Goal: Task Accomplishment & Management: Manage account settings

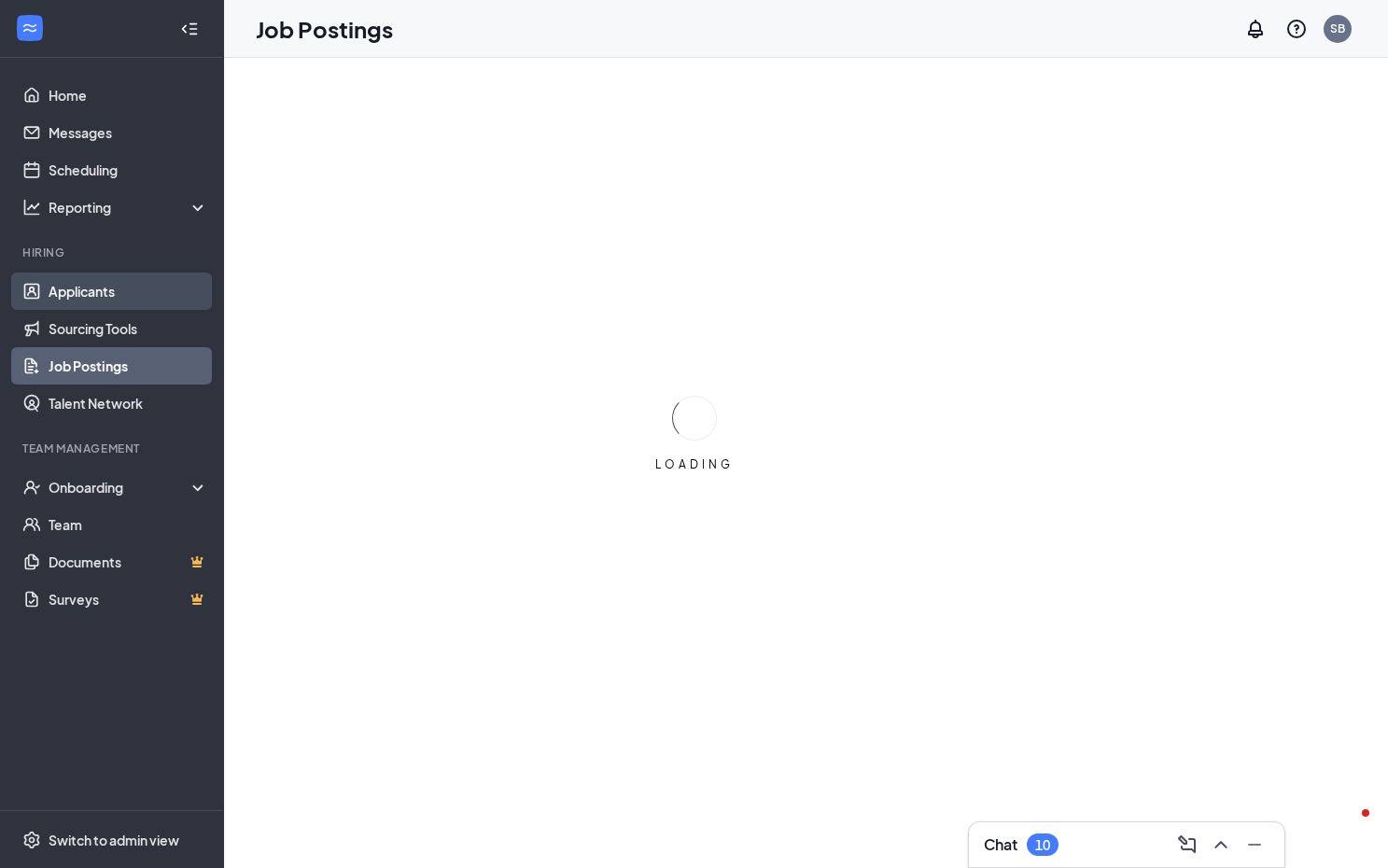
click at [83, 290] on link "Applicants" at bounding box center [128, 291] width 160 height 38
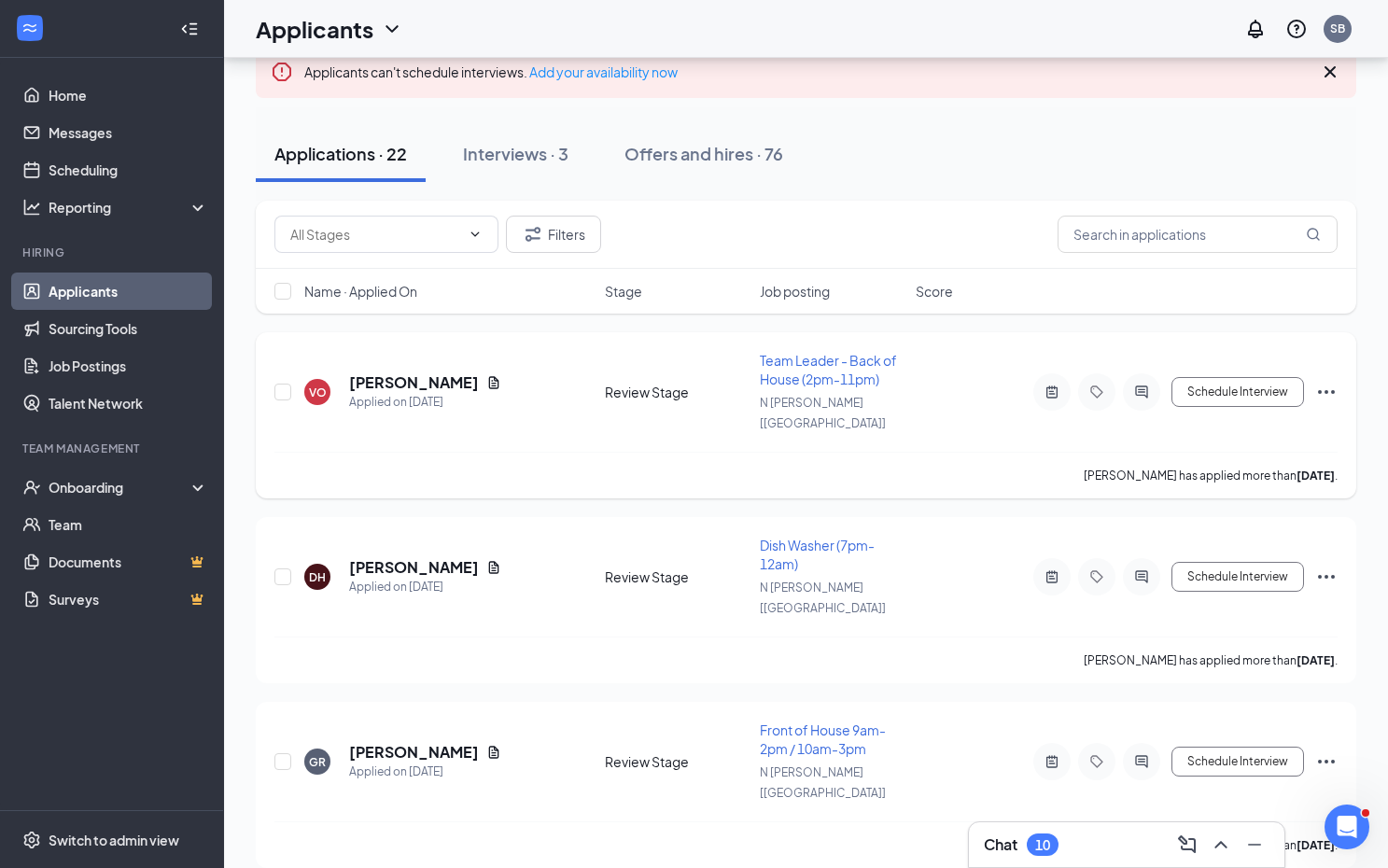
scroll to position [90, 0]
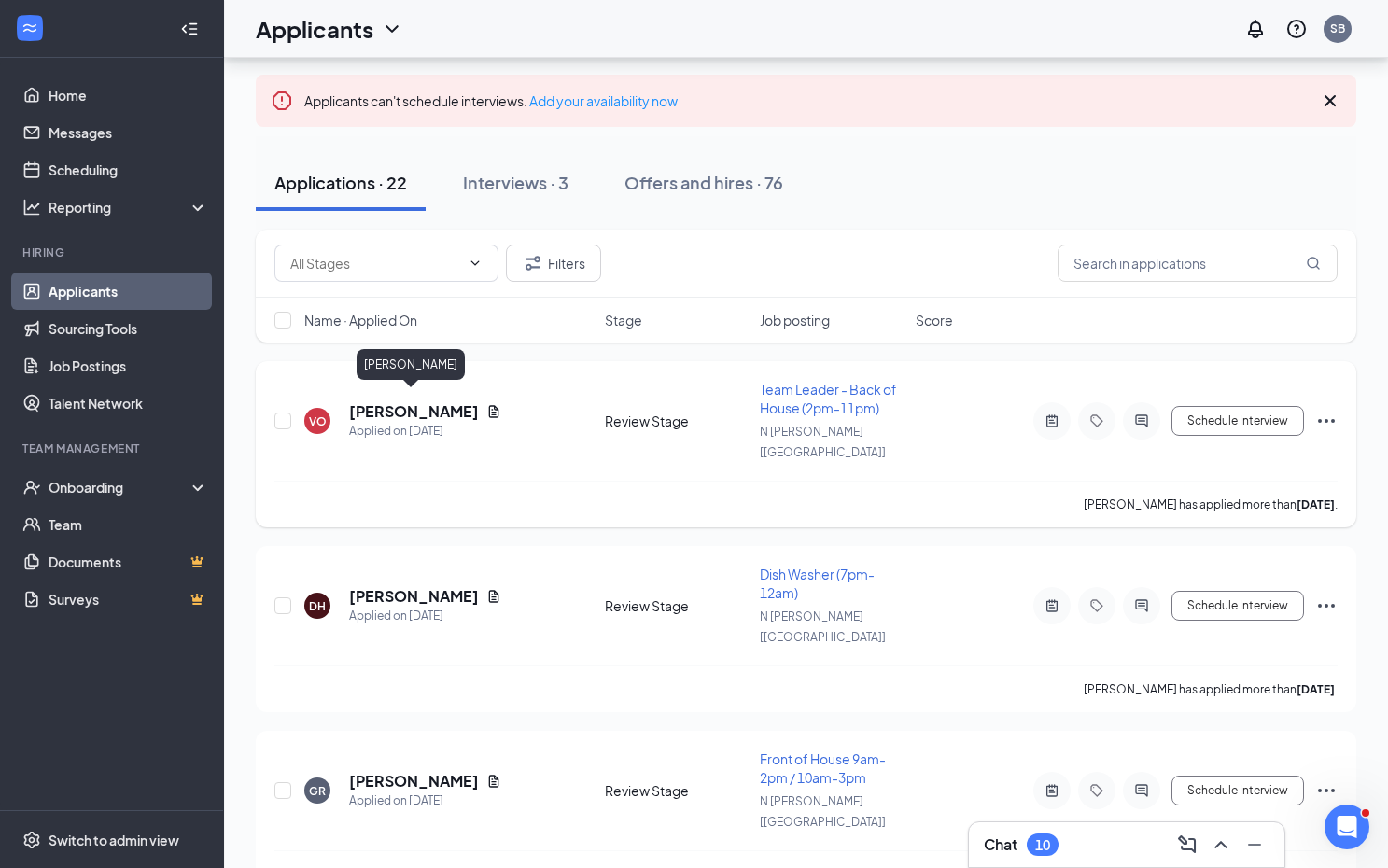
click at [401, 405] on h5 "[PERSON_NAME]" at bounding box center [414, 410] width 130 height 20
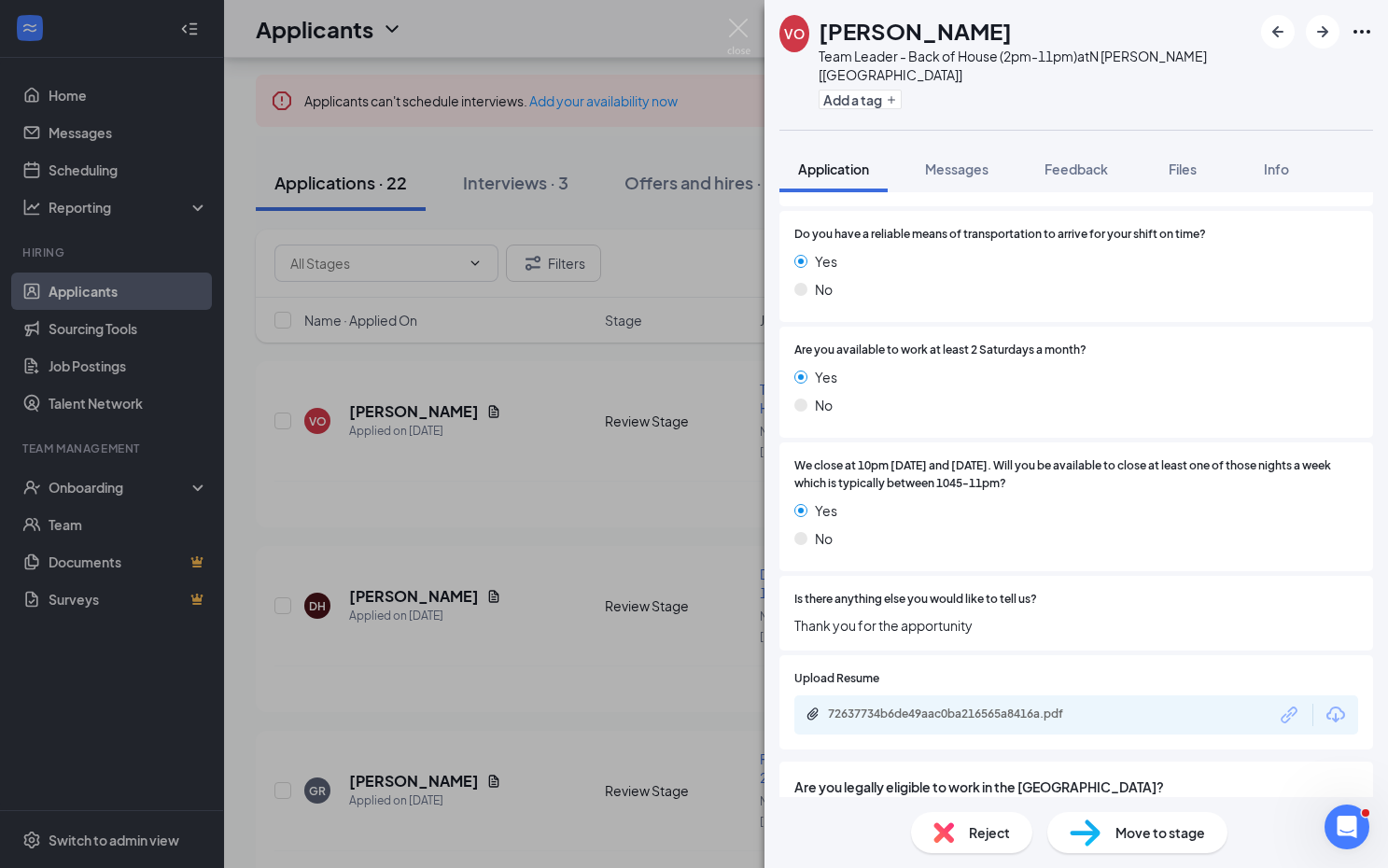
scroll to position [2850, 0]
click at [1008, 707] on div "72637734b6de49aac0ba216565a8416a.pdf" at bounding box center [958, 714] width 261 height 14
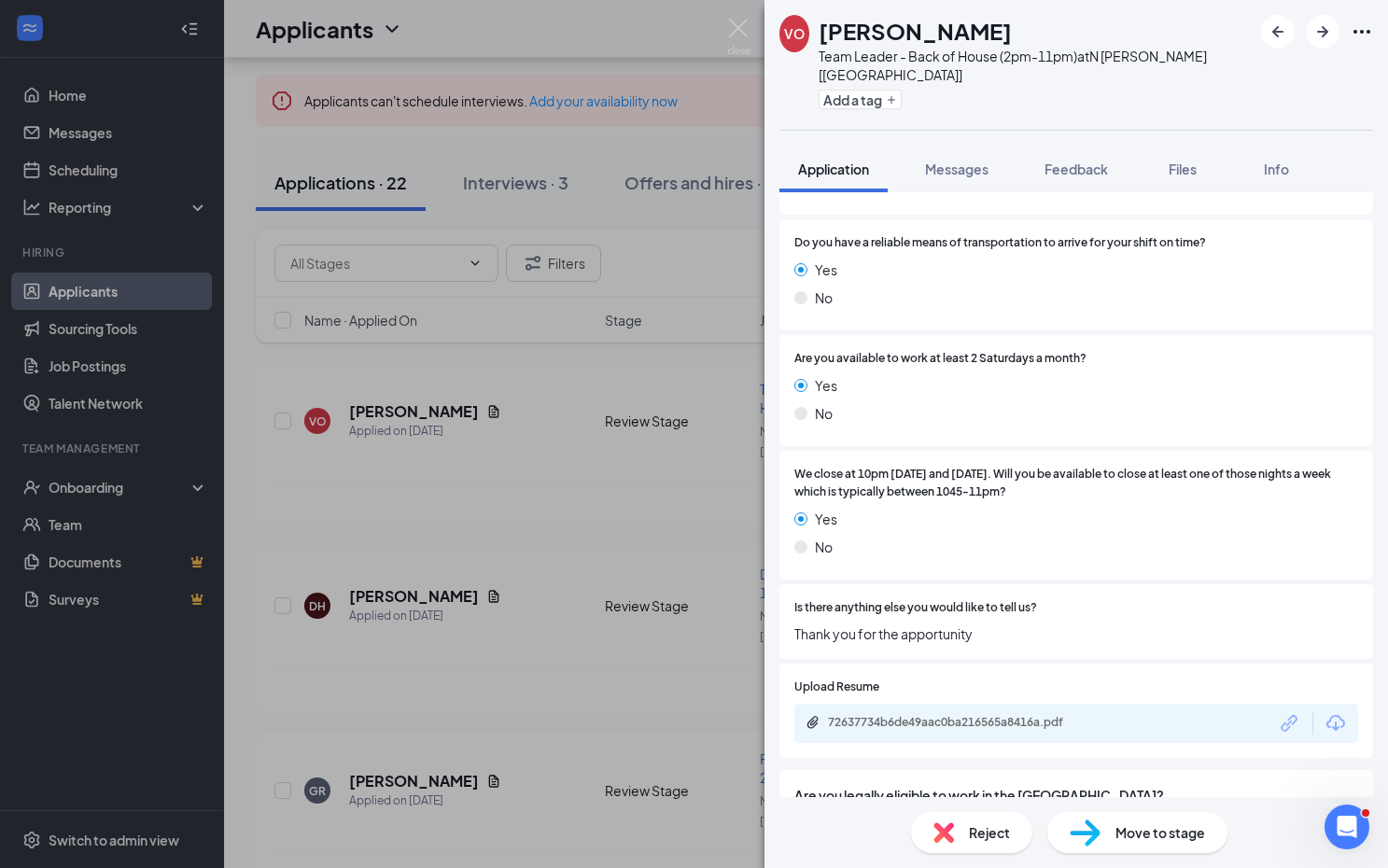
click at [574, 445] on div "[PERSON_NAME] Team Leader - Back of House (2pm-11pm) at [STREET_ADDRESS][PERSON…" at bounding box center [694, 434] width 1388 height 868
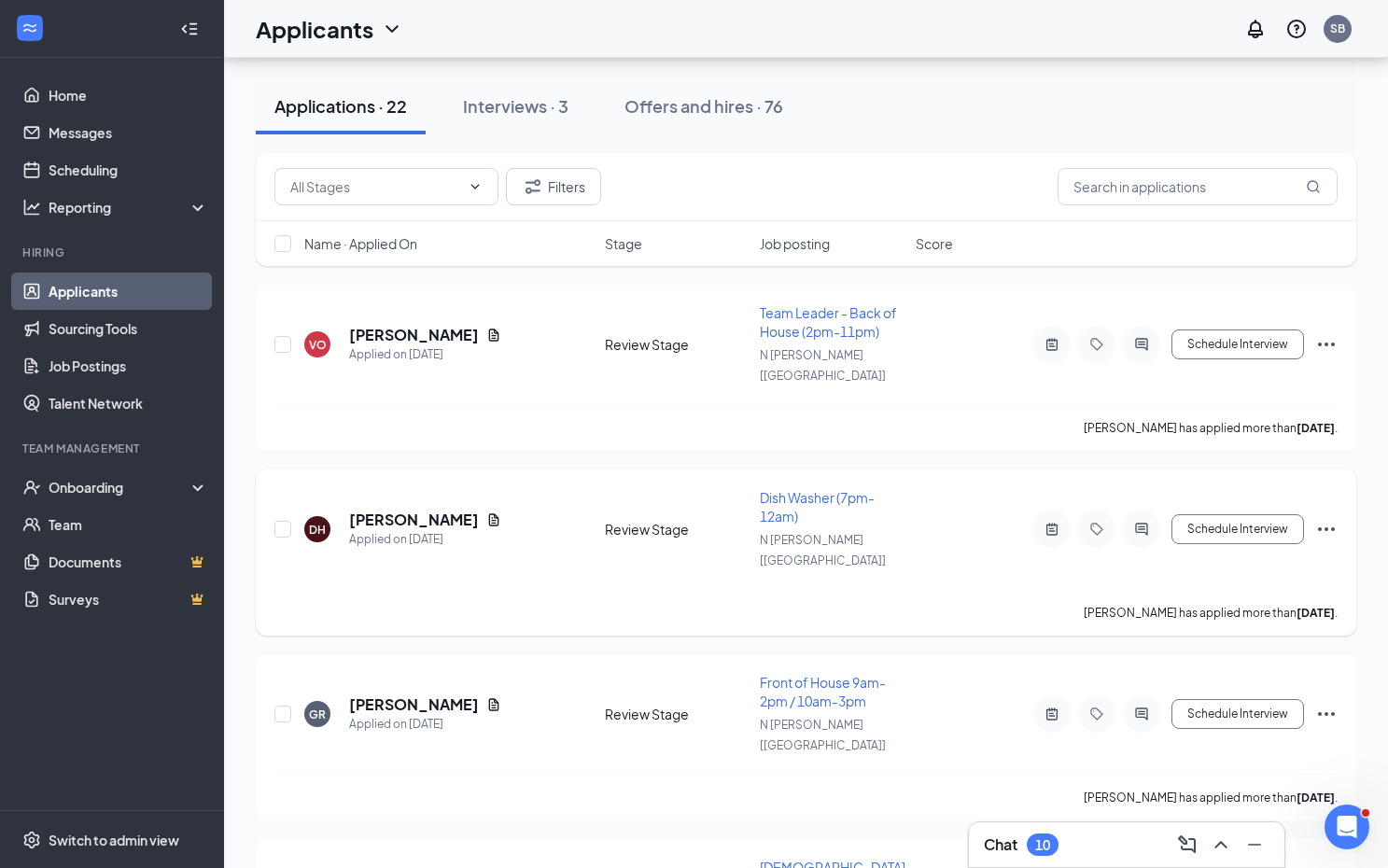
scroll to position [199, 0]
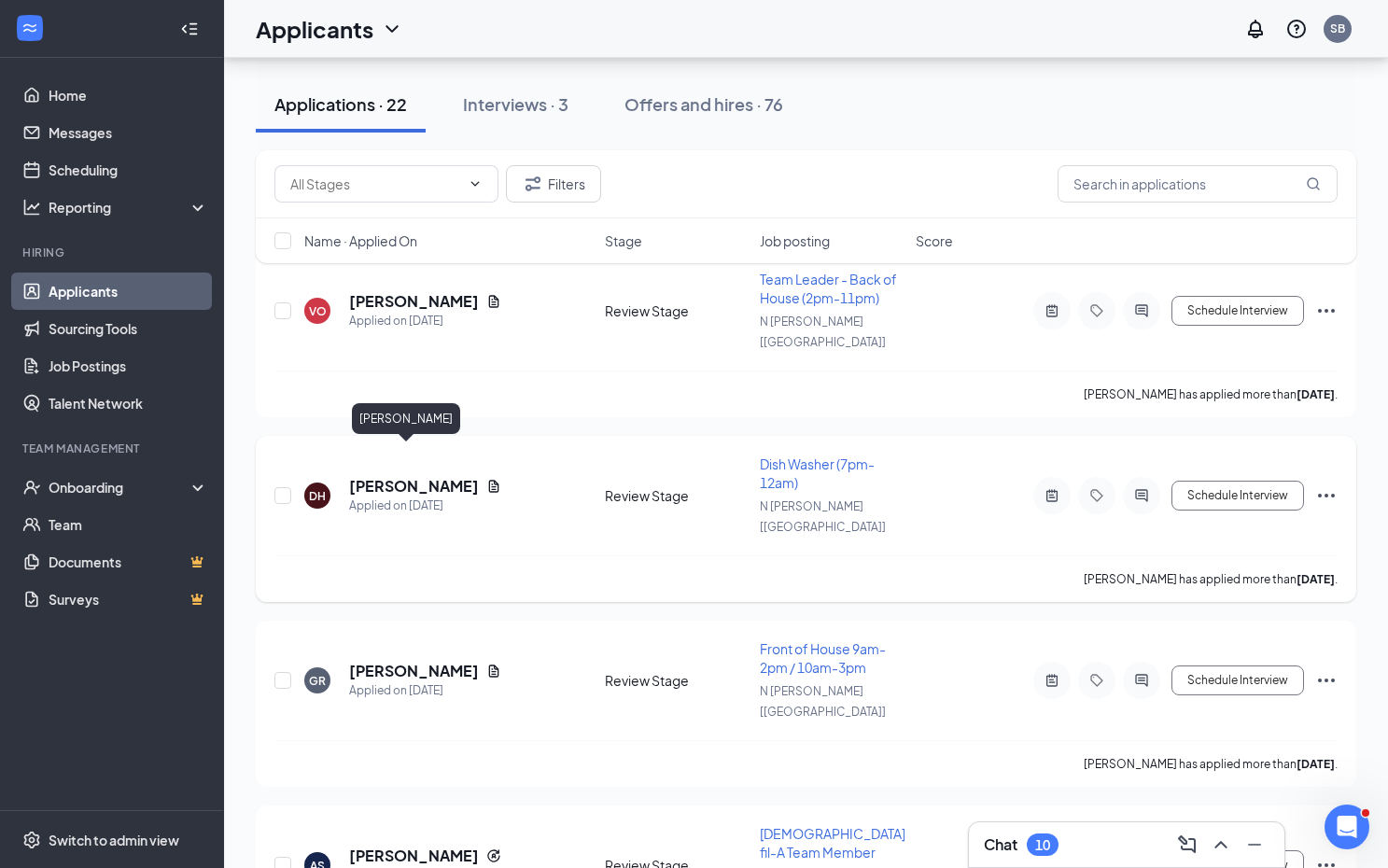
click at [403, 476] on h5 "[PERSON_NAME]" at bounding box center [414, 486] width 130 height 20
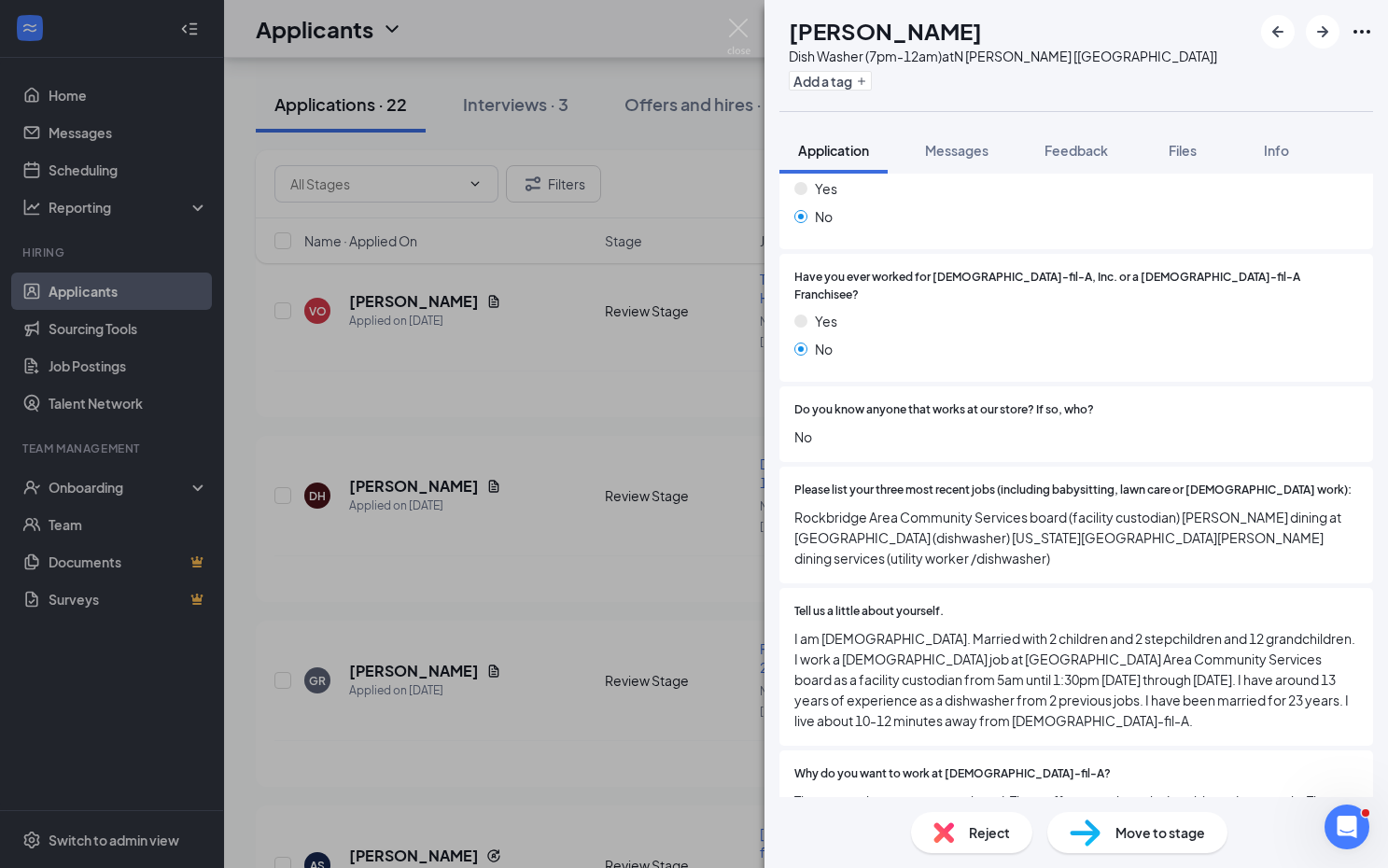
scroll to position [444, 0]
click at [639, 351] on div "DH [PERSON_NAME] Dish Washer (7pm-12am) at [GEOGRAPHIC_DATA][PERSON_NAME] [[GEO…" at bounding box center [694, 434] width 1388 height 868
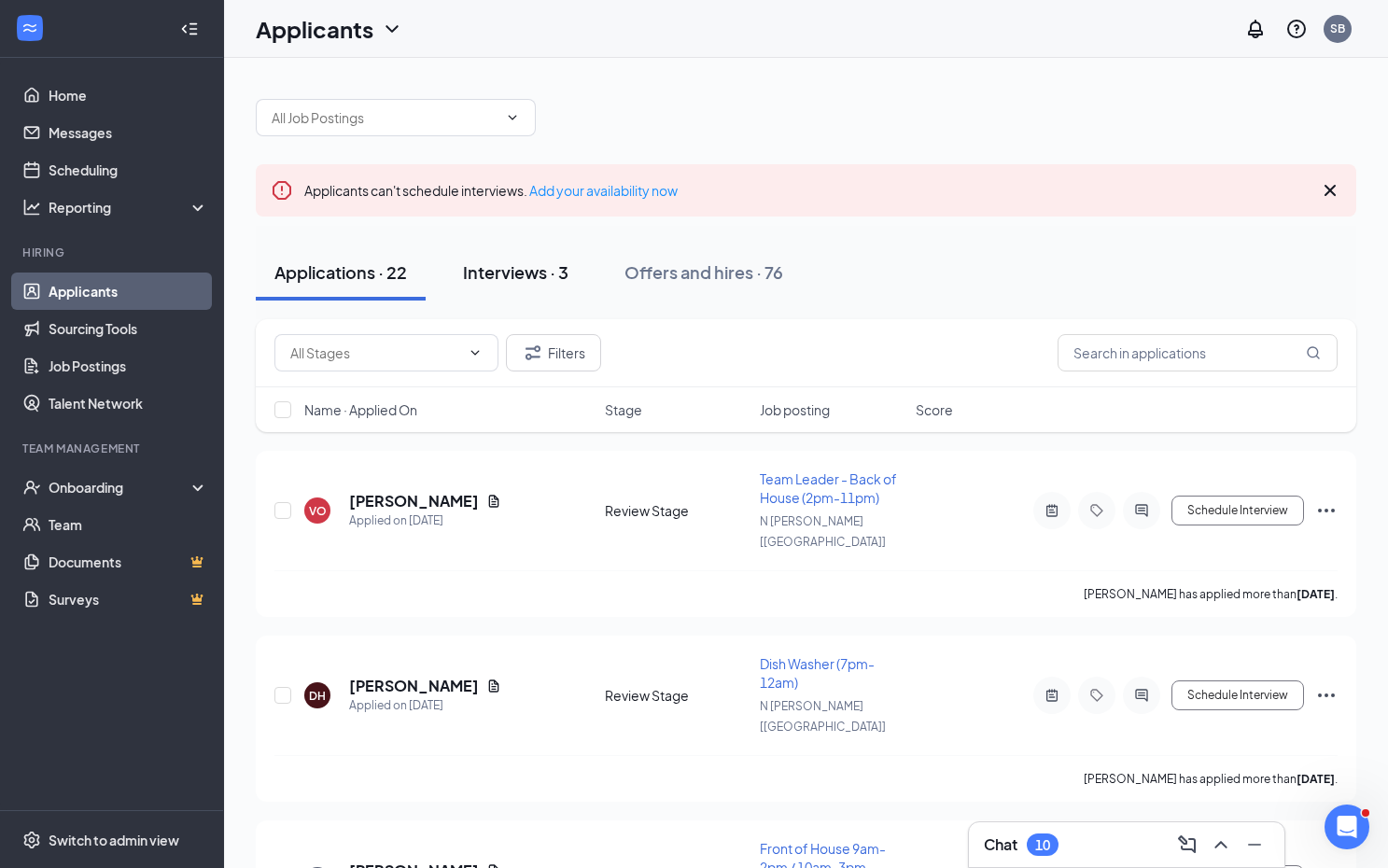
click at [534, 280] on div "Interviews · 3" at bounding box center [515, 272] width 105 height 23
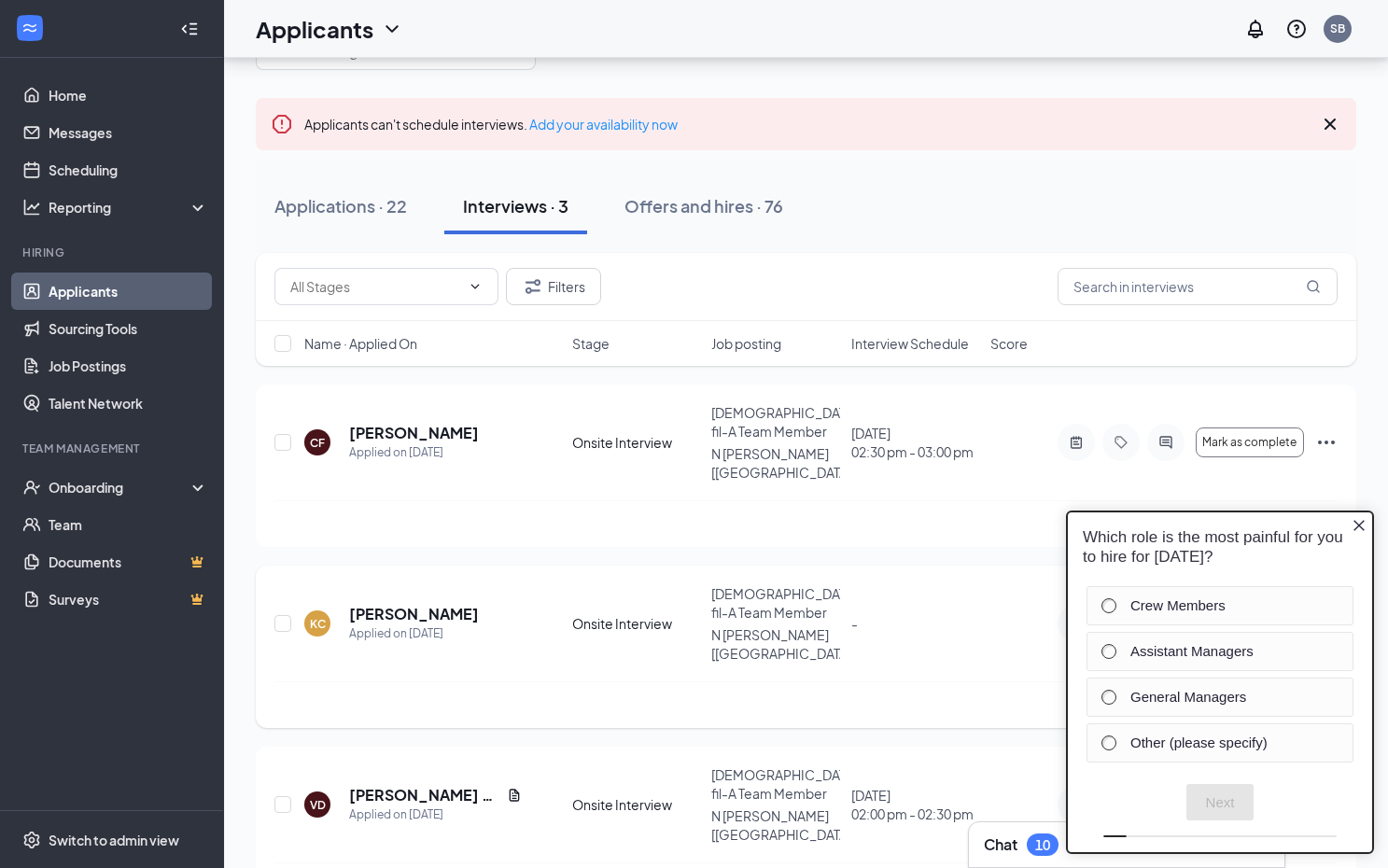
scroll to position [66, 0]
click at [1360, 520] on icon "Close button" at bounding box center [1359, 525] width 14 height 14
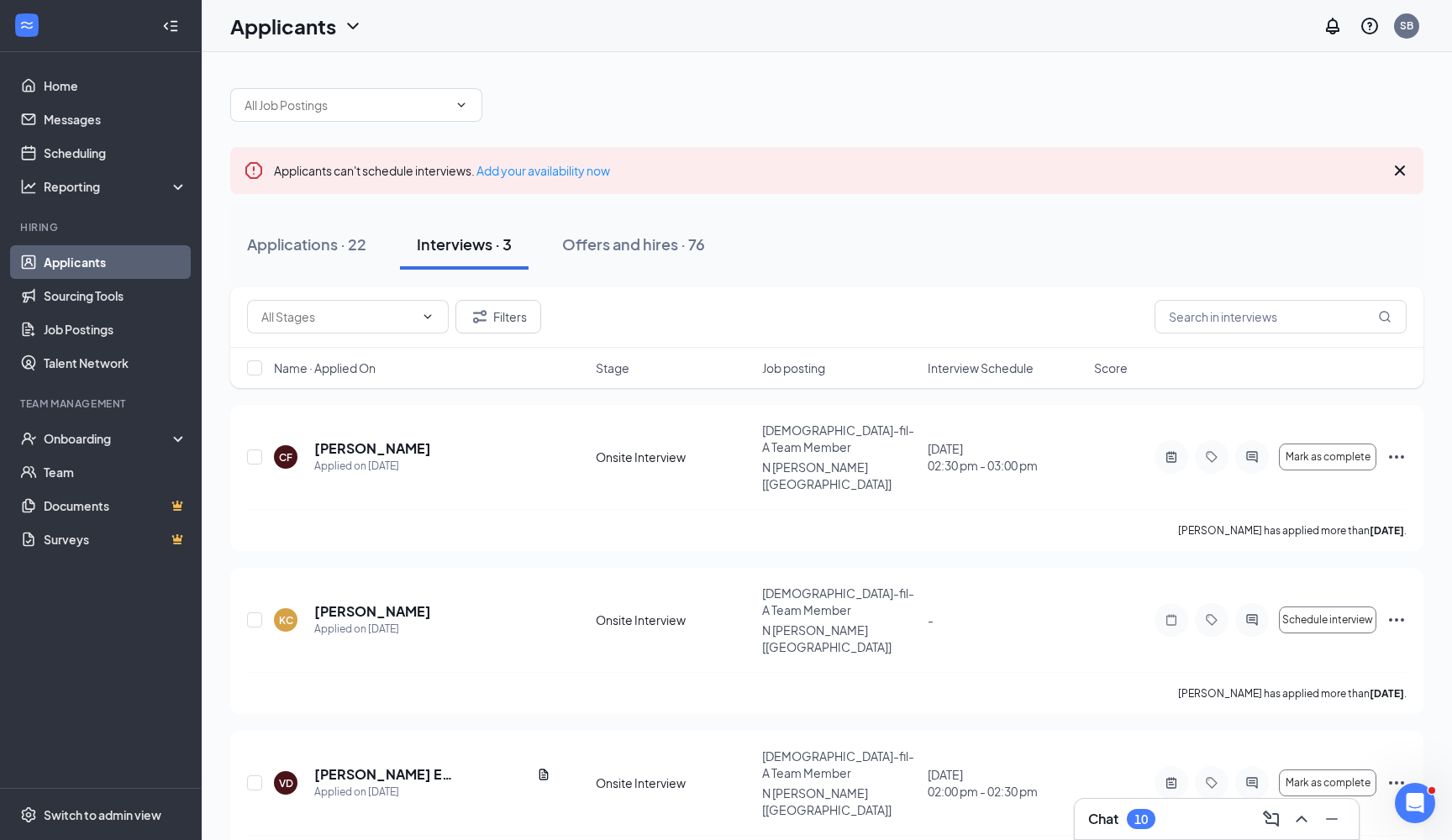
scroll to position [0, 0]
click at [308, 249] on div "Applications · 22" at bounding box center [307, 244] width 120 height 21
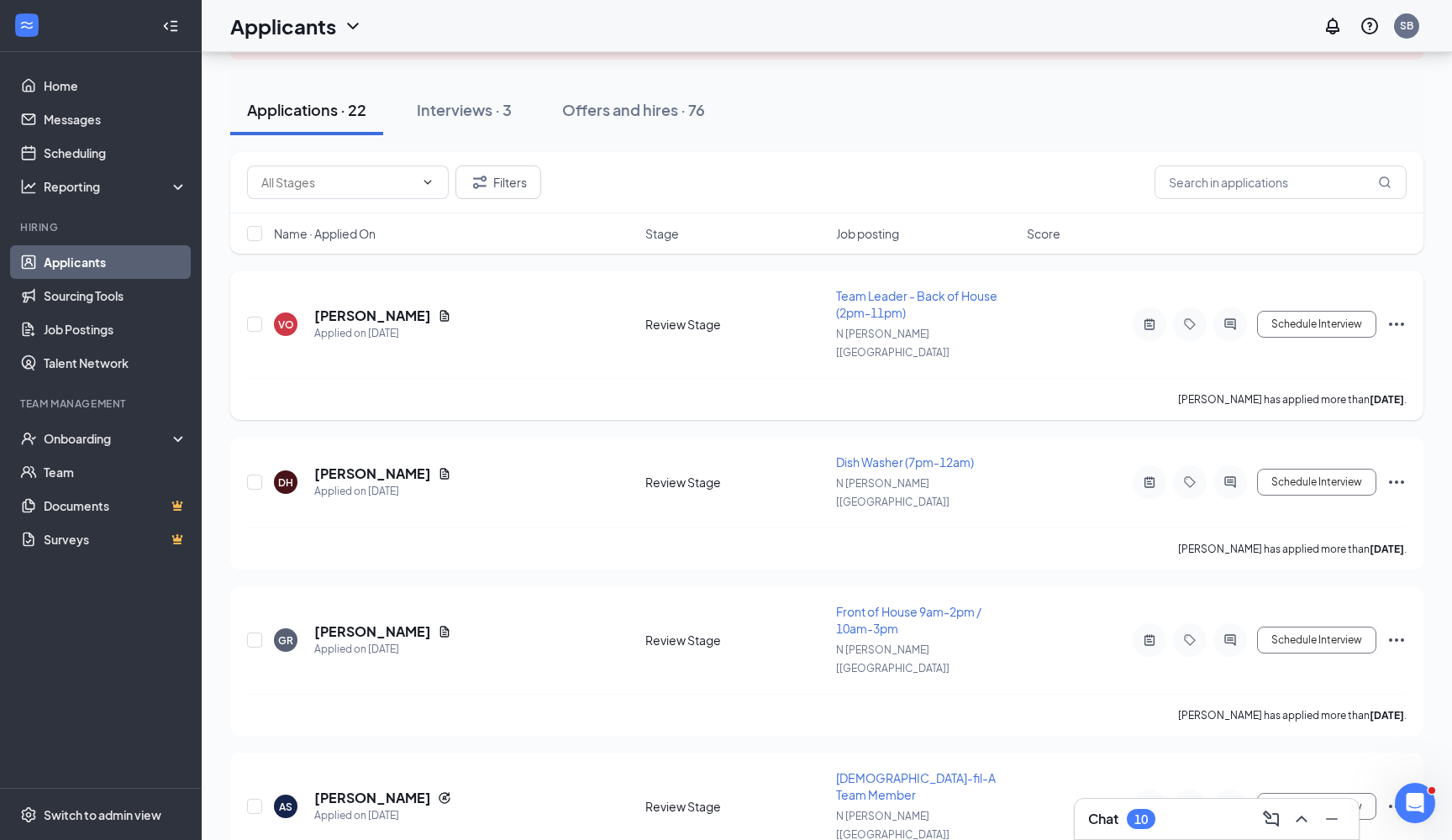
scroll to position [137, 0]
click at [396, 621] on h5 "[PERSON_NAME]" at bounding box center [372, 629] width 117 height 18
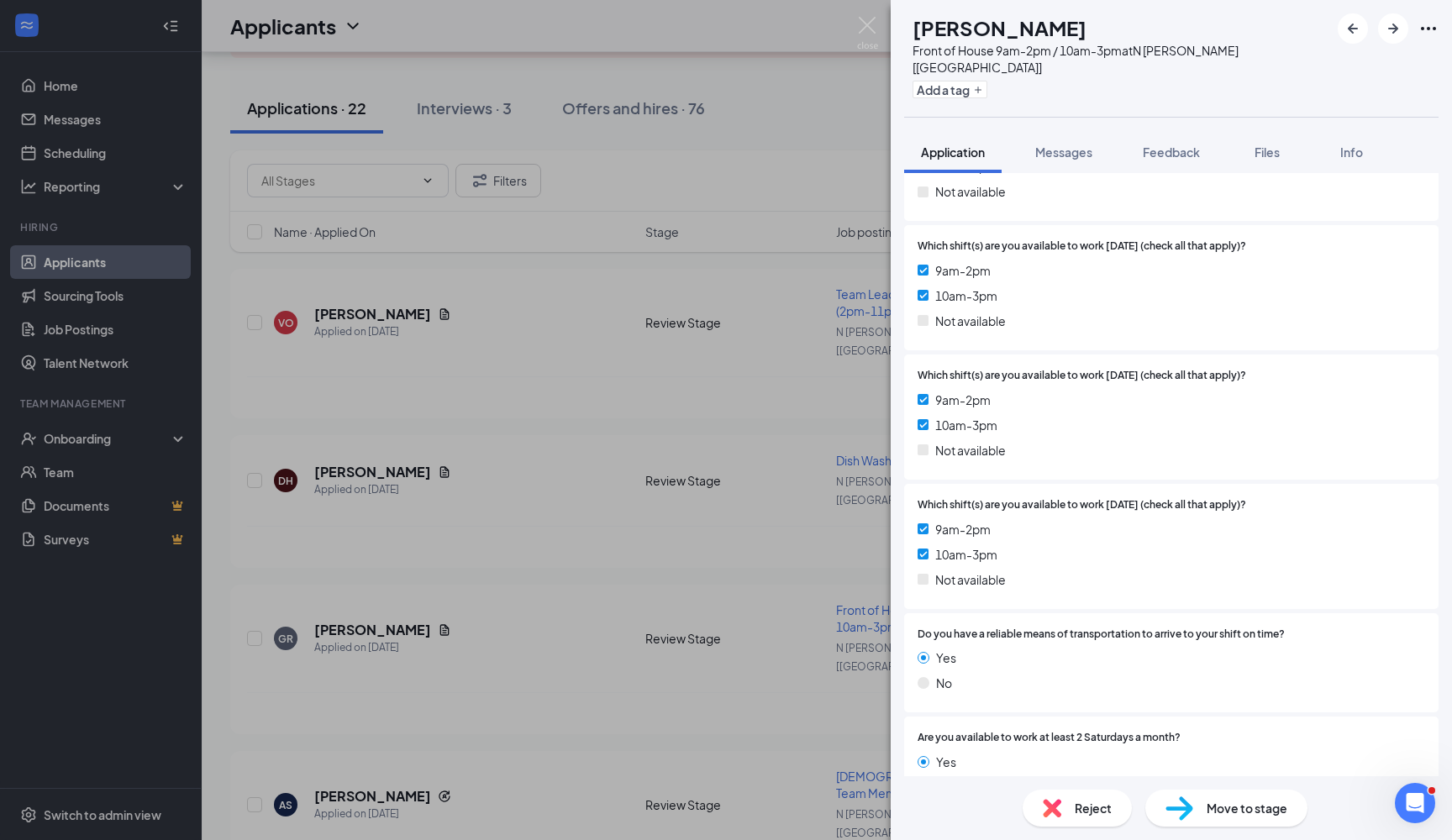
scroll to position [2007, 0]
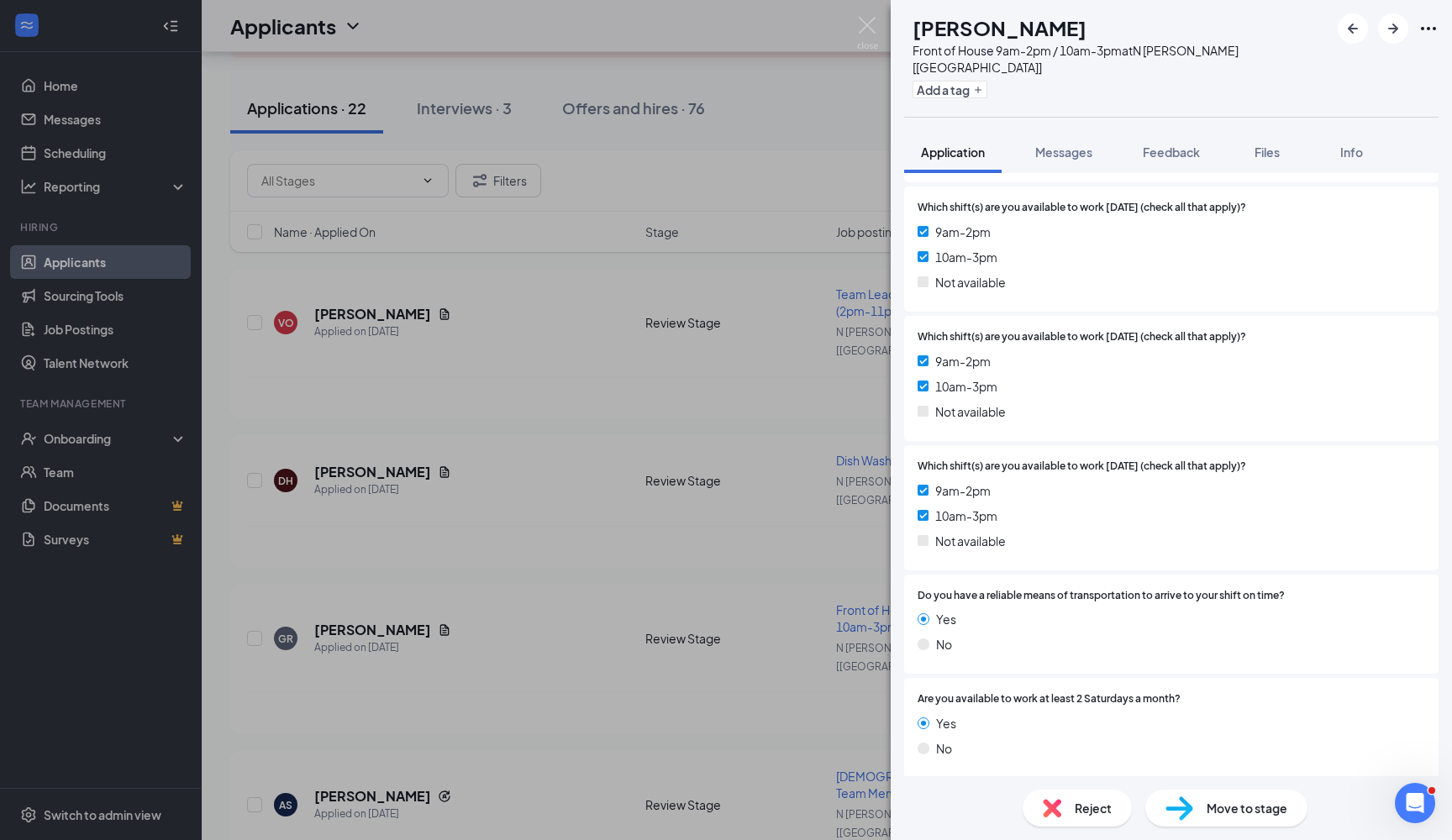
click at [594, 606] on div "GR [PERSON_NAME] Front of House 9am-2pm / 10am-3pm at [GEOGRAPHIC_DATA][PERSON_…" at bounding box center [726, 420] width 1452 height 840
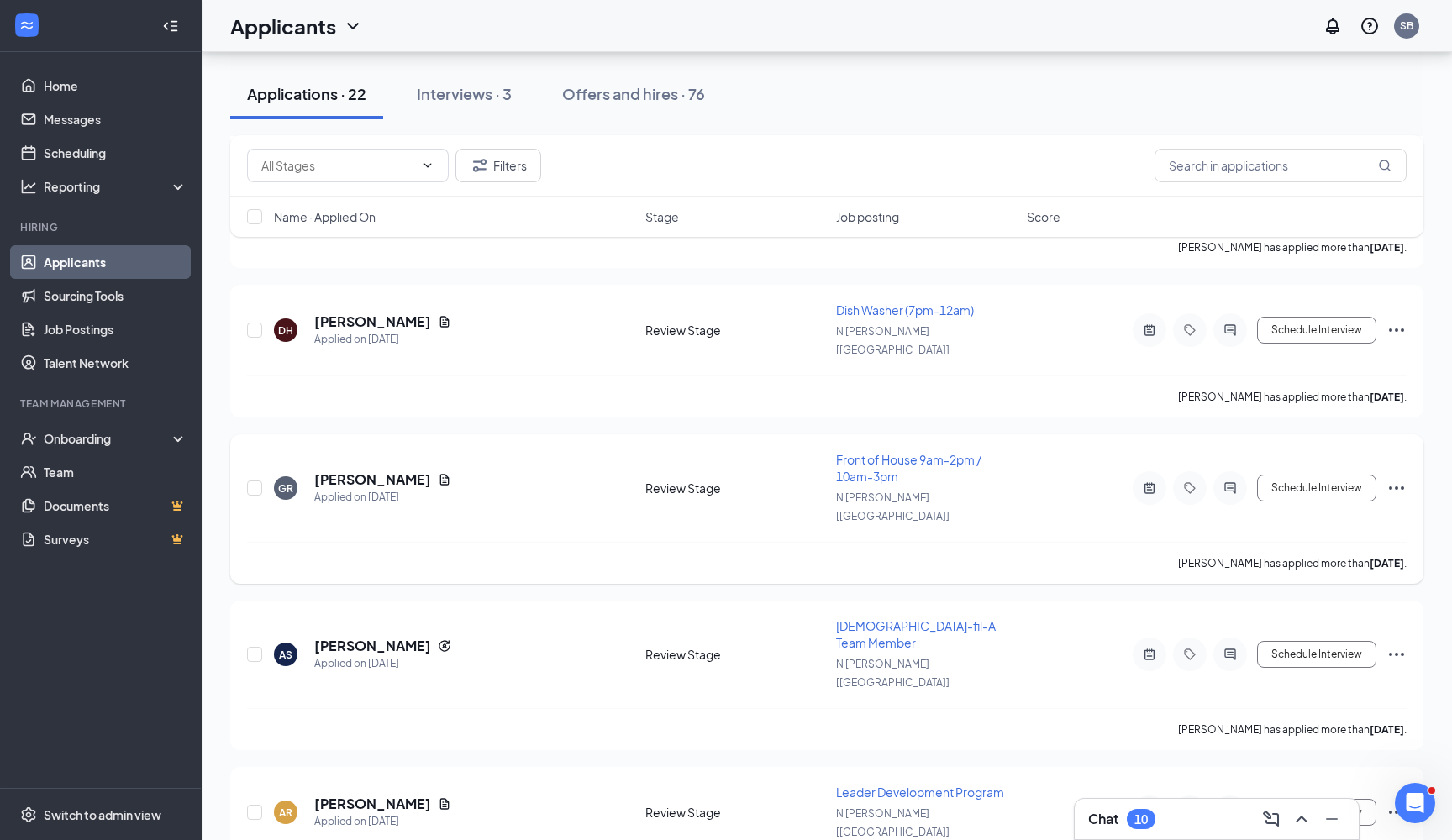
scroll to position [315, 0]
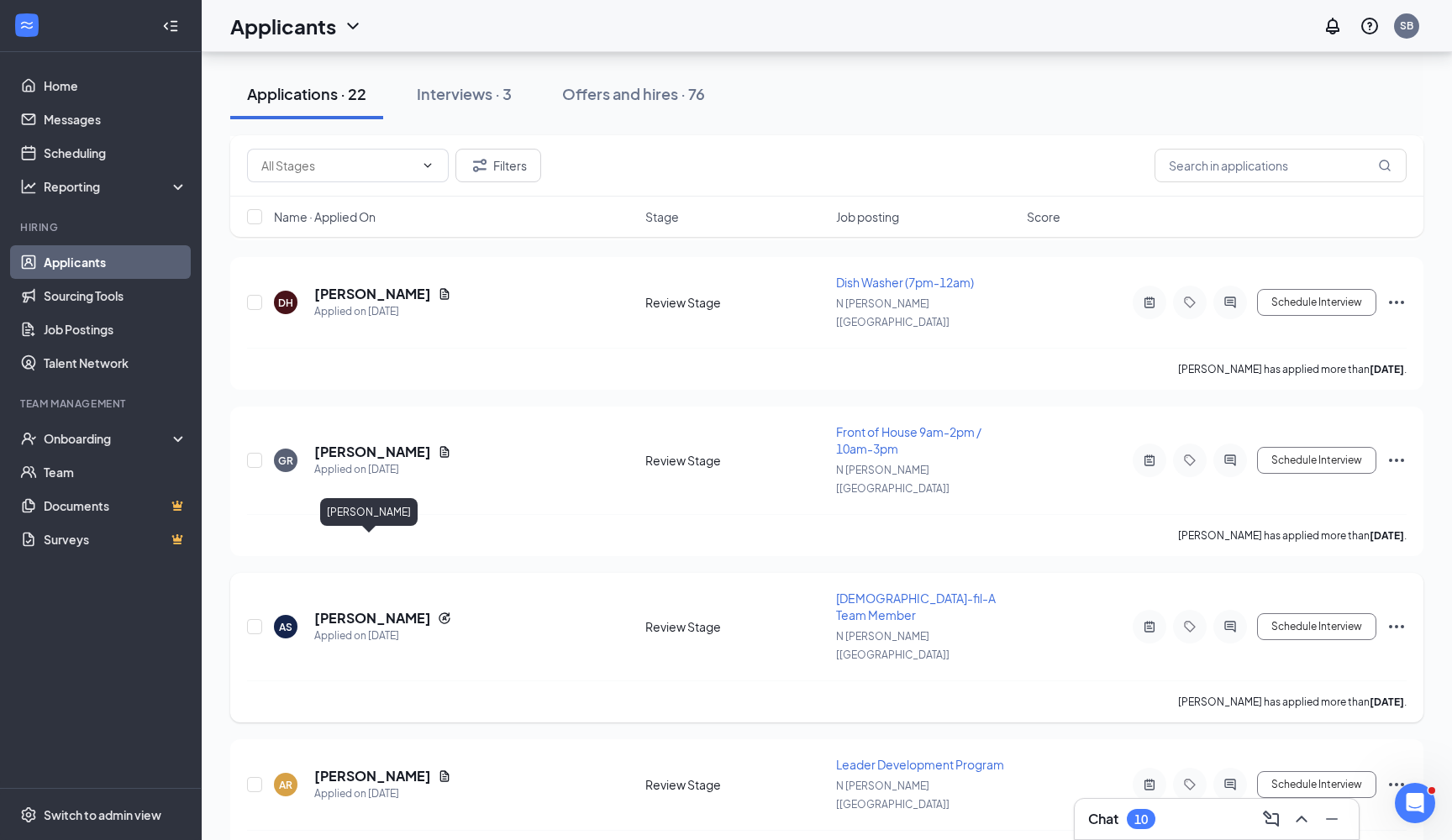
click at [381, 609] on h5 "[PERSON_NAME]" at bounding box center [372, 617] width 117 height 18
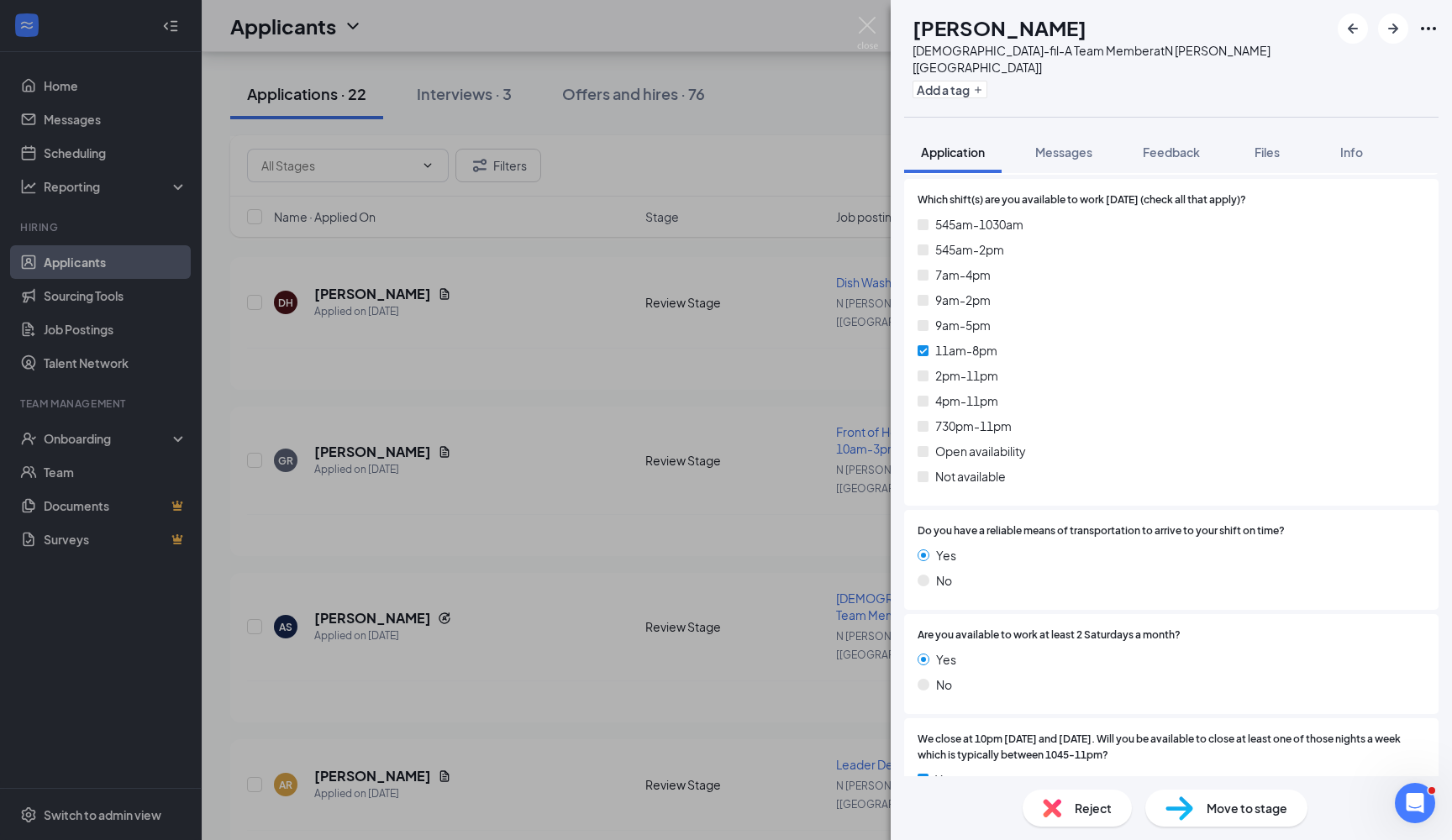
scroll to position [3521, 0]
click at [678, 481] on div "AS [PERSON_NAME][DEMOGRAPHIC_DATA]-fil-A Team Member at [GEOGRAPHIC_DATA][PERSO…" at bounding box center [726, 420] width 1452 height 840
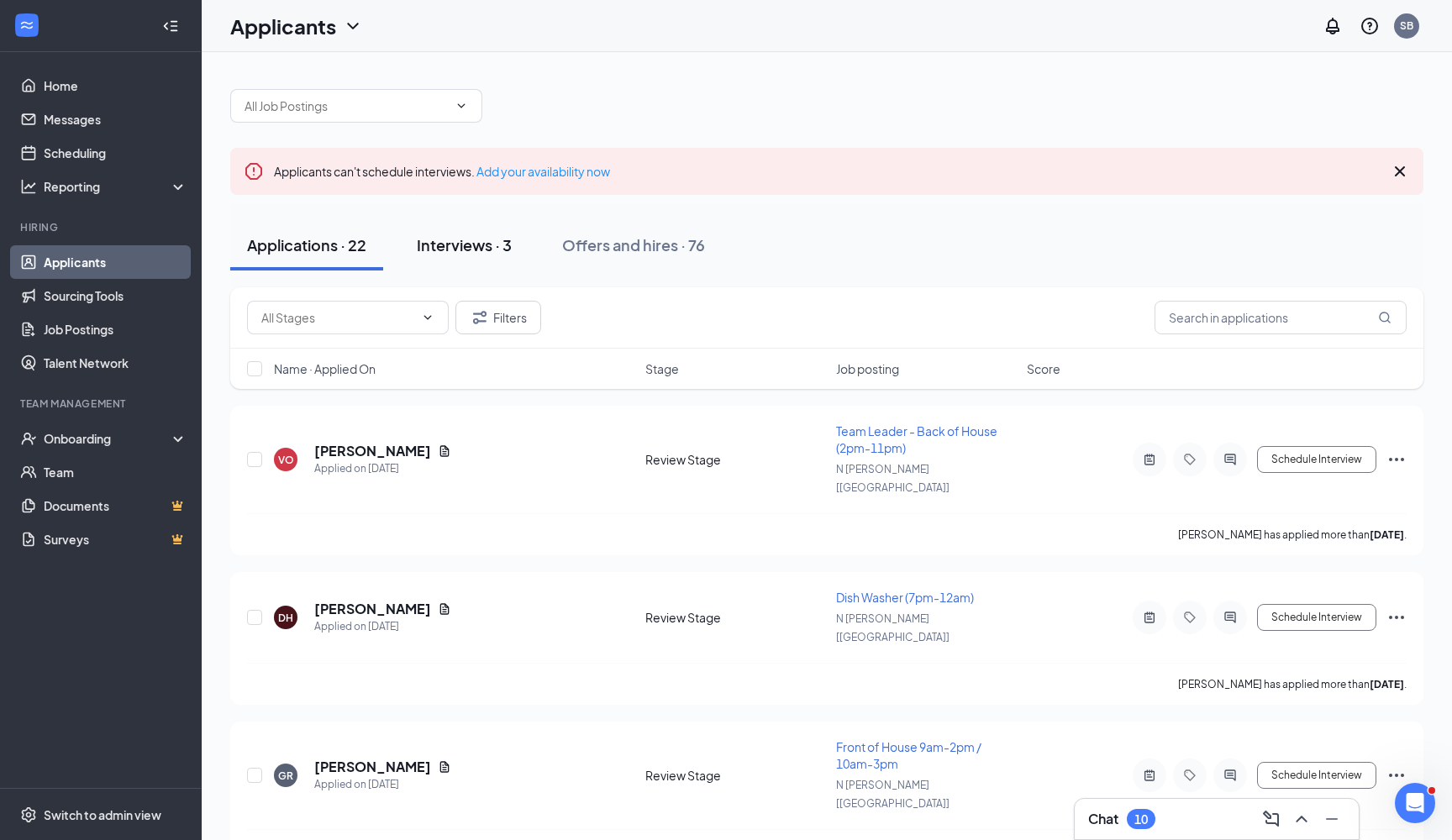
click at [465, 239] on div "Interviews · 3" at bounding box center [463, 244] width 95 height 21
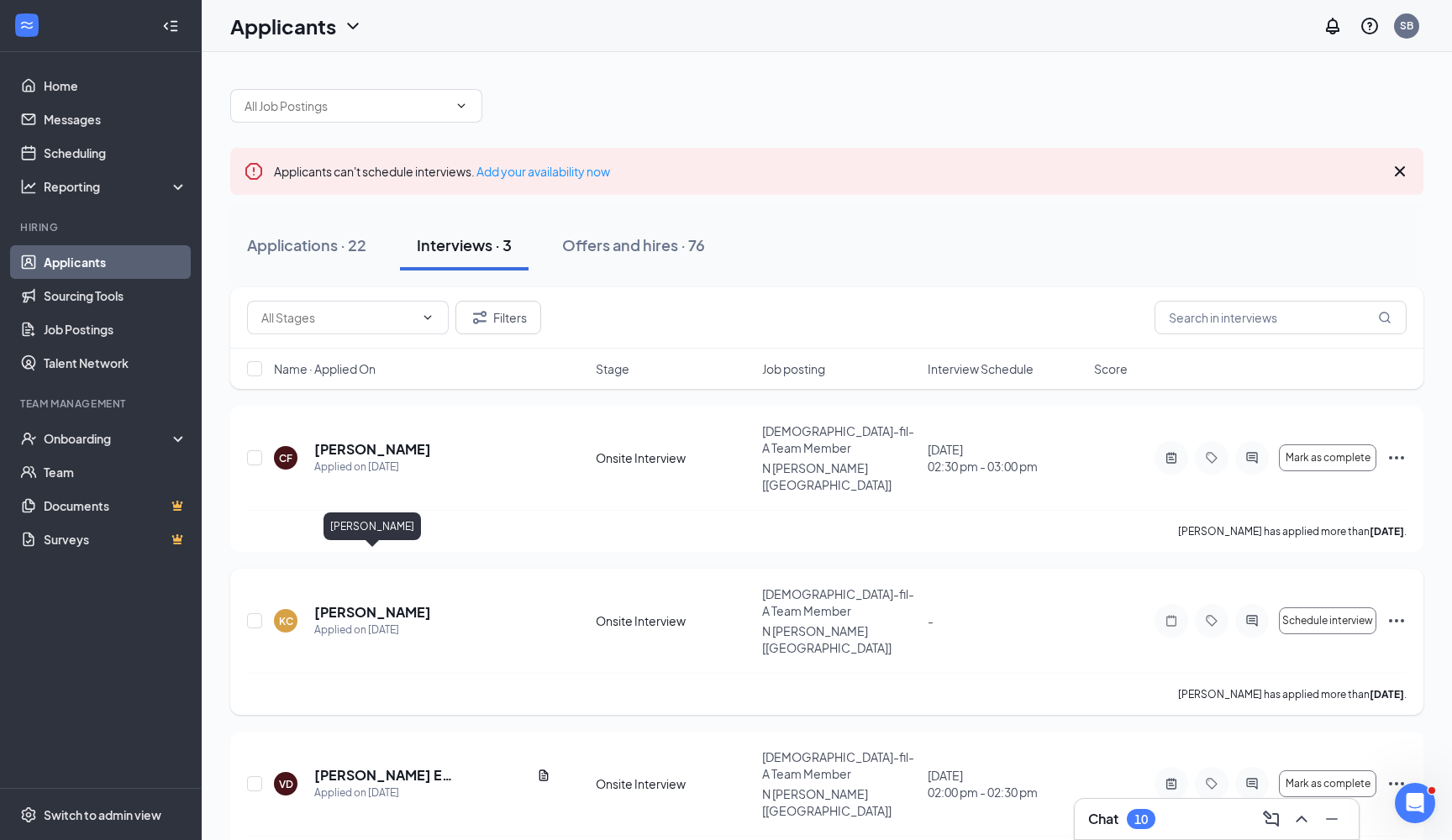
click at [409, 602] on h5 "[PERSON_NAME]" at bounding box center [372, 611] width 117 height 18
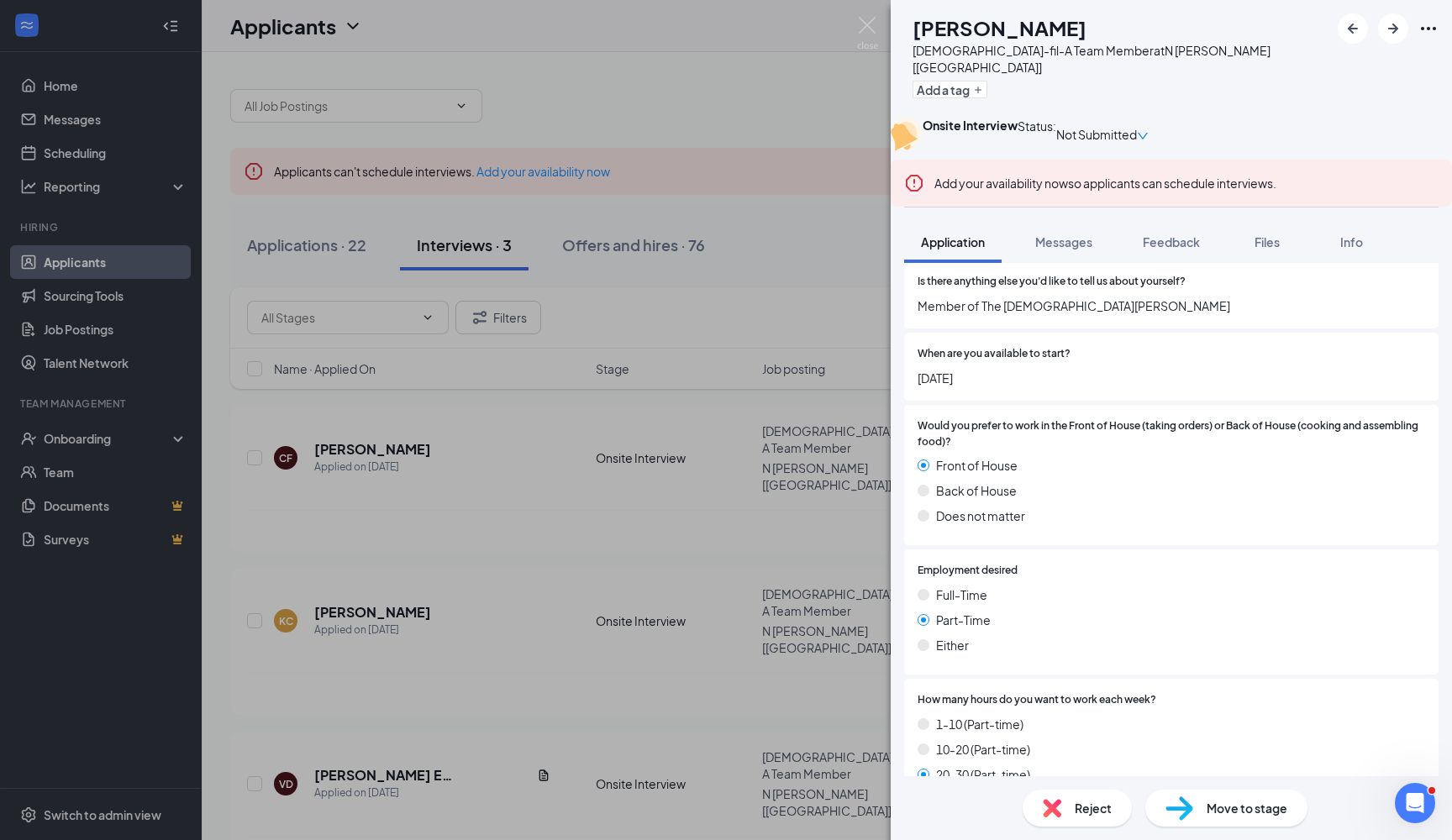
scroll to position [1625, 0]
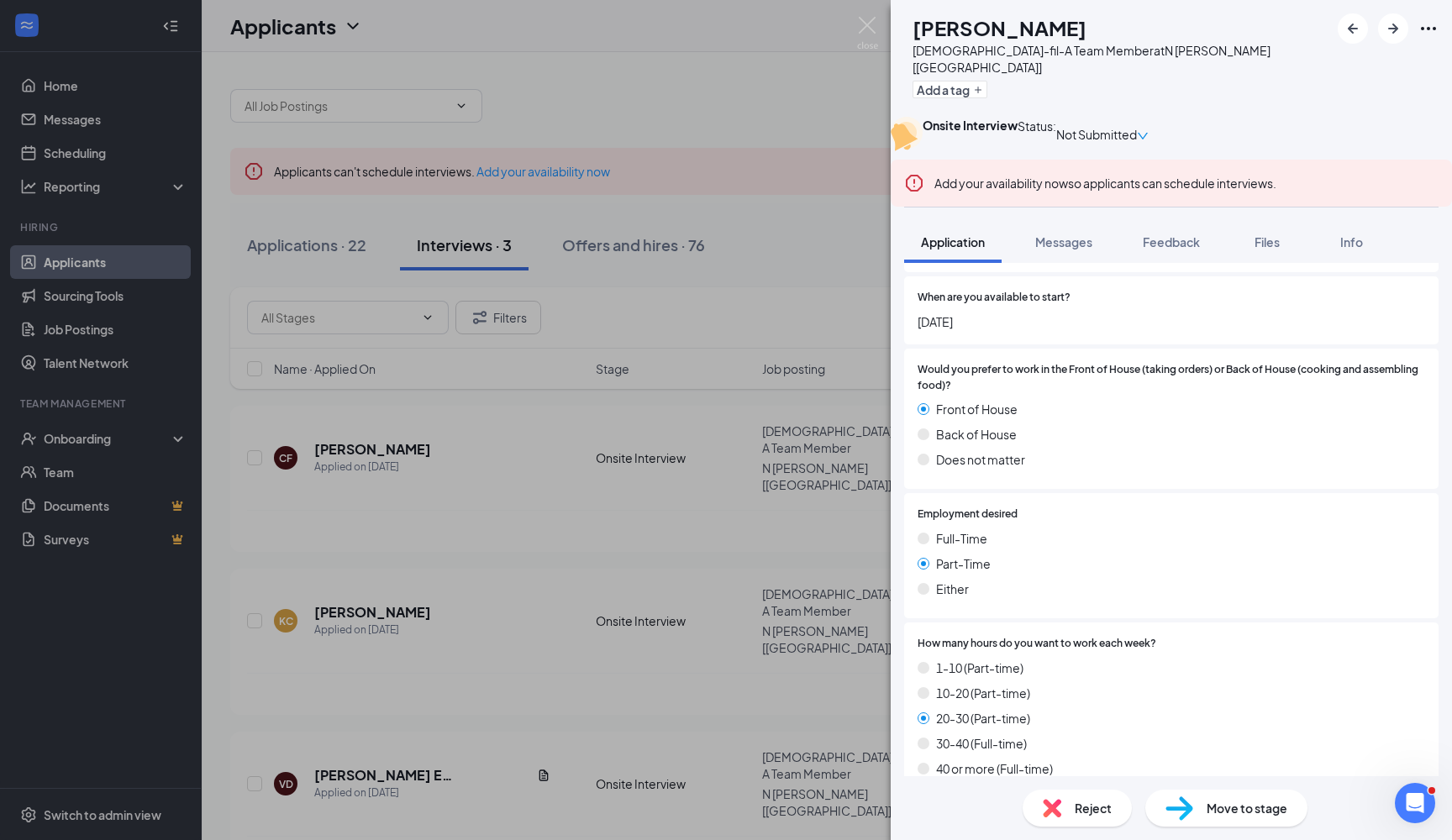
click at [733, 525] on div "KC [PERSON_NAME][DEMOGRAPHIC_DATA]-fil-A Team Member at [GEOGRAPHIC_DATA][PERSO…" at bounding box center [726, 420] width 1452 height 840
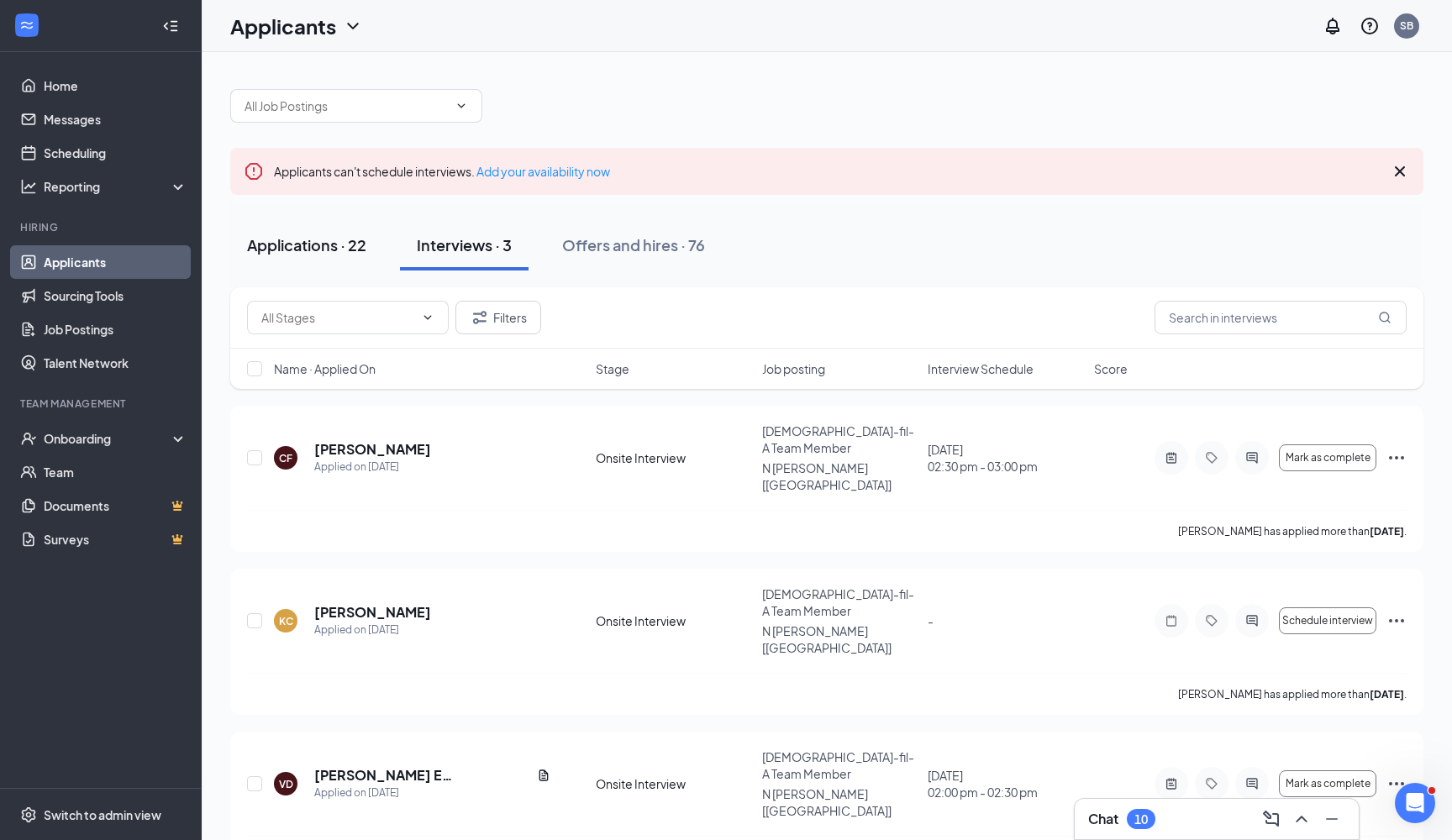
click at [308, 259] on button "Applications · 22" at bounding box center [306, 245] width 153 height 50
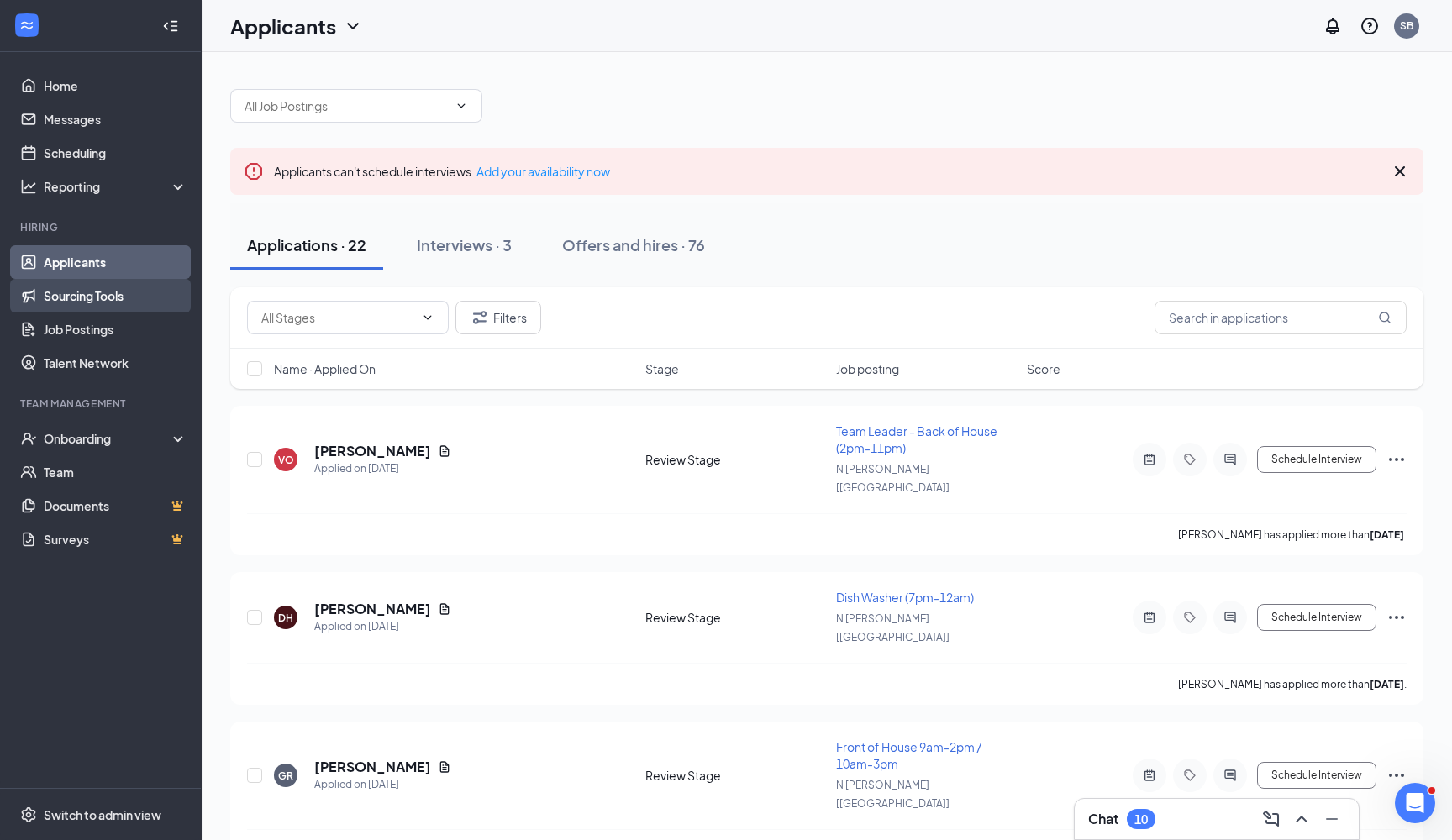
click at [67, 302] on link "Sourcing Tools" at bounding box center [115, 296] width 144 height 34
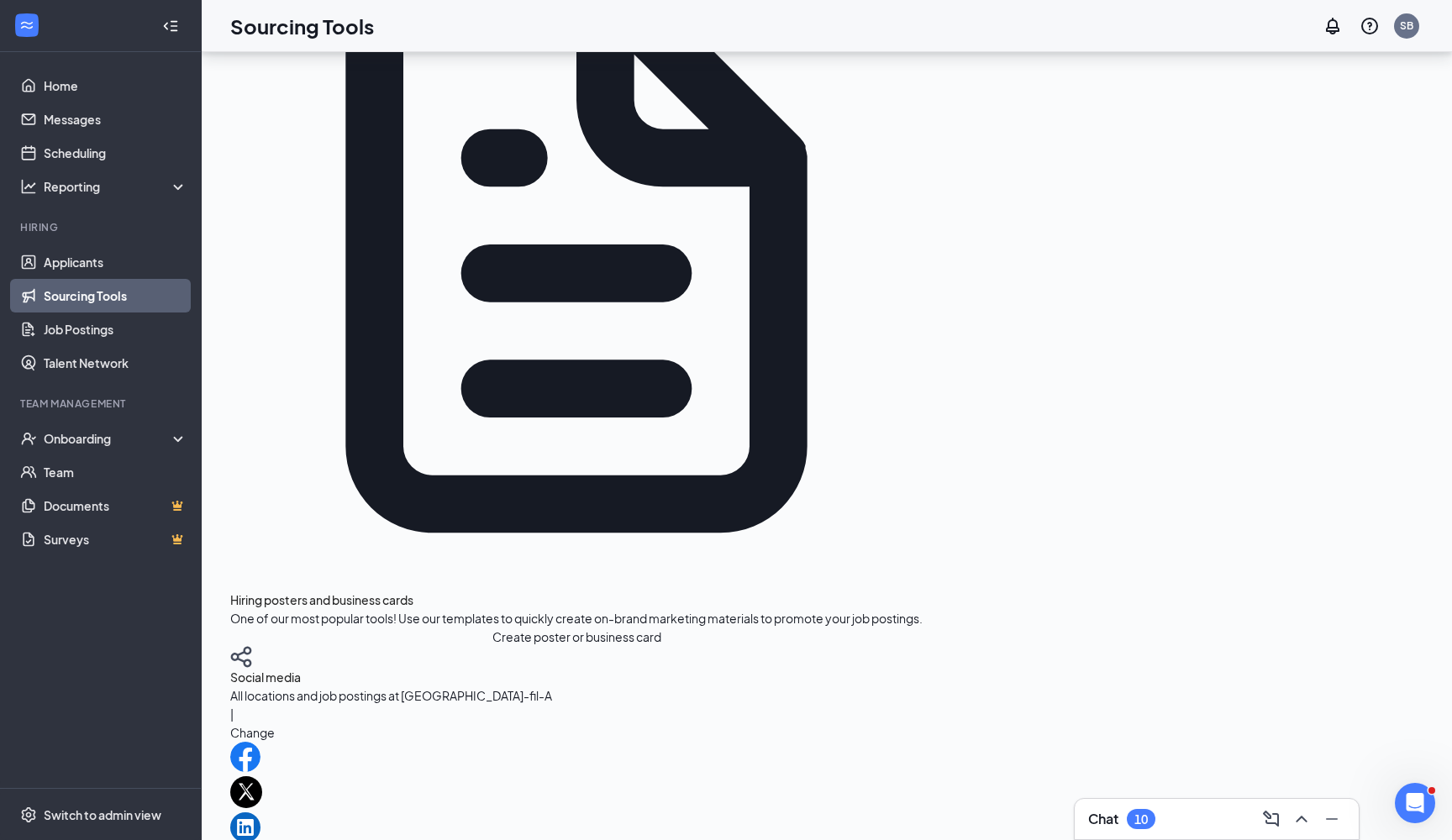
scroll to position [472, 0]
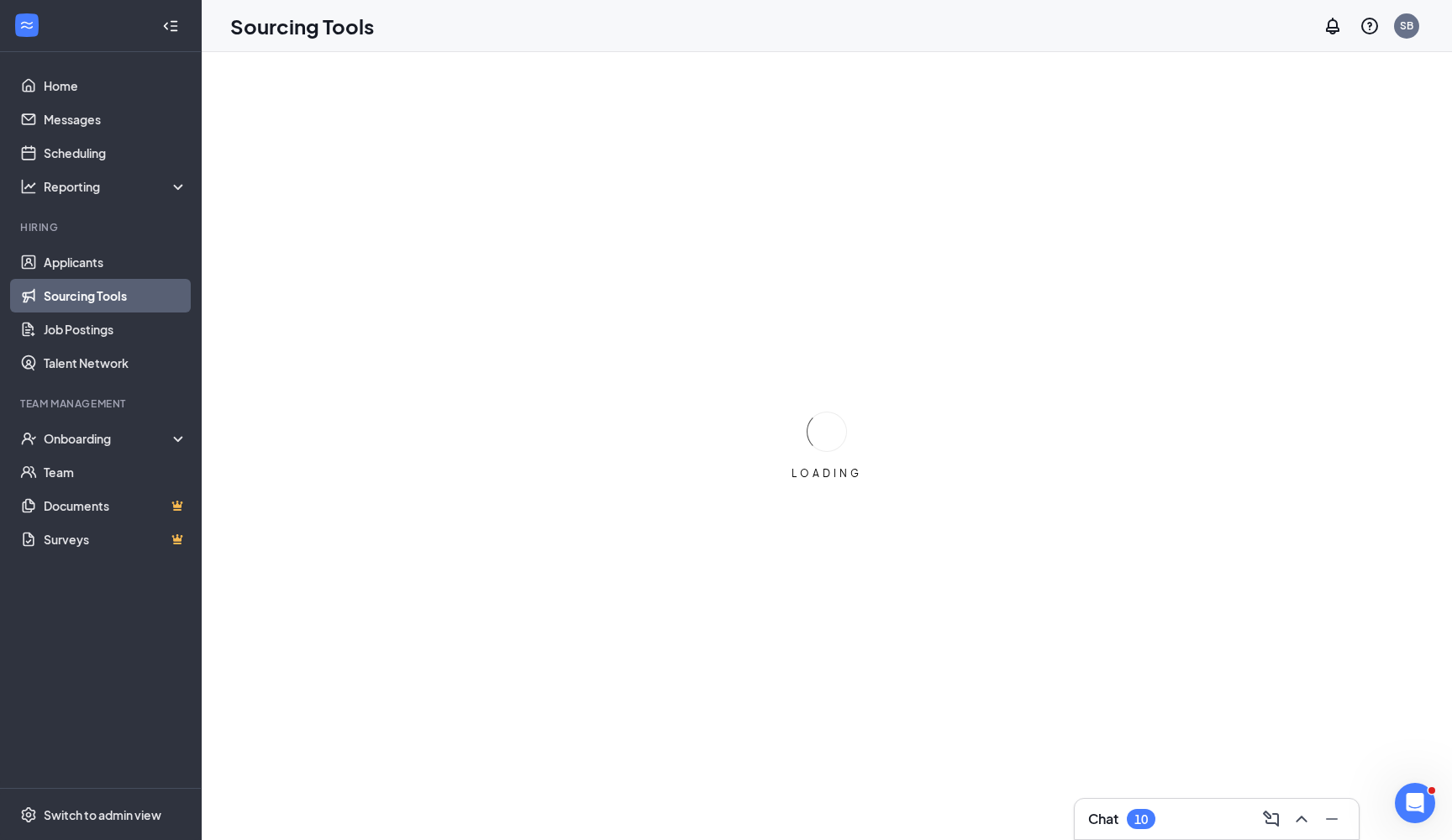
scroll to position [0, 0]
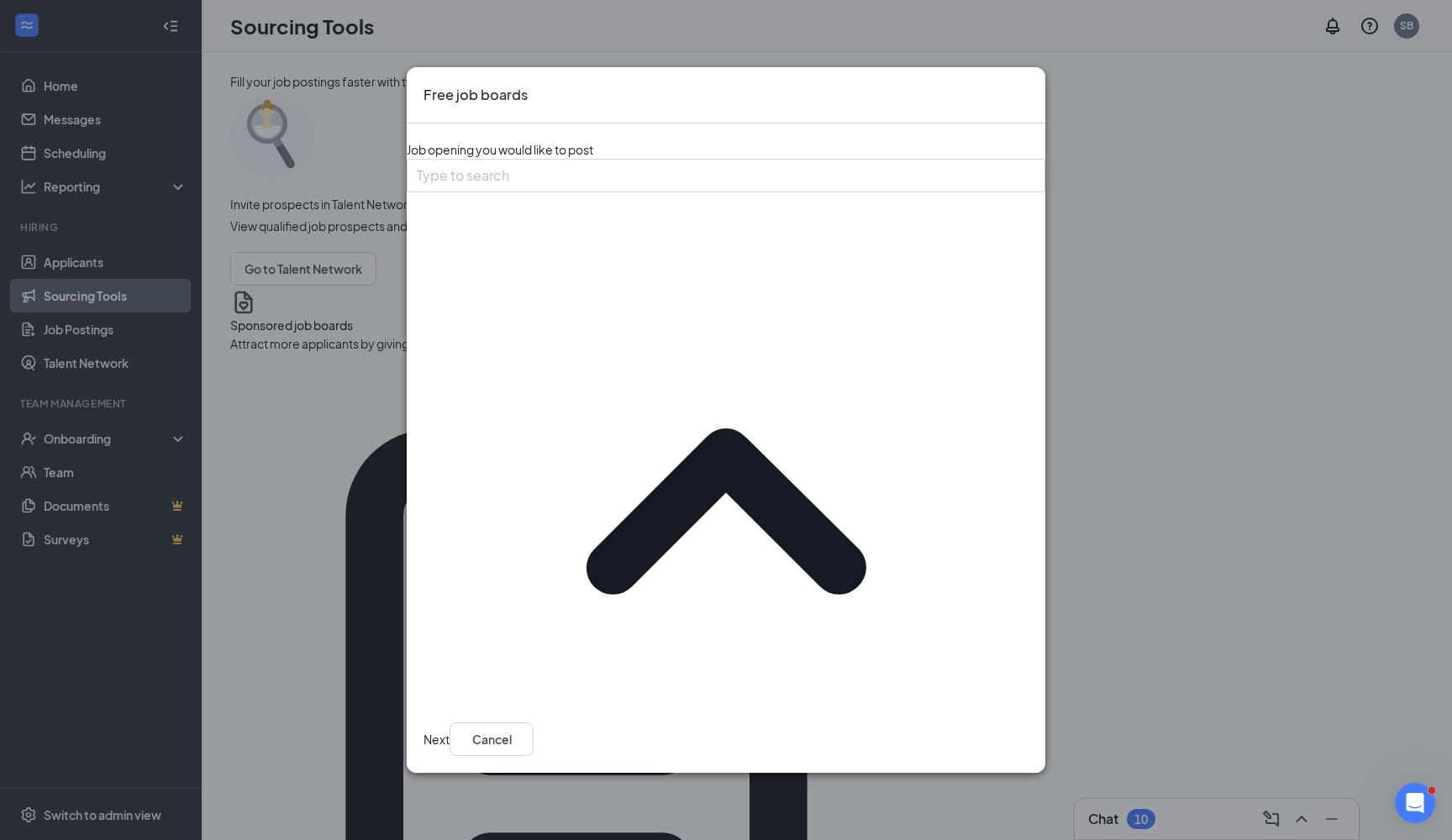
click at [449, 722] on button "Next" at bounding box center [436, 739] width 26 height 34
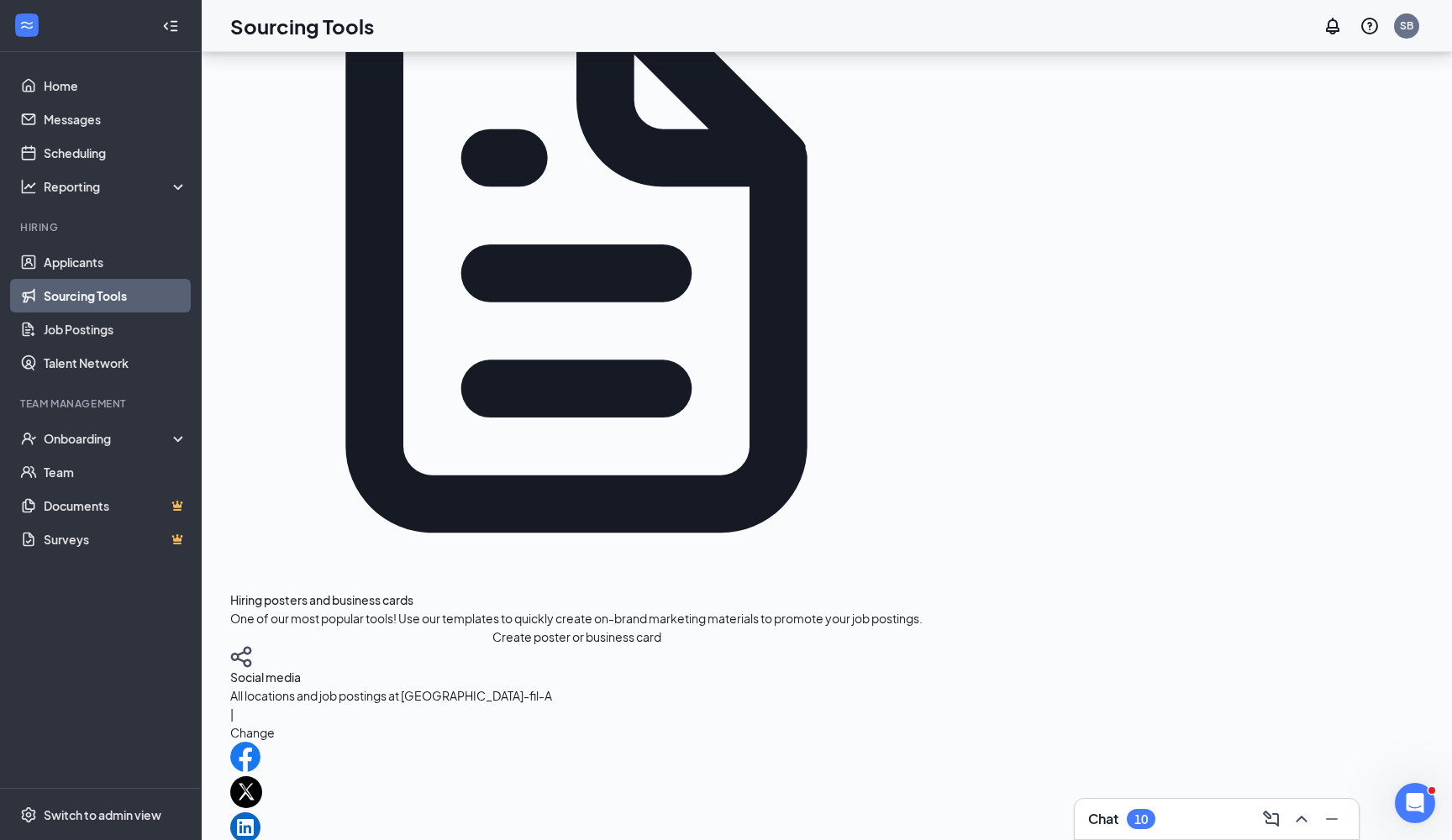
scroll to position [472, 0]
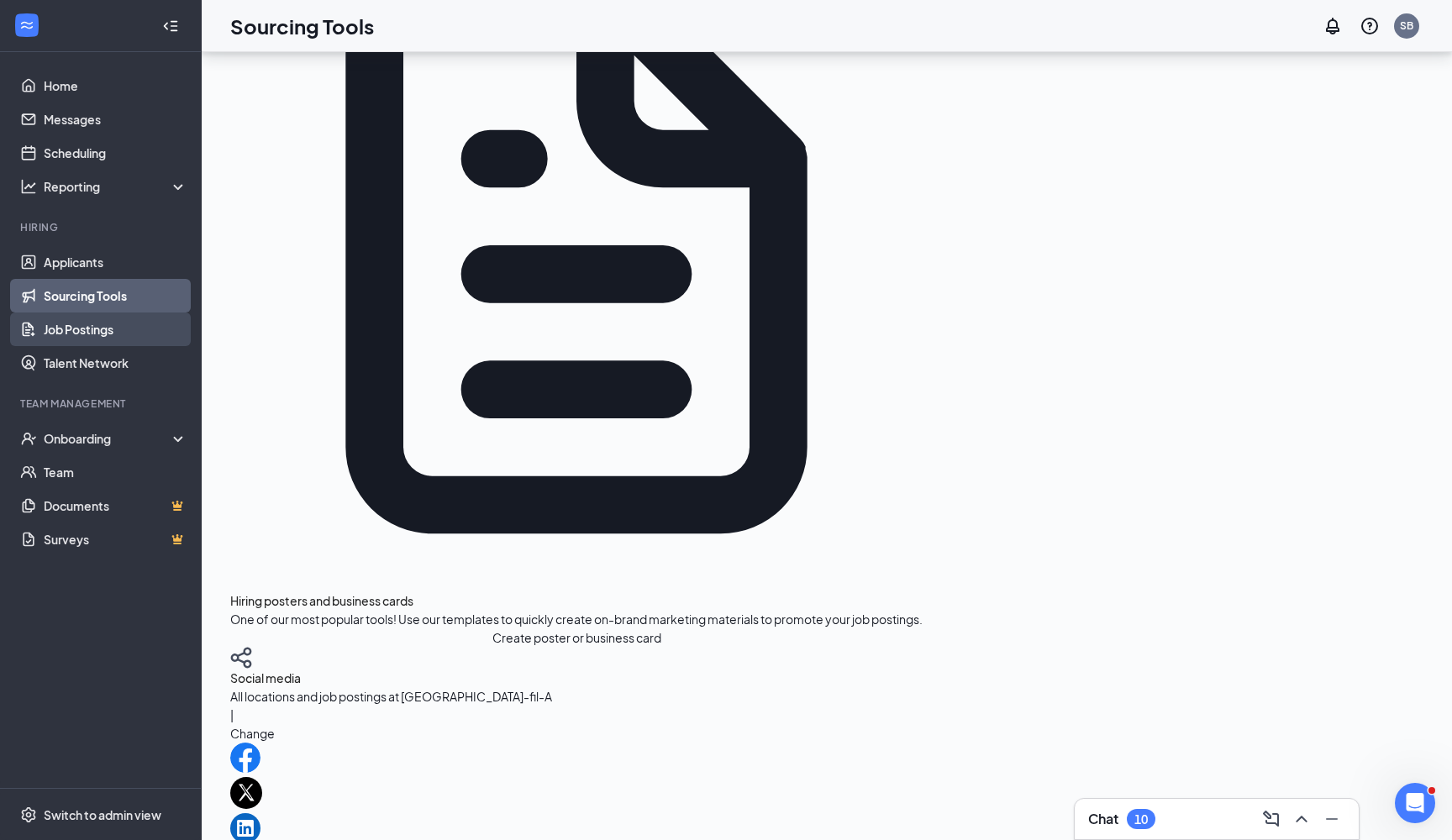
click at [114, 332] on link "Job Postings" at bounding box center [115, 329] width 144 height 34
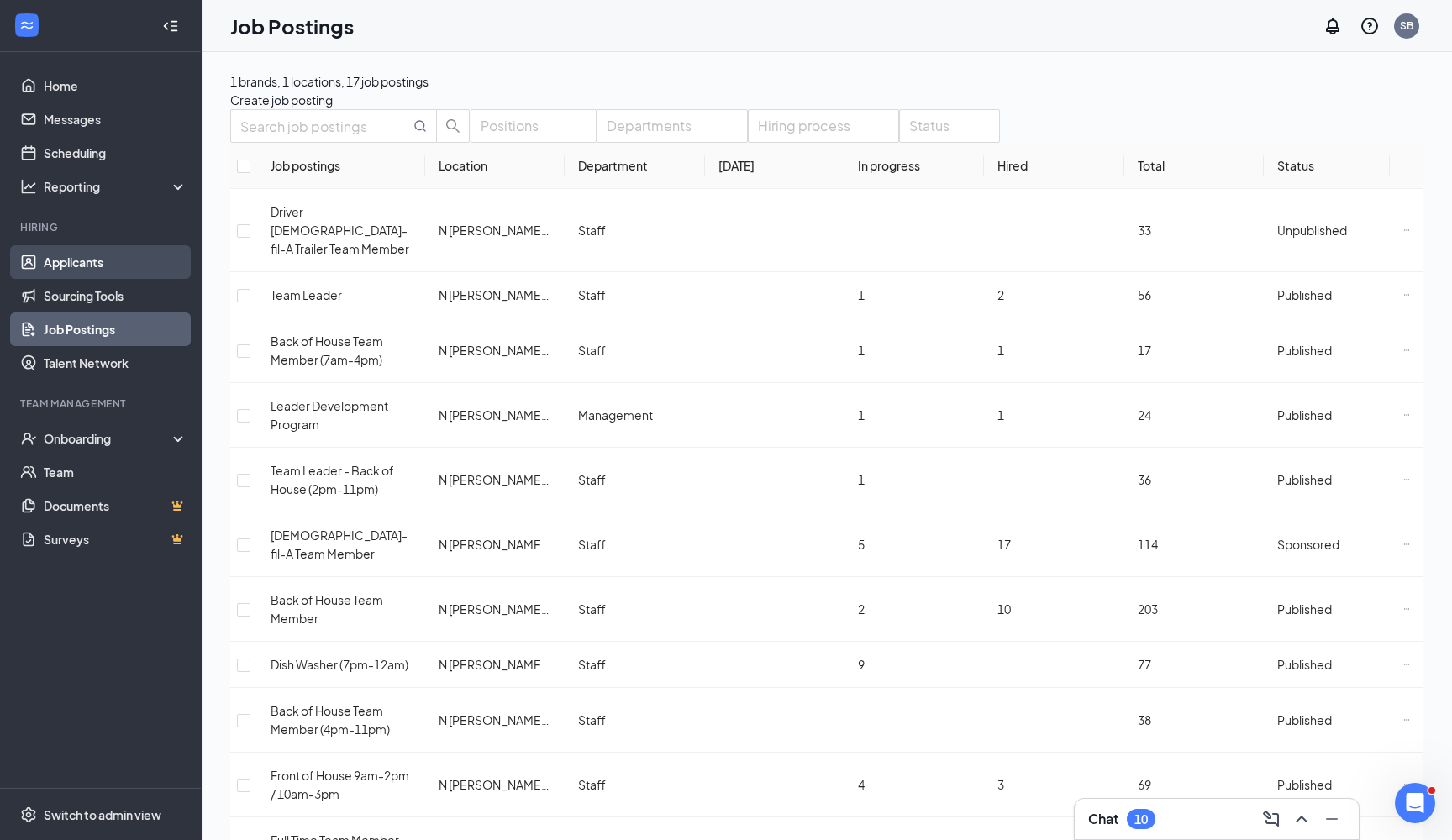
click at [79, 264] on link "Applicants" at bounding box center [115, 262] width 144 height 34
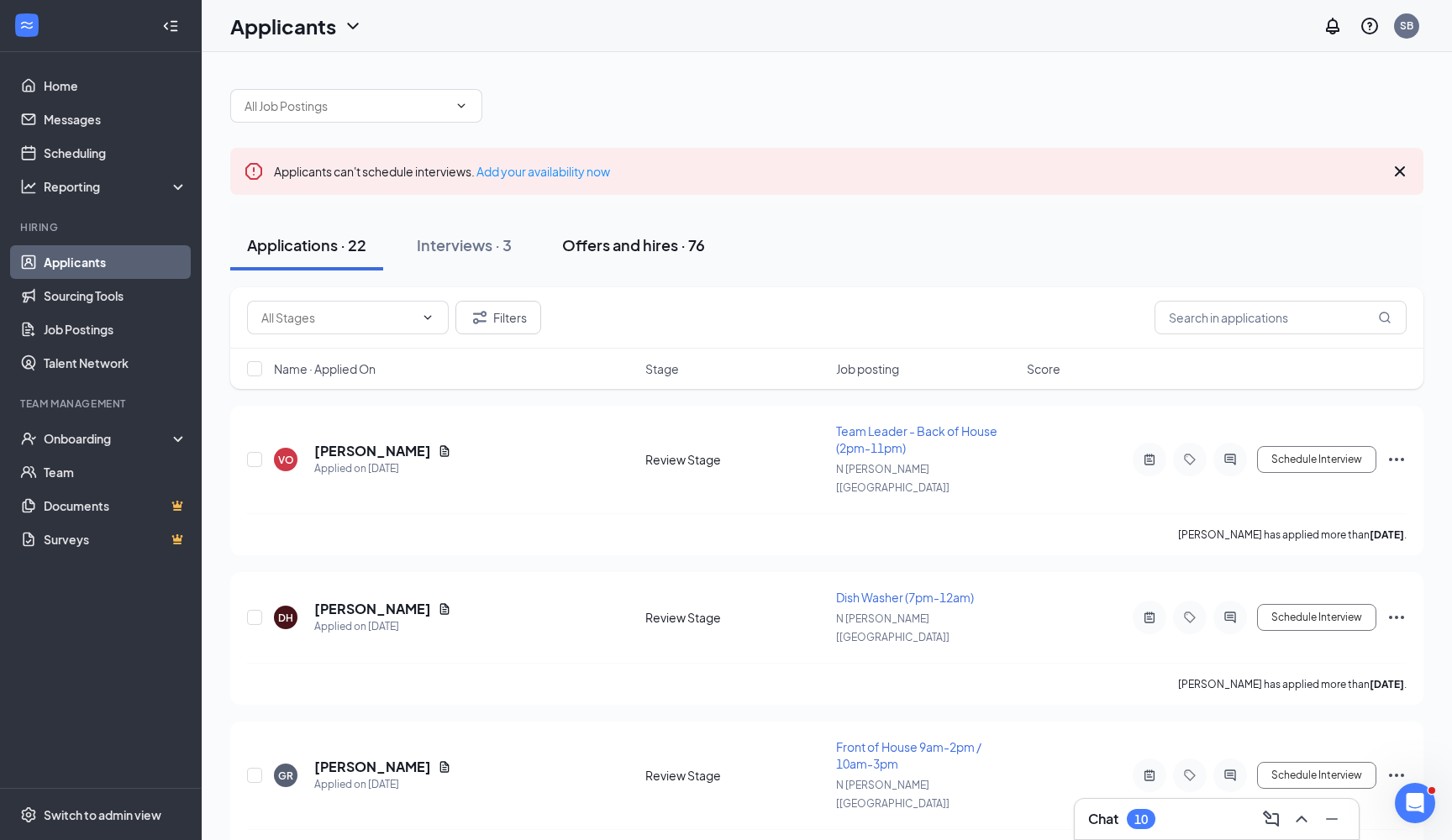
click at [644, 246] on div "Offers and hires · 76" at bounding box center [633, 244] width 143 height 21
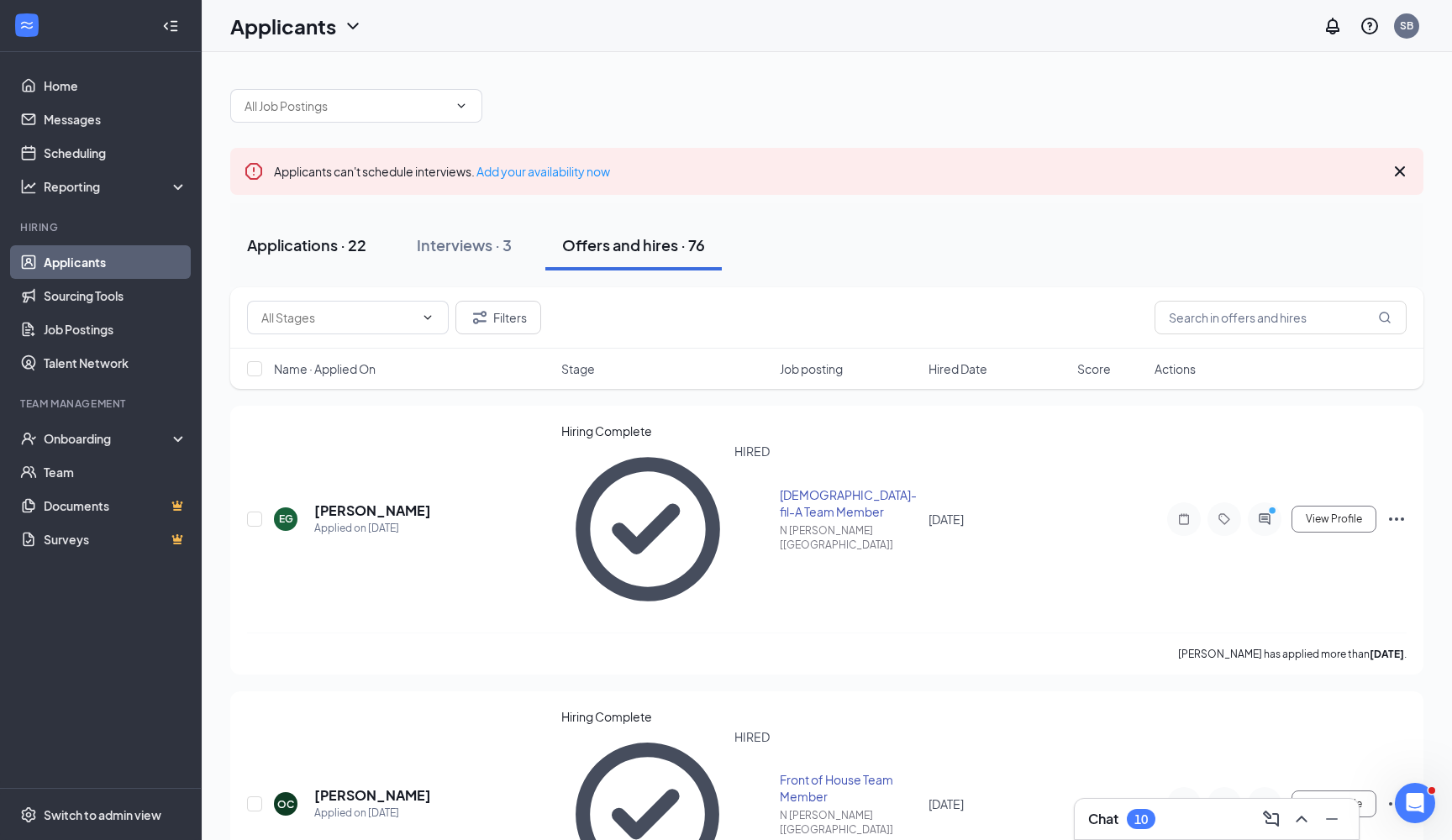
click at [341, 242] on div "Applications · 22" at bounding box center [307, 244] width 120 height 21
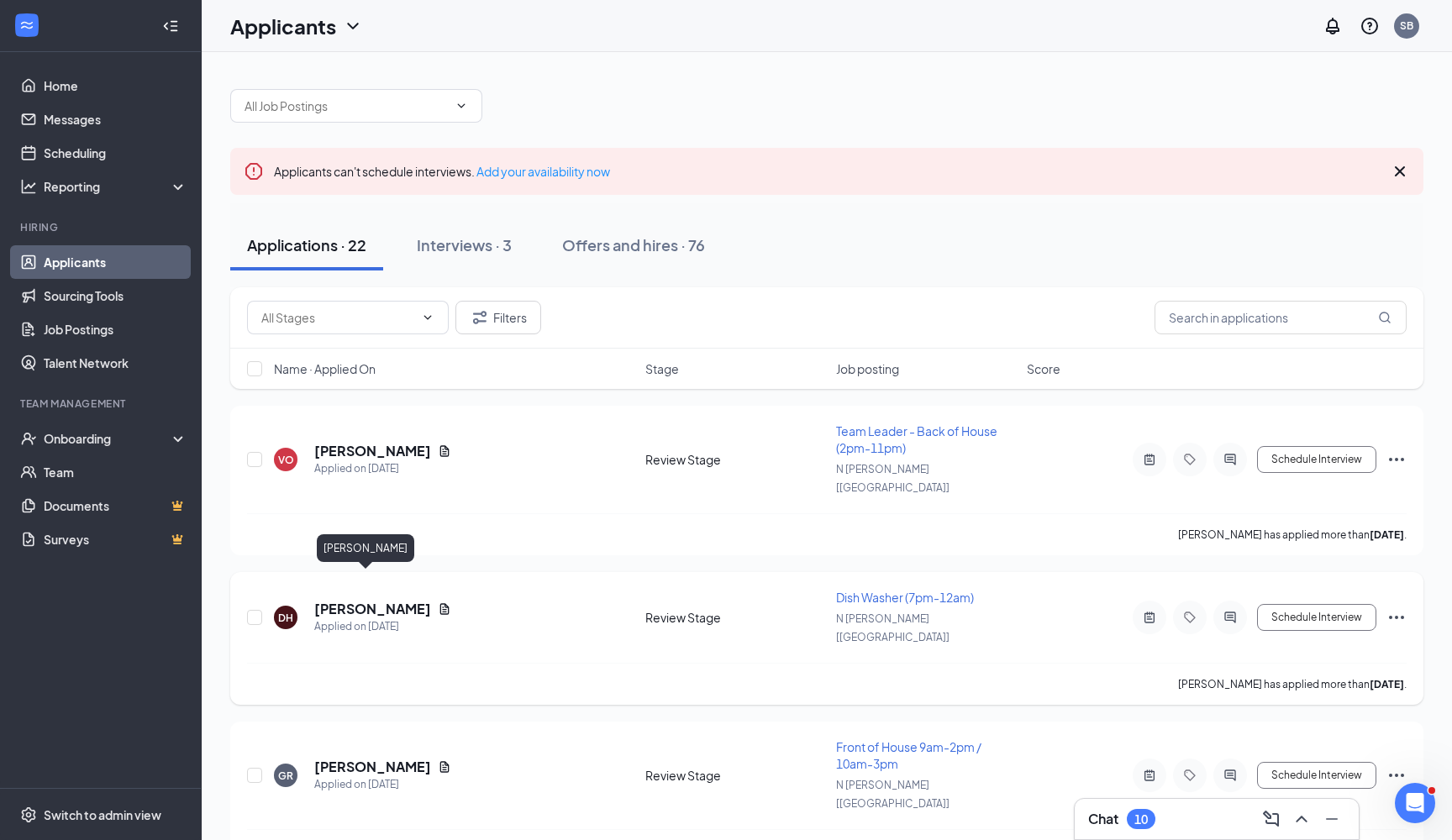
click at [359, 600] on h5 "[PERSON_NAME]" at bounding box center [372, 609] width 117 height 18
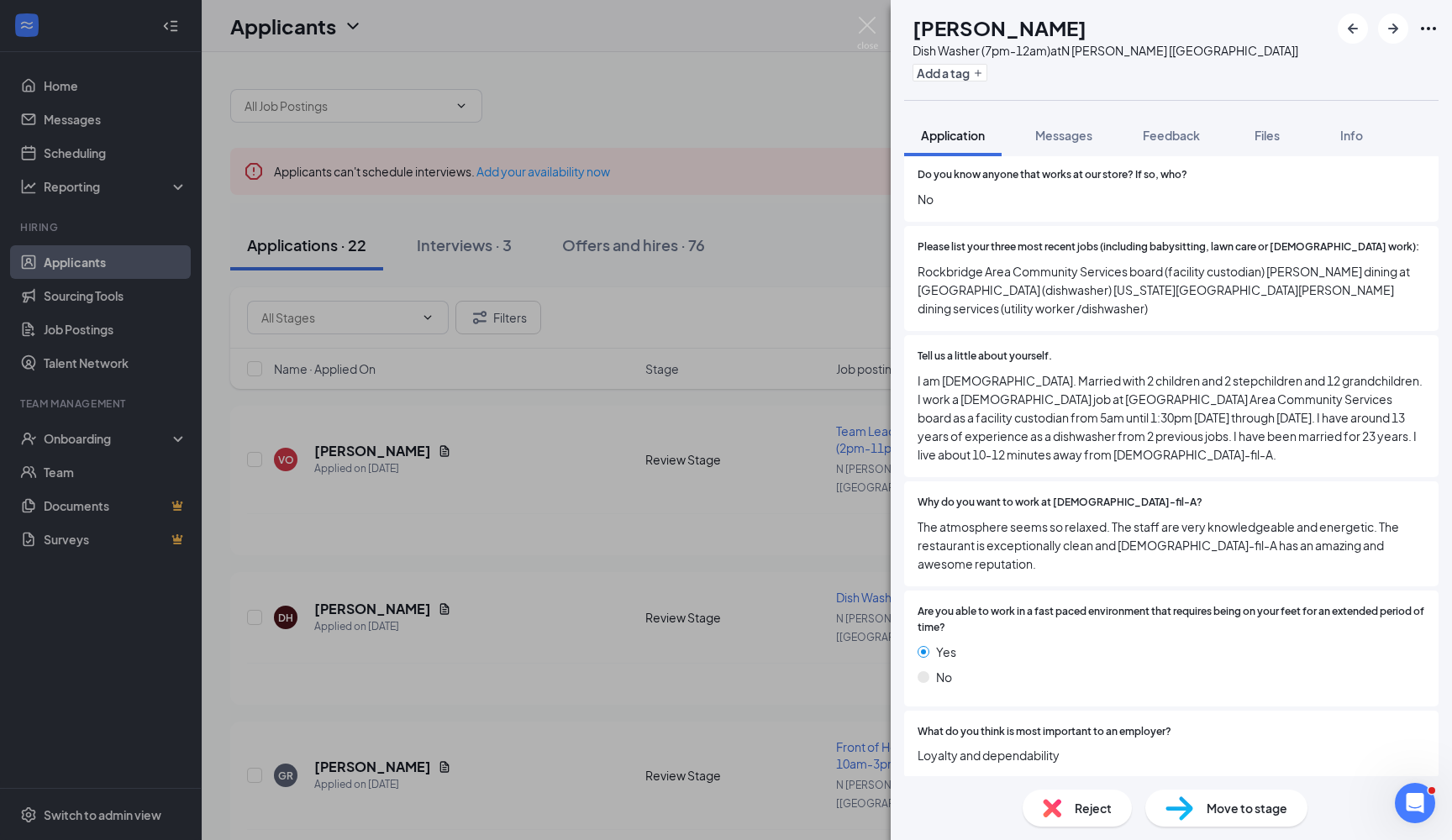
scroll to position [584, 0]
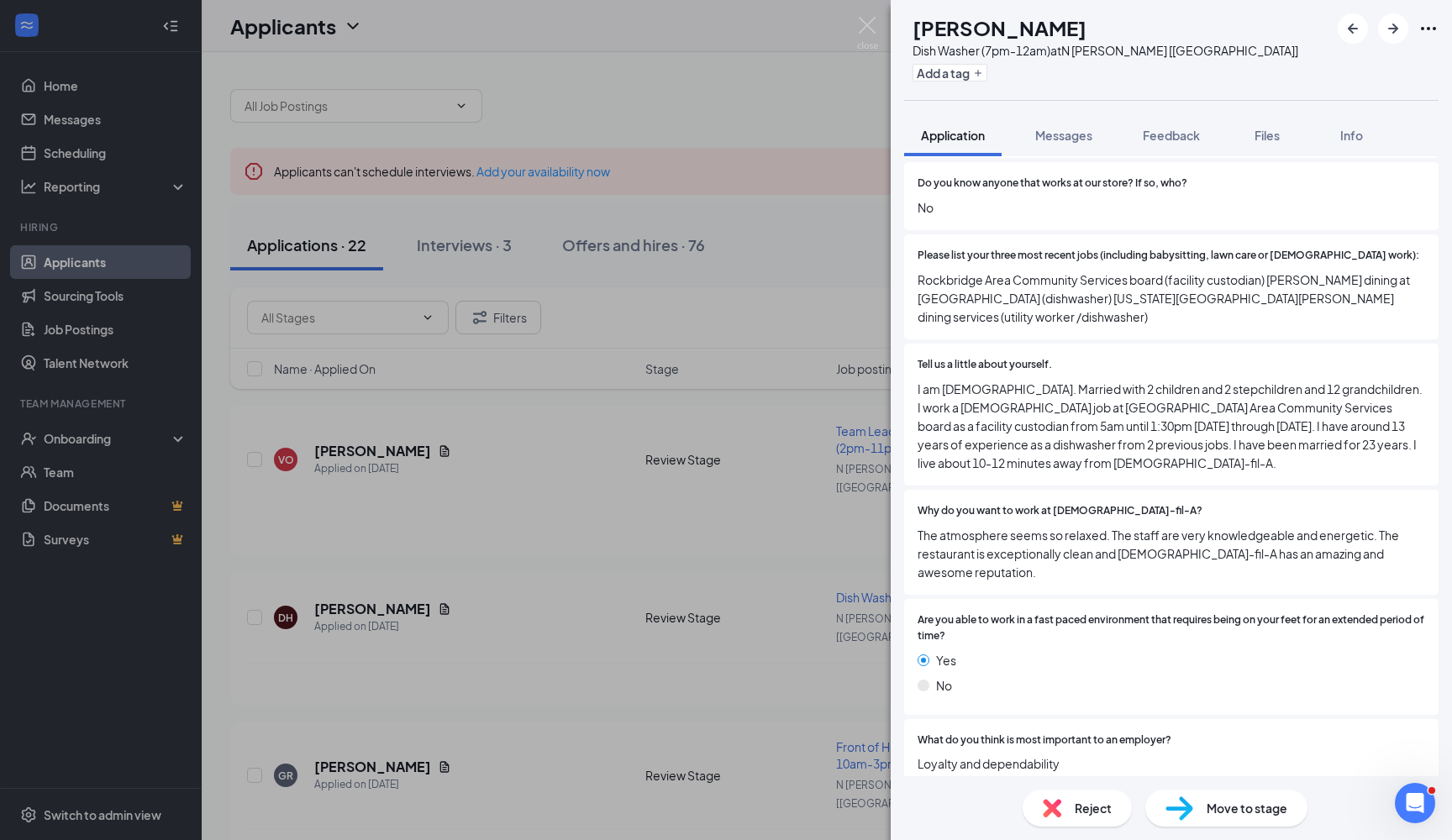
click at [791, 416] on div "DH [PERSON_NAME] Dish Washer (7pm-12am) at [GEOGRAPHIC_DATA][PERSON_NAME] [[GEO…" at bounding box center [726, 420] width 1452 height 840
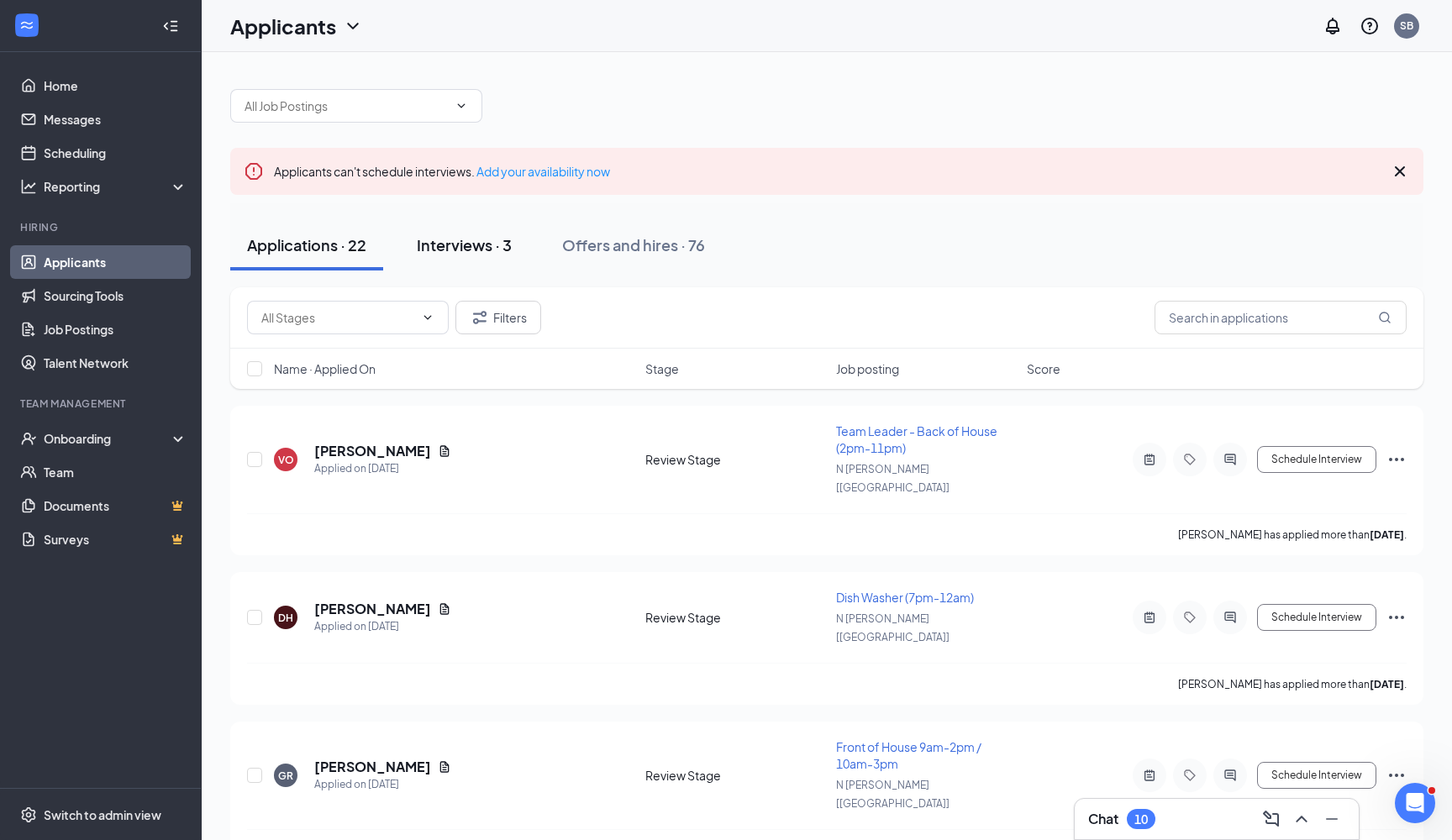
click at [464, 247] on div "Interviews · 3" at bounding box center [463, 244] width 95 height 21
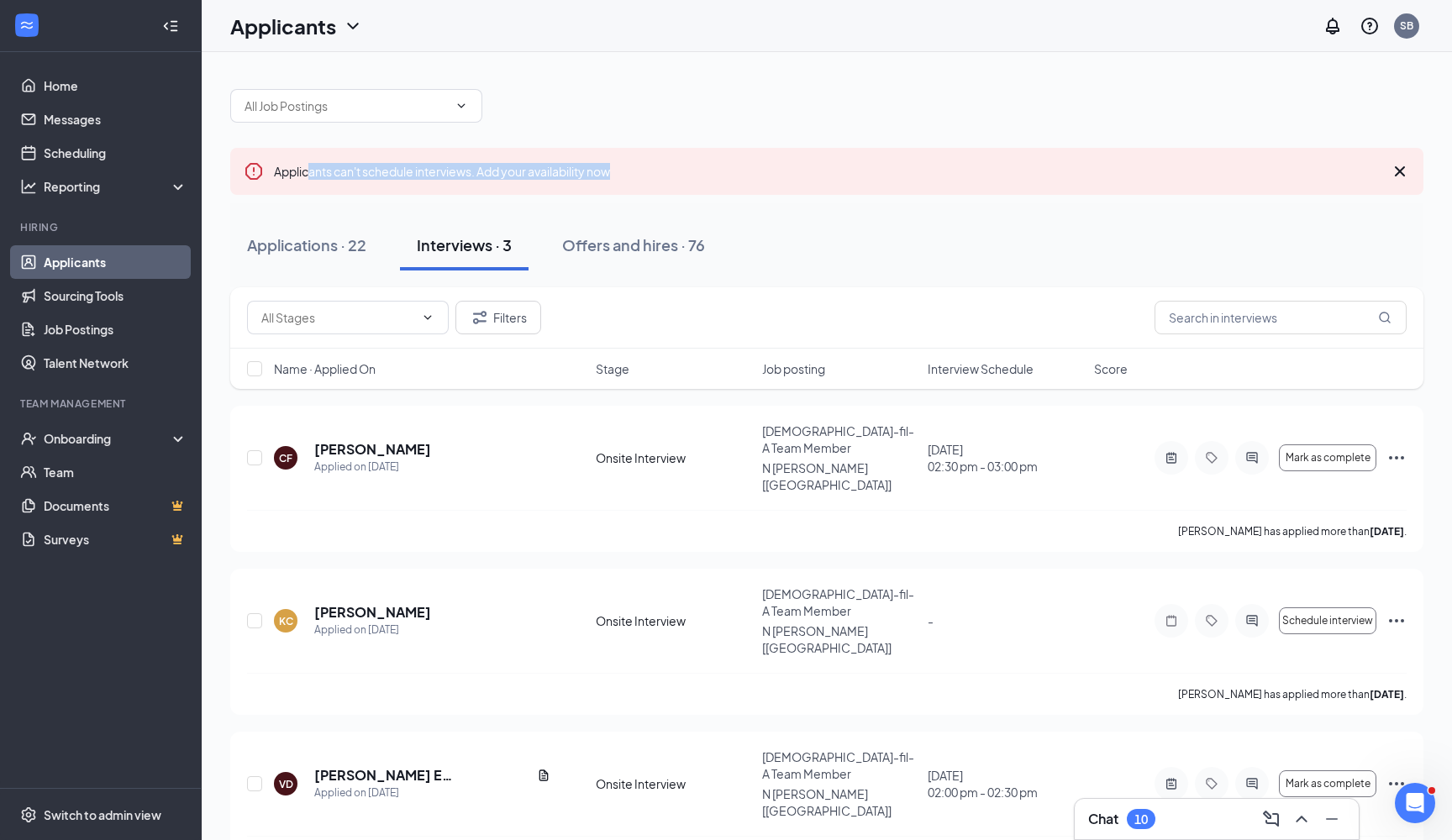
drag, startPoint x: 309, startPoint y: 174, endPoint x: 434, endPoint y: 179, distance: 125.1
click at [434, 179] on div "Applicants can't schedule interviews. Add your availability now" at bounding box center [826, 171] width 1193 height 47
click at [440, 173] on span "Applicants can't schedule interviews. Add your availability now" at bounding box center [441, 171] width 336 height 15
drag, startPoint x: 442, startPoint y: 174, endPoint x: 259, endPoint y: 174, distance: 183.0
click at [259, 174] on div "Applicants can't schedule interviews. Add your availability now" at bounding box center [826, 171] width 1193 height 47
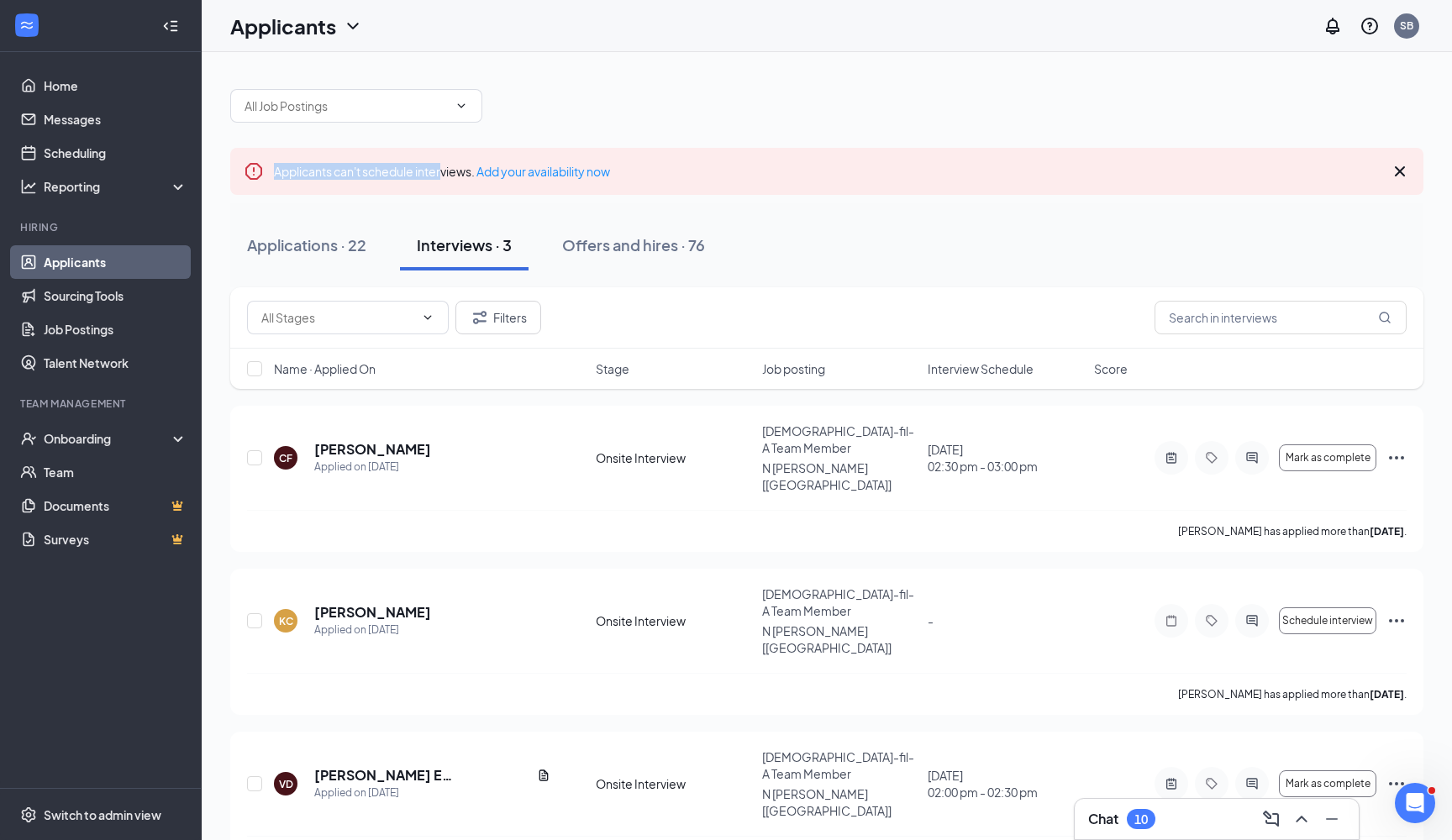
click at [296, 173] on span "Applicants can't schedule interviews. Add your availability now" at bounding box center [441, 171] width 336 height 15
drag, startPoint x: 277, startPoint y: 171, endPoint x: 410, endPoint y: 179, distance: 133.2
click at [410, 179] on div "Applicants can't schedule interviews. Add your availability now" at bounding box center [441, 170] width 336 height 18
click at [435, 161] on div "Applicants can't schedule interviews. Add your availability now" at bounding box center [441, 170] width 336 height 18
click at [623, 263] on button "Offers and hires · 76" at bounding box center [633, 245] width 176 height 50
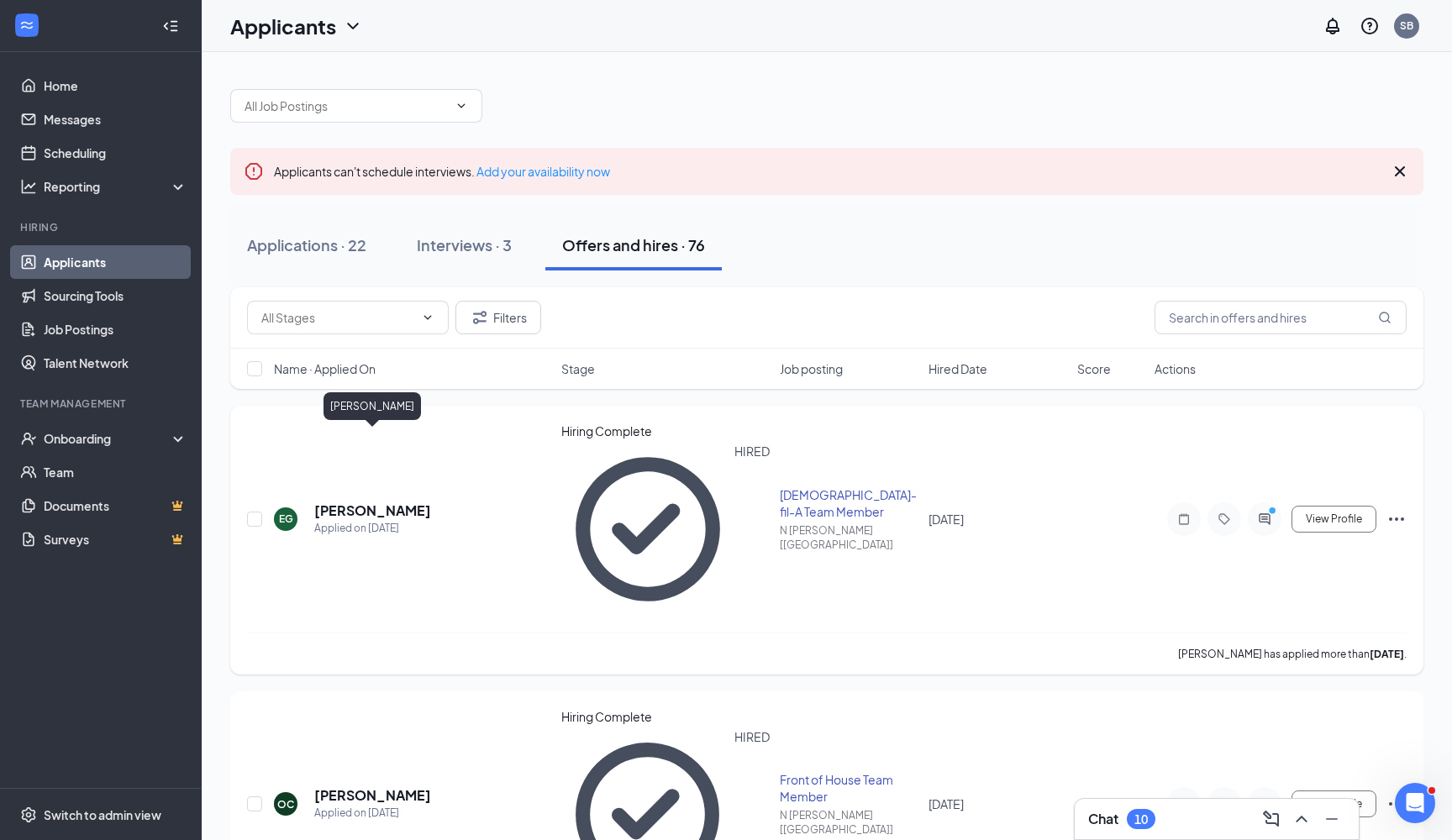
click at [406, 501] on h5 "[PERSON_NAME]" at bounding box center [372, 510] width 117 height 18
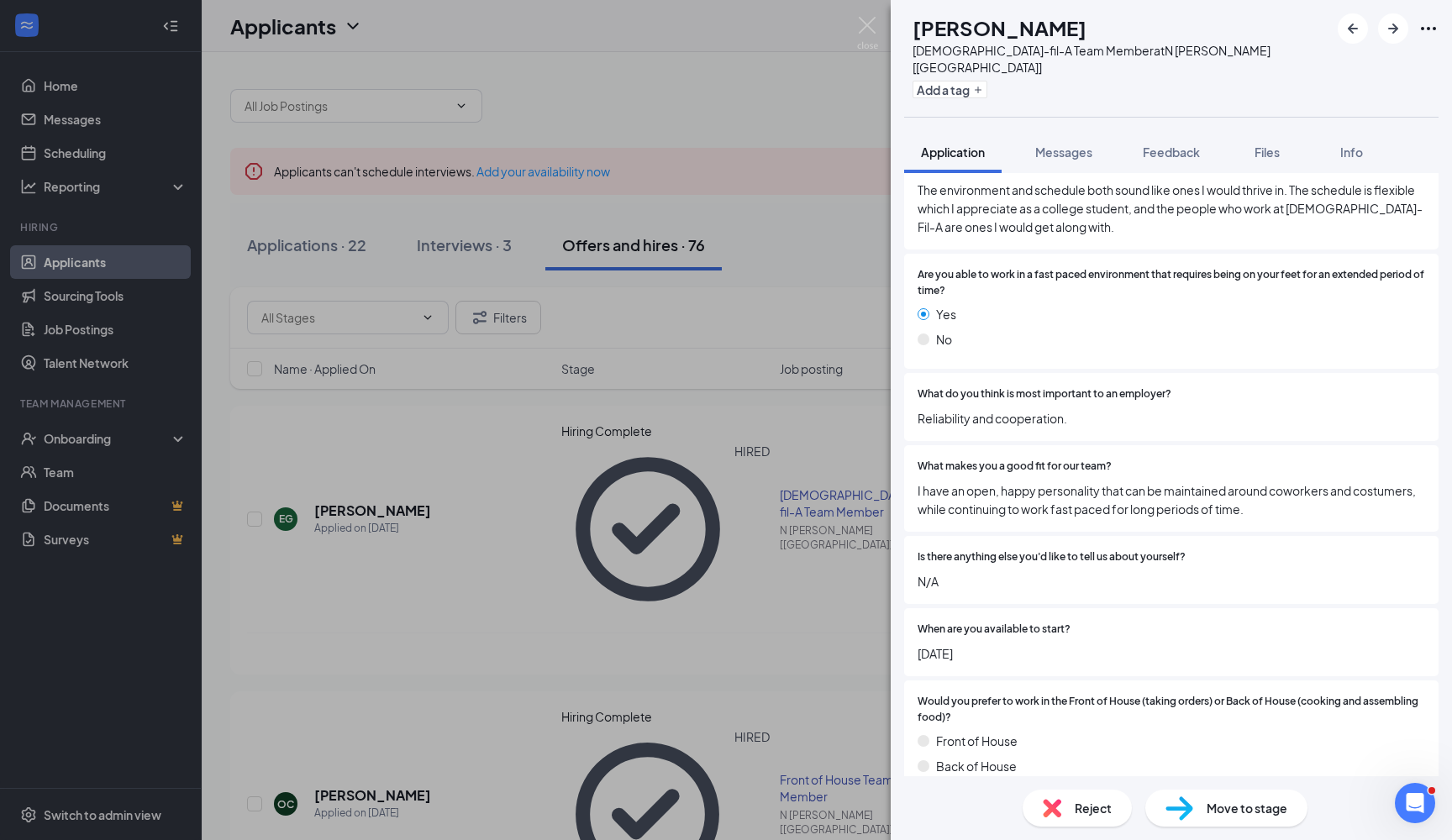
scroll to position [943, 0]
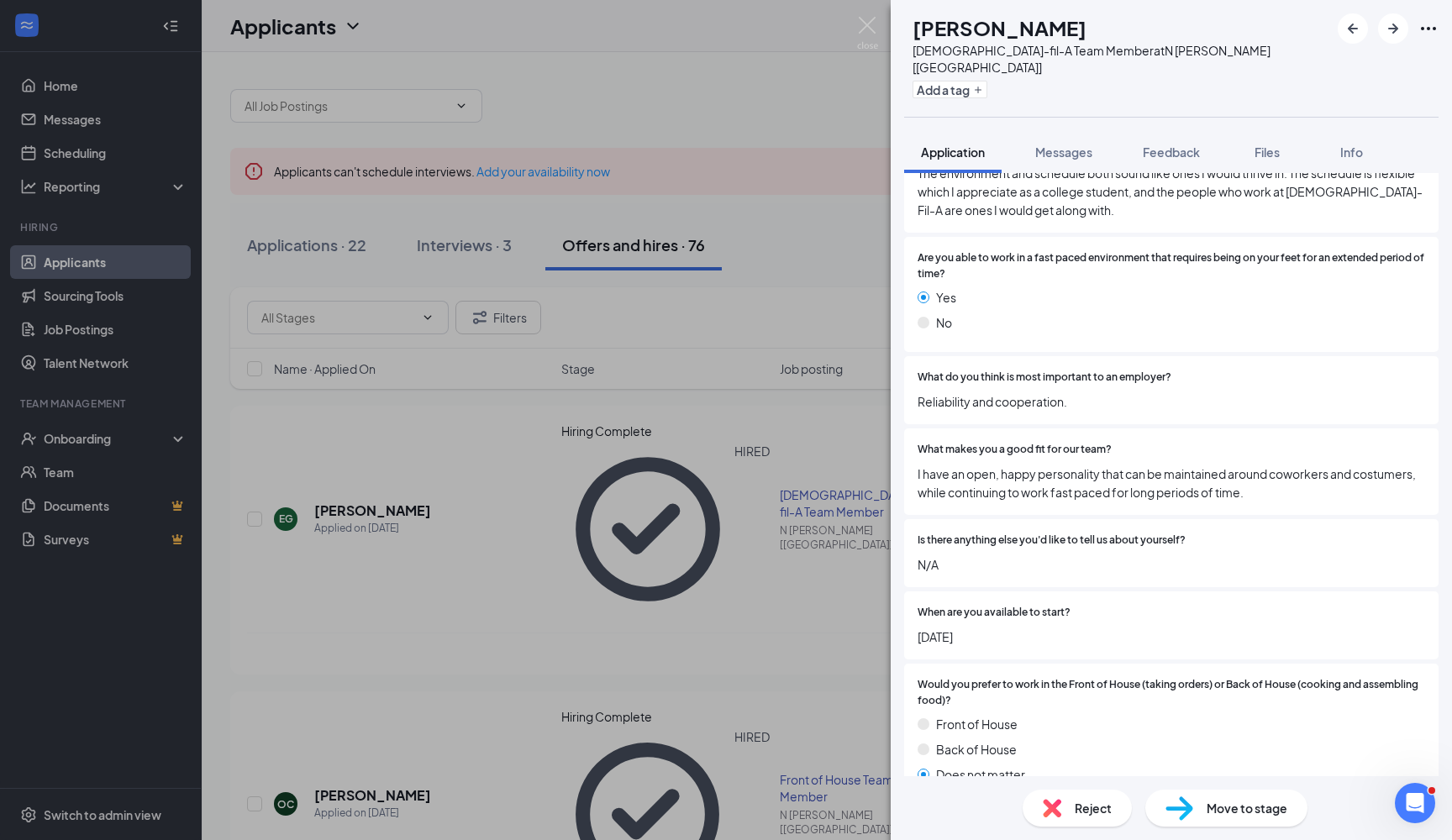
click at [599, 495] on div "EG [PERSON_NAME] [DEMOGRAPHIC_DATA]-fil-A Team Member at [GEOGRAPHIC_DATA][PERS…" at bounding box center [726, 420] width 1452 height 840
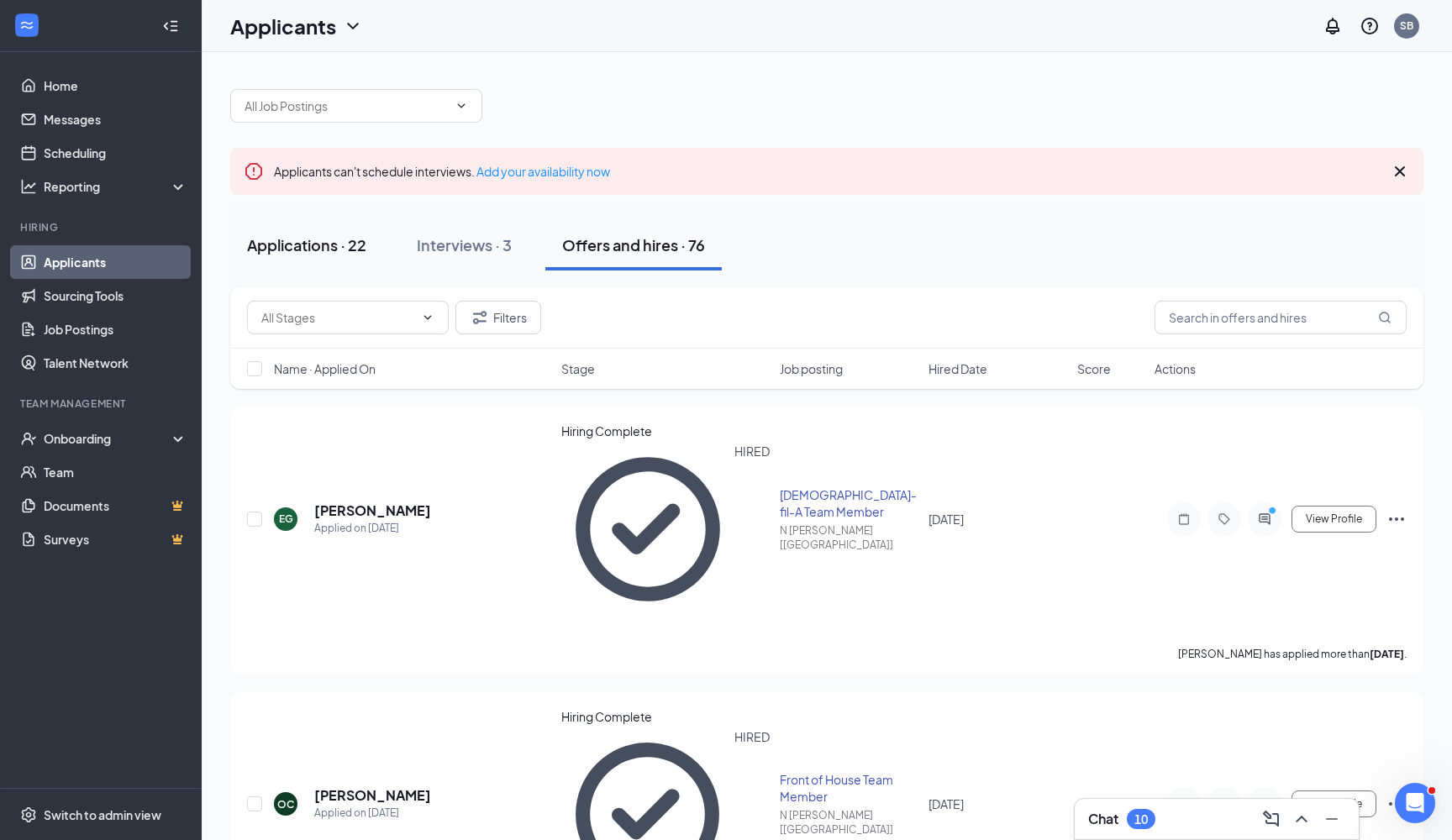
click at [322, 242] on div "Applications · 22" at bounding box center [307, 244] width 120 height 21
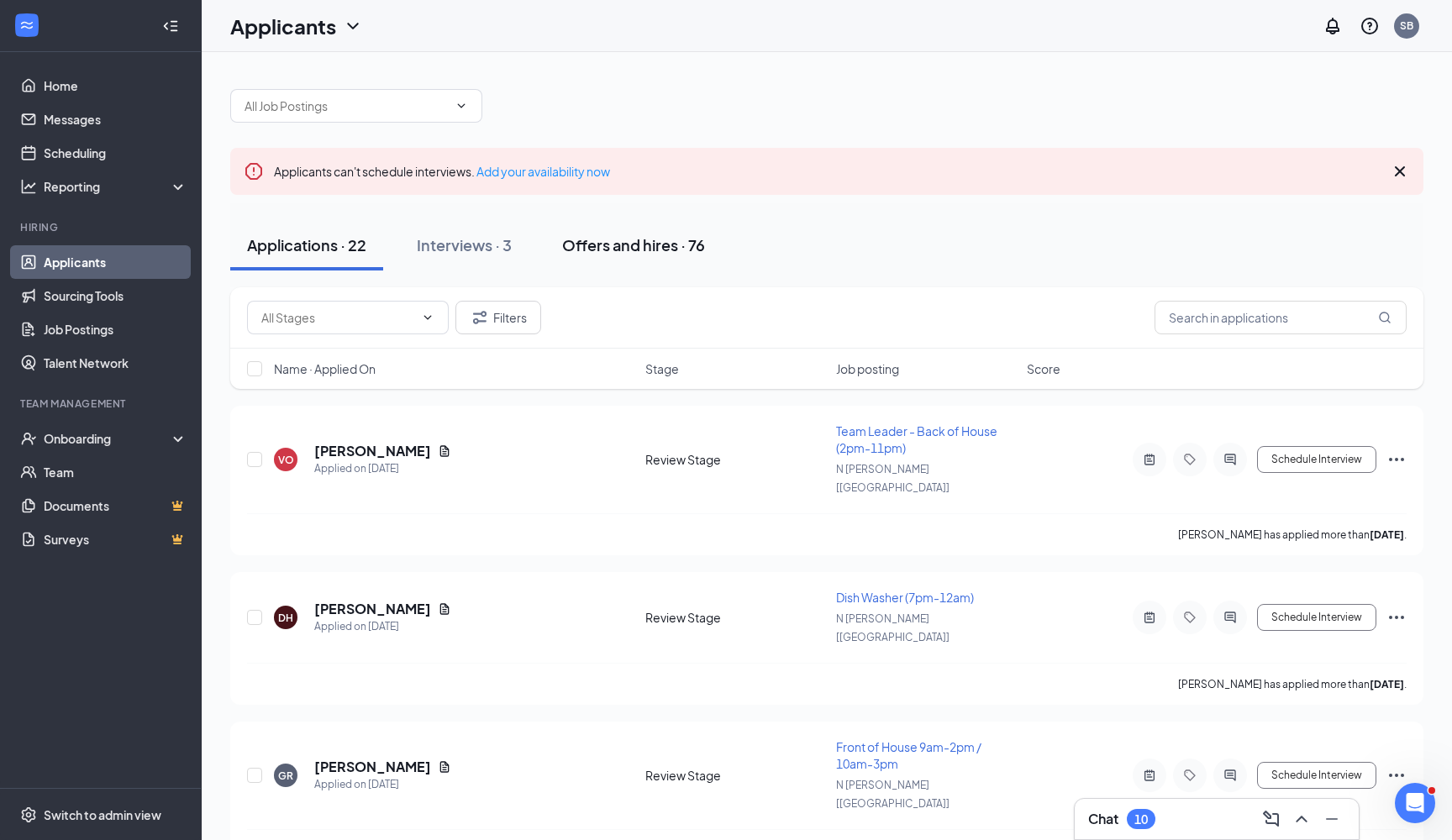
click at [619, 249] on div "Offers and hires · 76" at bounding box center [633, 244] width 143 height 21
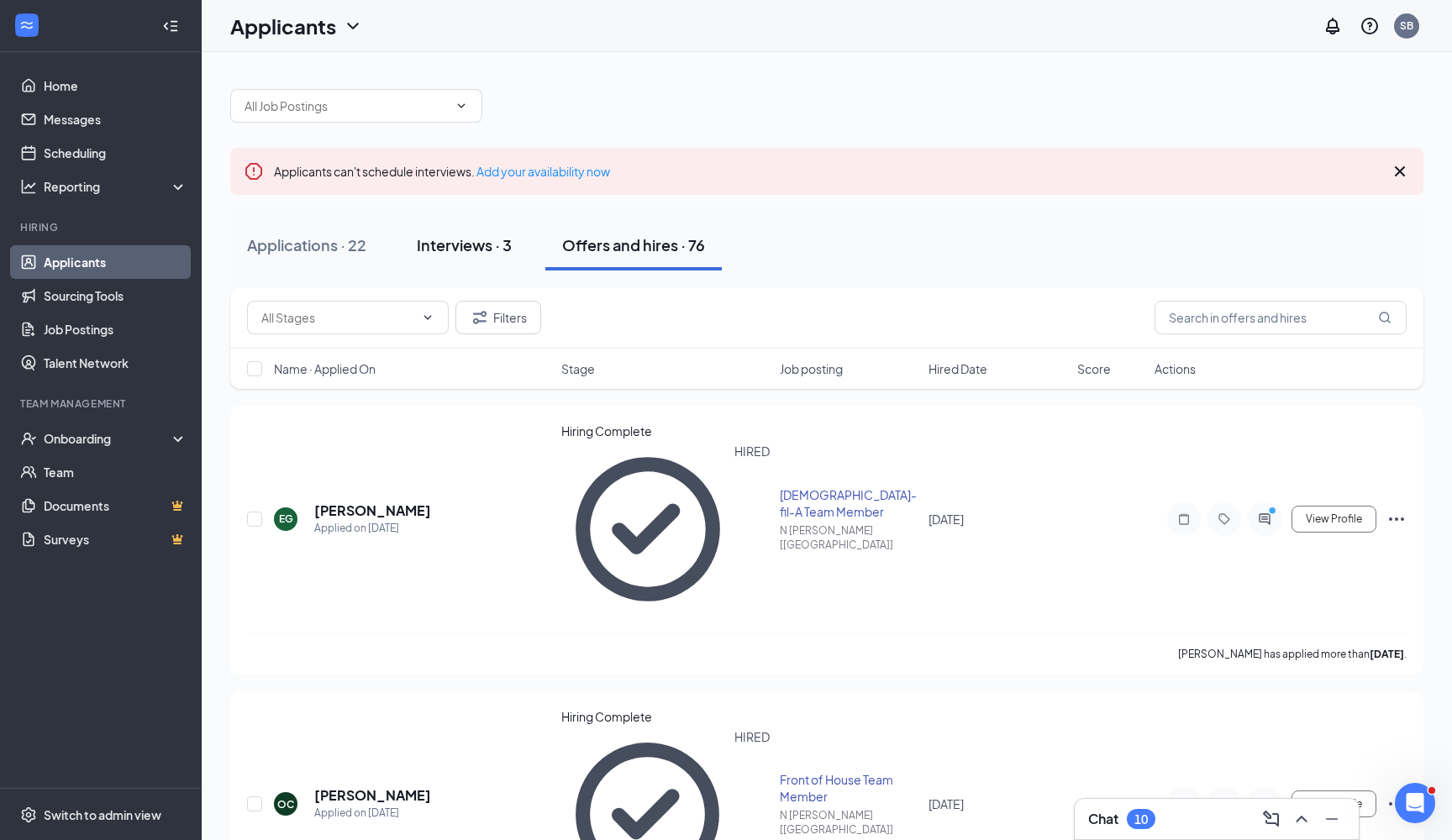
click at [506, 246] on div "Interviews · 3" at bounding box center [463, 244] width 95 height 21
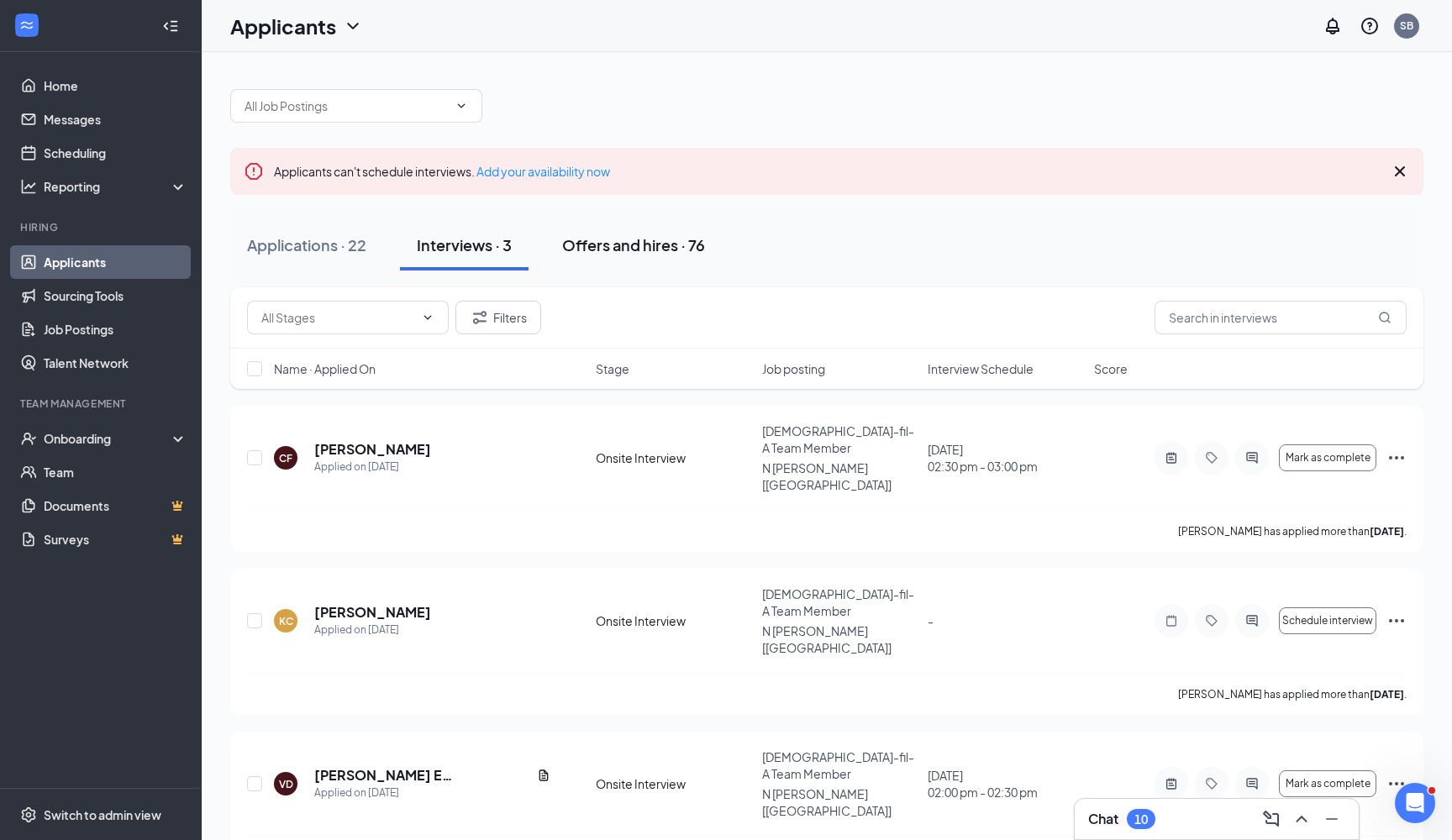
click at [625, 257] on button "Offers and hires · 76" at bounding box center [633, 245] width 176 height 50
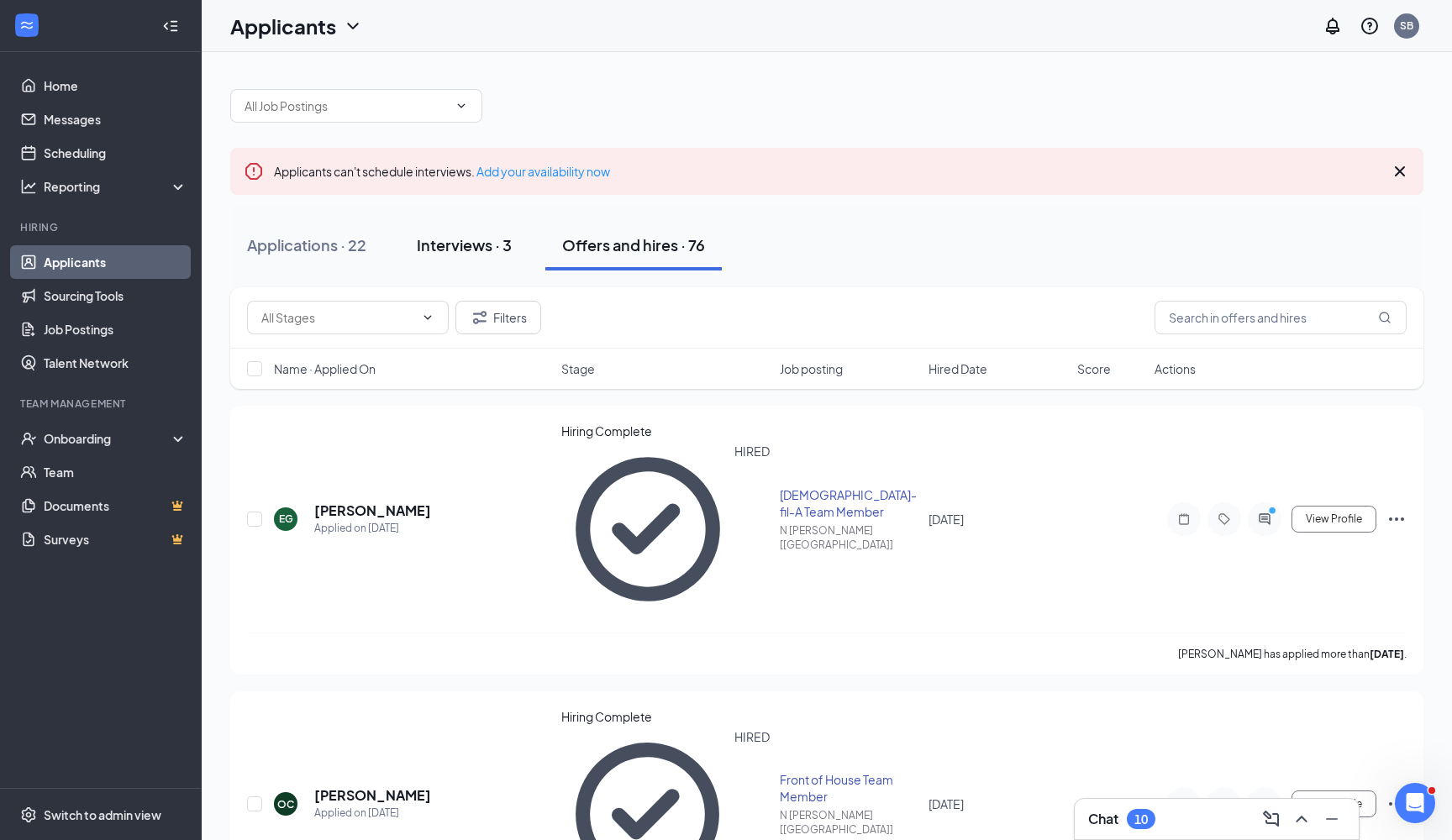
click at [471, 253] on div "Interviews · 3" at bounding box center [463, 244] width 95 height 21
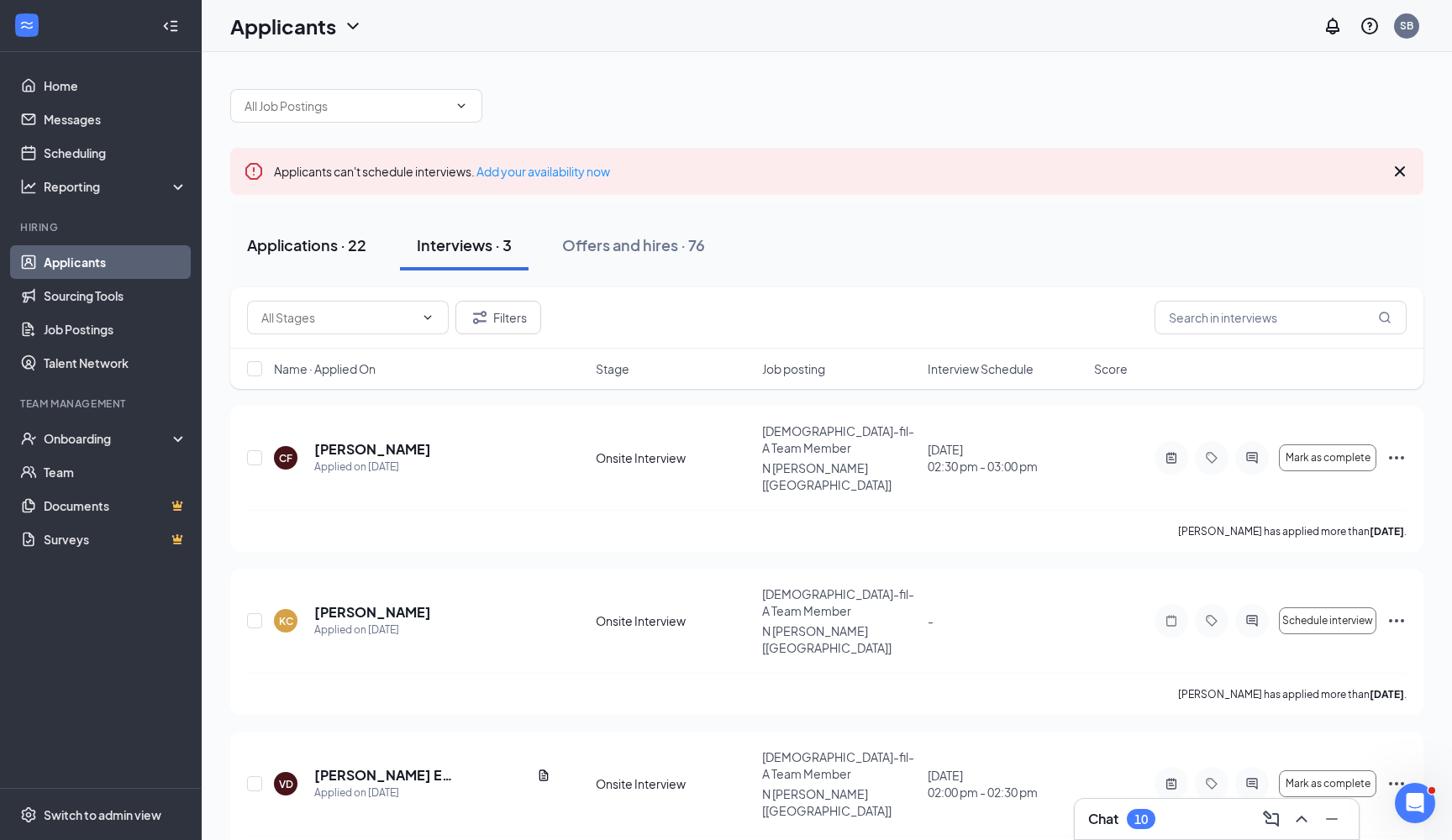
click at [311, 248] on div "Applications · 22" at bounding box center [307, 244] width 120 height 21
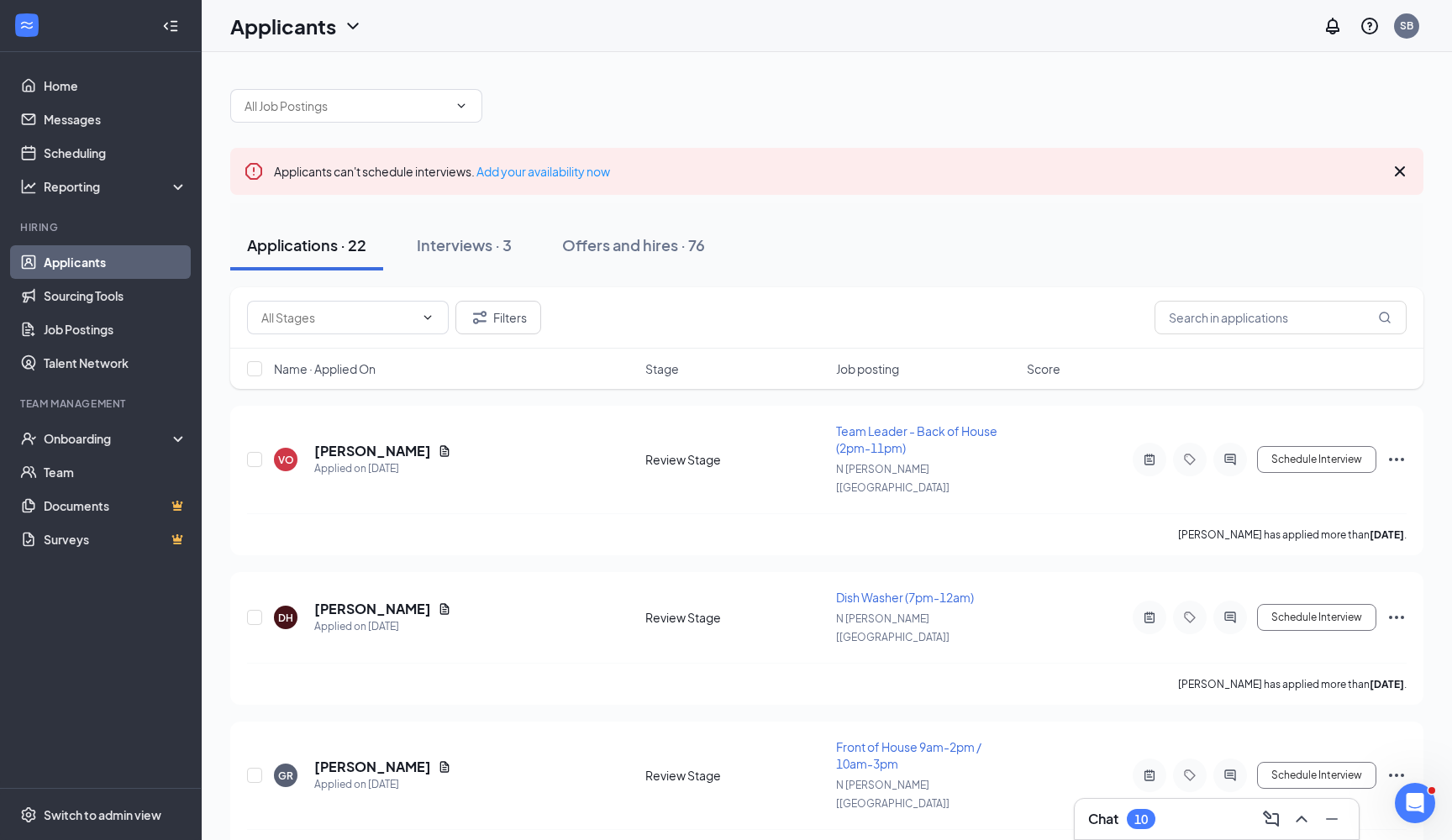
click at [88, 248] on link "Applicants" at bounding box center [115, 262] width 144 height 34
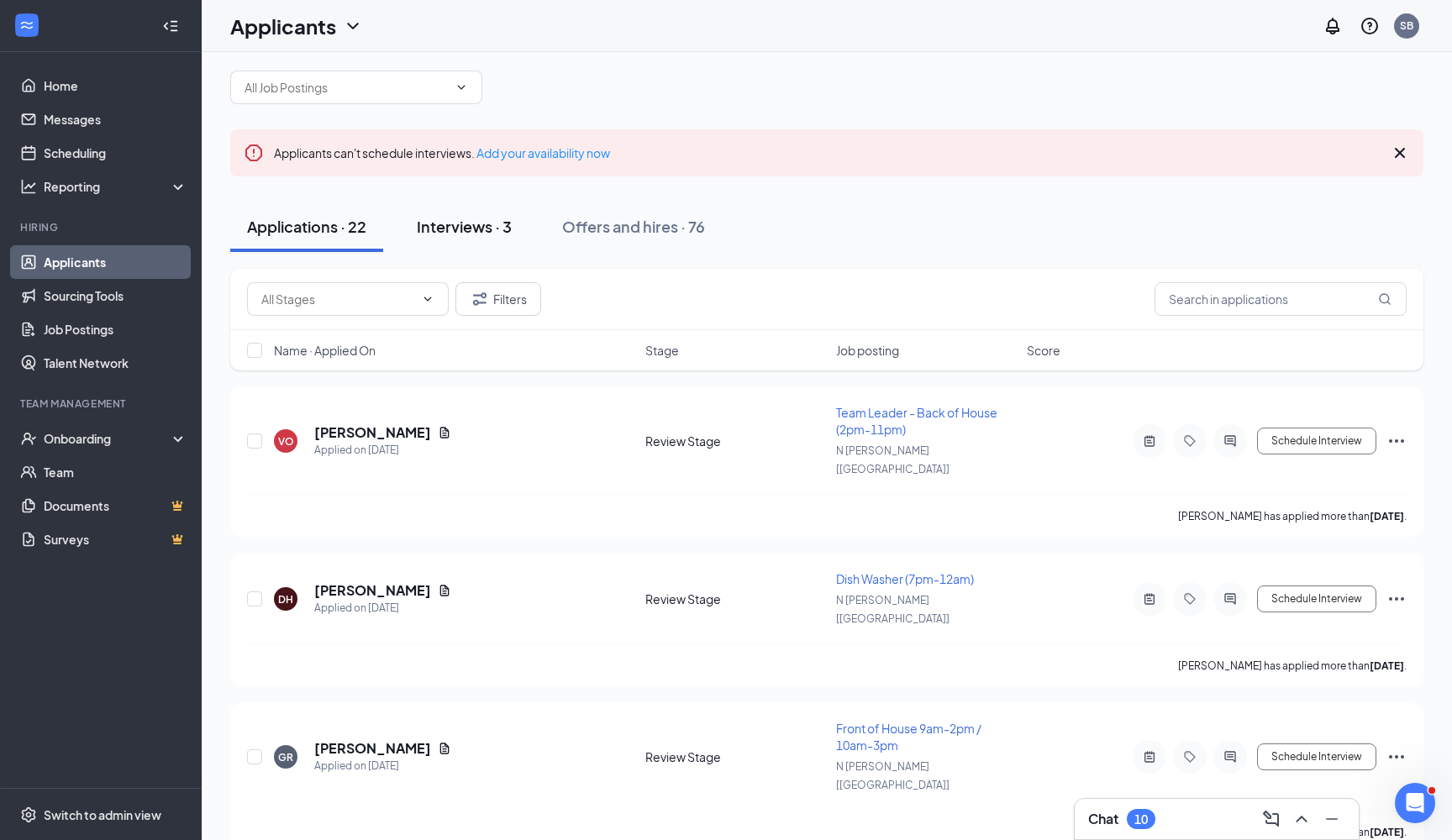
click at [468, 232] on div "Interviews · 3" at bounding box center [463, 226] width 95 height 21
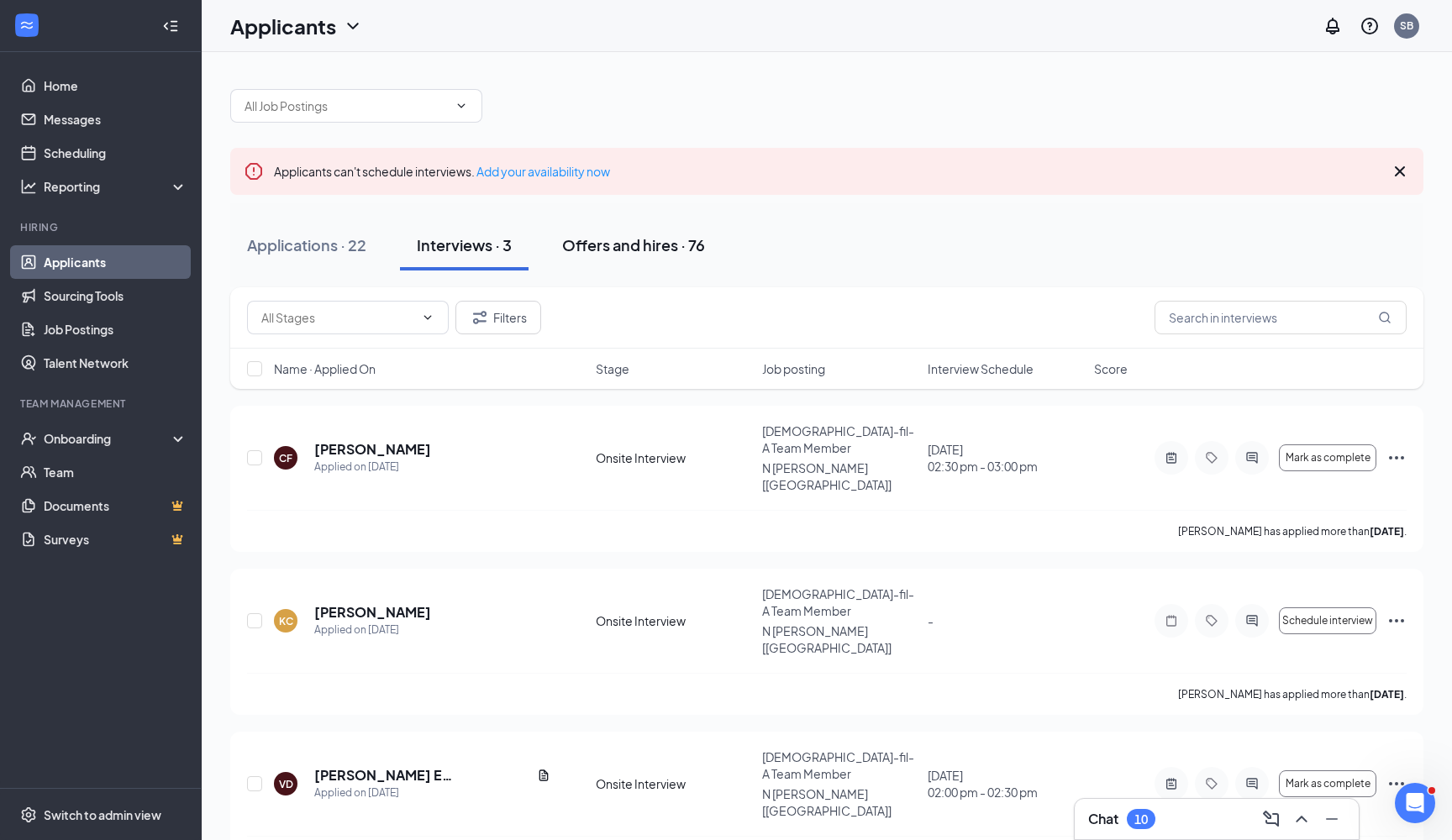
click at [625, 256] on button "Offers and hires · 76" at bounding box center [633, 245] width 176 height 50
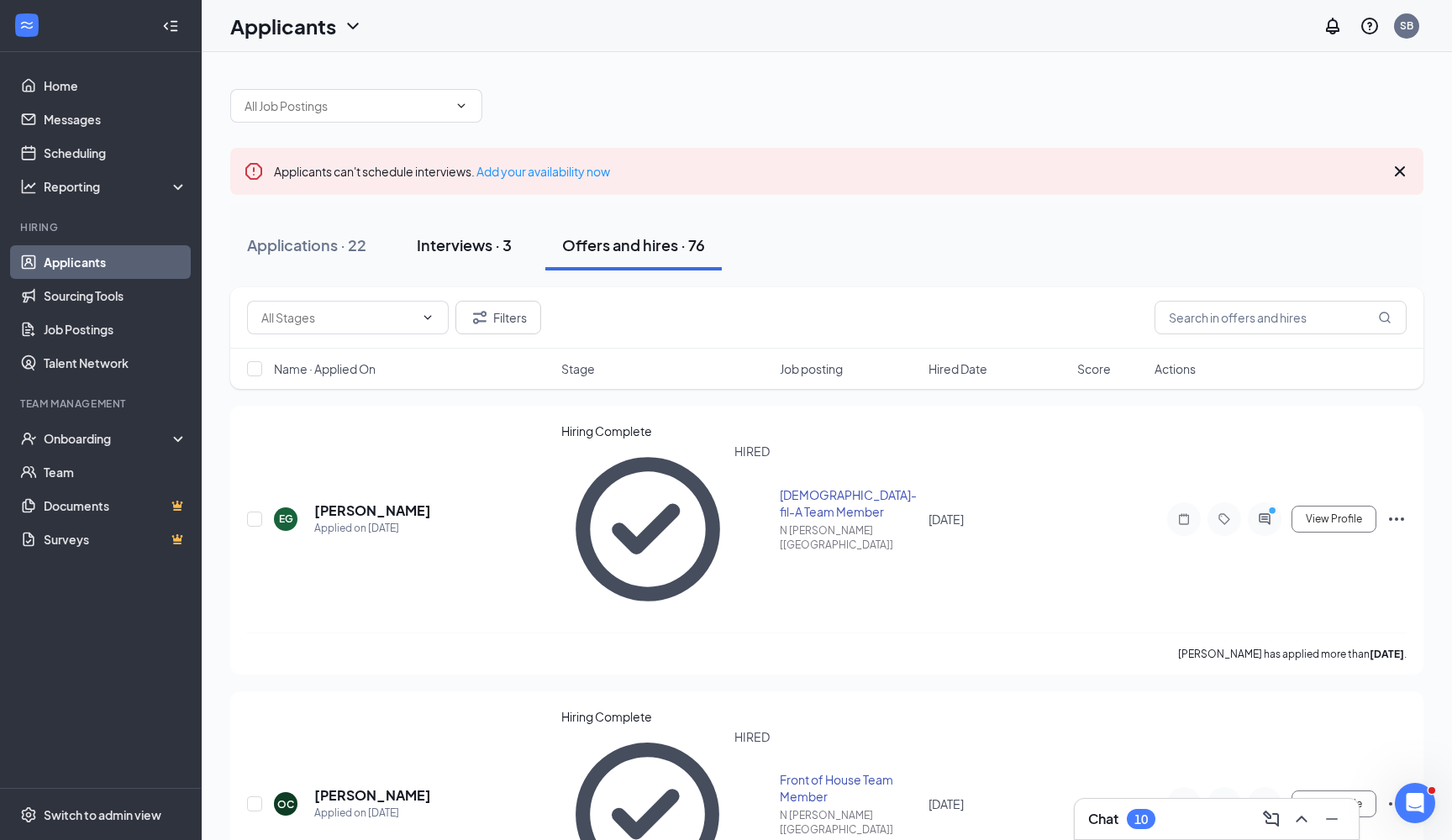
click at [504, 251] on div "Interviews · 3" at bounding box center [463, 244] width 95 height 21
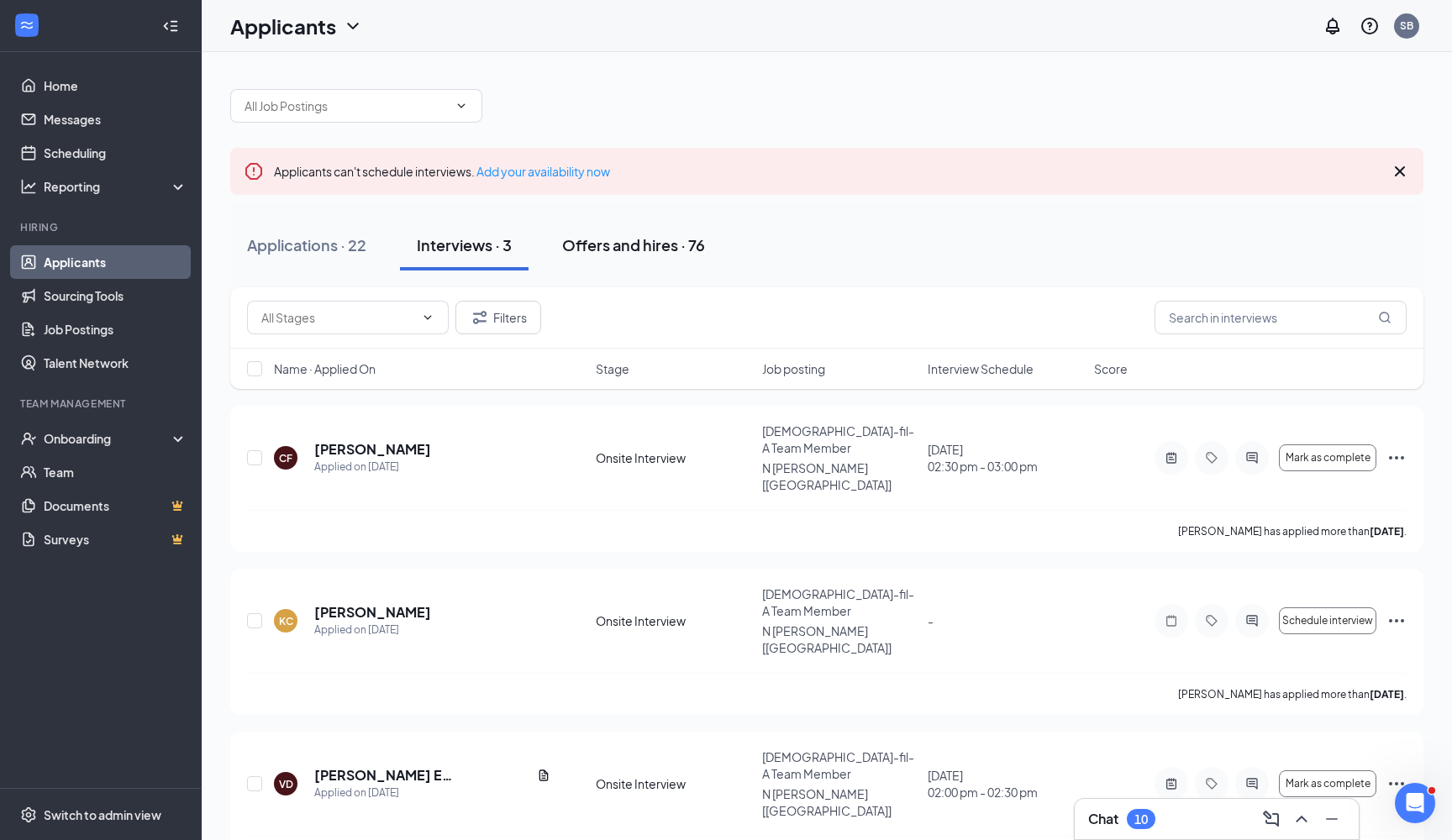
click at [592, 241] on div "Offers and hires · 76" at bounding box center [633, 244] width 143 height 21
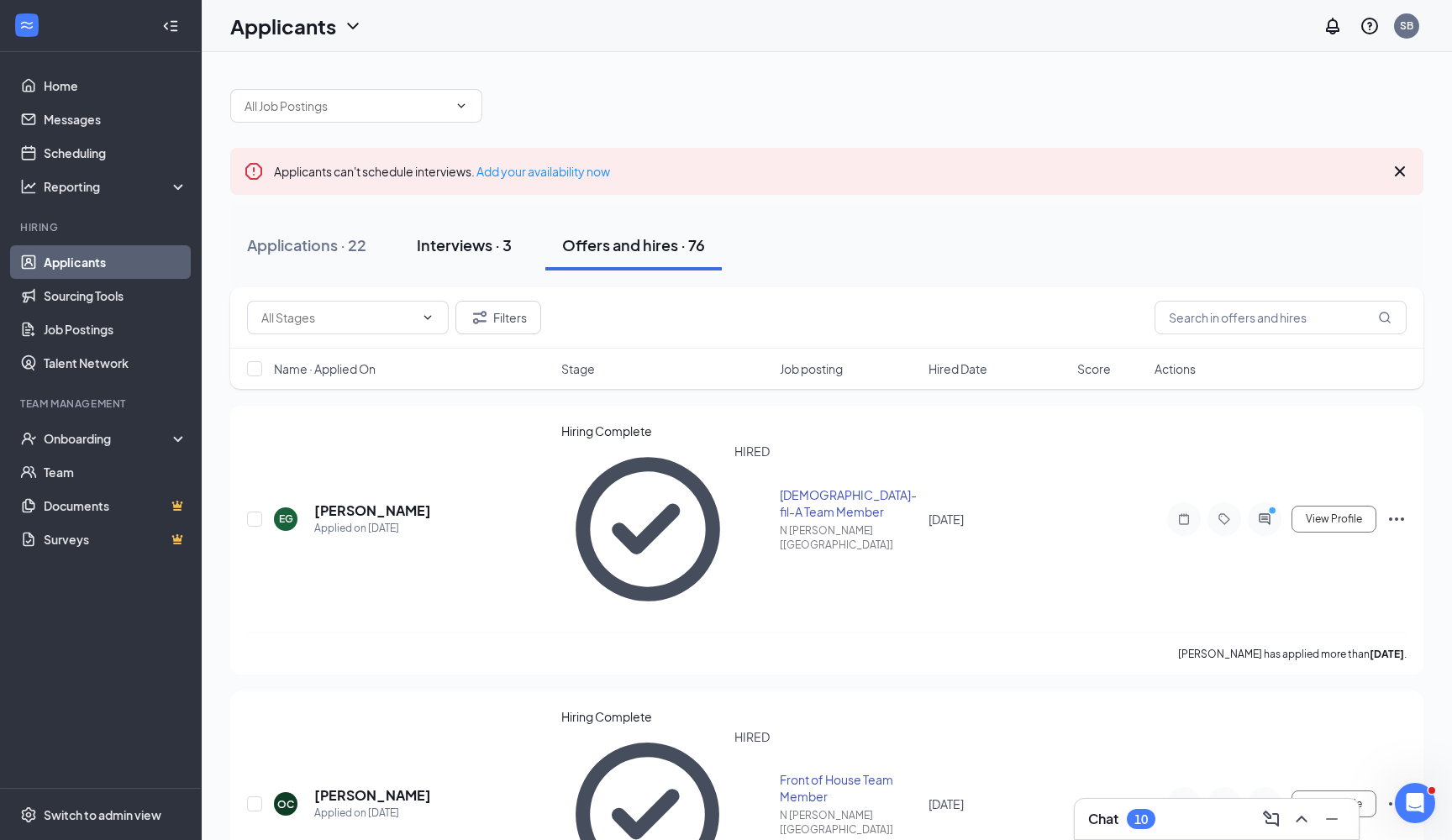
click at [441, 256] on button "Interviews · 3" at bounding box center [464, 245] width 128 height 50
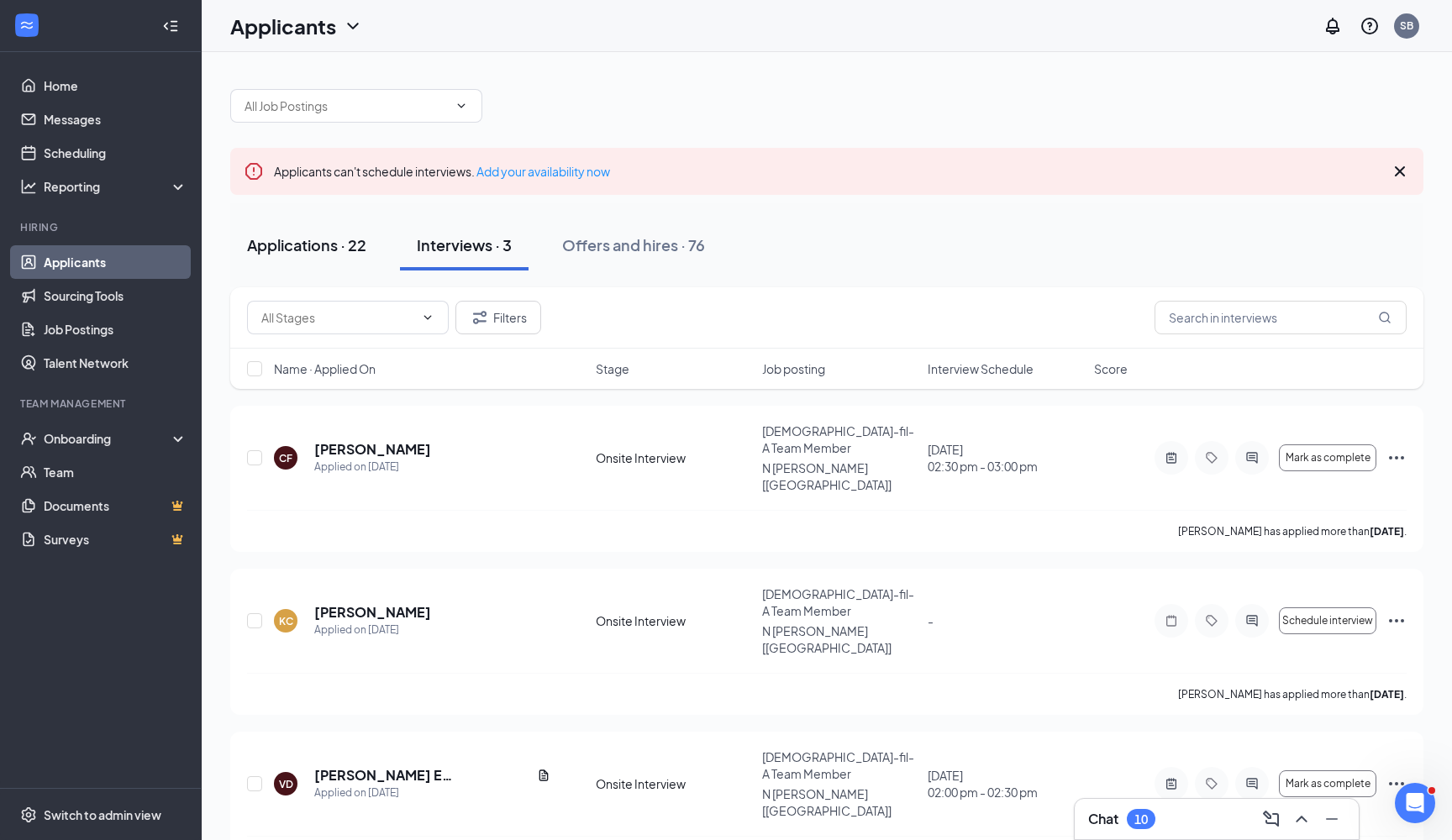
click at [329, 245] on div "Applications · 22" at bounding box center [307, 244] width 120 height 21
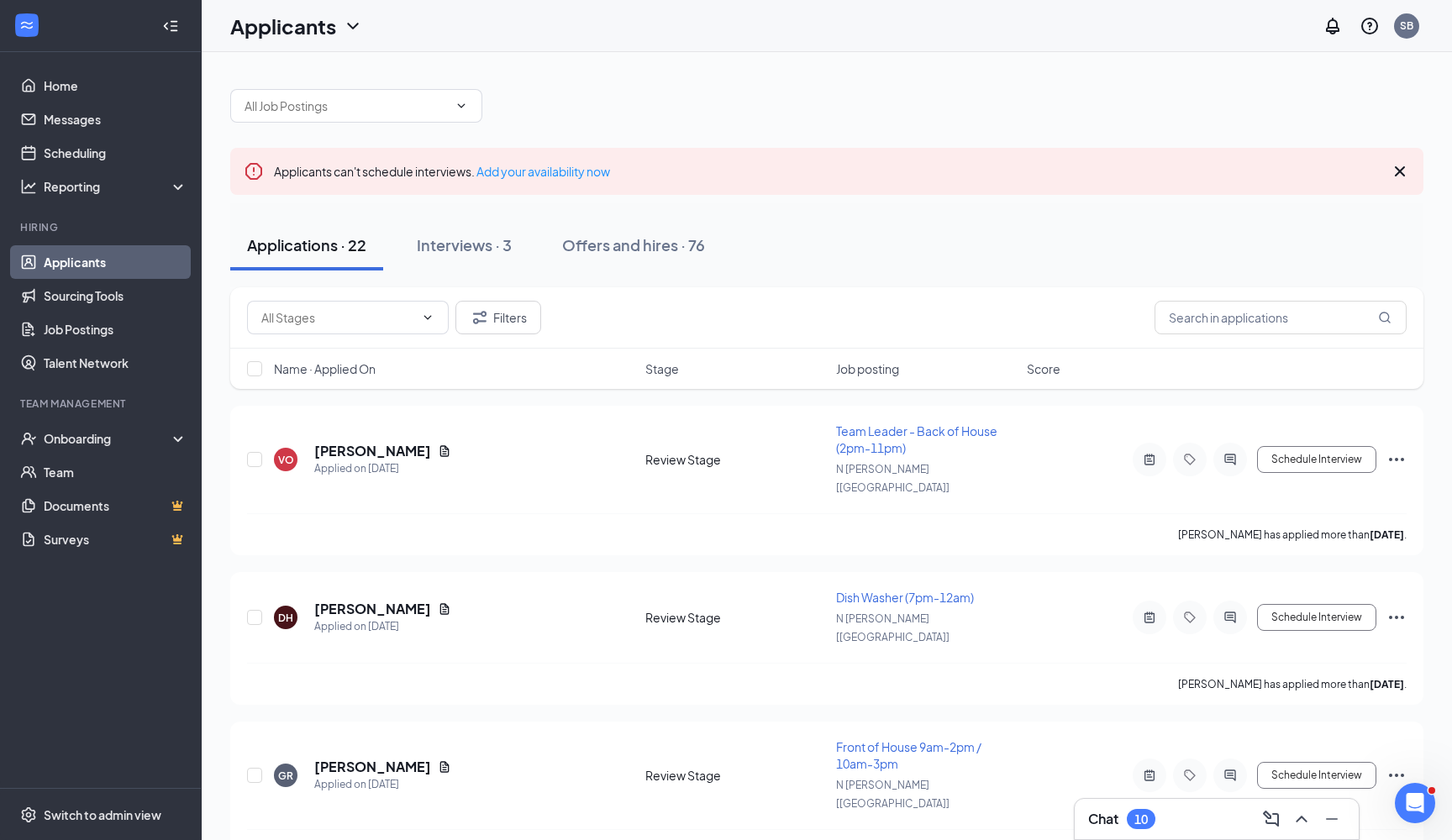
click at [88, 270] on link "Applicants" at bounding box center [115, 262] width 144 height 34
click at [65, 87] on link "Home" at bounding box center [115, 85] width 144 height 34
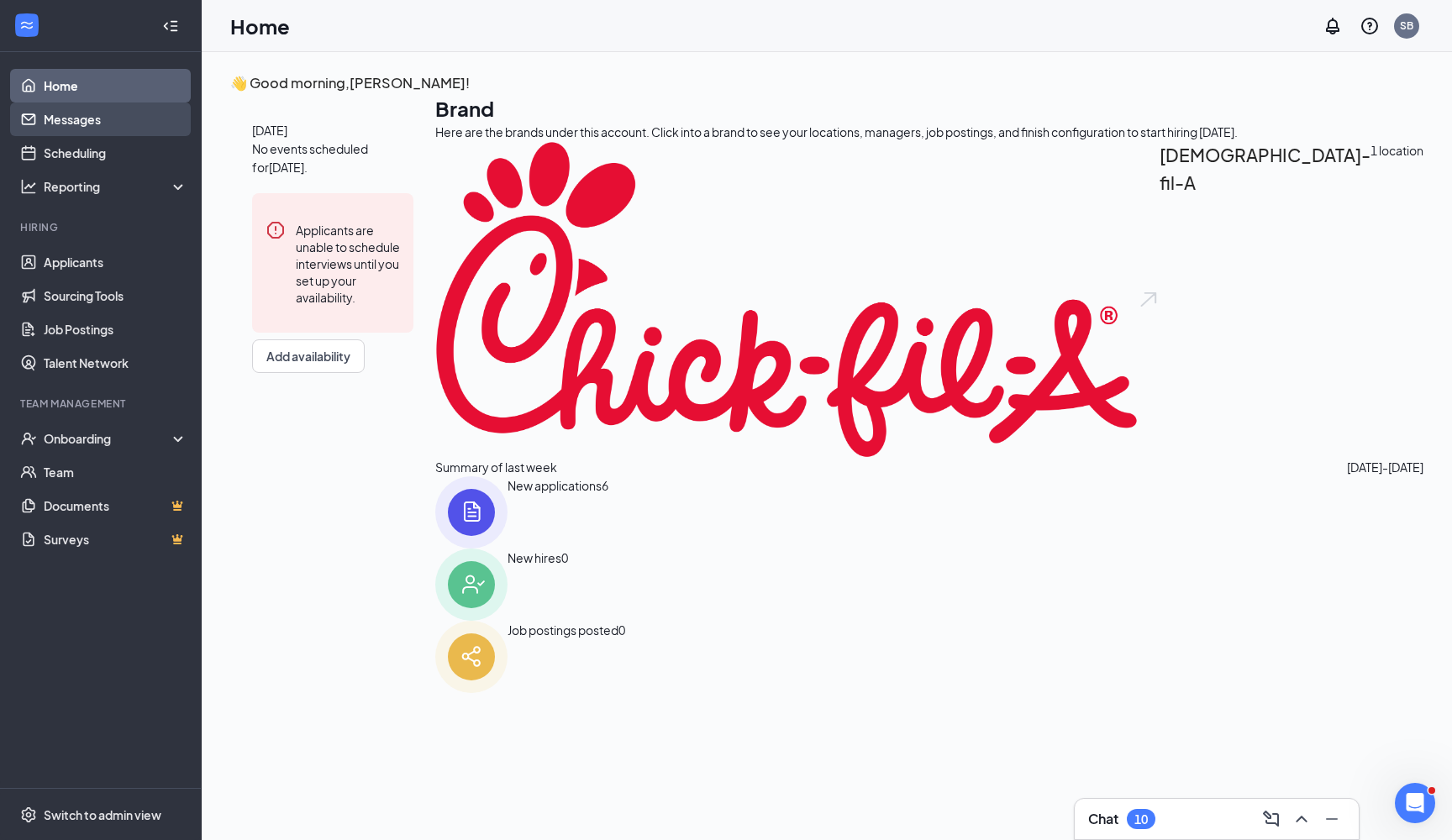
click at [75, 122] on link "Messages" at bounding box center [115, 119] width 144 height 34
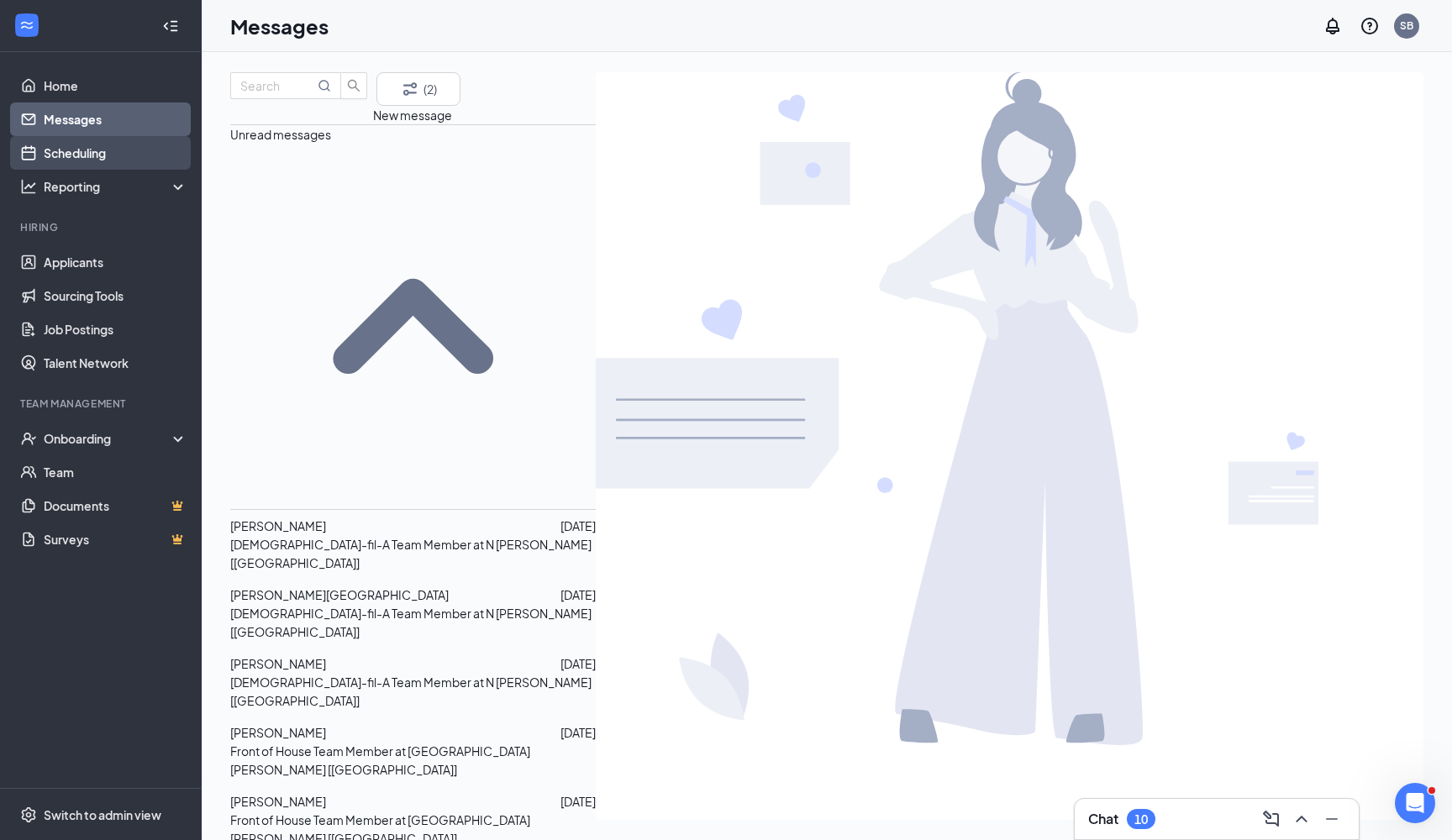
click at [69, 153] on link "Scheduling" at bounding box center [115, 153] width 144 height 34
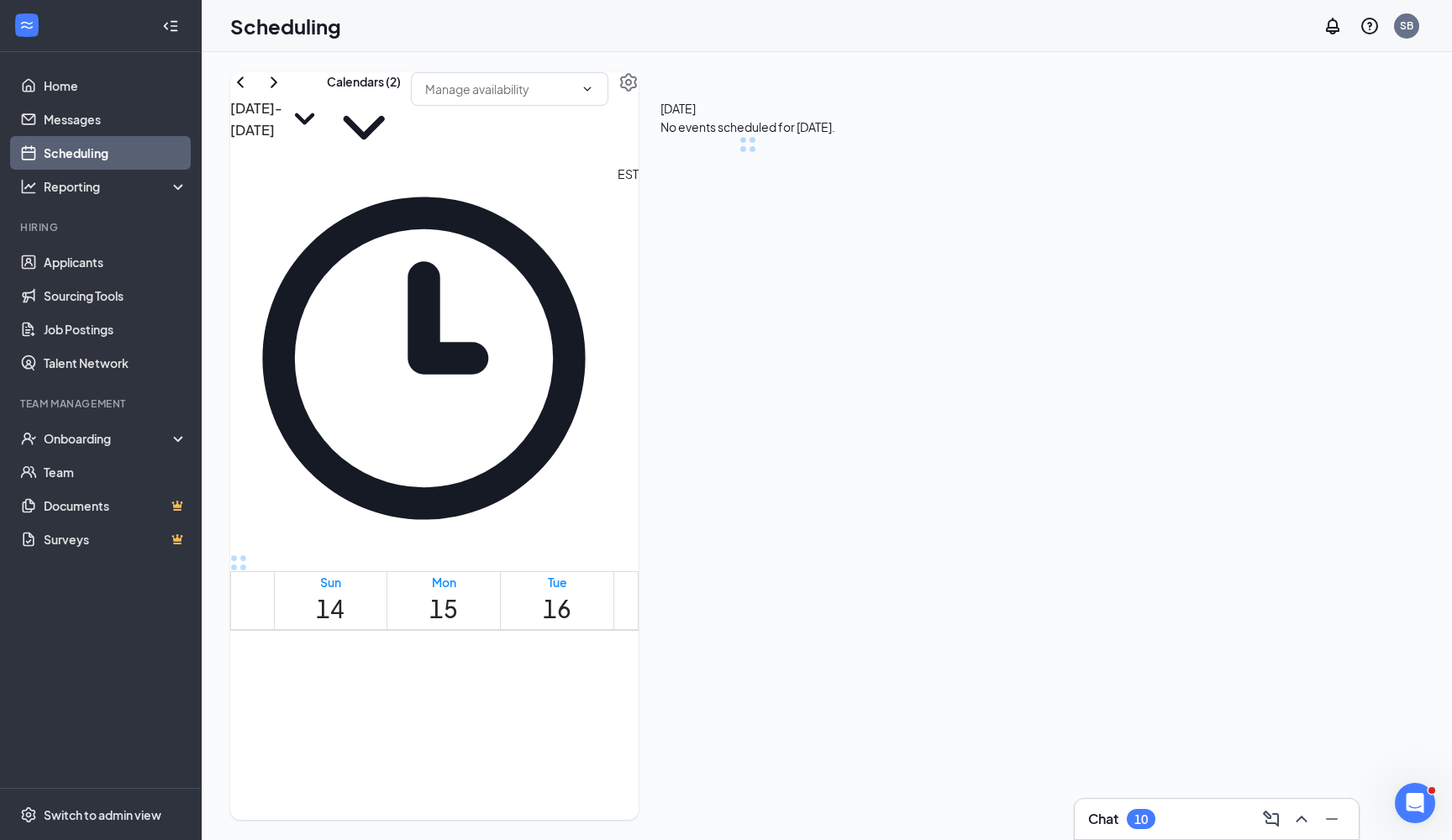
scroll to position [825, 0]
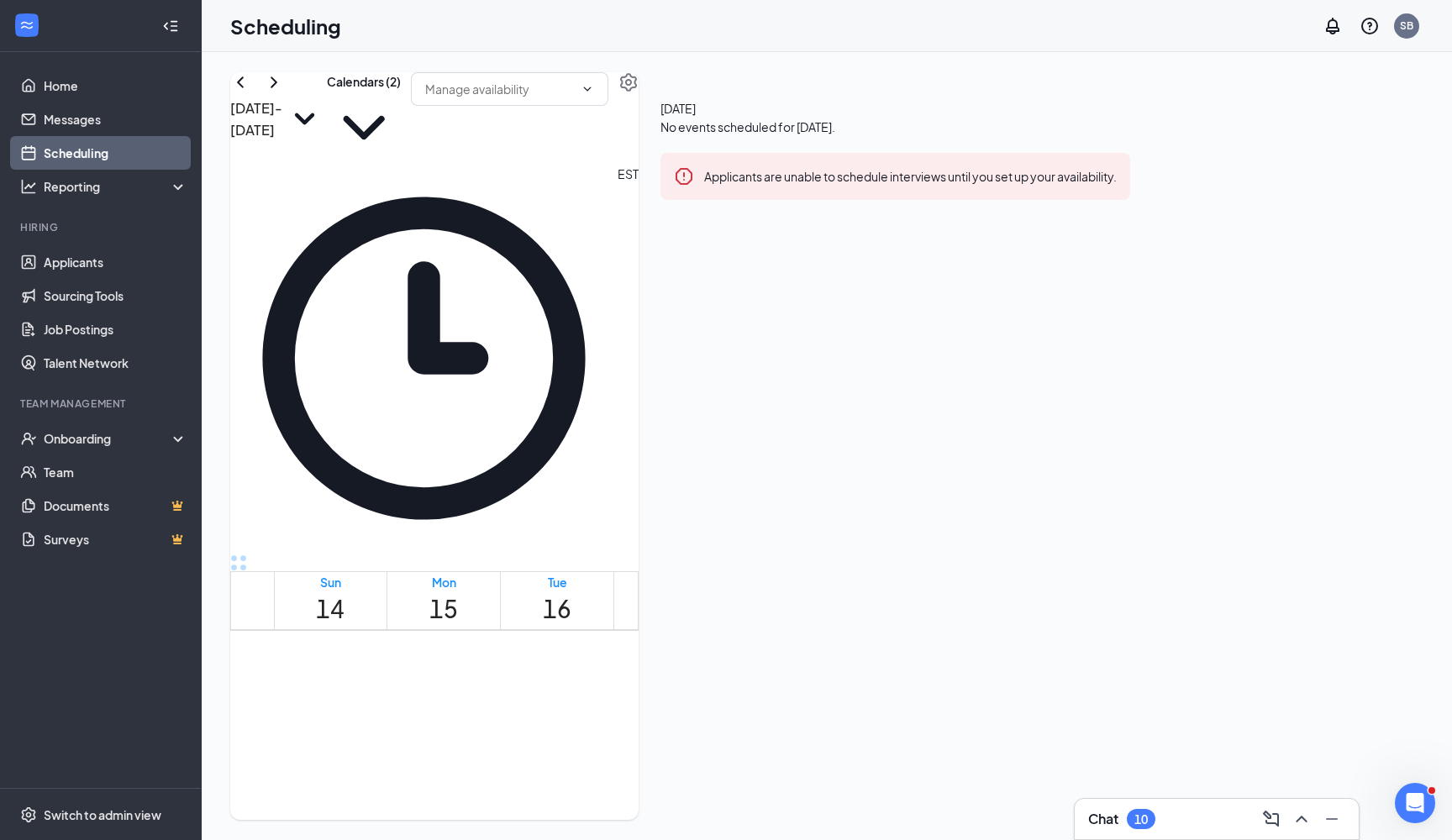
click at [69, 205] on ul "Home Messages Scheduling Reporting Hiring Applicants Sourcing Tools Job Posting…" at bounding box center [100, 420] width 200 height 735
click at [80, 193] on div "Reporting" at bounding box center [115, 186] width 145 height 16
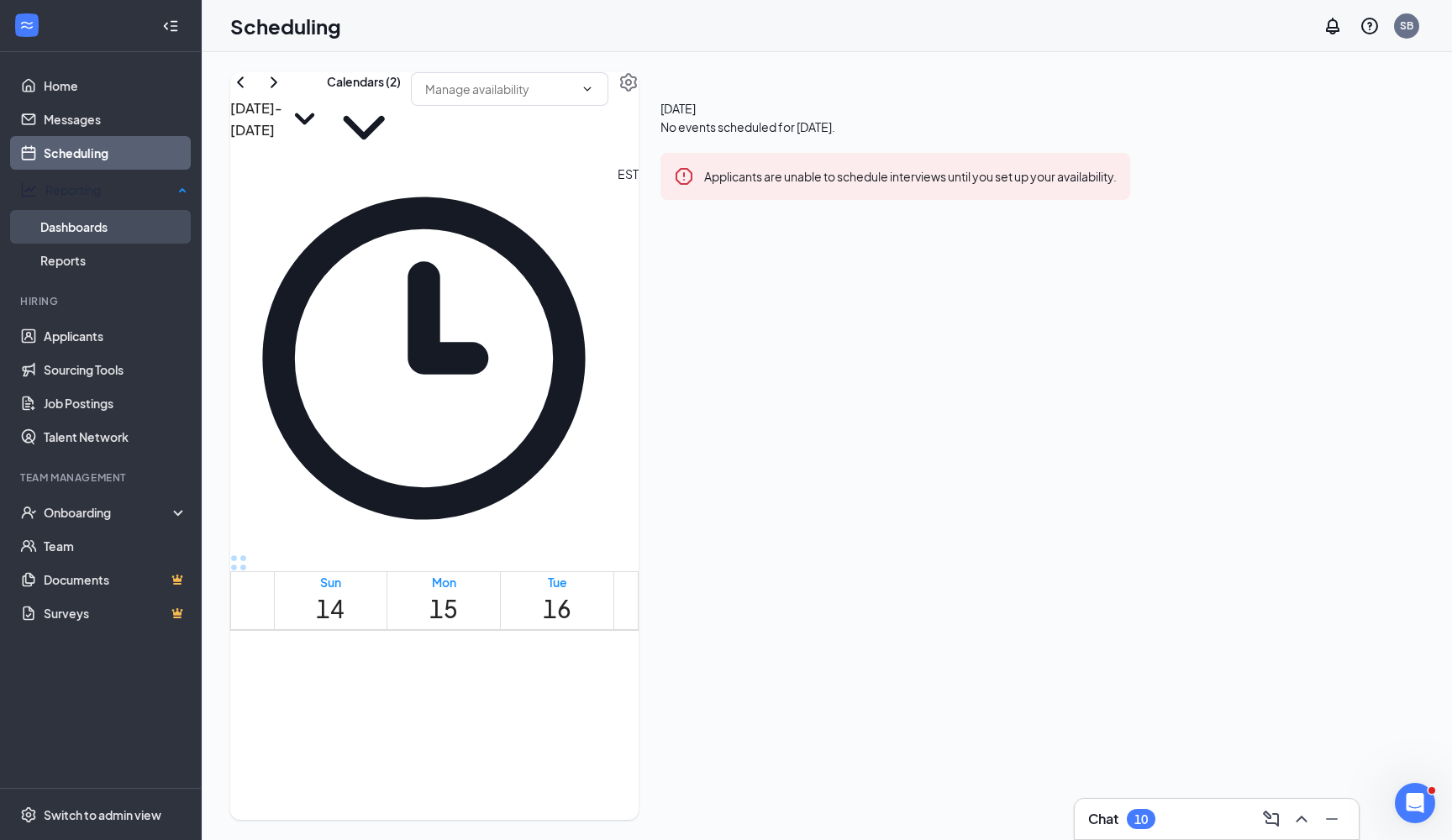
click at [76, 218] on link "Dashboards" at bounding box center [114, 226] width 147 height 34
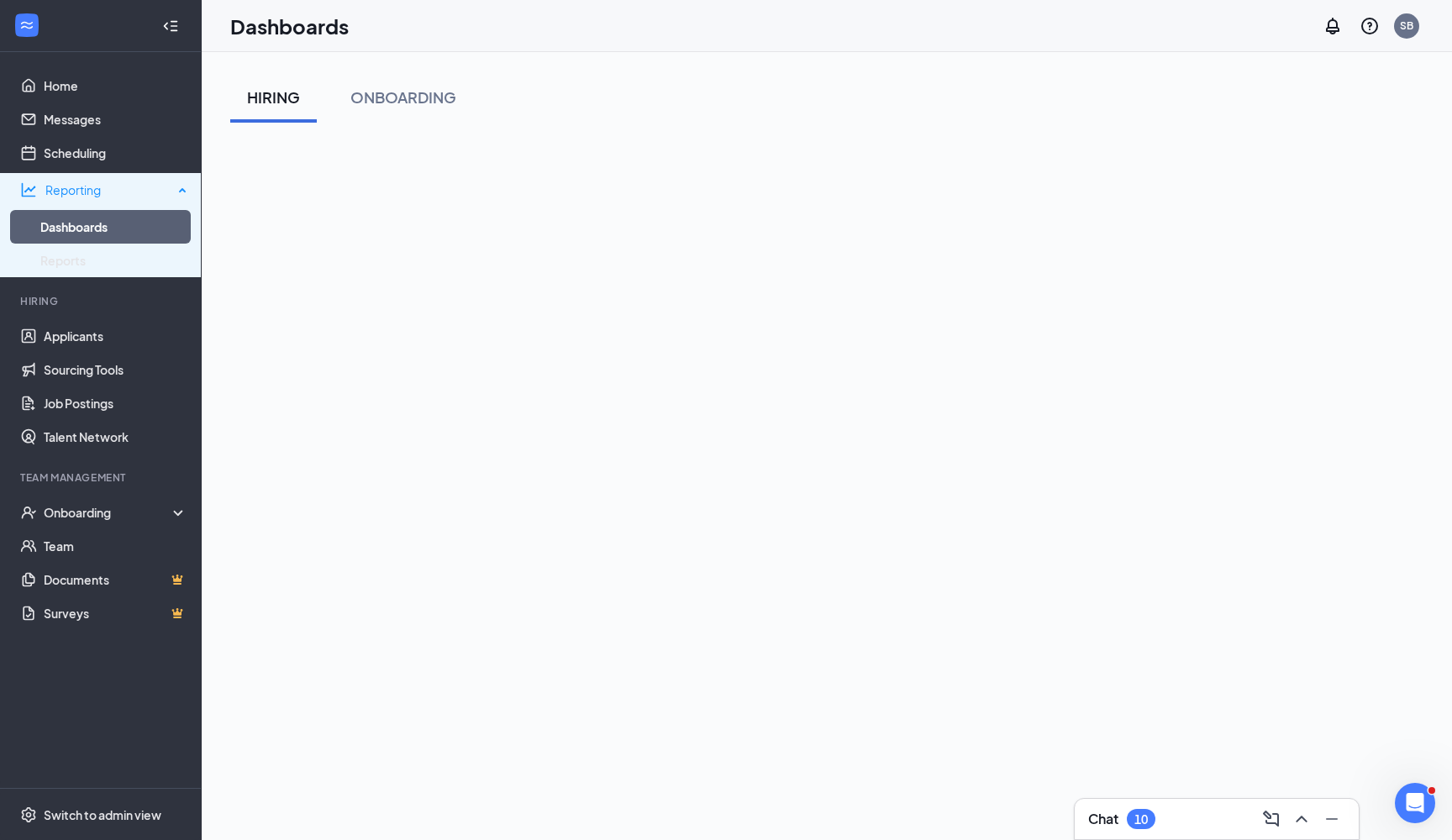
click at [79, 191] on div "Reporting" at bounding box center [108, 189] width 128 height 16
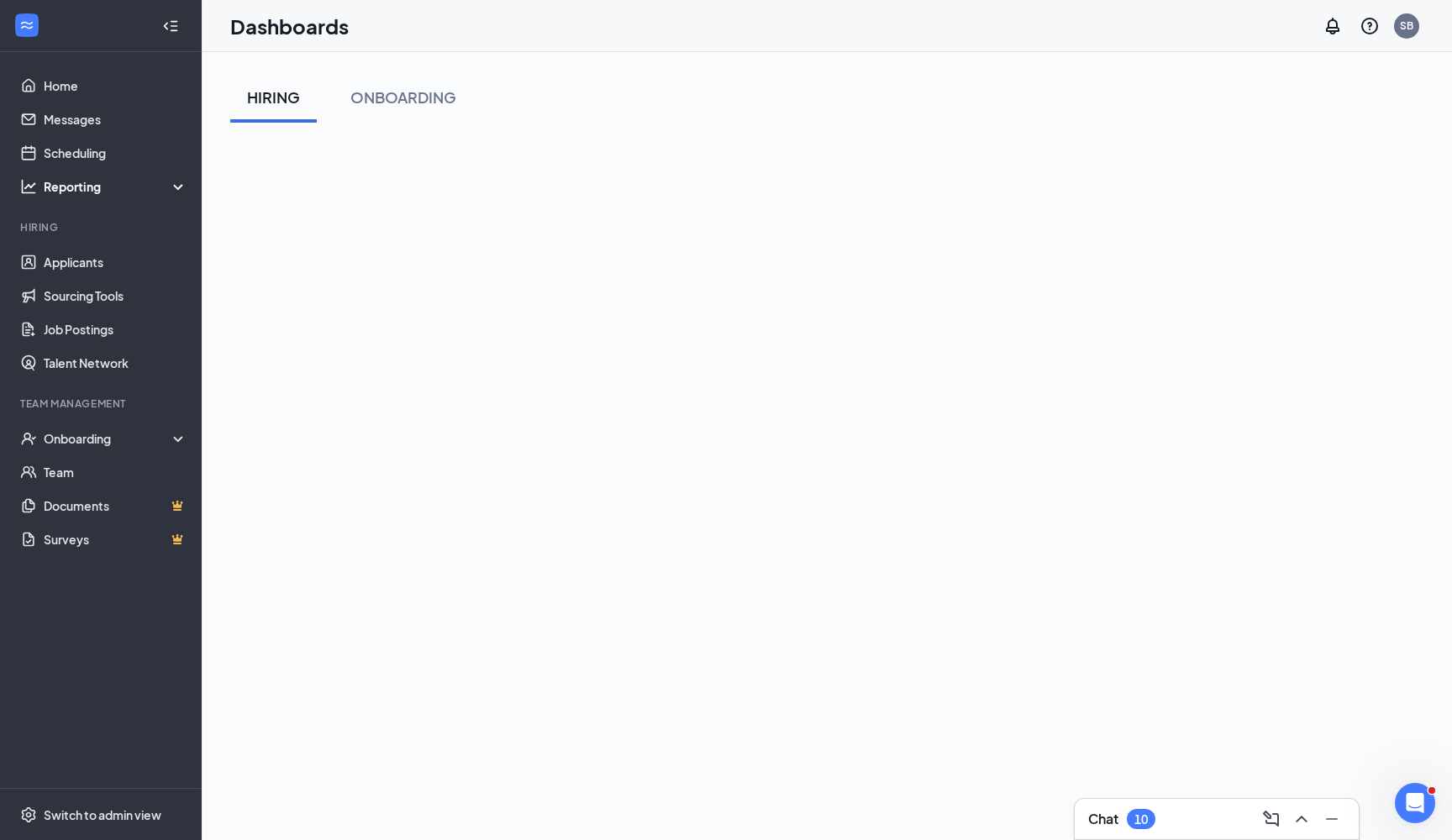
click at [79, 191] on div "Reporting" at bounding box center [115, 186] width 145 height 16
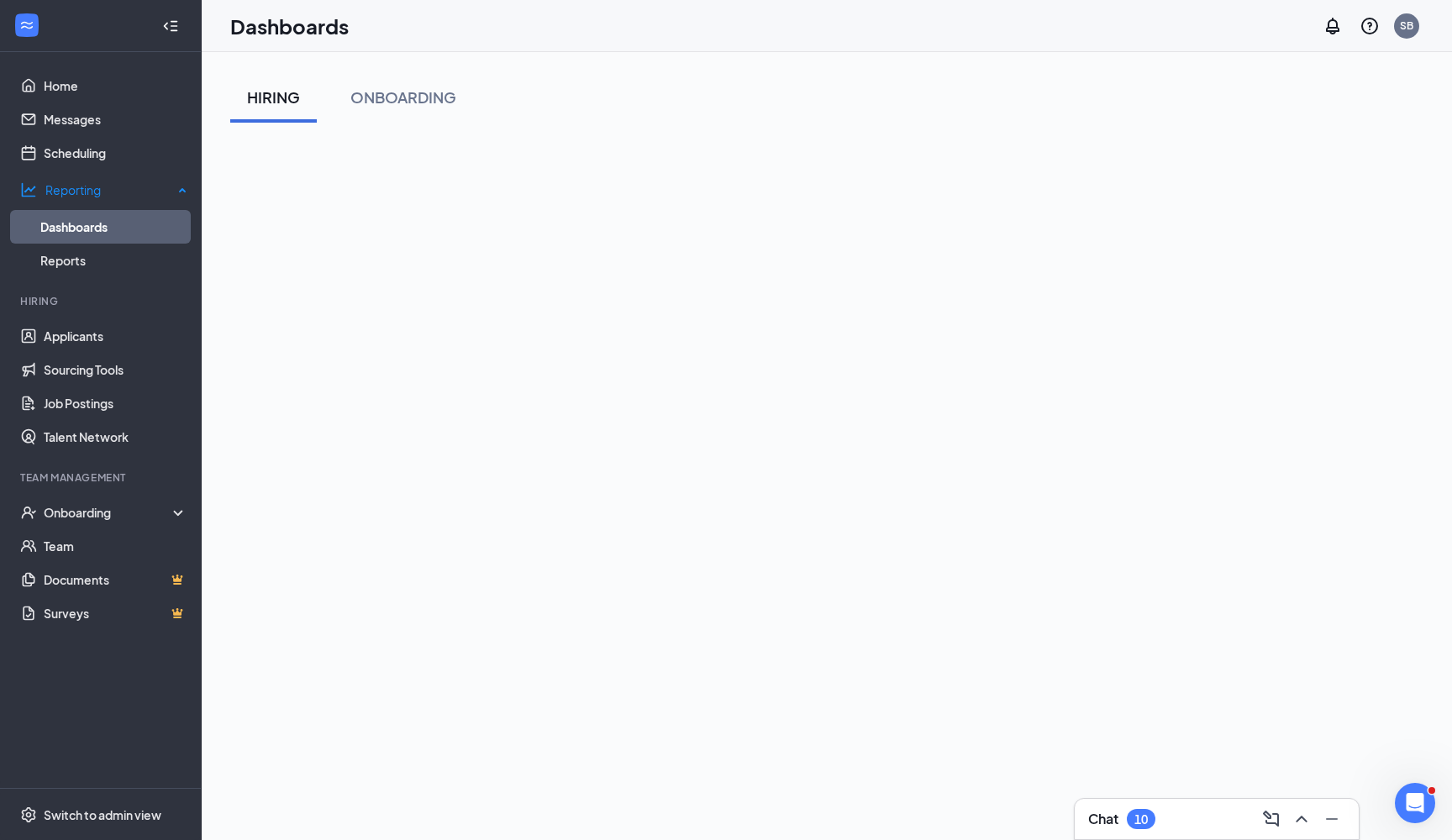
click at [106, 221] on link "Dashboards" at bounding box center [114, 226] width 147 height 34
click at [151, 261] on link "Reports" at bounding box center [114, 260] width 147 height 34
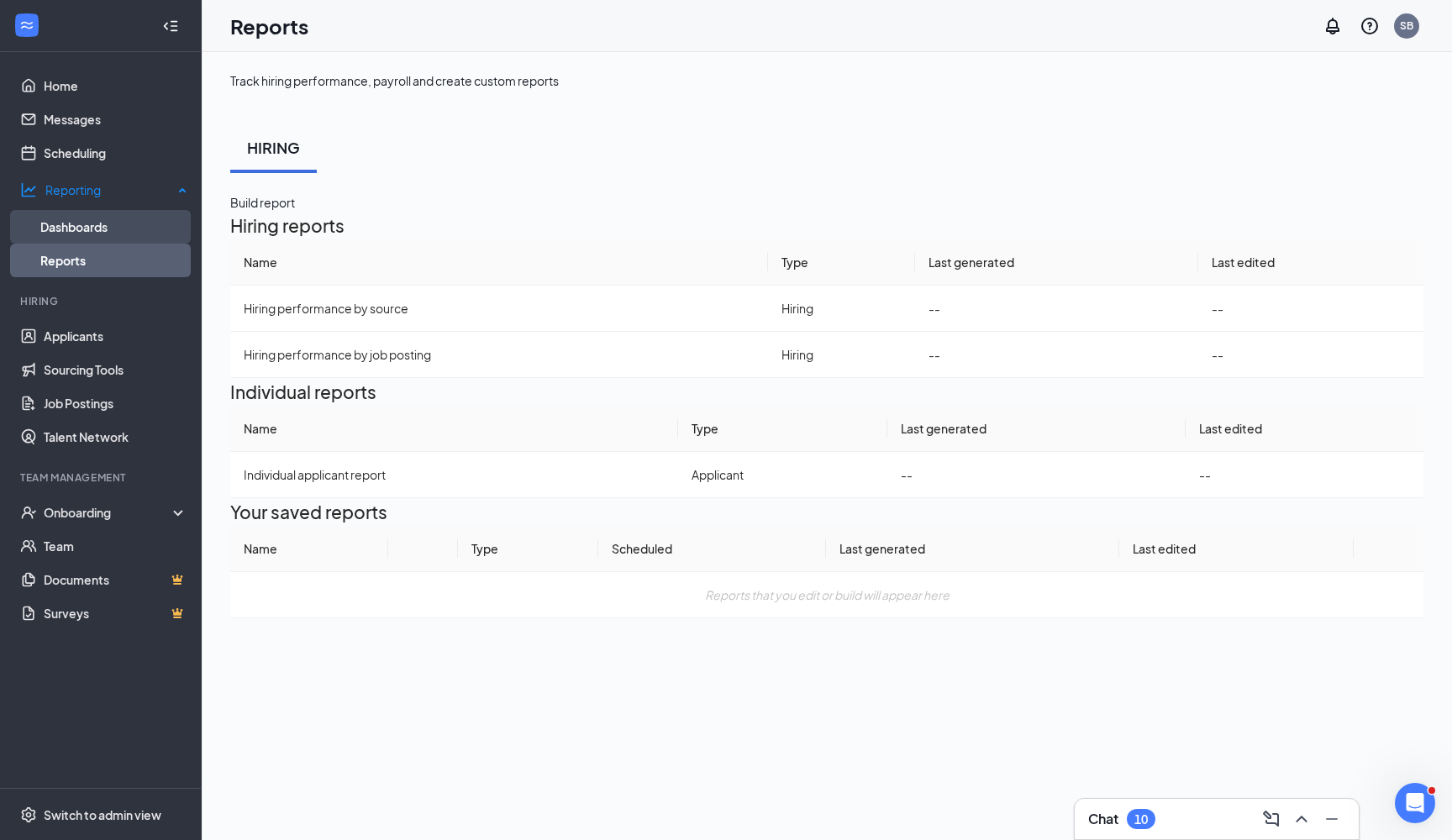
click at [152, 210] on link "Dashboards" at bounding box center [114, 226] width 147 height 34
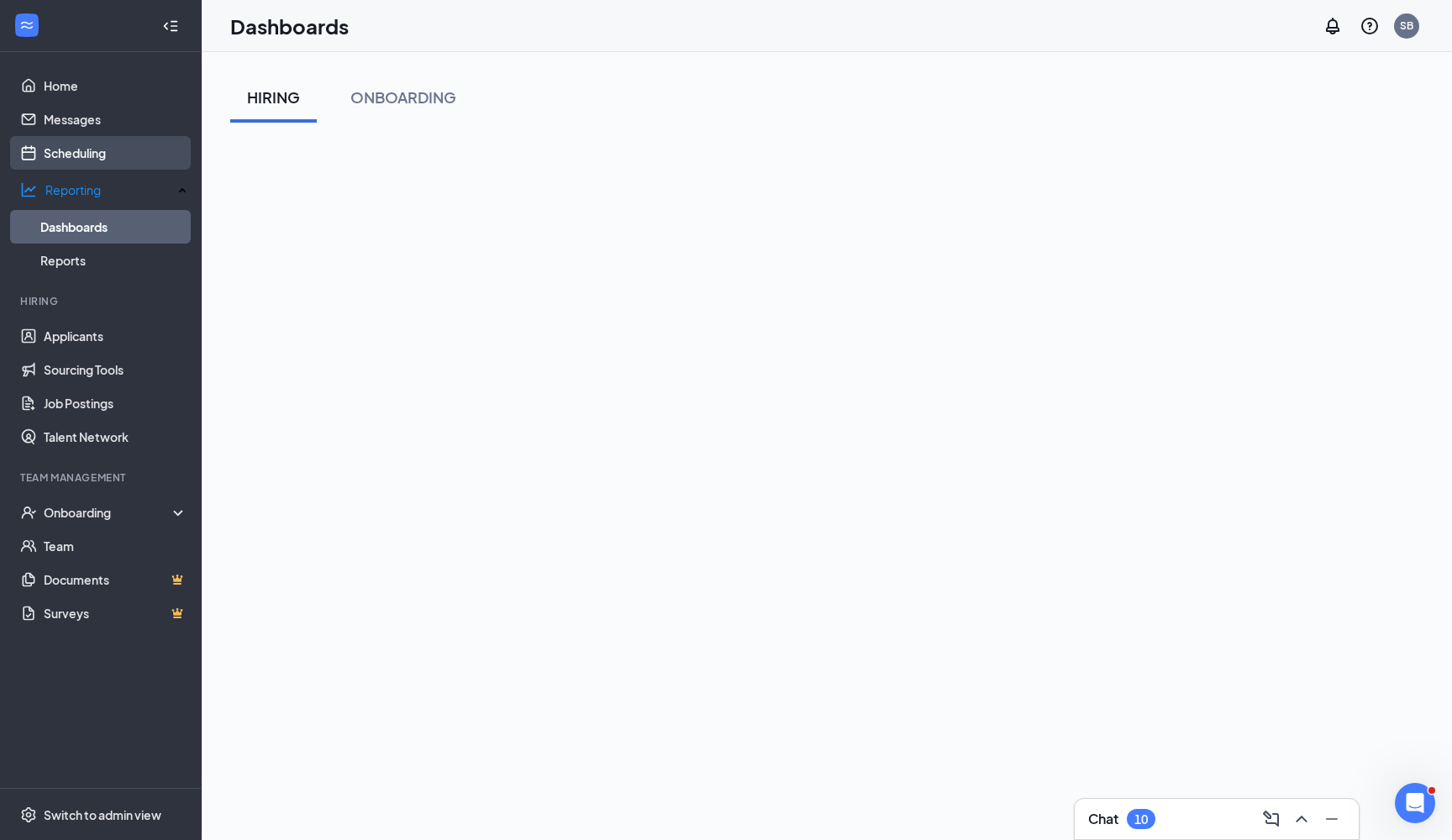
click at [154, 165] on link "Scheduling" at bounding box center [115, 153] width 144 height 34
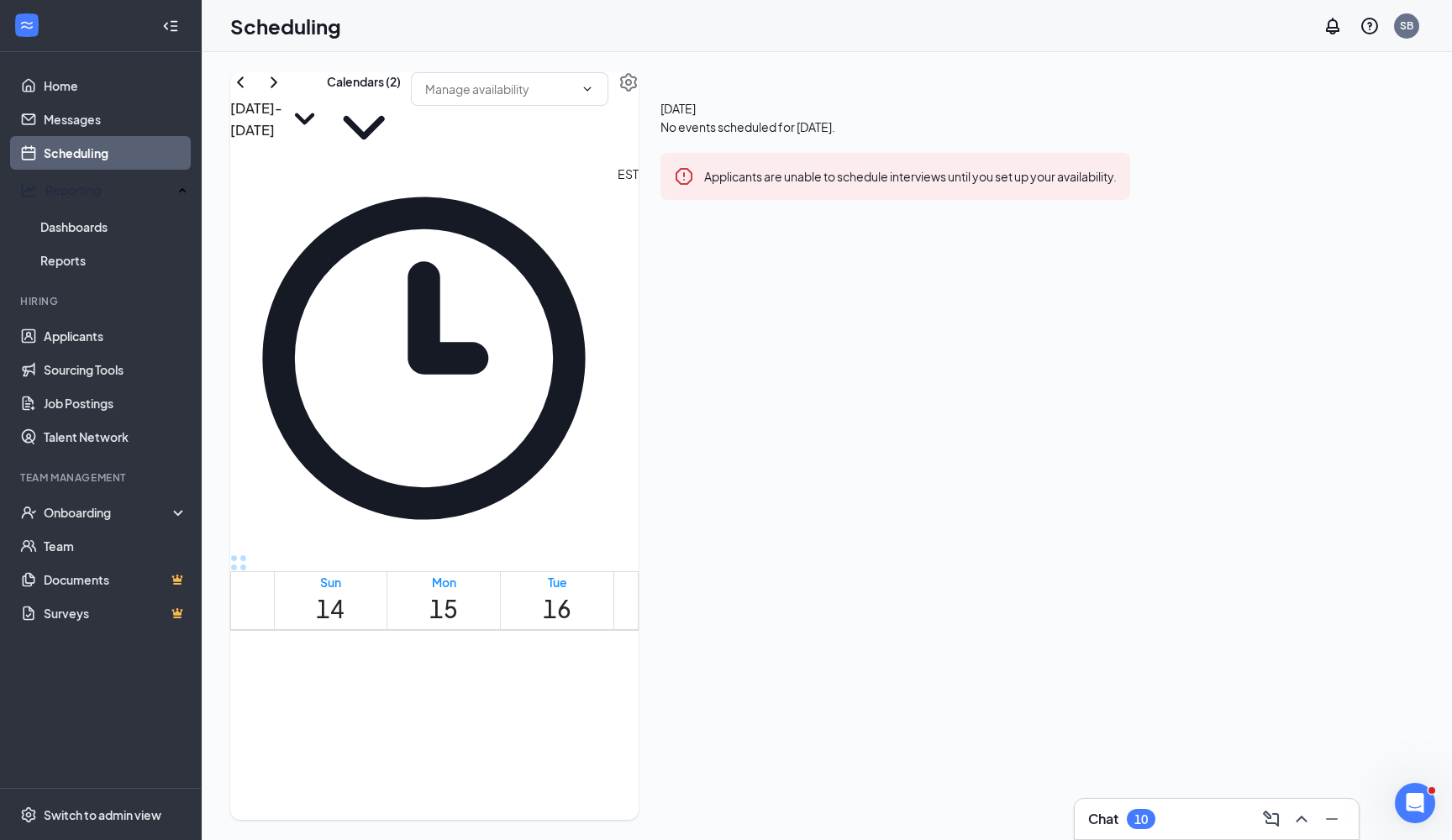
scroll to position [886, 0]
click at [70, 330] on link "Applicants" at bounding box center [115, 335] width 144 height 34
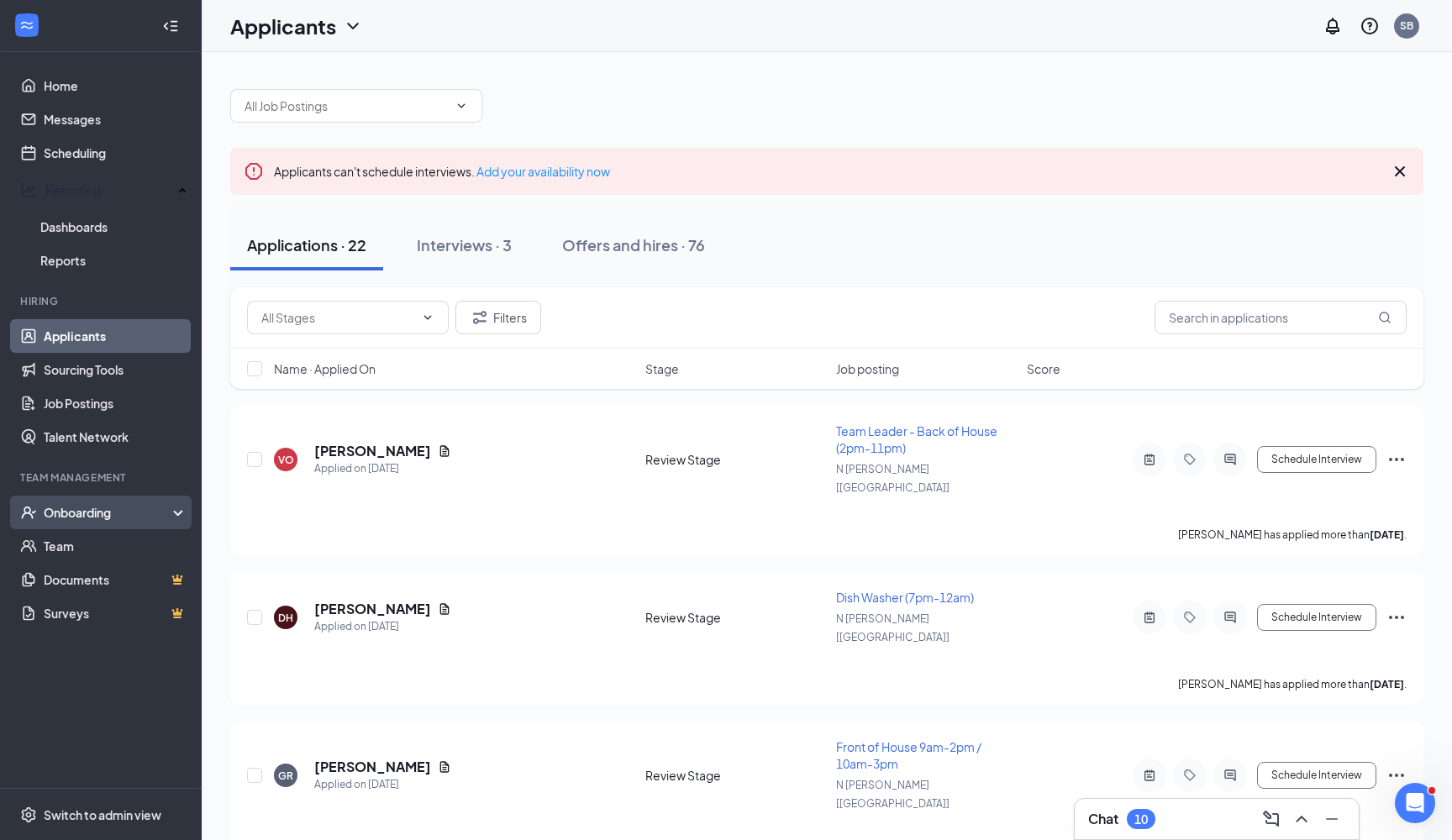
click at [69, 514] on div "Onboarding" at bounding box center [108, 511] width 129 height 16
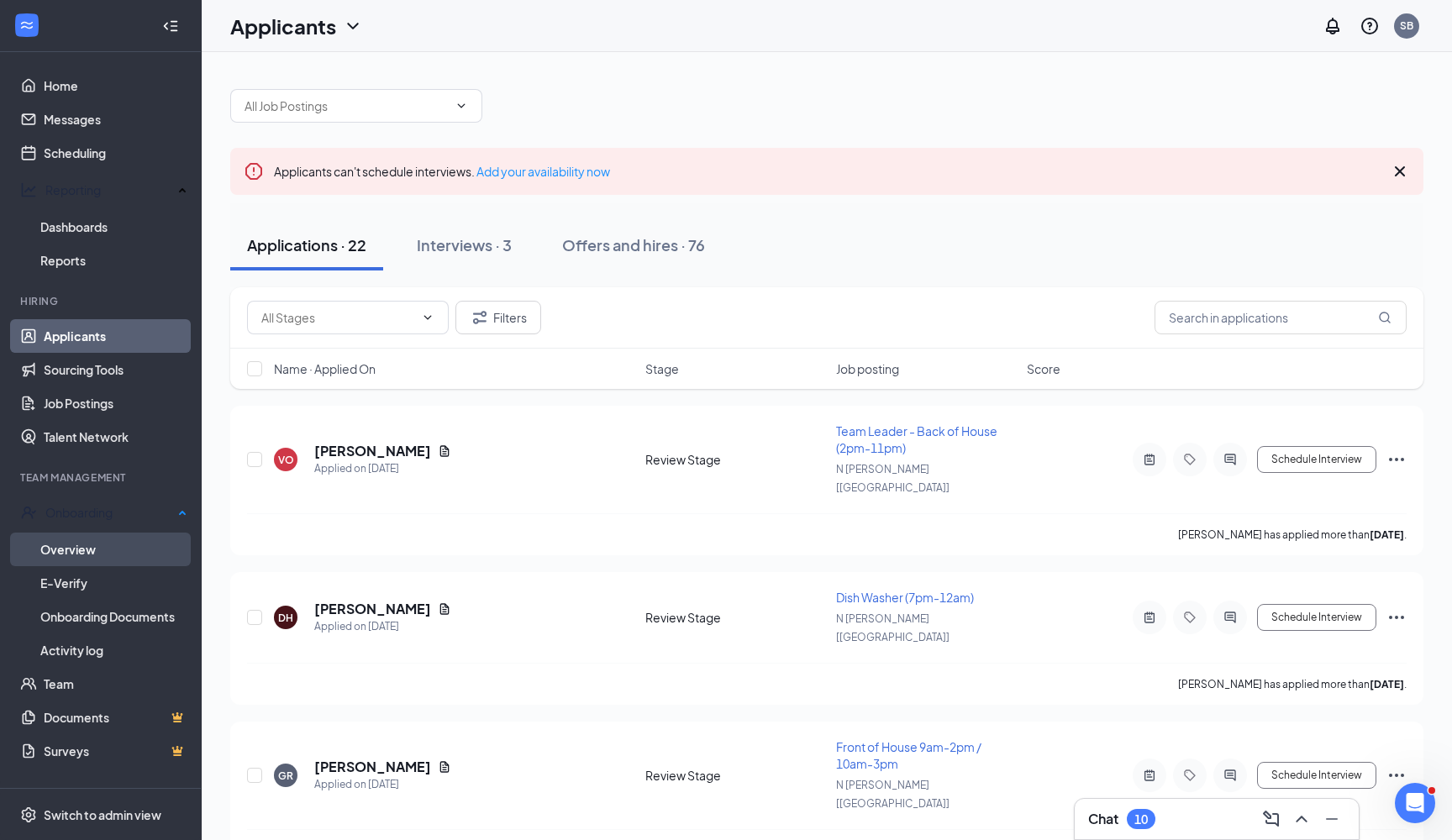
click at [78, 537] on link "Overview" at bounding box center [114, 549] width 147 height 34
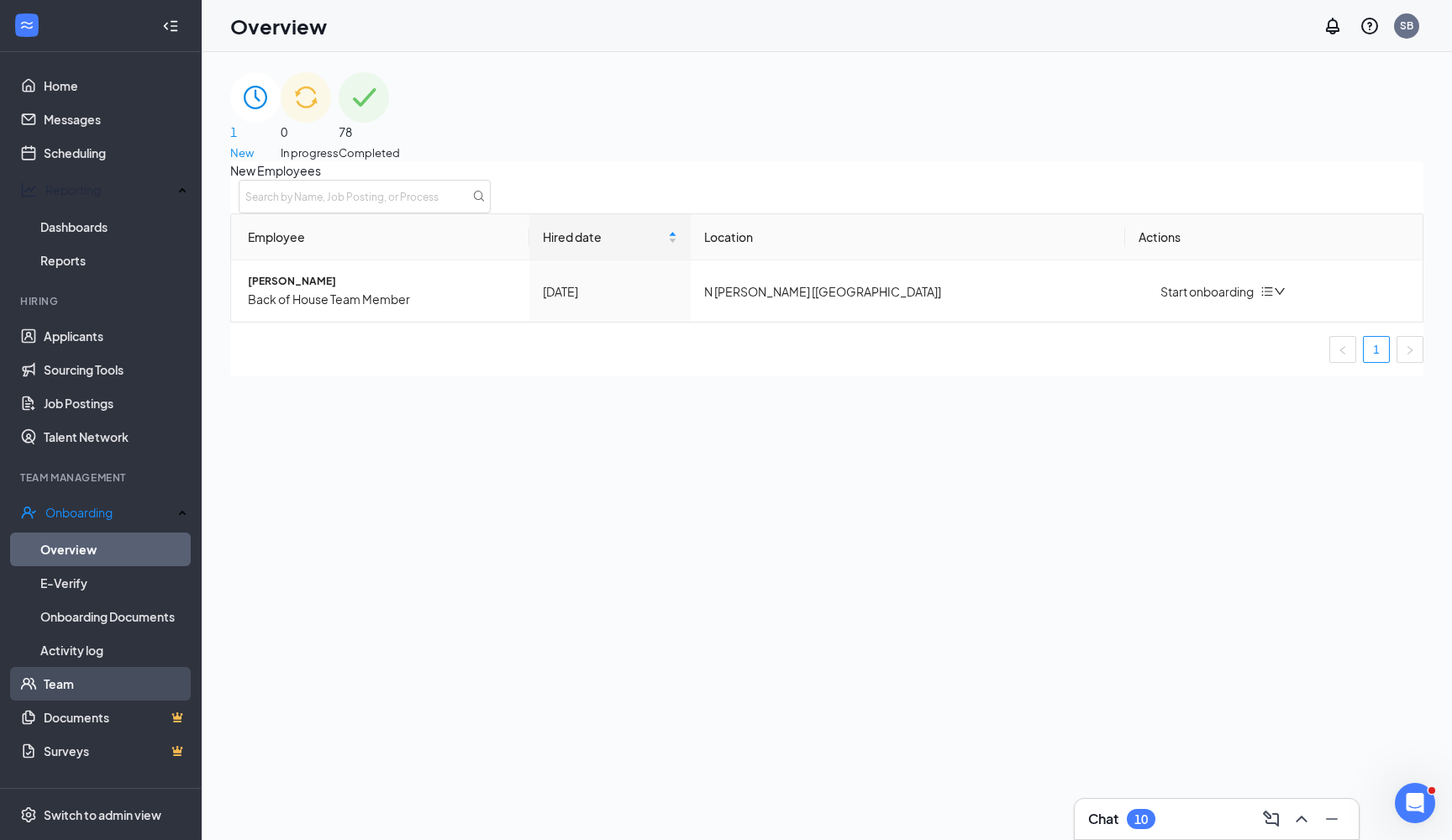
click at [63, 684] on link "Team" at bounding box center [115, 683] width 144 height 34
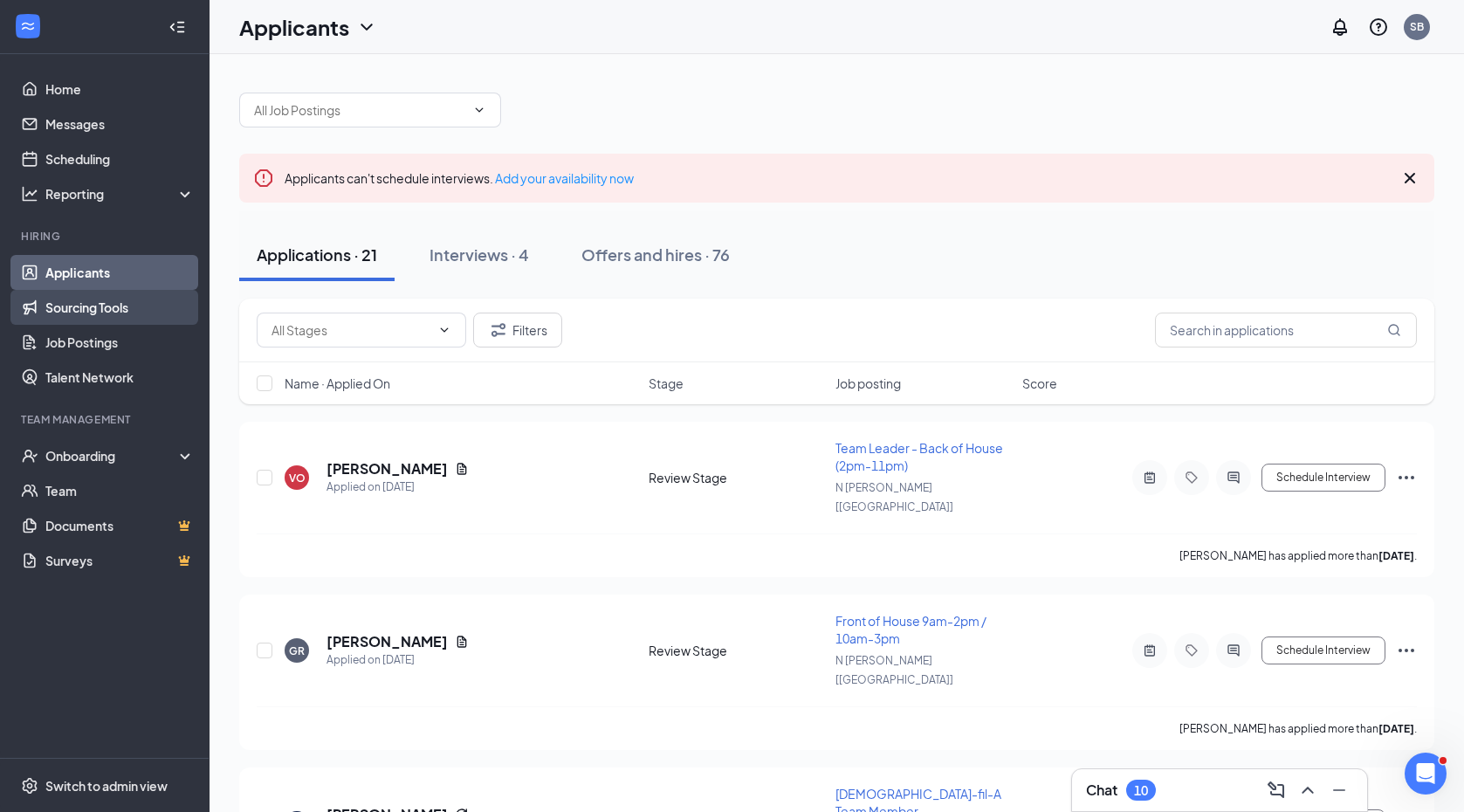
click at [73, 306] on link "Sourcing Tools" at bounding box center [120, 307] width 150 height 35
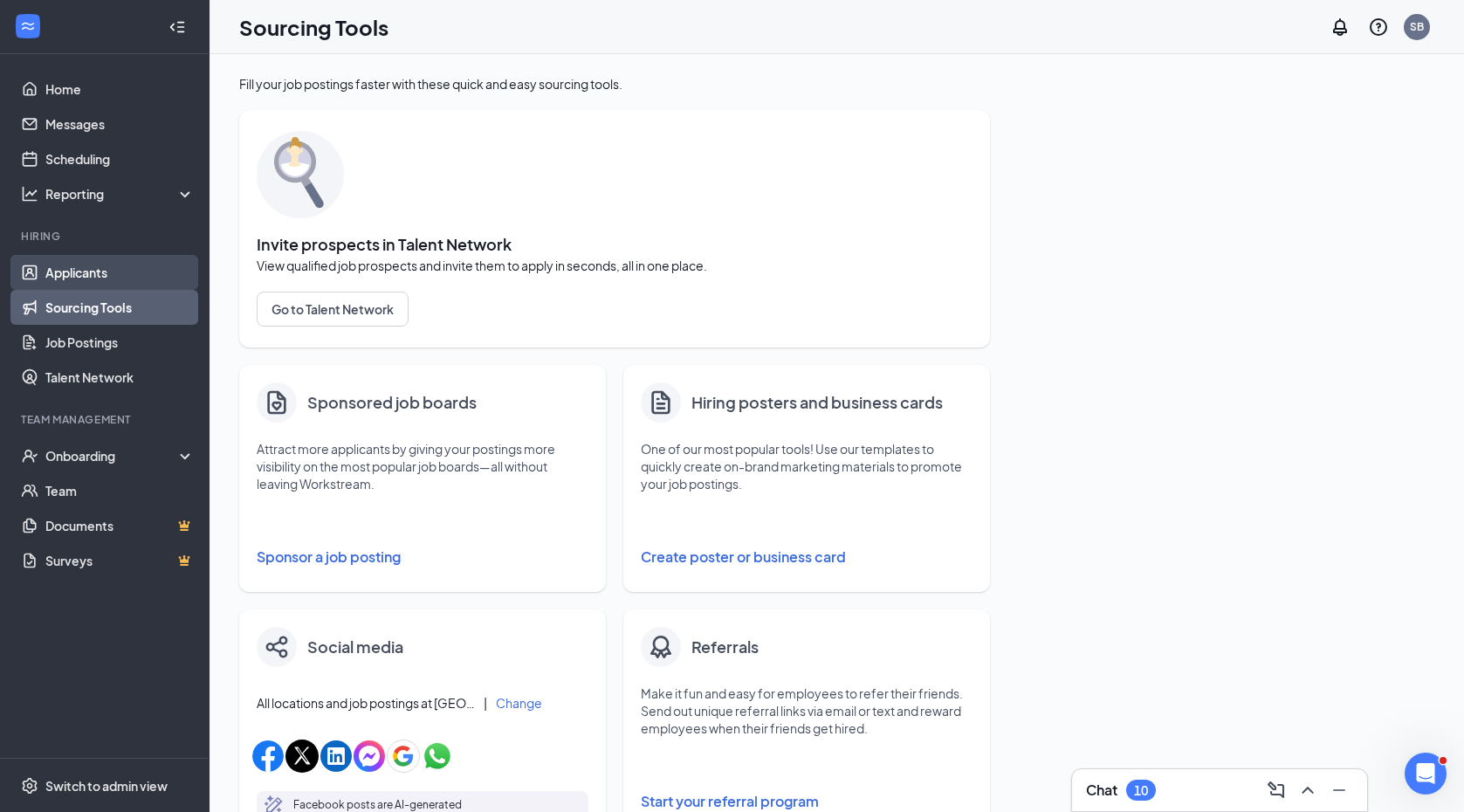
click at [86, 276] on link "Applicants" at bounding box center [120, 272] width 150 height 35
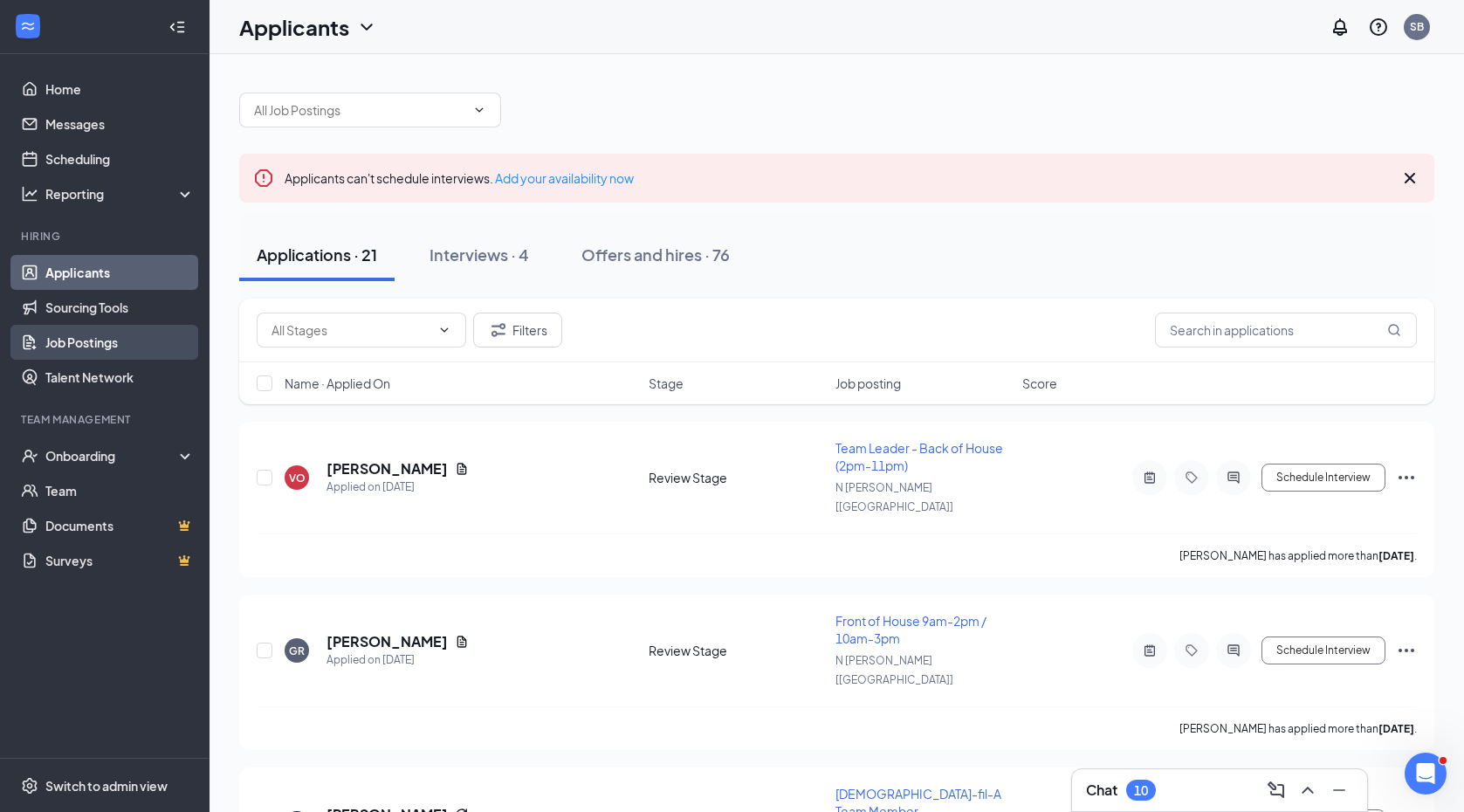
click at [85, 351] on link "Job Postings" at bounding box center [120, 342] width 150 height 35
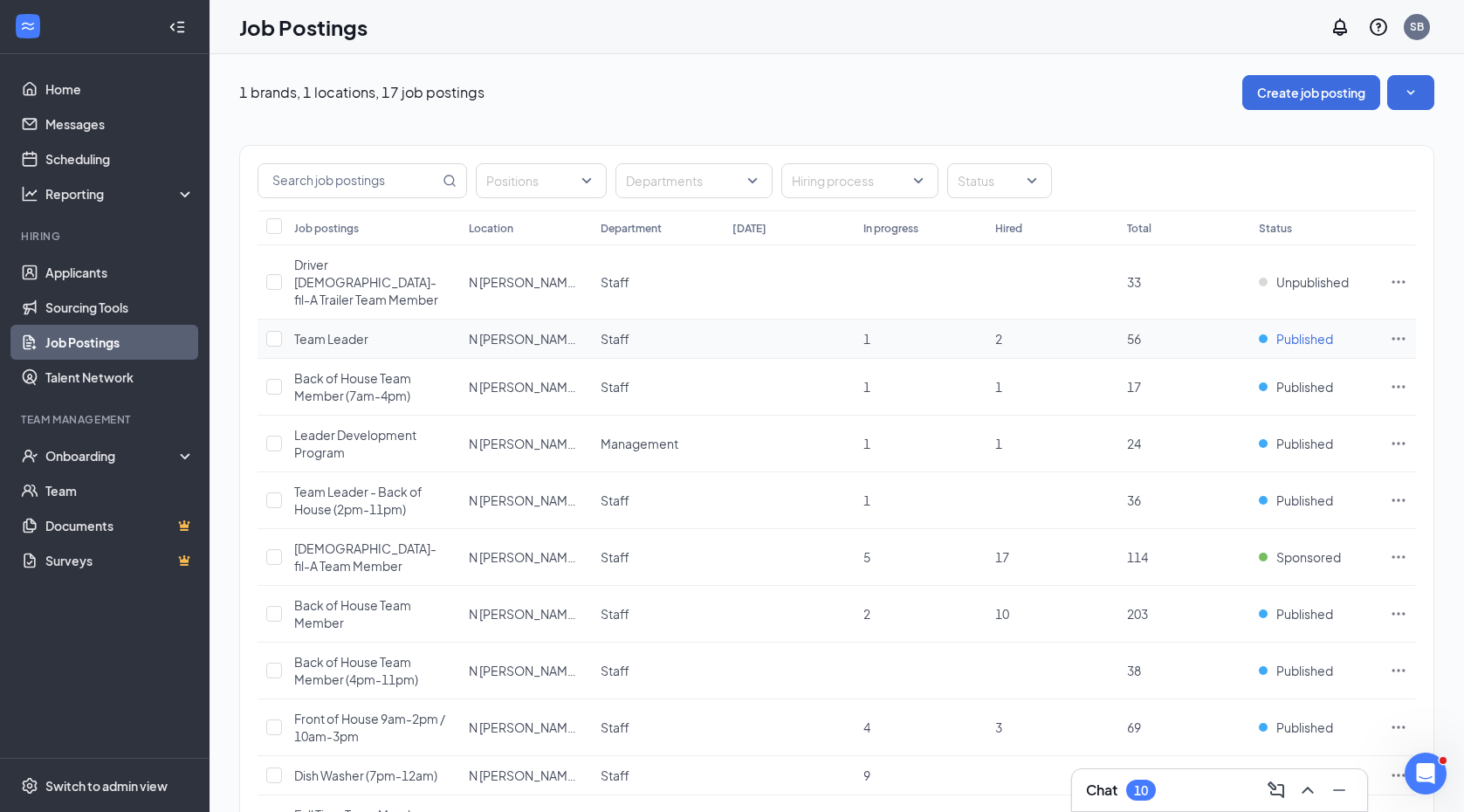
click at [1284, 330] on span "Published" at bounding box center [1304, 338] width 57 height 17
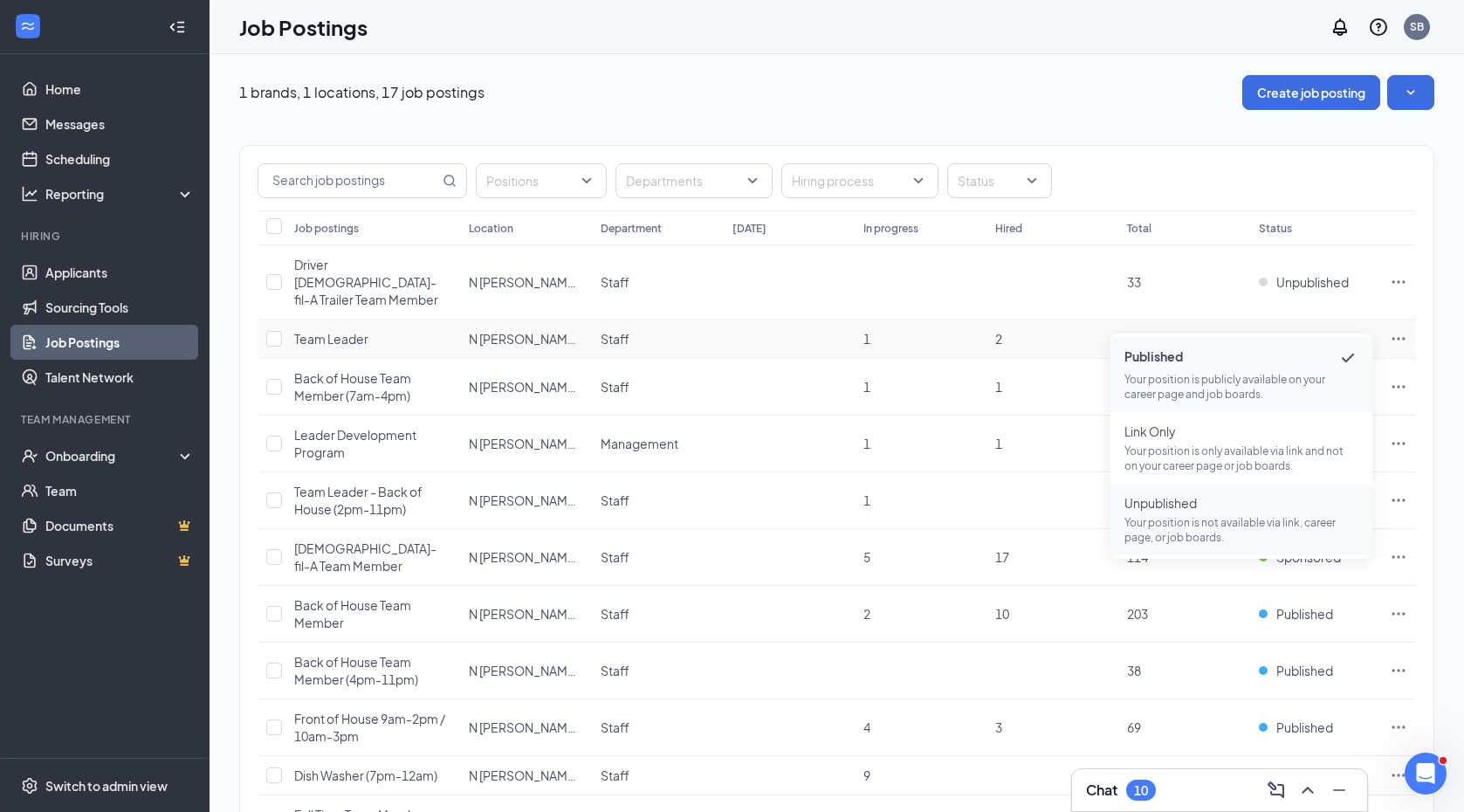
click at [1185, 525] on p "Your position is not available via link, career page, or job boards." at bounding box center [1242, 529] width 234 height 30
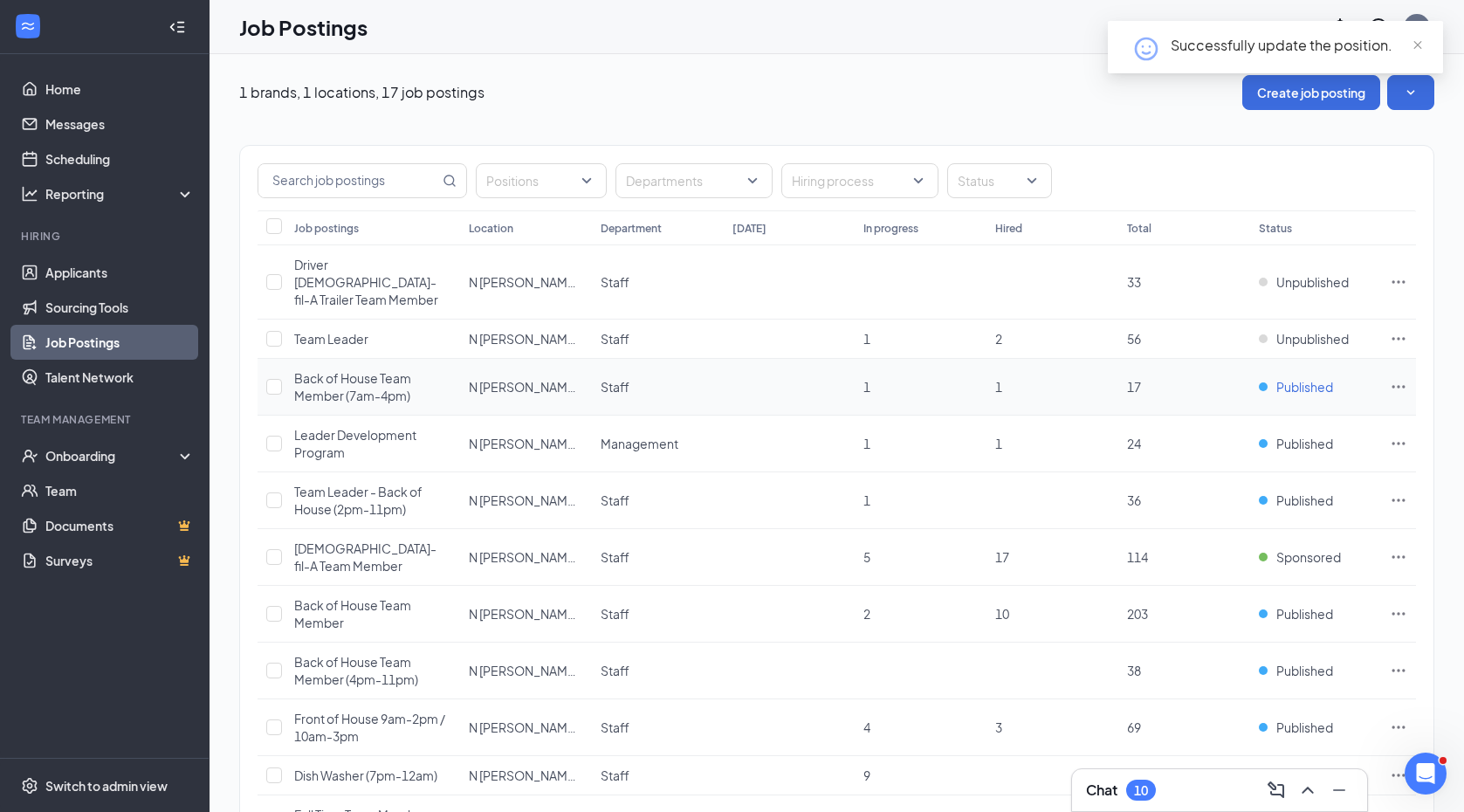
click at [1304, 378] on span "Published" at bounding box center [1304, 386] width 57 height 17
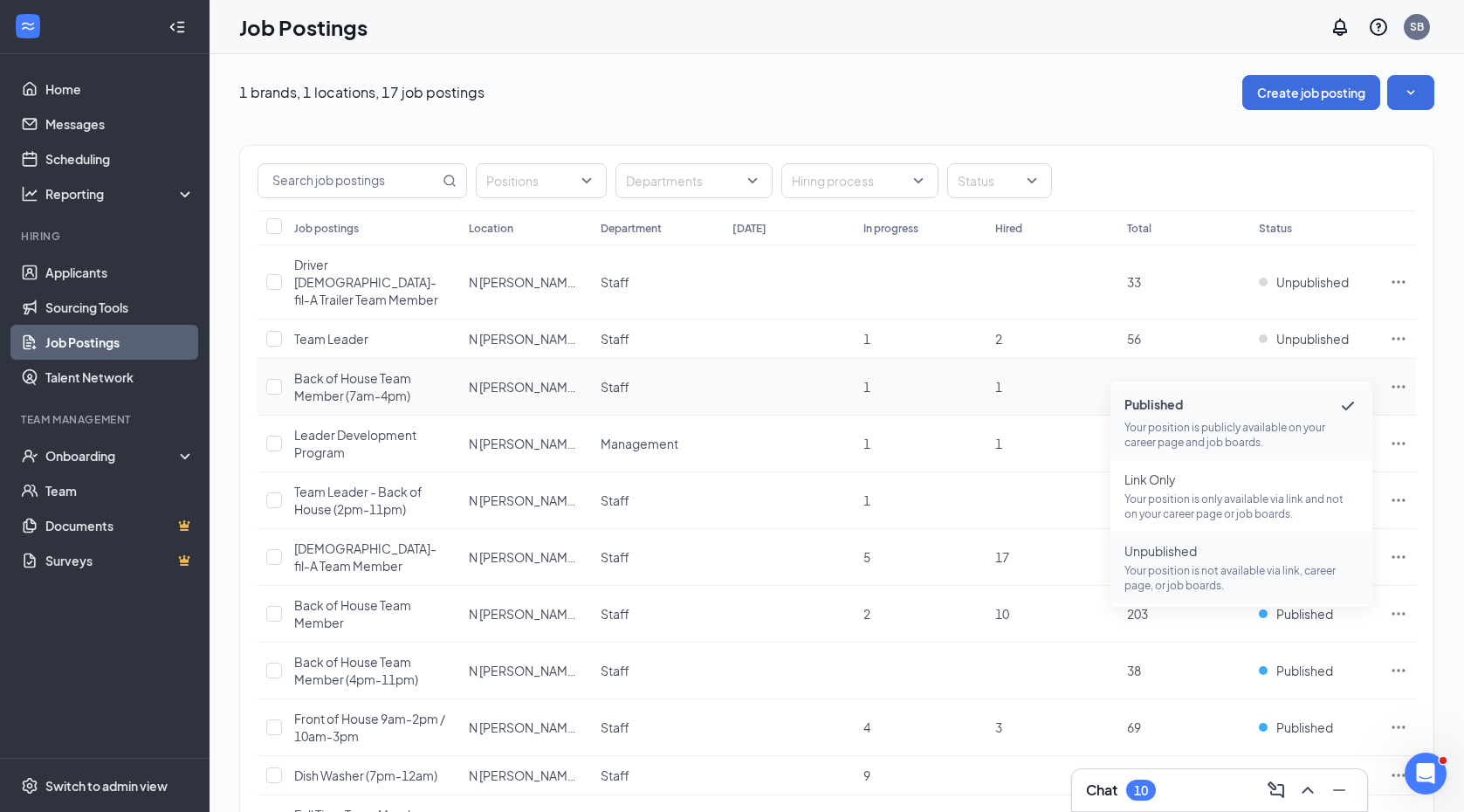
click at [1189, 567] on p "Your position is not available via link, career page, or job boards." at bounding box center [1242, 578] width 234 height 30
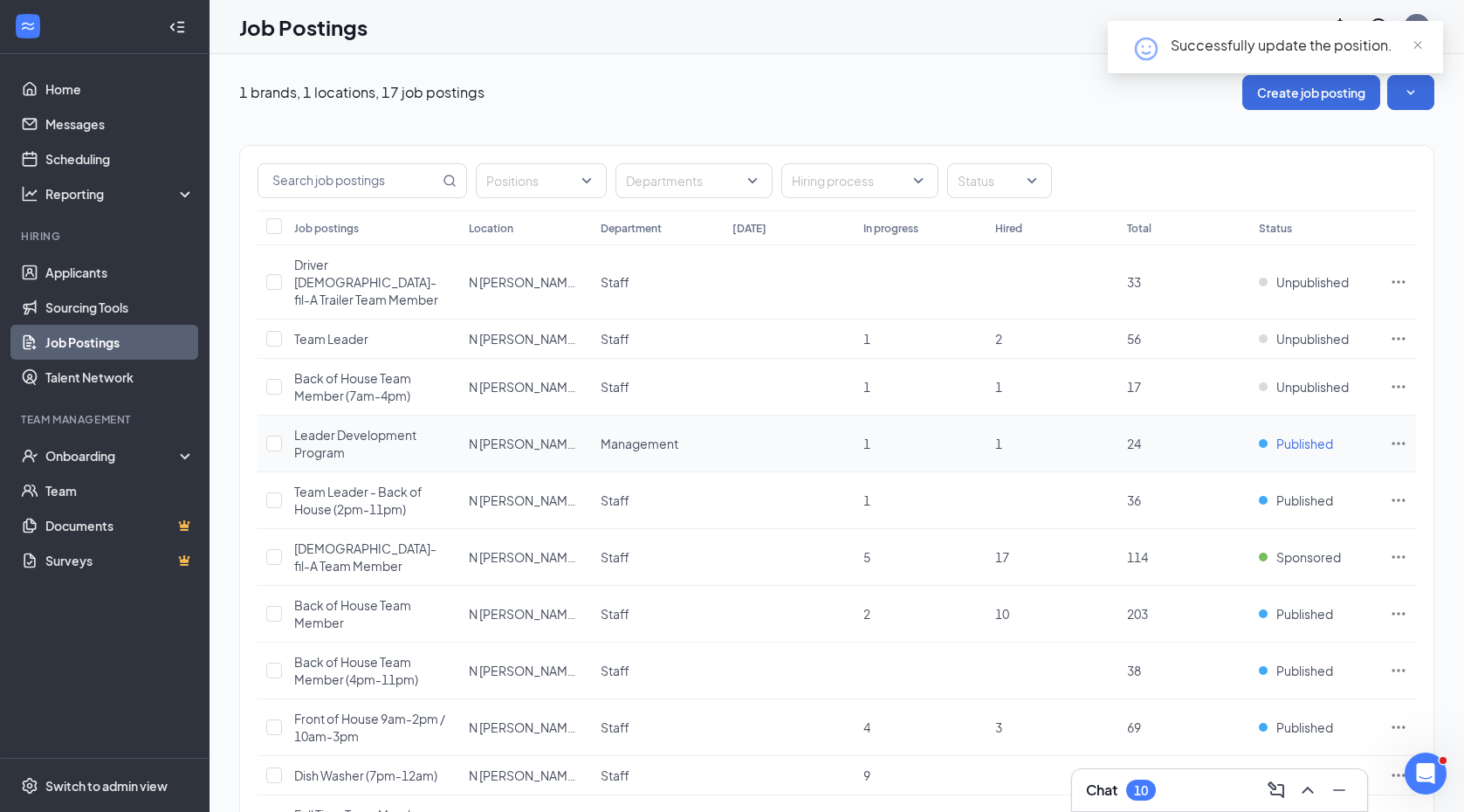
click at [1299, 434] on span "Published" at bounding box center [1304, 442] width 57 height 17
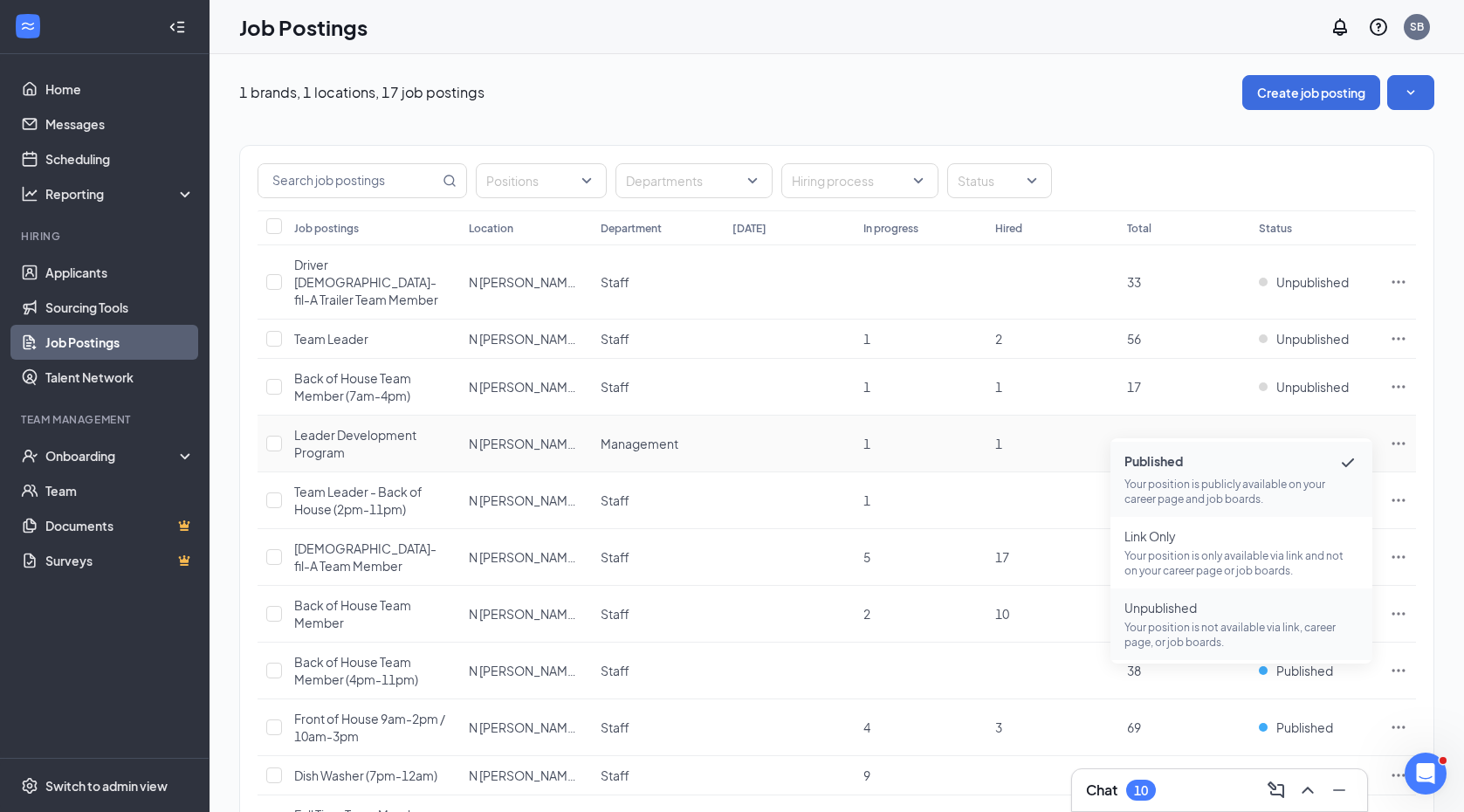
click at [1179, 612] on span "Unpublished" at bounding box center [1242, 607] width 234 height 17
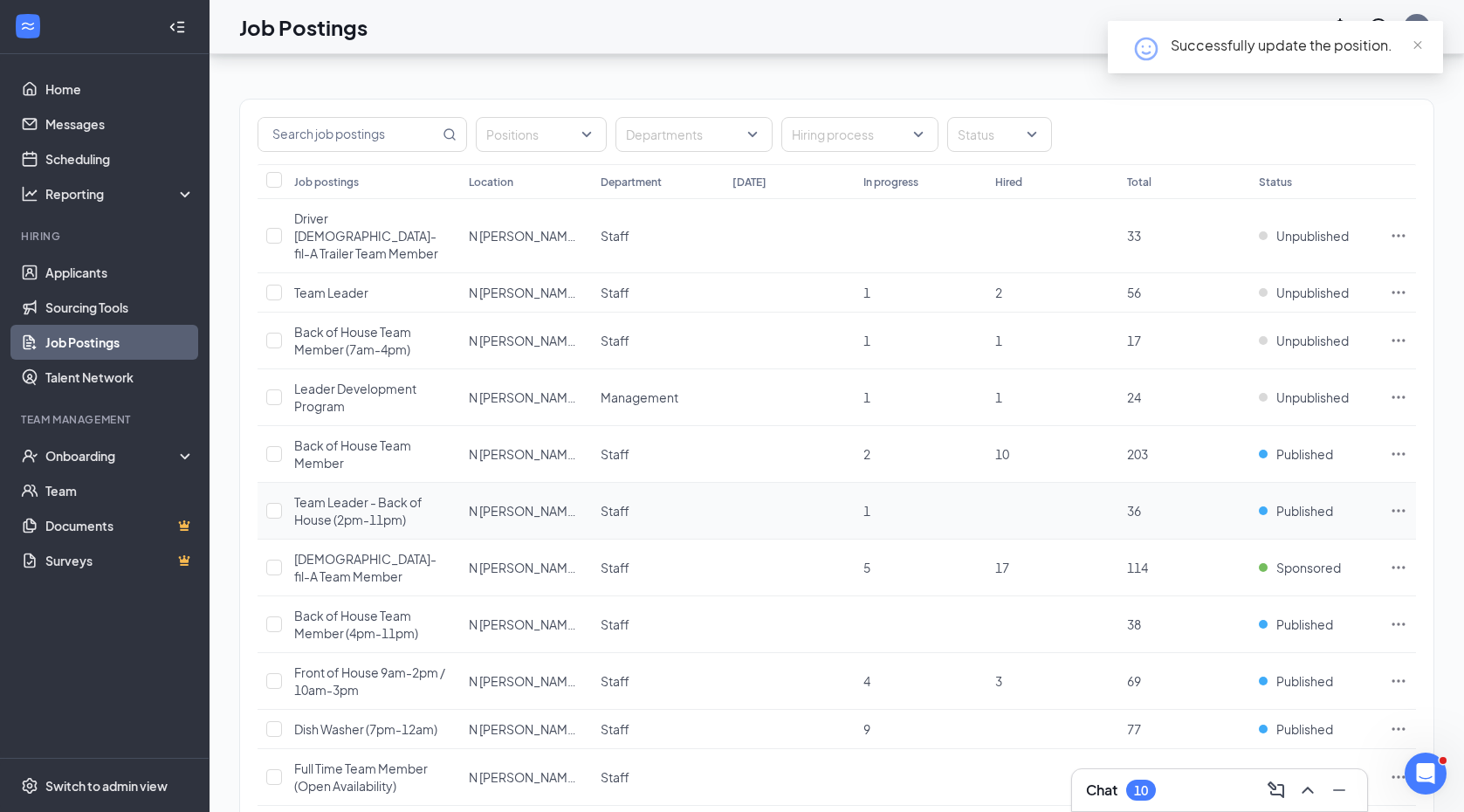
scroll to position [48, 0]
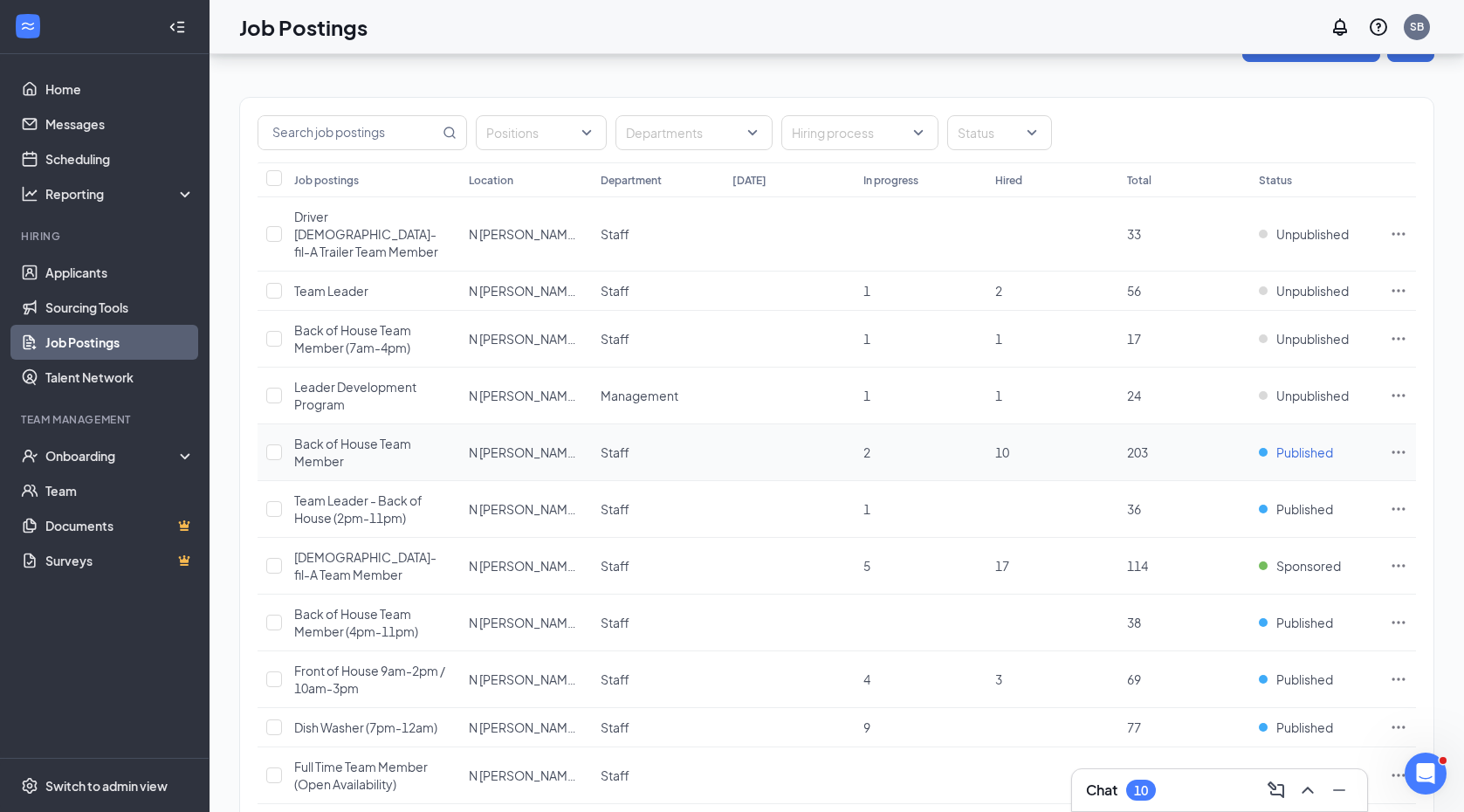
click at [1289, 443] on span "Published" at bounding box center [1304, 452] width 57 height 17
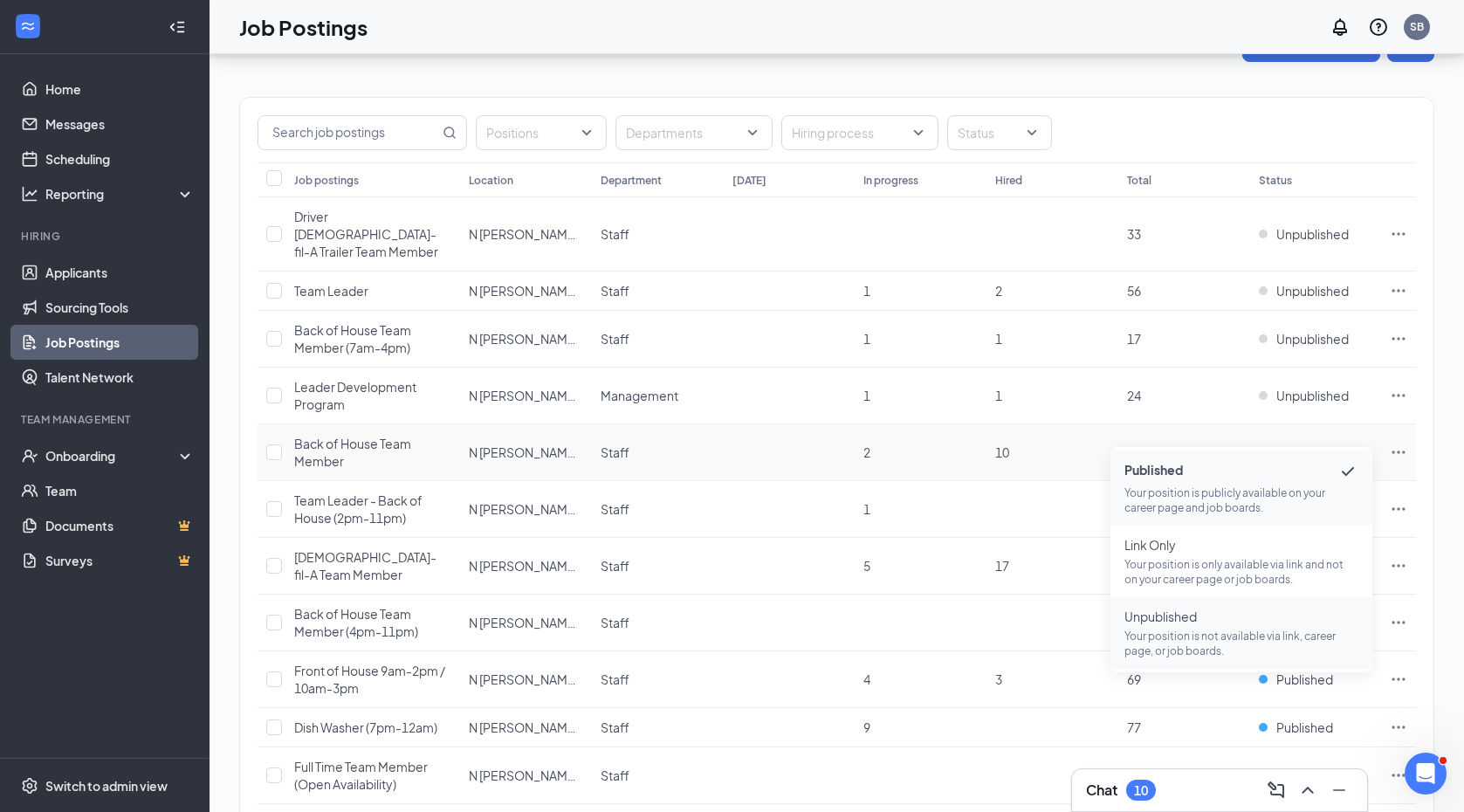
click at [1160, 636] on p "Your position is not available via link, career page, or job boards." at bounding box center [1242, 643] width 234 height 30
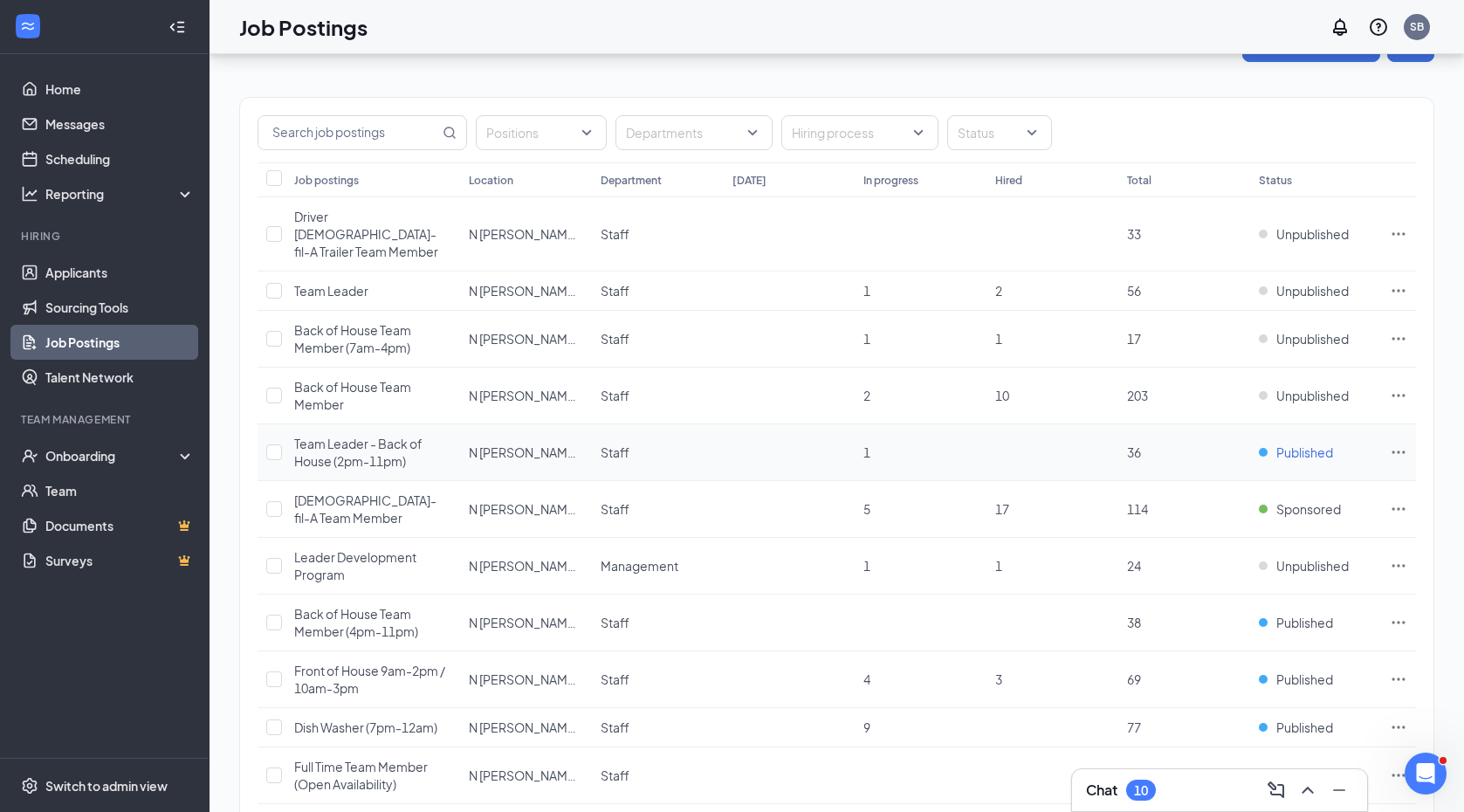
click at [1305, 443] on span "Published" at bounding box center [1304, 452] width 57 height 17
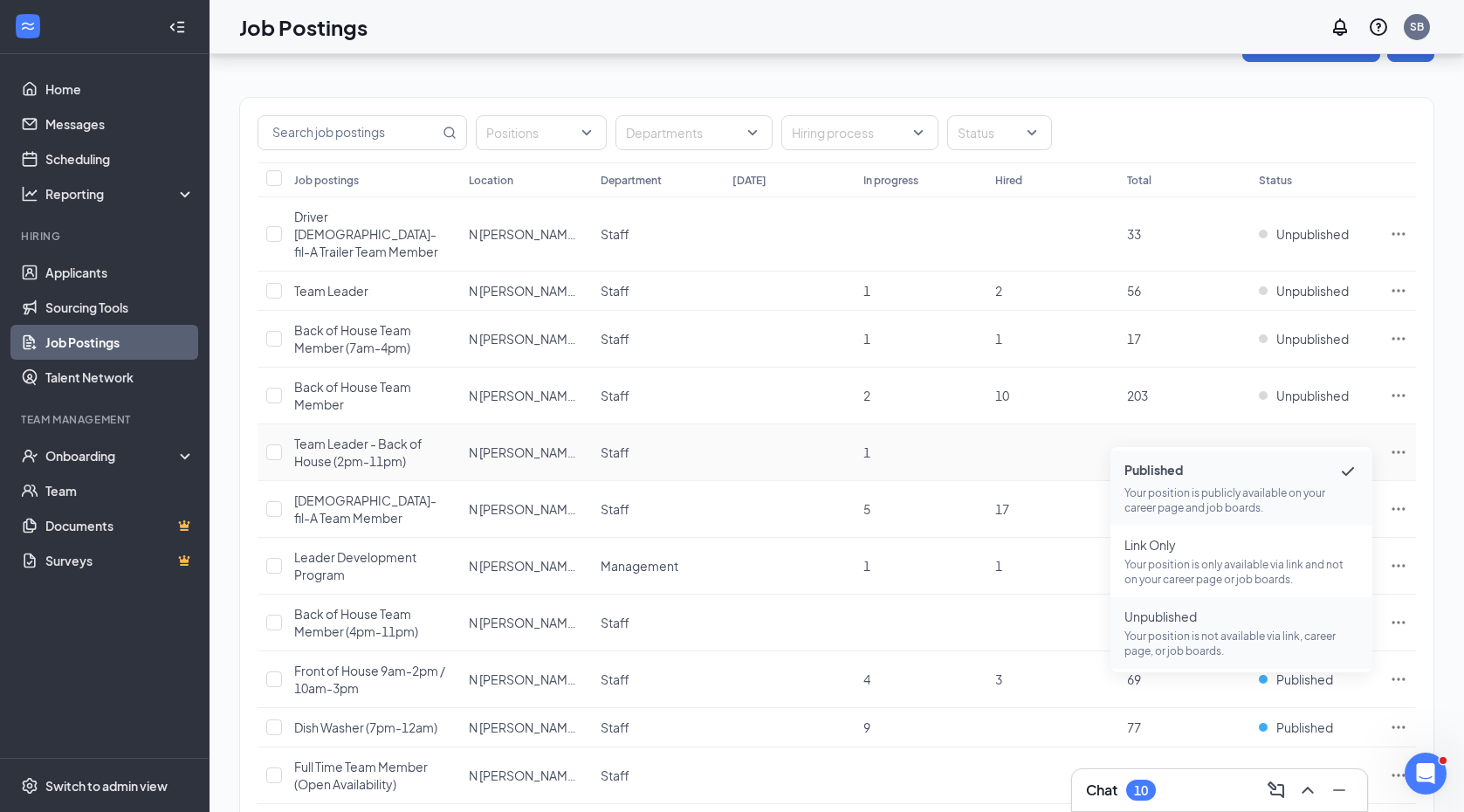
click at [1185, 623] on span "Unpublished" at bounding box center [1242, 616] width 234 height 17
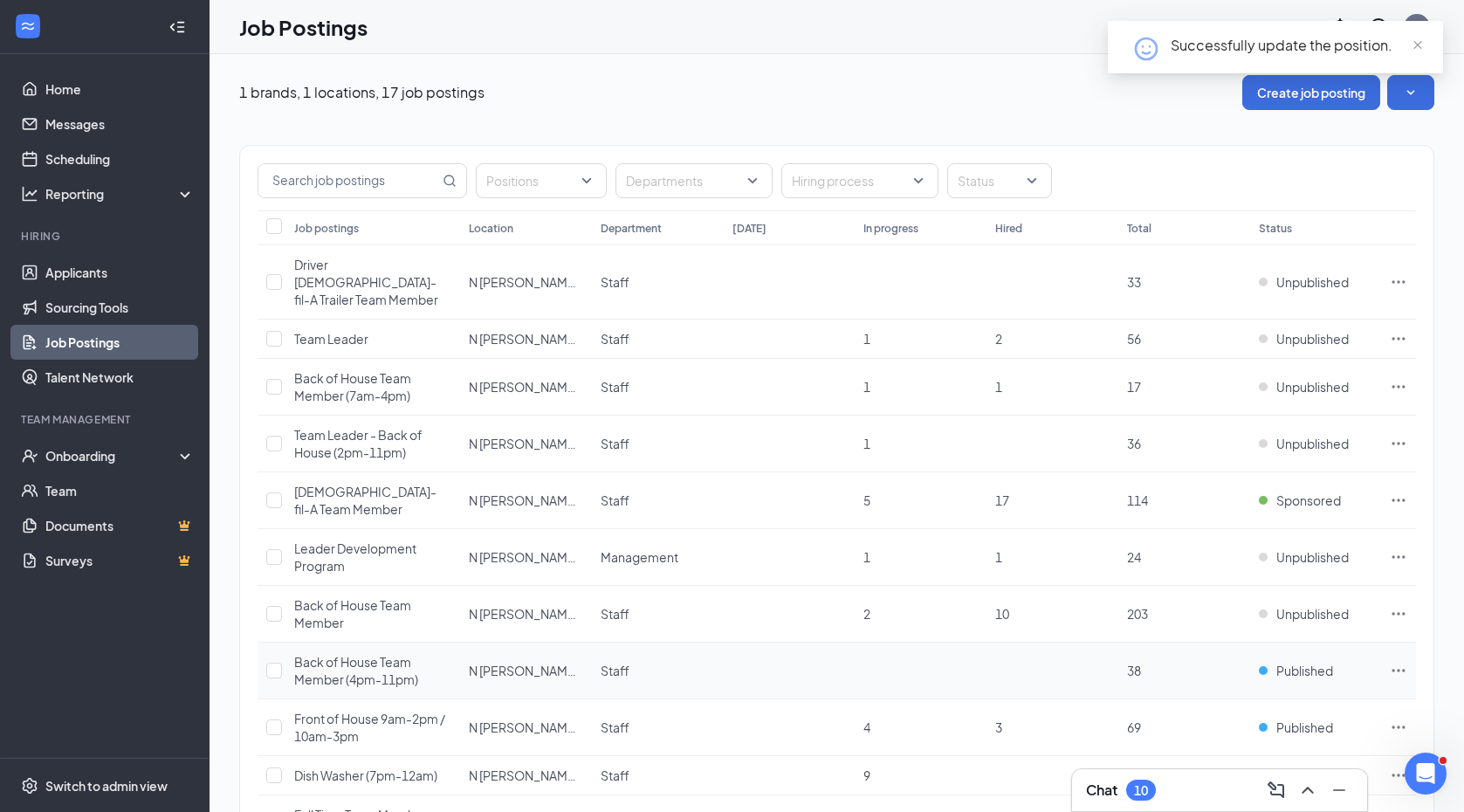
scroll to position [0, 0]
click at [1326, 330] on span "Unpublished" at bounding box center [1313, 338] width 72 height 17
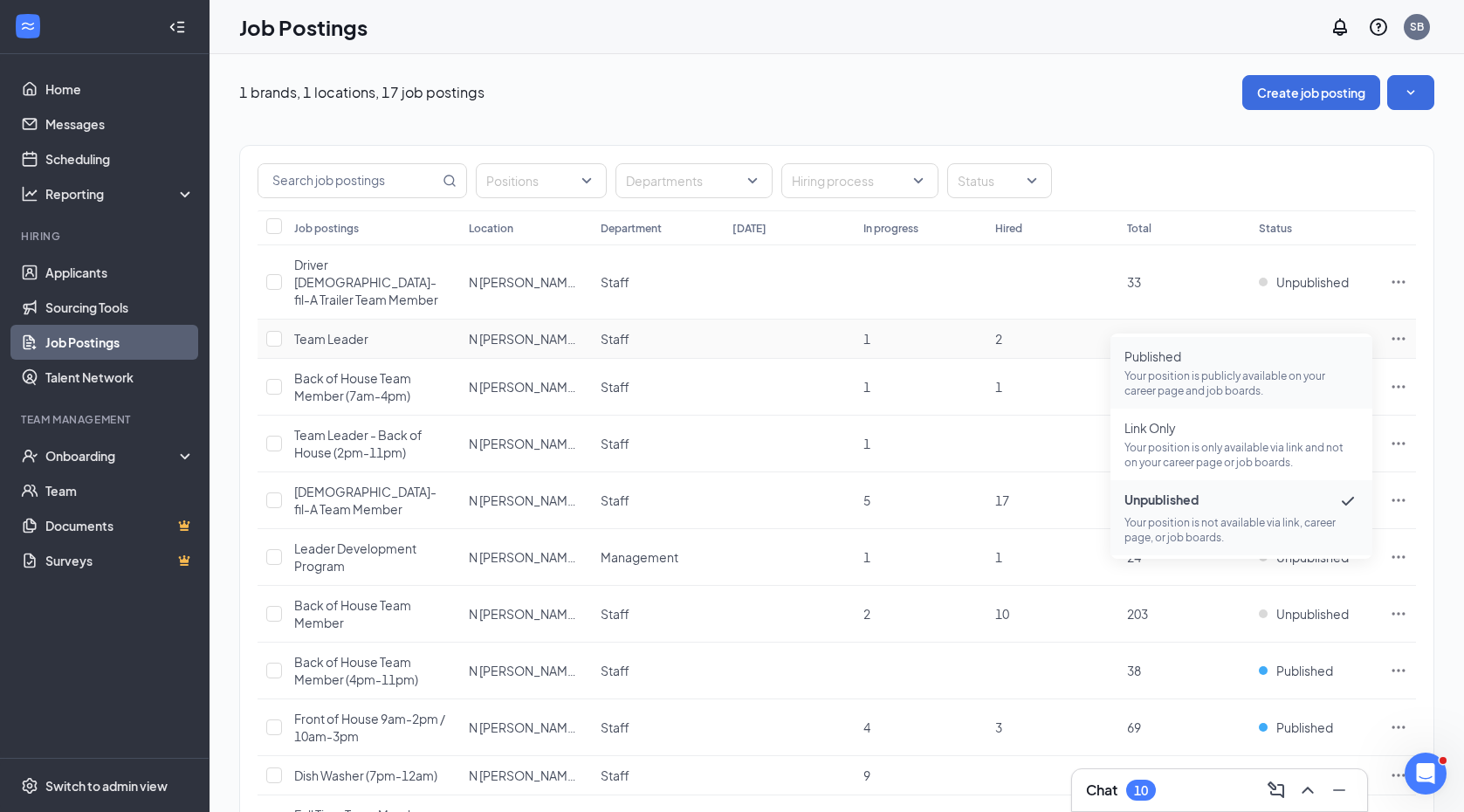
click at [1224, 368] on span "Published Your position is publicly available on your career page and job board…" at bounding box center [1242, 372] width 234 height 50
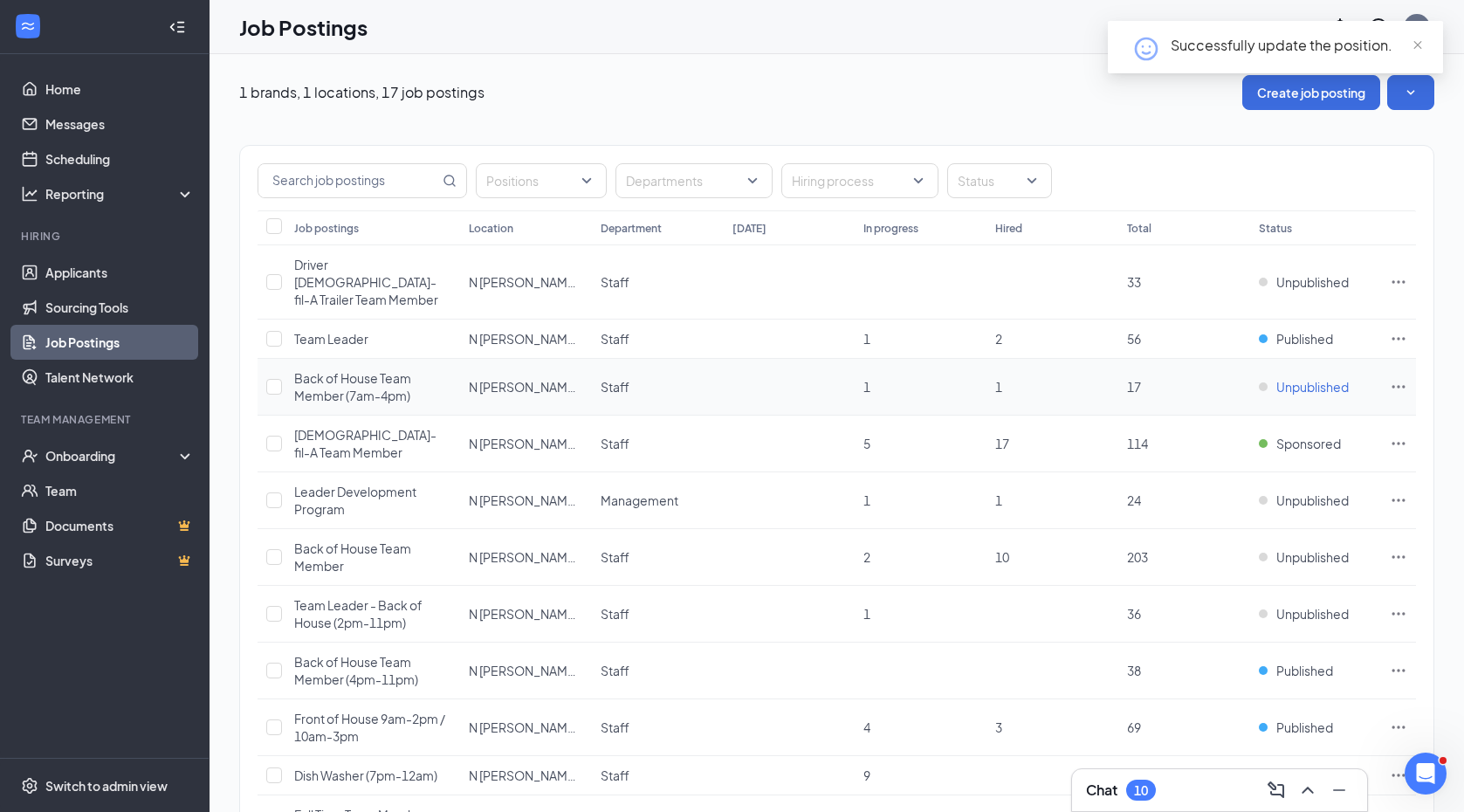
click at [1304, 378] on span "Unpublished" at bounding box center [1313, 386] width 72 height 17
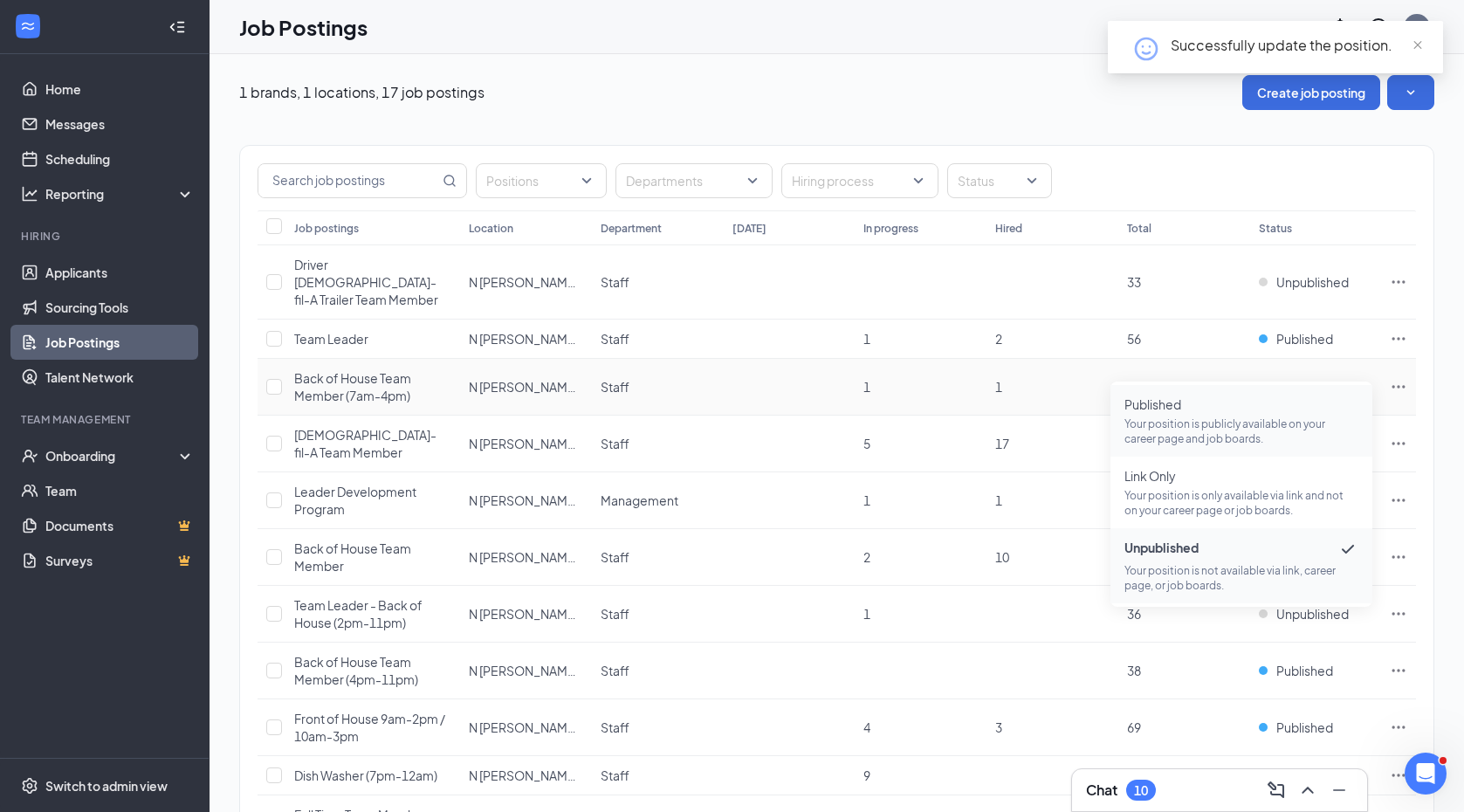
click at [1190, 413] on span "Published Your position is publicly available on your career page and job board…" at bounding box center [1242, 421] width 234 height 50
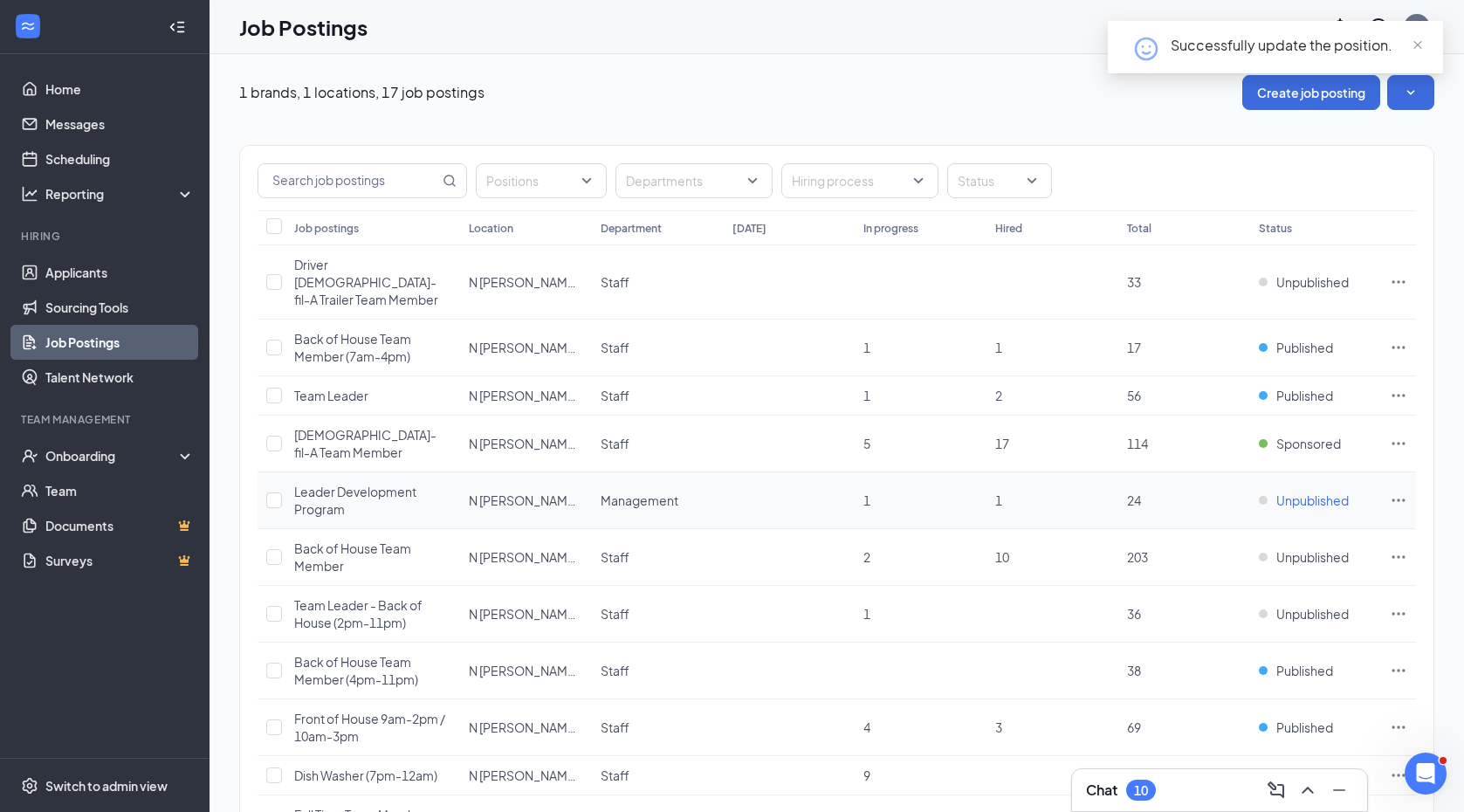
click at [1292, 491] on span "Unpublished" at bounding box center [1313, 499] width 72 height 17
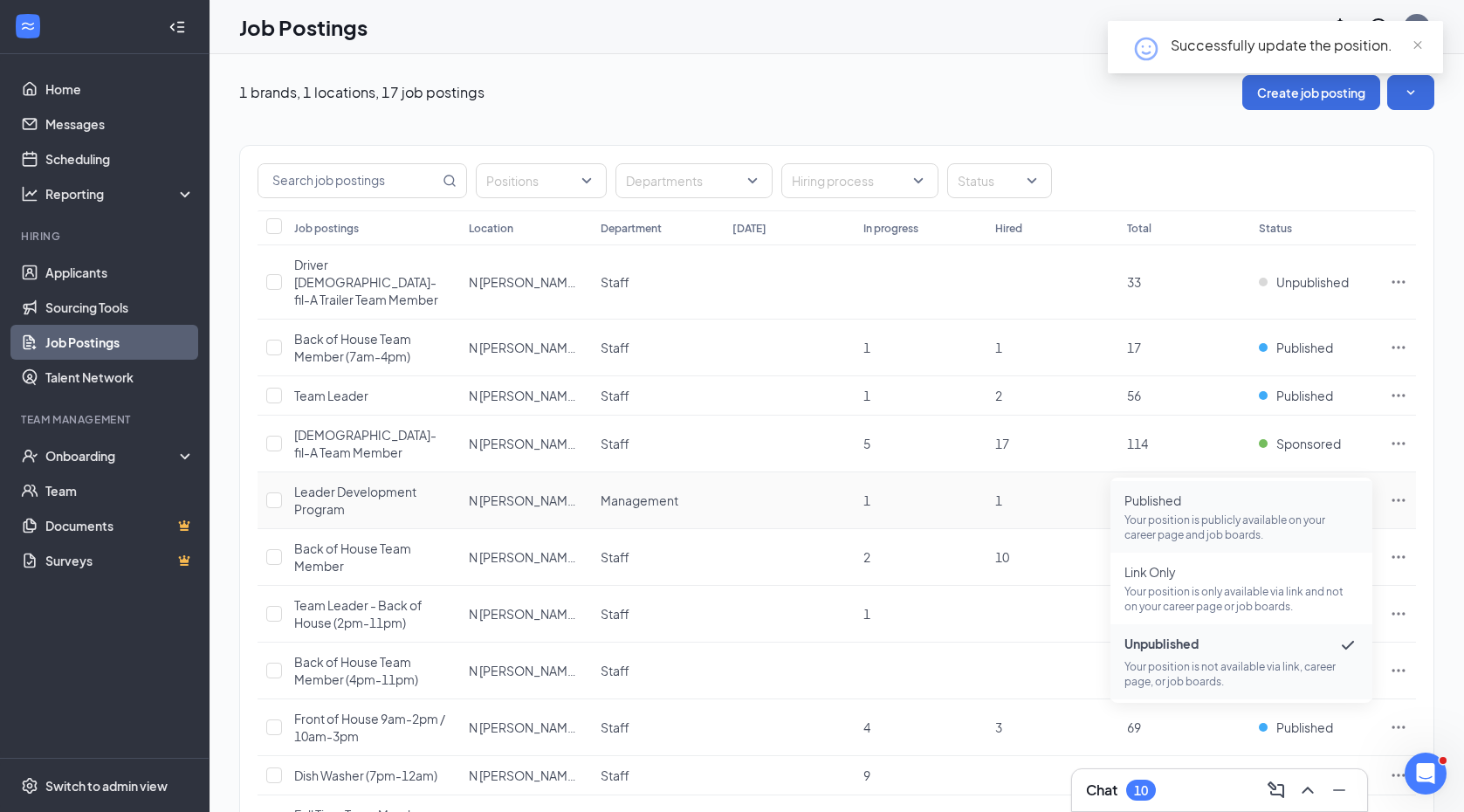
click at [1209, 524] on p "Your position is publicly available on your career page and job boards." at bounding box center [1242, 527] width 234 height 30
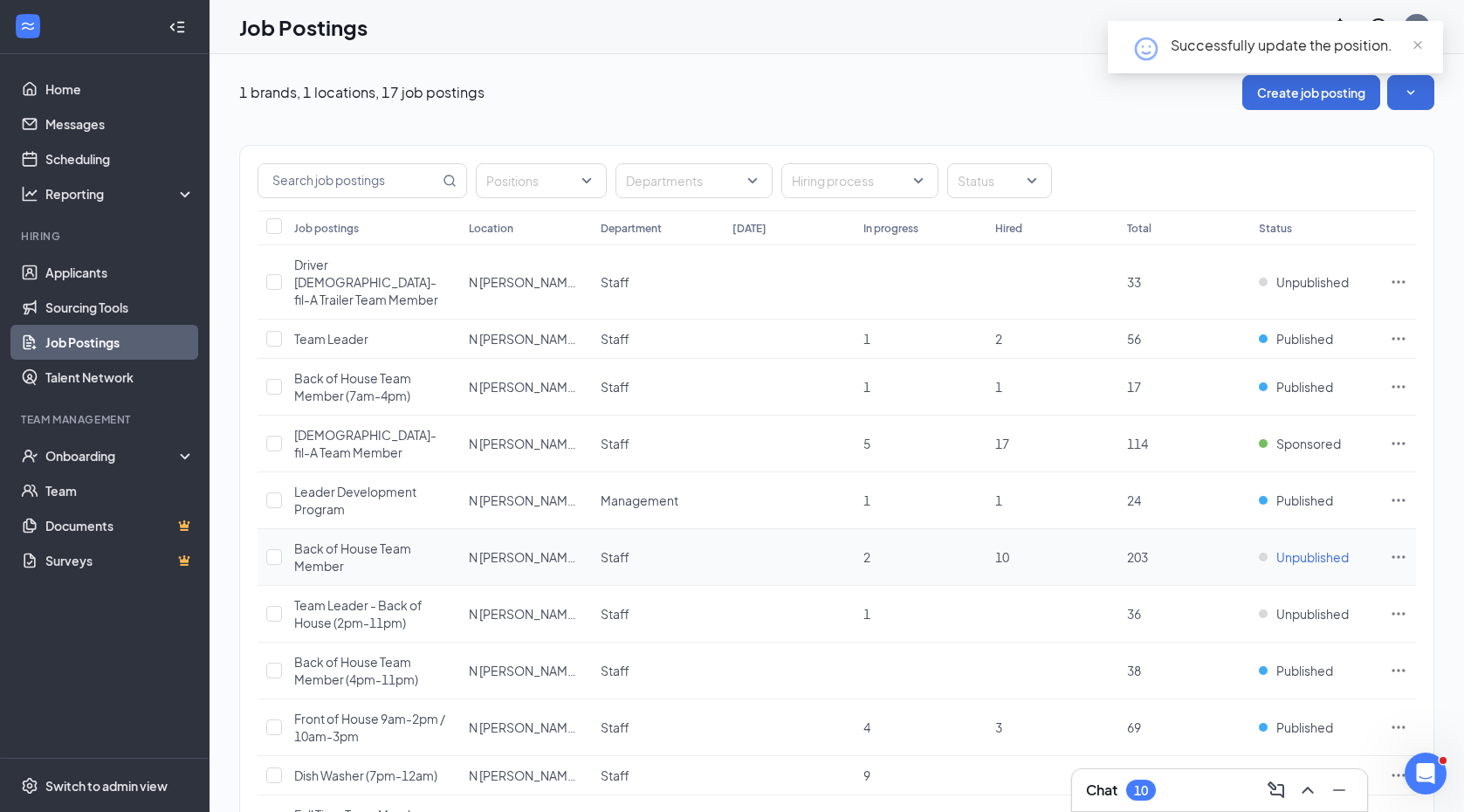
click at [1292, 548] on span "Unpublished" at bounding box center [1313, 556] width 72 height 17
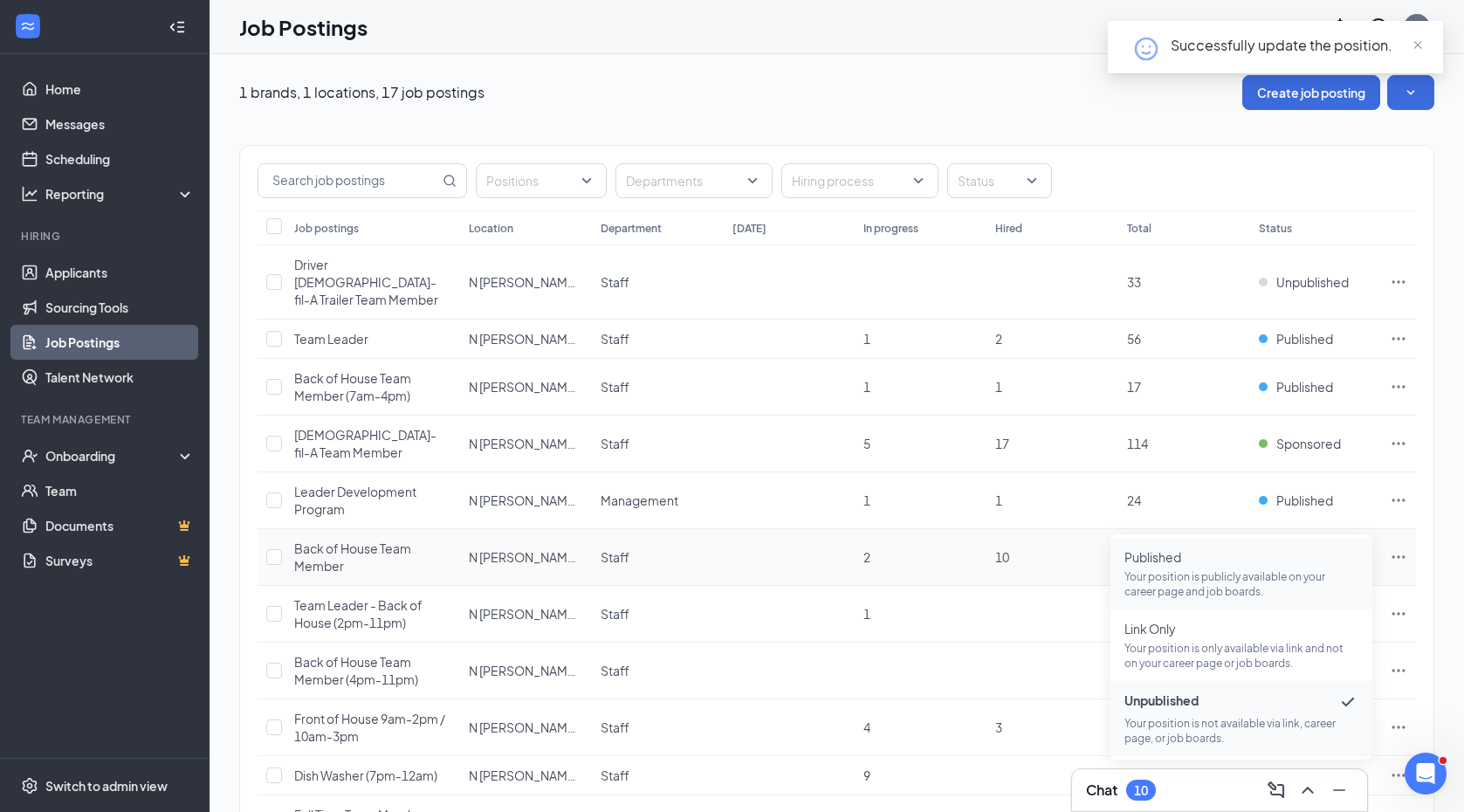
click at [1209, 571] on p "Your position is publicly available on your career page and job boards." at bounding box center [1242, 584] width 234 height 30
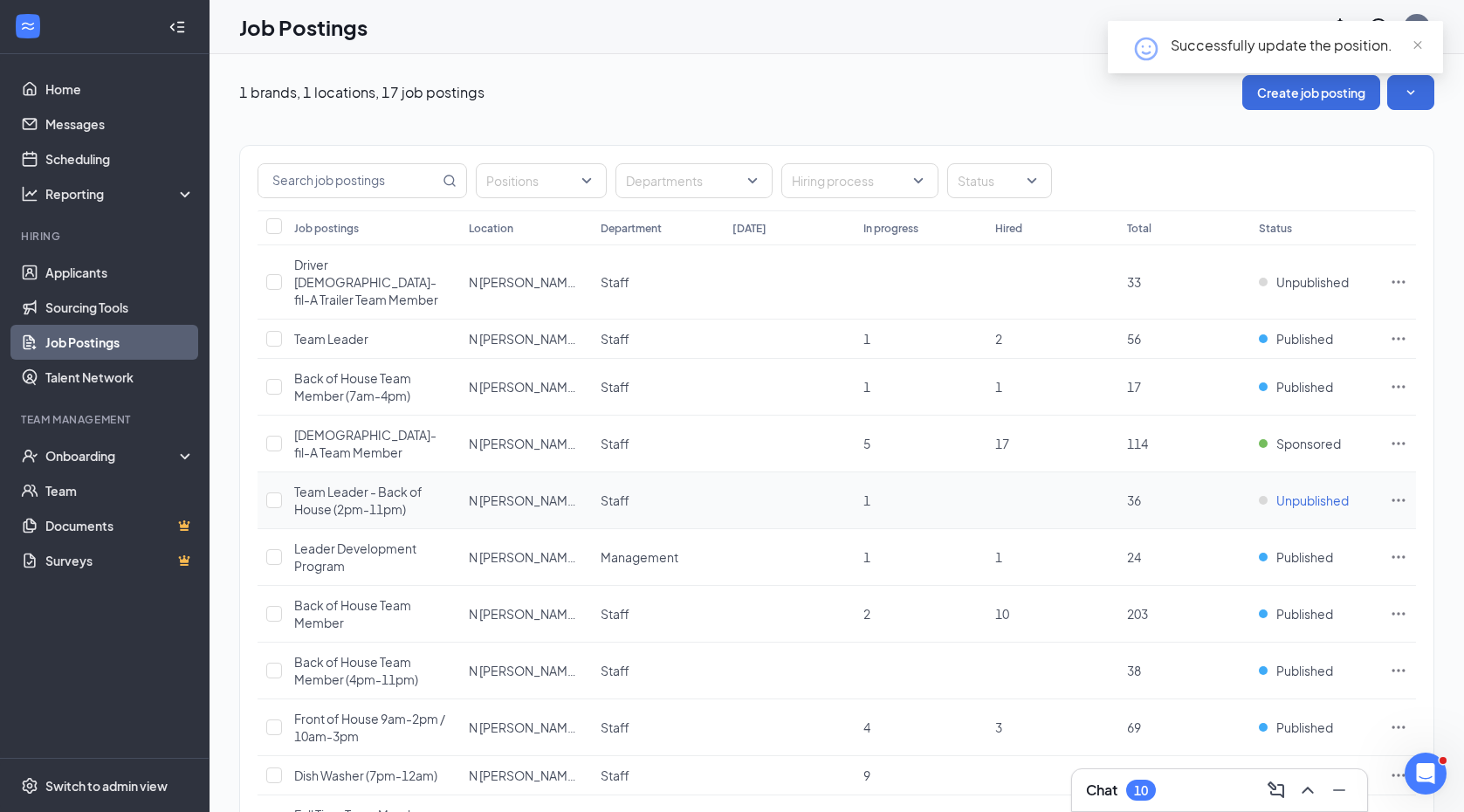
click at [1294, 491] on span "Unpublished" at bounding box center [1313, 499] width 72 height 17
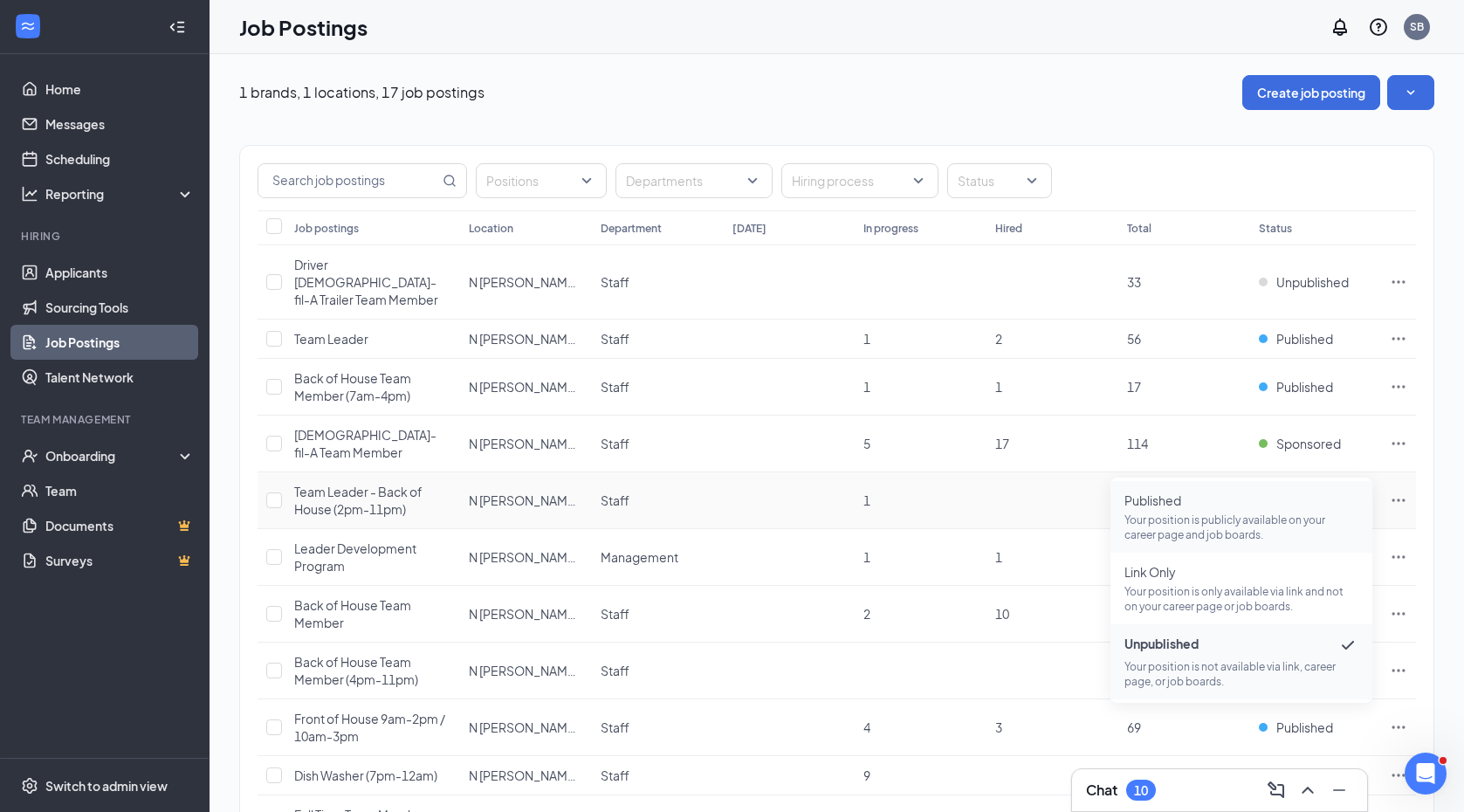
click at [1239, 514] on p "Your position is publicly available on your career page and job boards." at bounding box center [1242, 527] width 234 height 30
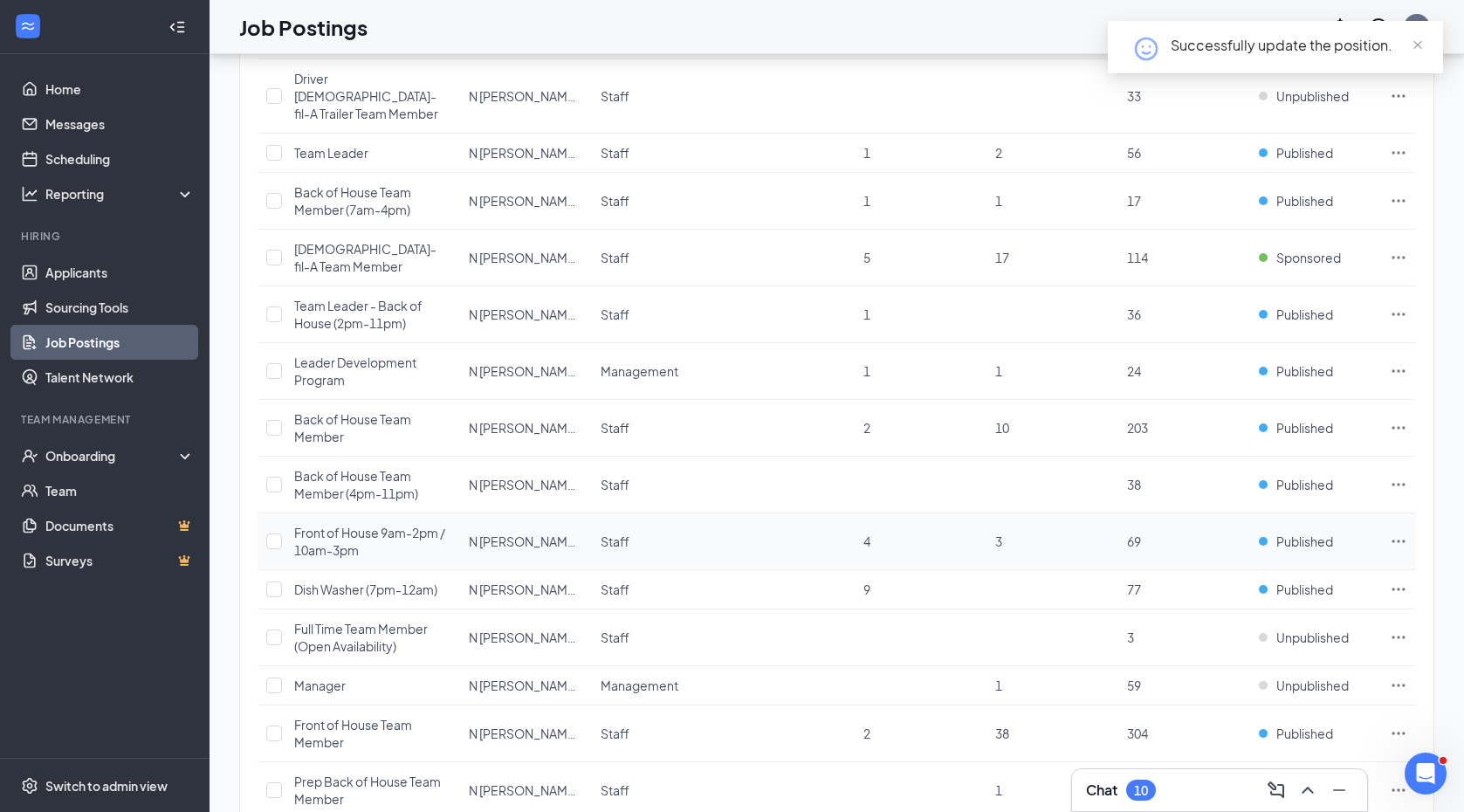
scroll to position [197, 0]
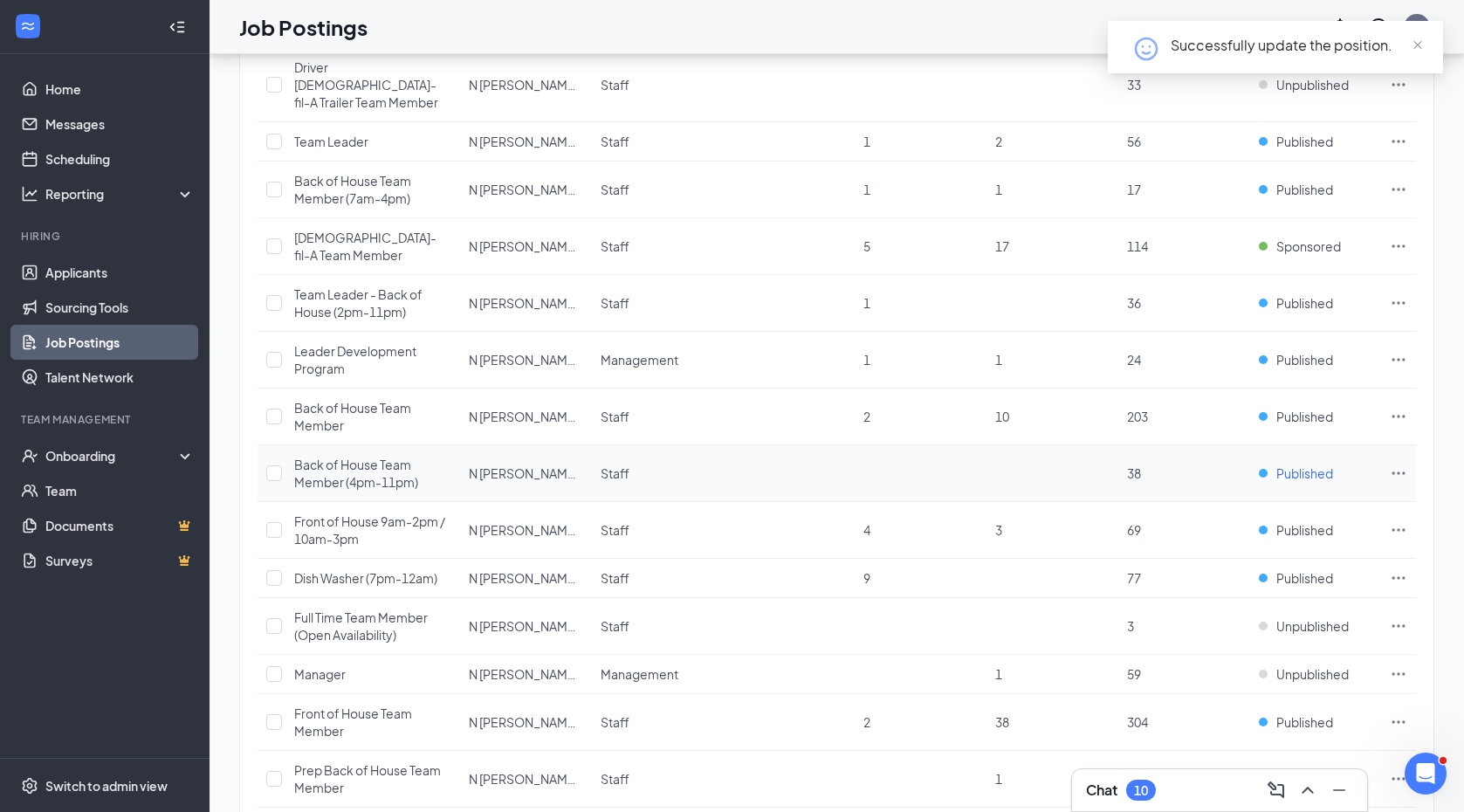
click at [1302, 464] on span "Published" at bounding box center [1304, 472] width 57 height 17
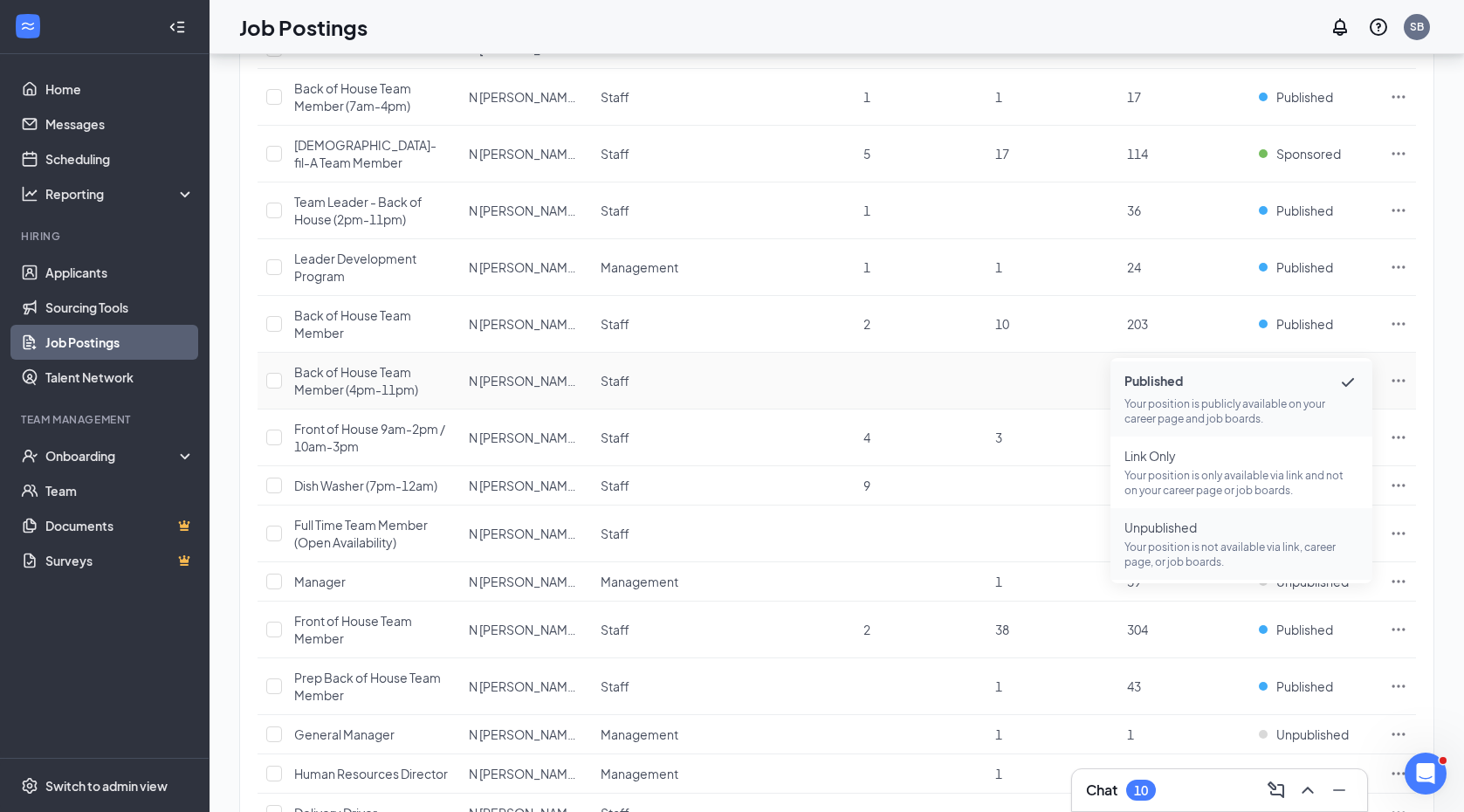
scroll to position [292, 0]
click at [1190, 541] on p "Your position is not available via link, career page, or job boards." at bounding box center [1242, 552] width 234 height 30
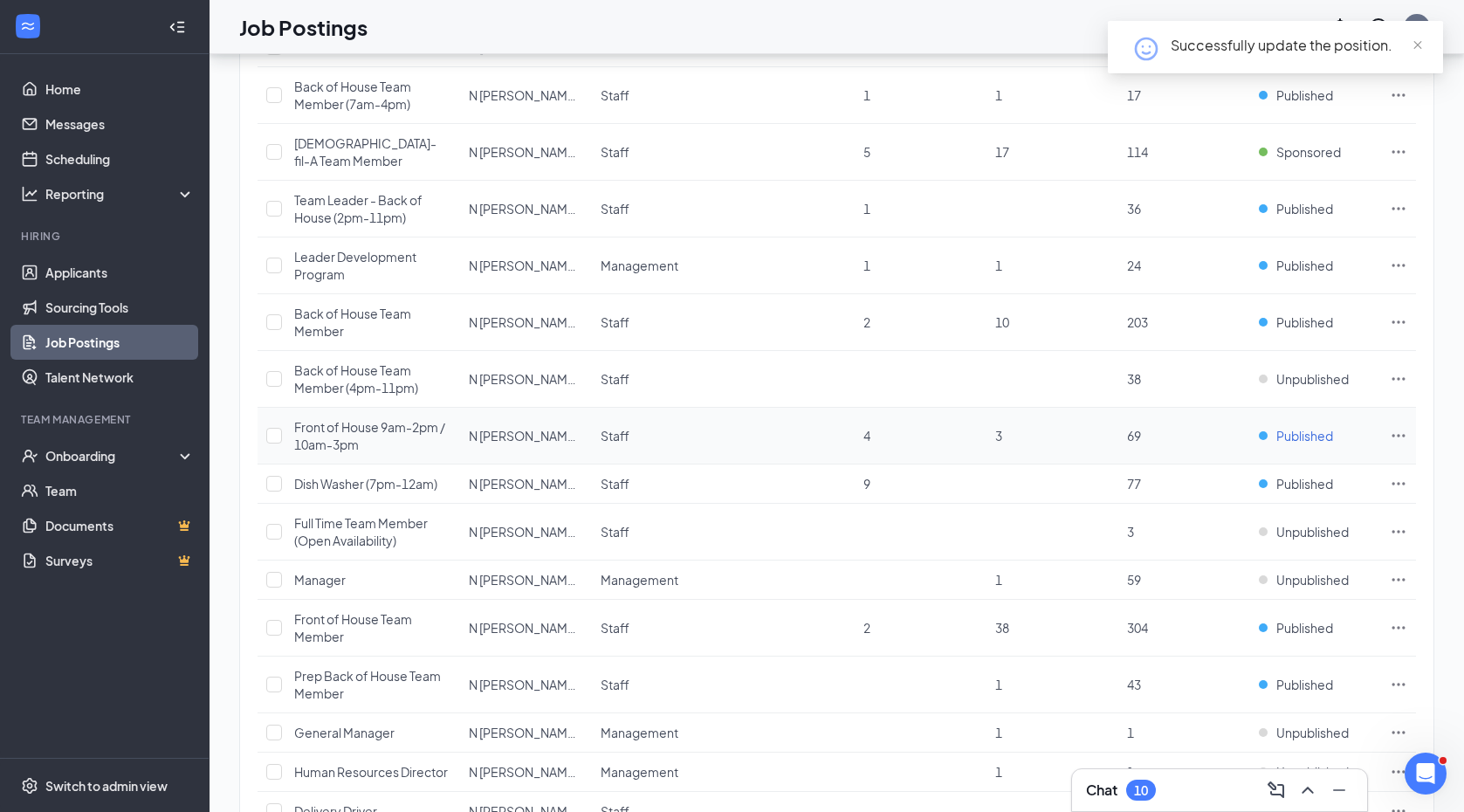
click at [1295, 427] on span "Published" at bounding box center [1304, 435] width 57 height 17
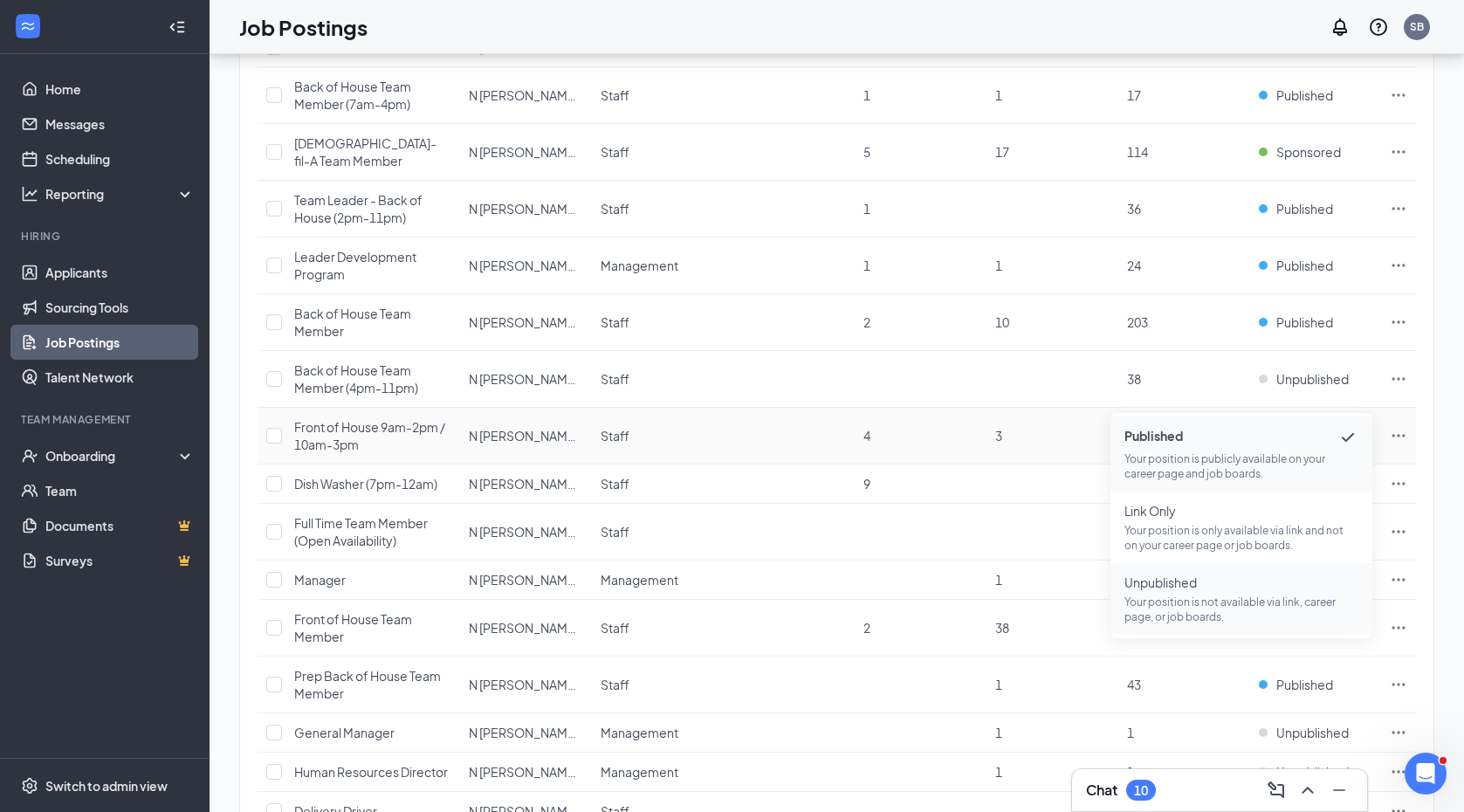
click at [1181, 595] on p "Your position is not available via link, career page, or job boards." at bounding box center [1242, 609] width 234 height 30
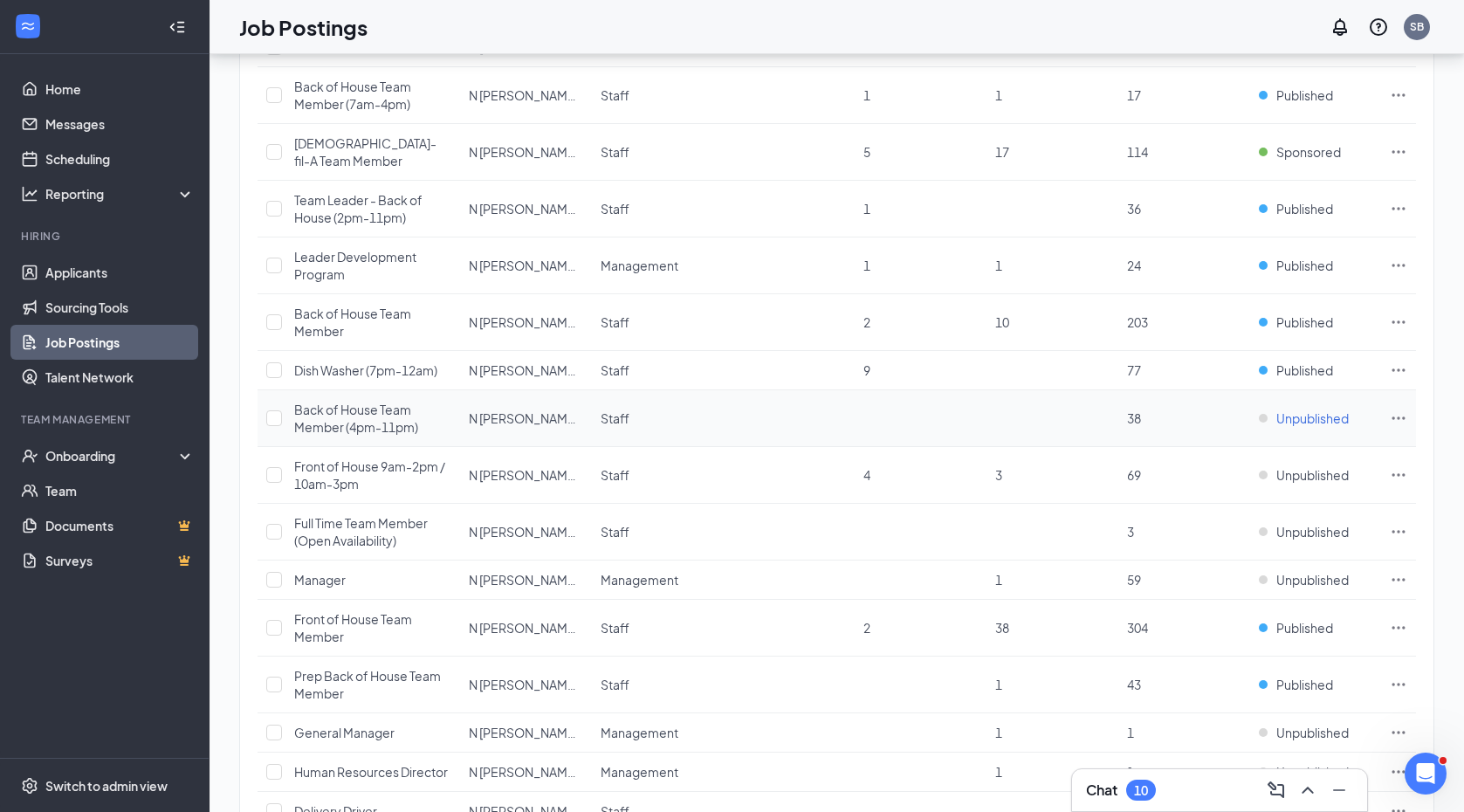
click at [1299, 409] on span "Unpublished" at bounding box center [1313, 417] width 72 height 17
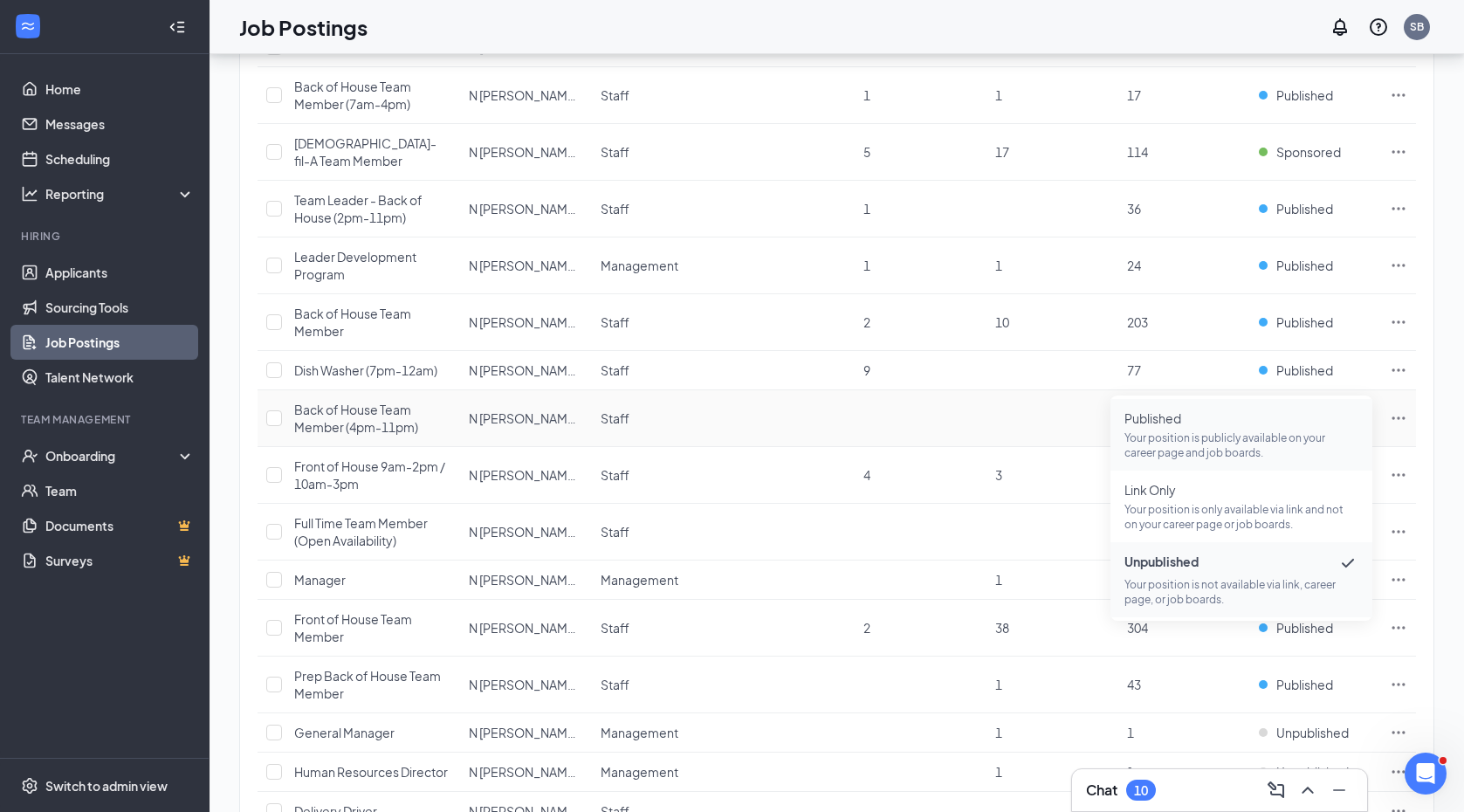
click at [1235, 428] on span "Published Your position is publicly available on your career page and job board…" at bounding box center [1242, 434] width 234 height 50
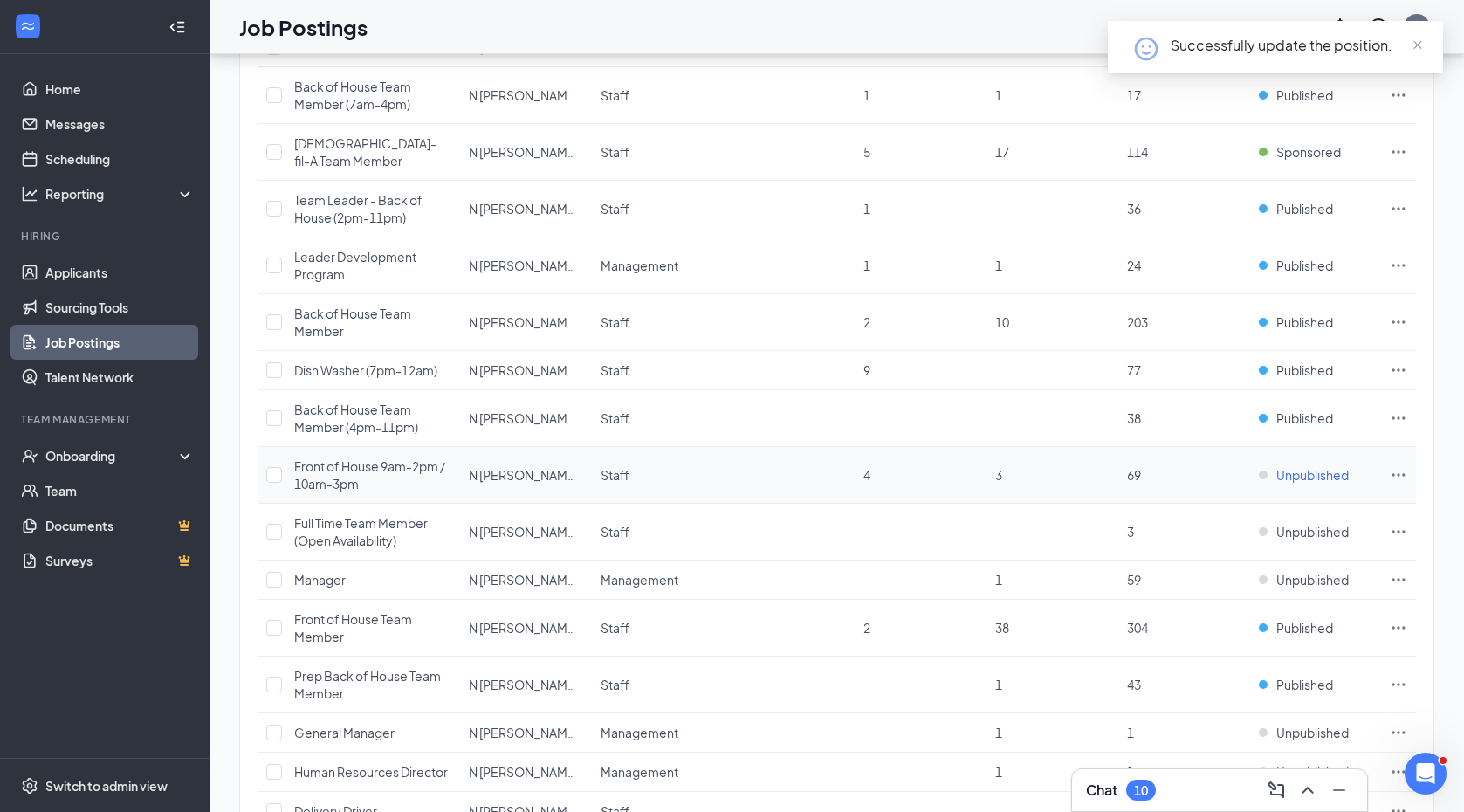
click at [1292, 466] on span "Unpublished" at bounding box center [1313, 474] width 72 height 17
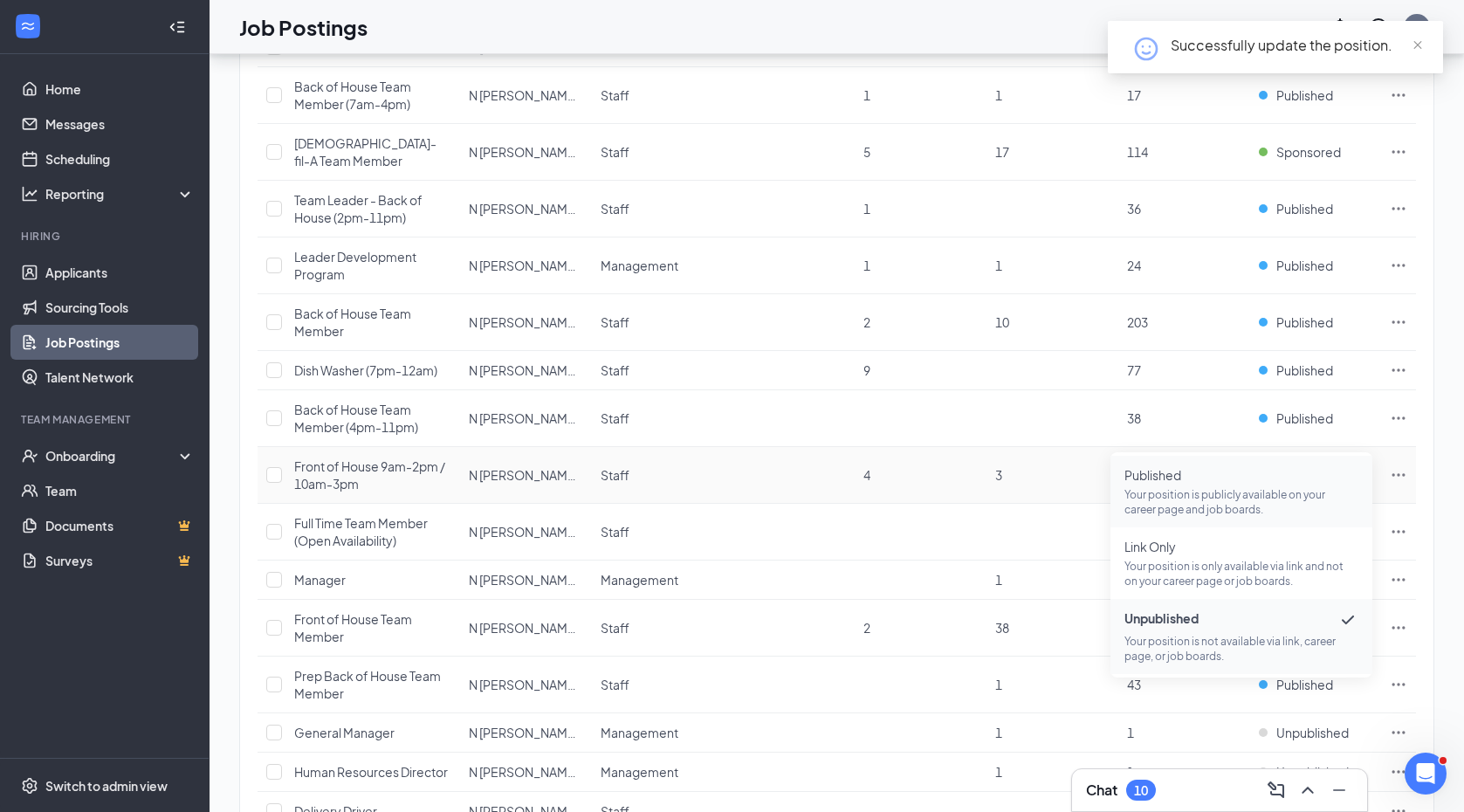
click at [1182, 496] on p "Your position is publicly available on your career page and job boards." at bounding box center [1242, 501] width 234 height 30
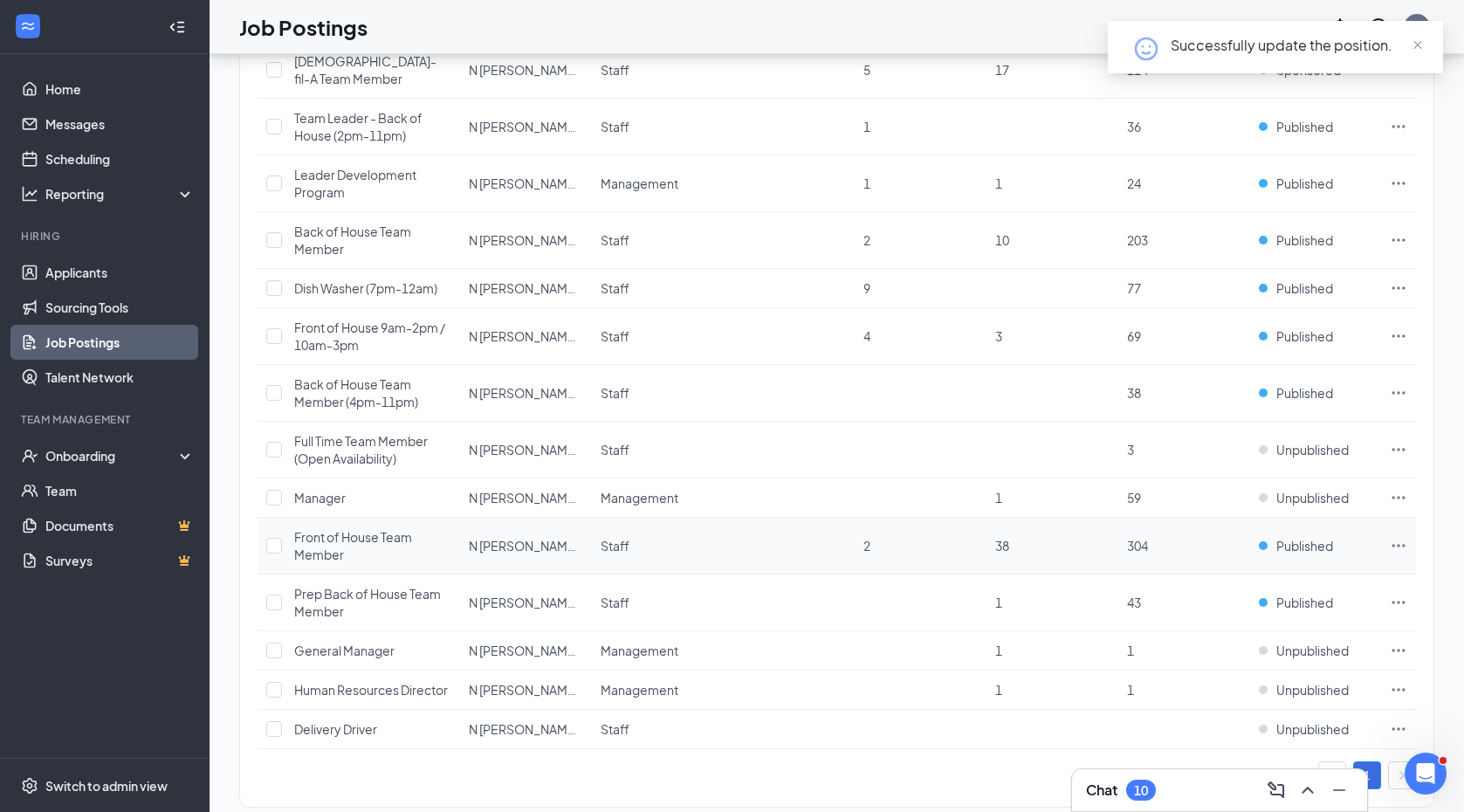
scroll to position [373, 0]
click at [1304, 595] on span "Published" at bounding box center [1304, 603] width 57 height 17
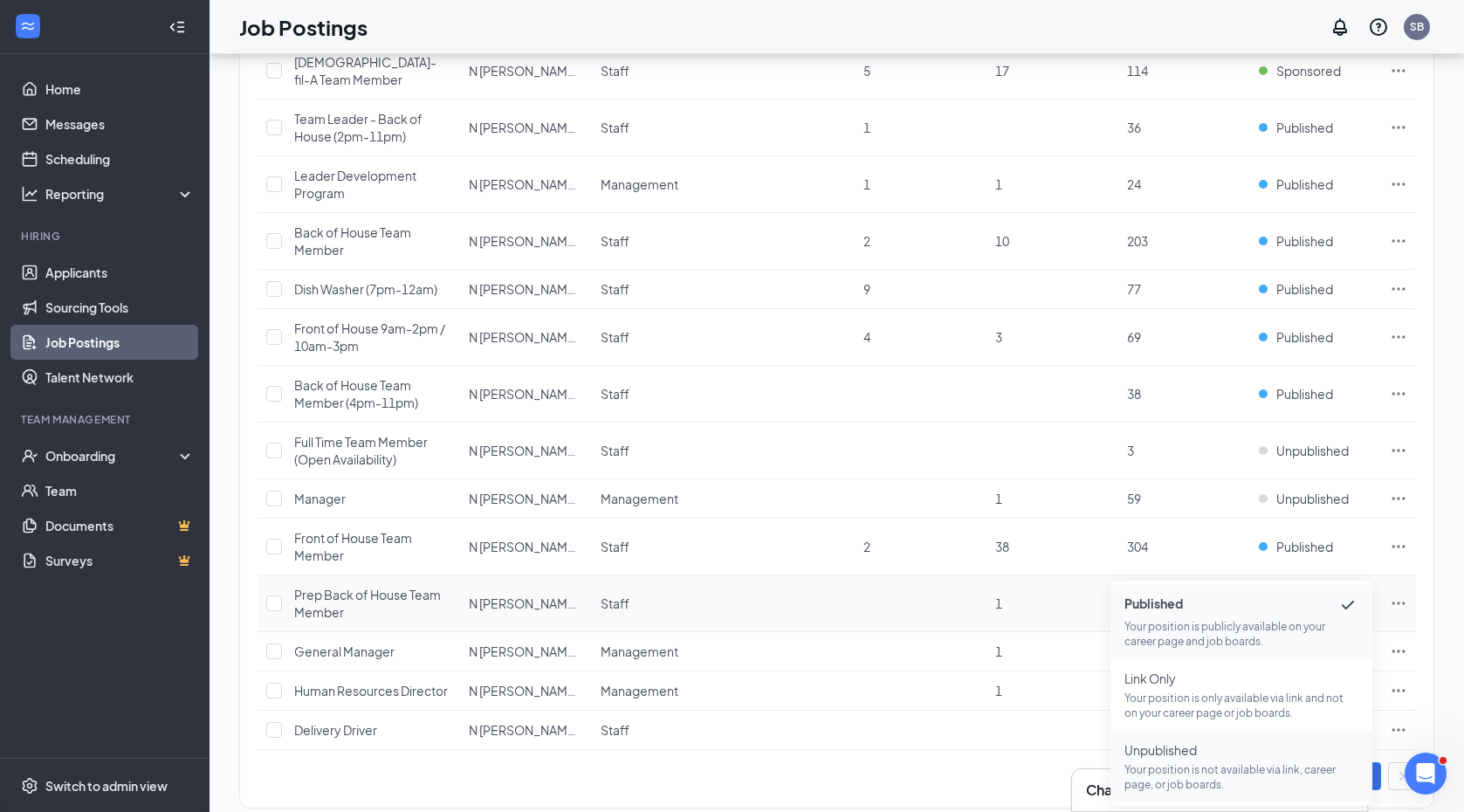
click at [1173, 763] on p "Your position is not available via link, career page, or job boards." at bounding box center [1242, 777] width 234 height 30
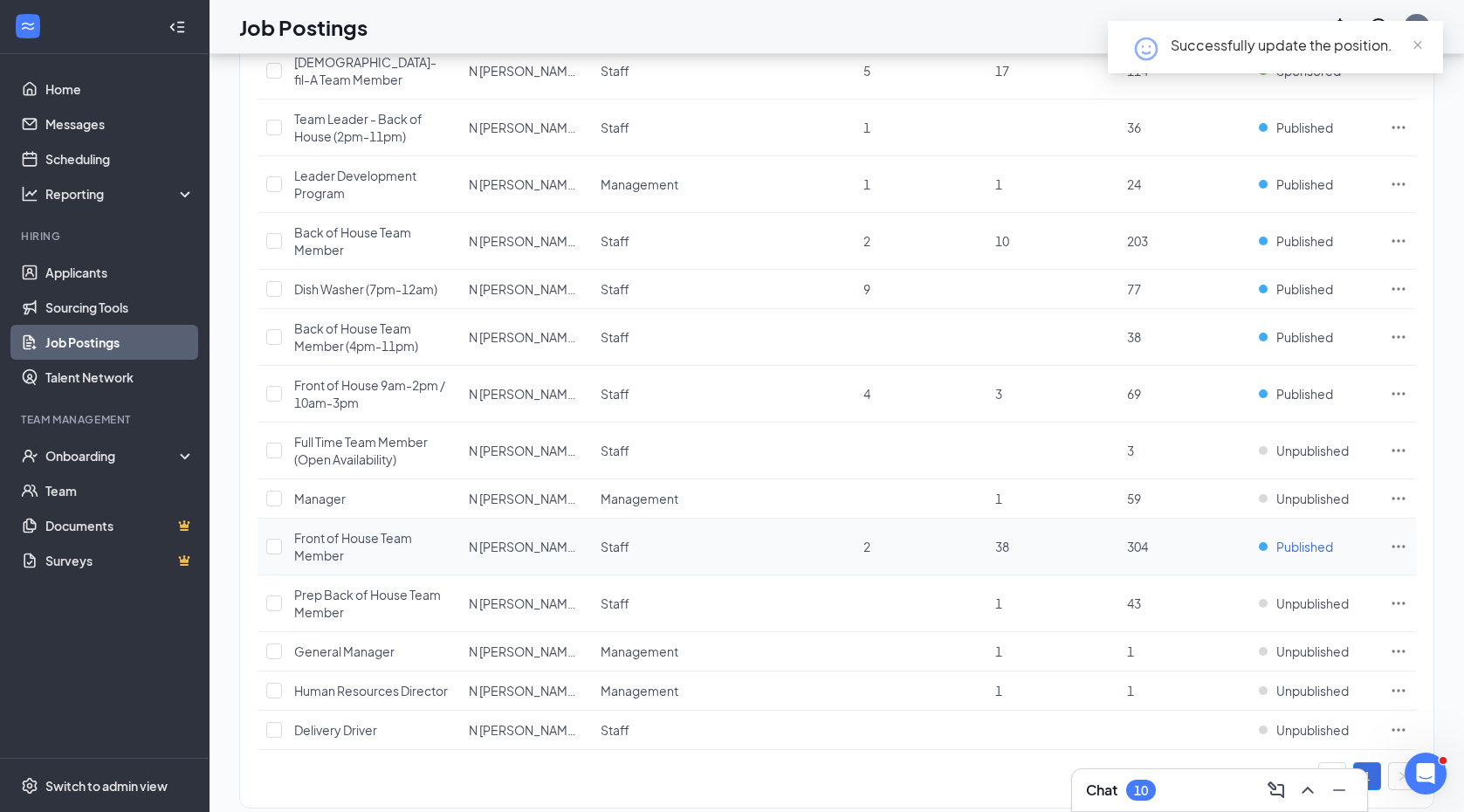
click at [1290, 538] on span "Published" at bounding box center [1304, 546] width 57 height 17
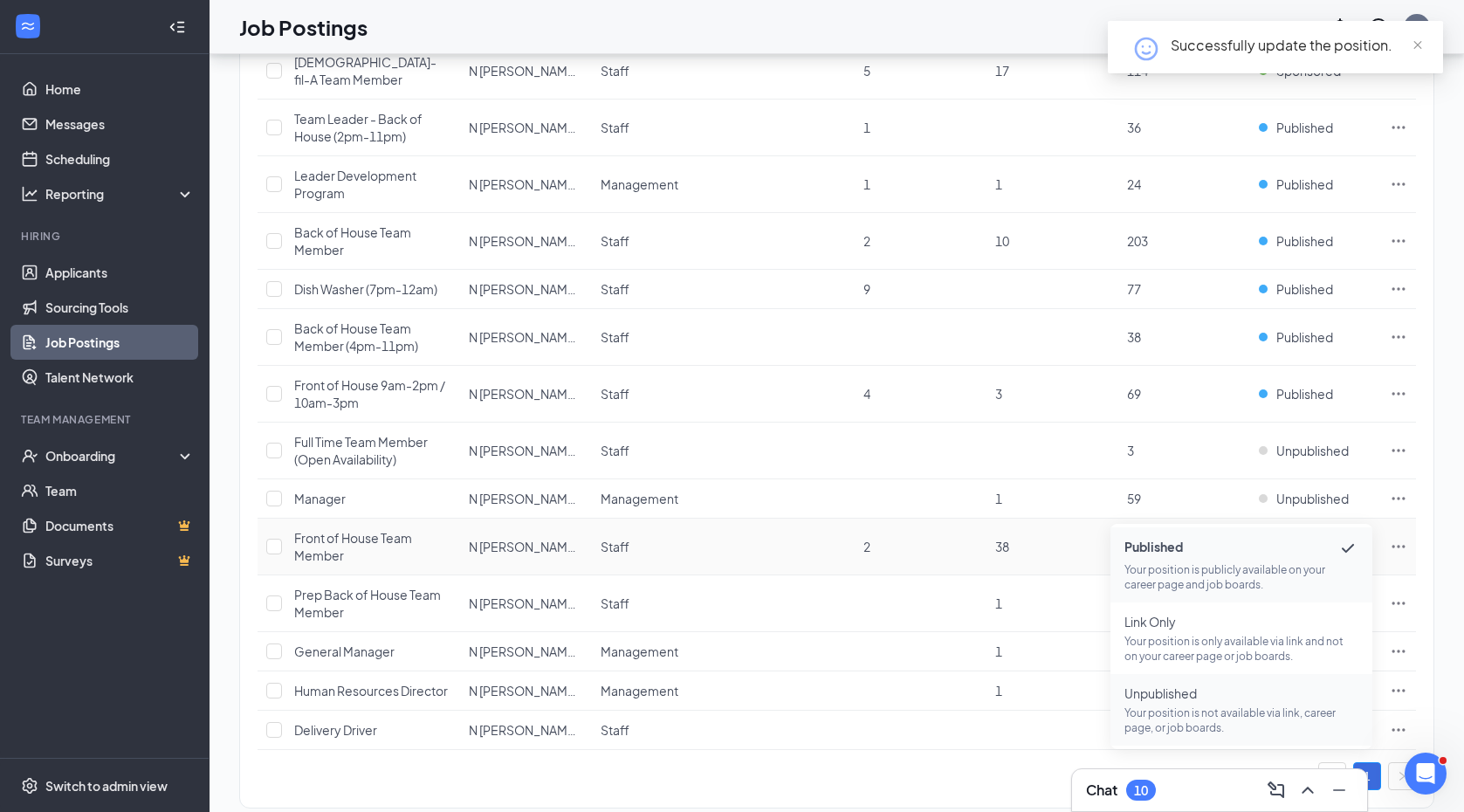
click at [1194, 709] on p "Your position is not available via link, career page, or job boards." at bounding box center [1242, 720] width 234 height 30
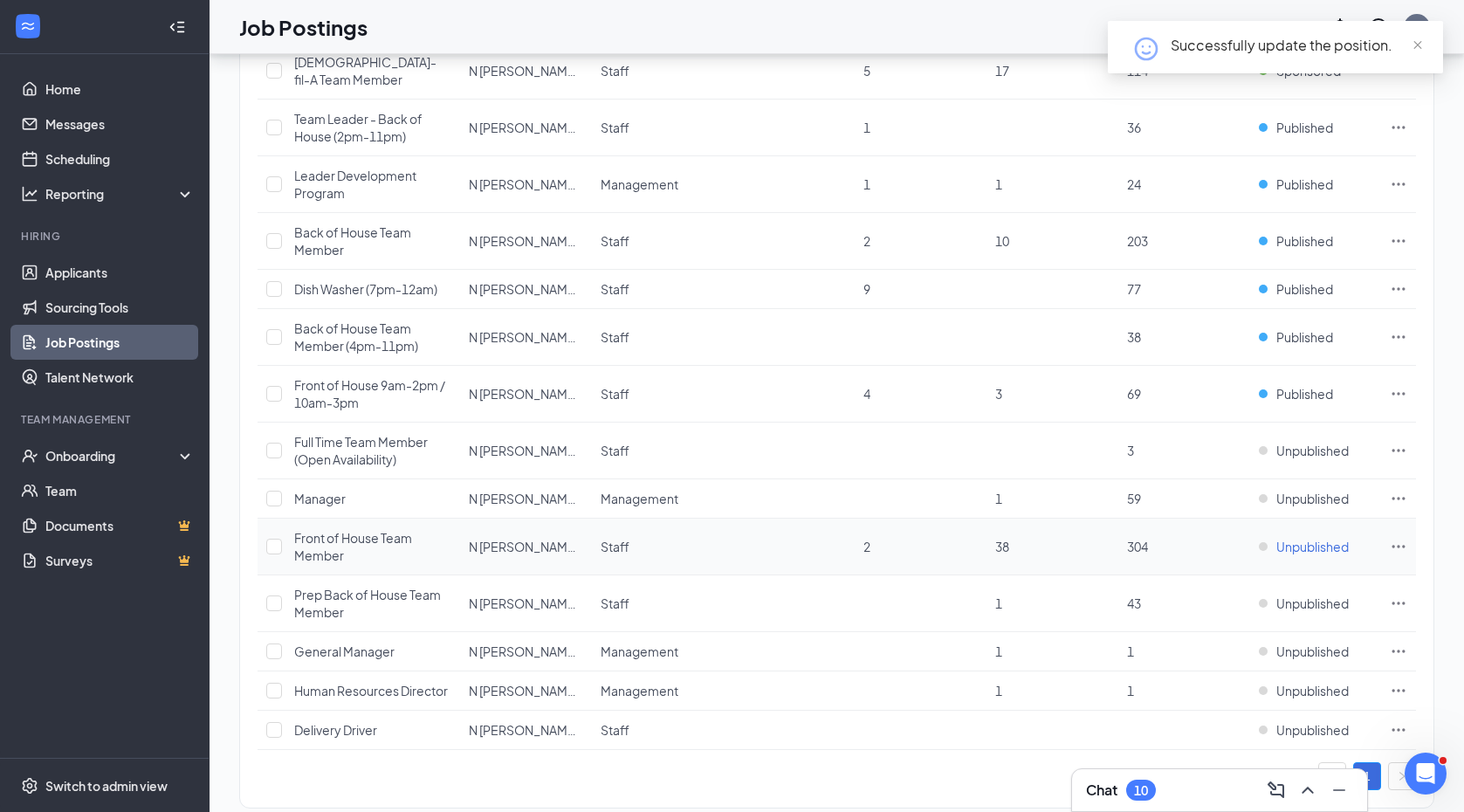
click at [1294, 538] on span "Unpublished" at bounding box center [1313, 546] width 72 height 17
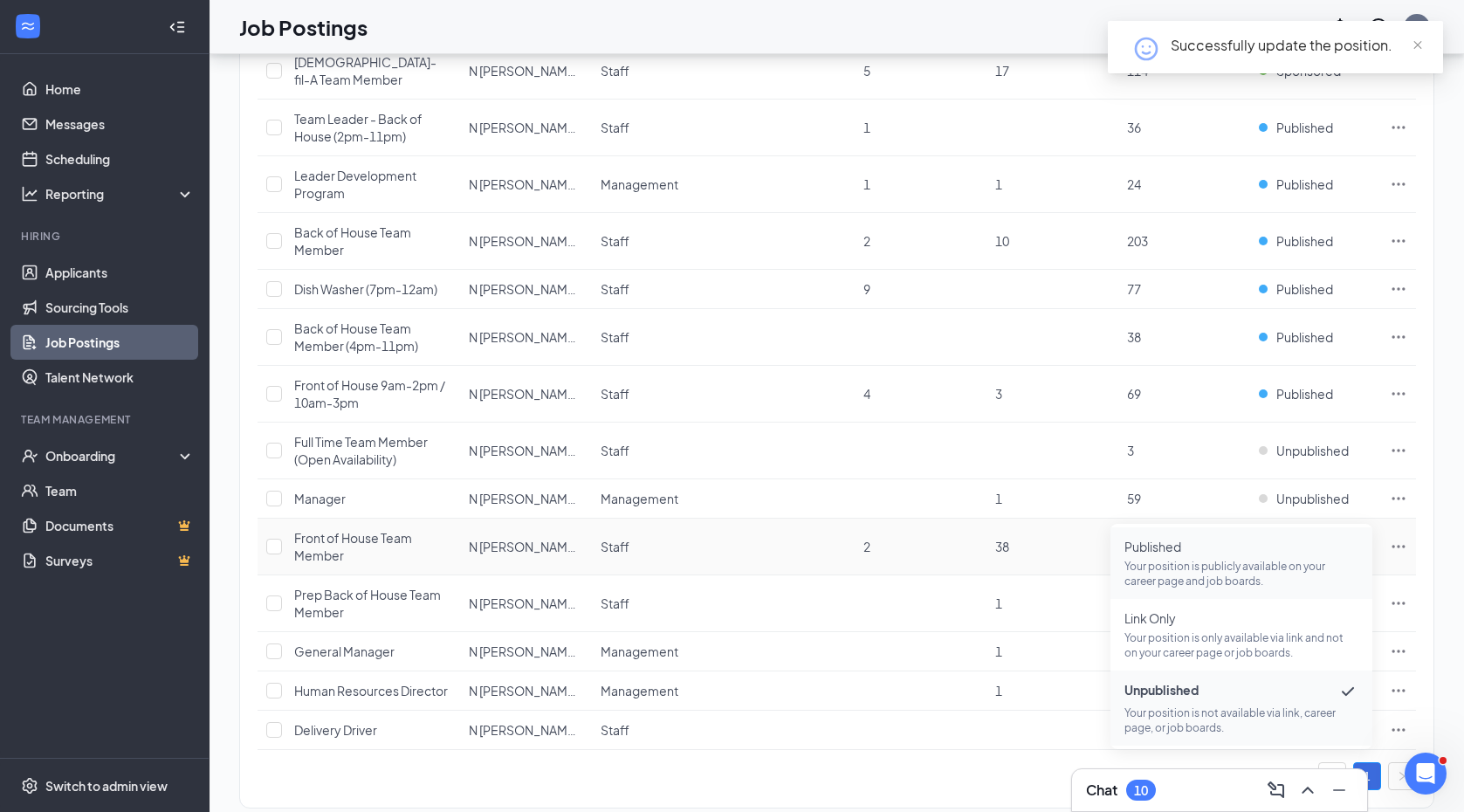
click at [1237, 570] on p "Your position is publicly available on your career page and job boards." at bounding box center [1242, 573] width 234 height 30
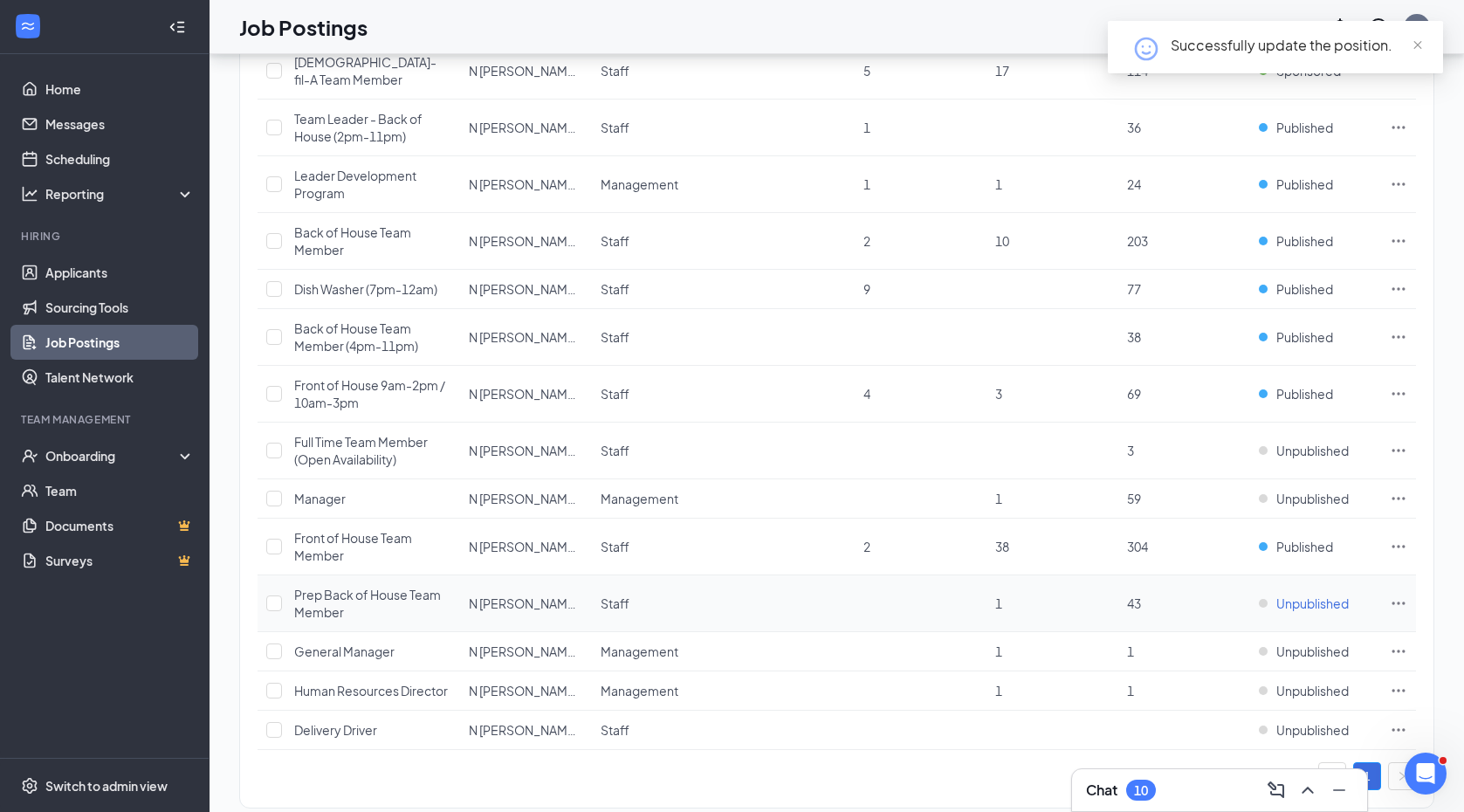
click at [1310, 595] on span "Unpublished" at bounding box center [1313, 603] width 72 height 17
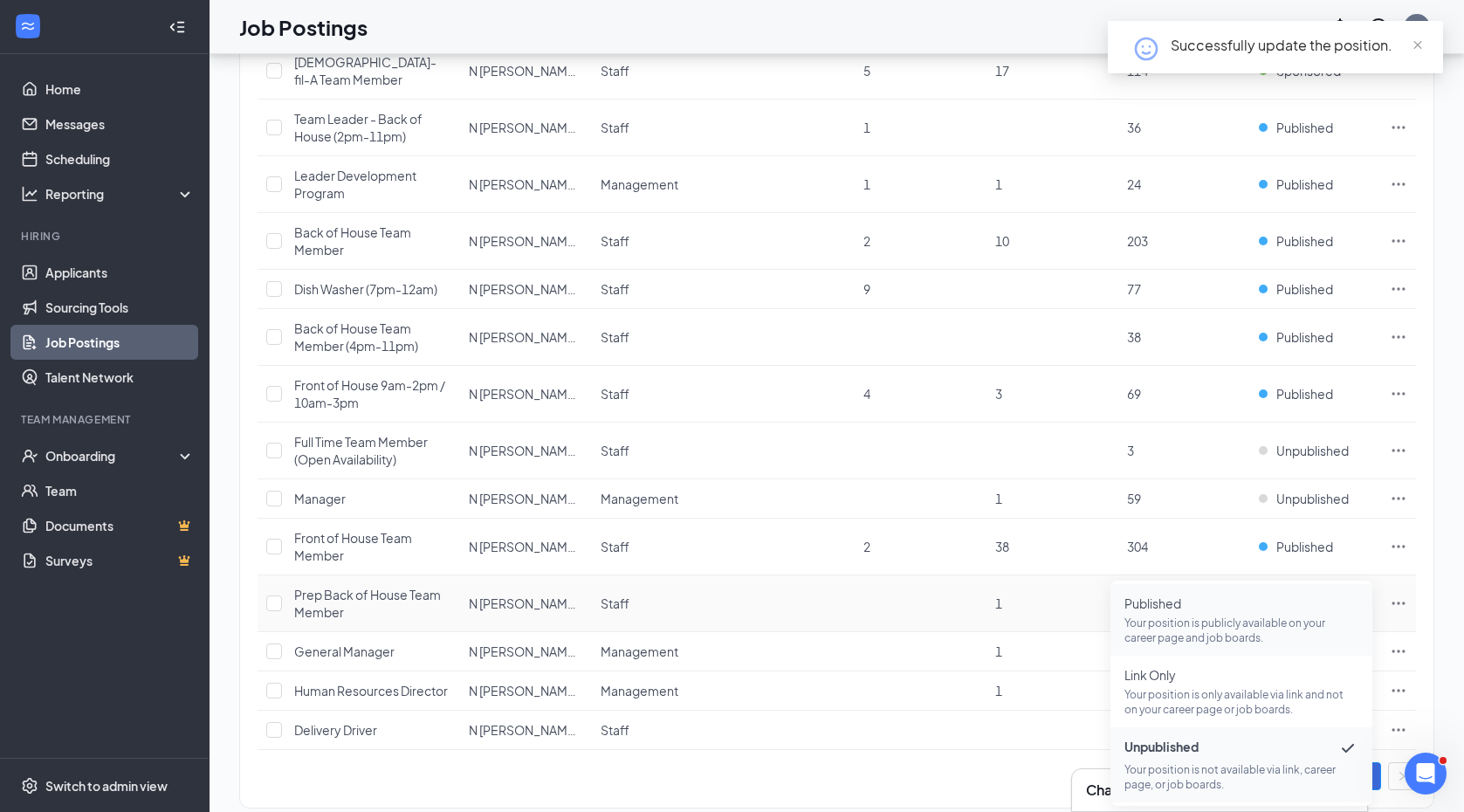
click at [1251, 616] on p "Your position is publicly available on your career page and job boards." at bounding box center [1242, 630] width 234 height 30
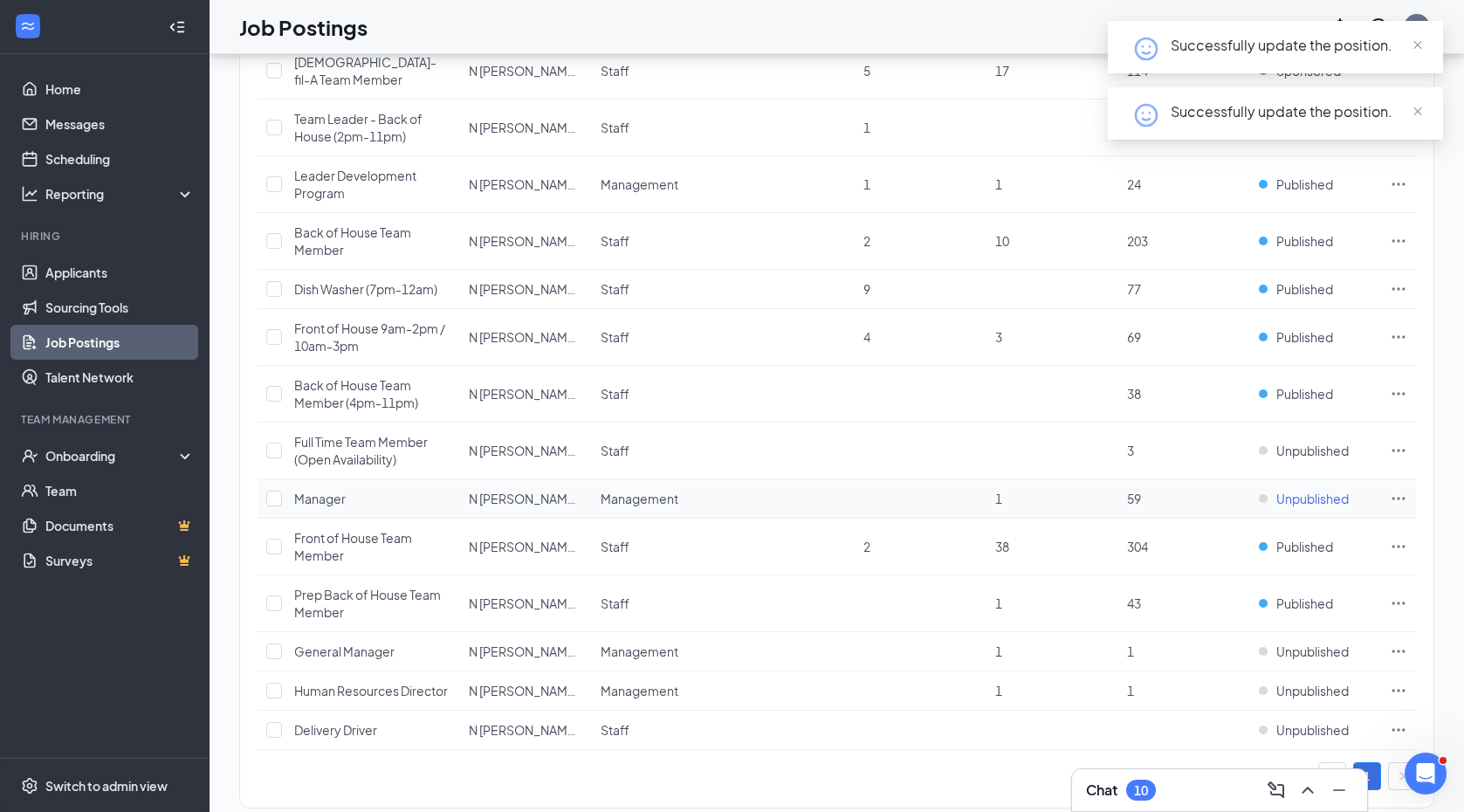
click at [1318, 489] on span "Unpublished" at bounding box center [1313, 497] width 72 height 17
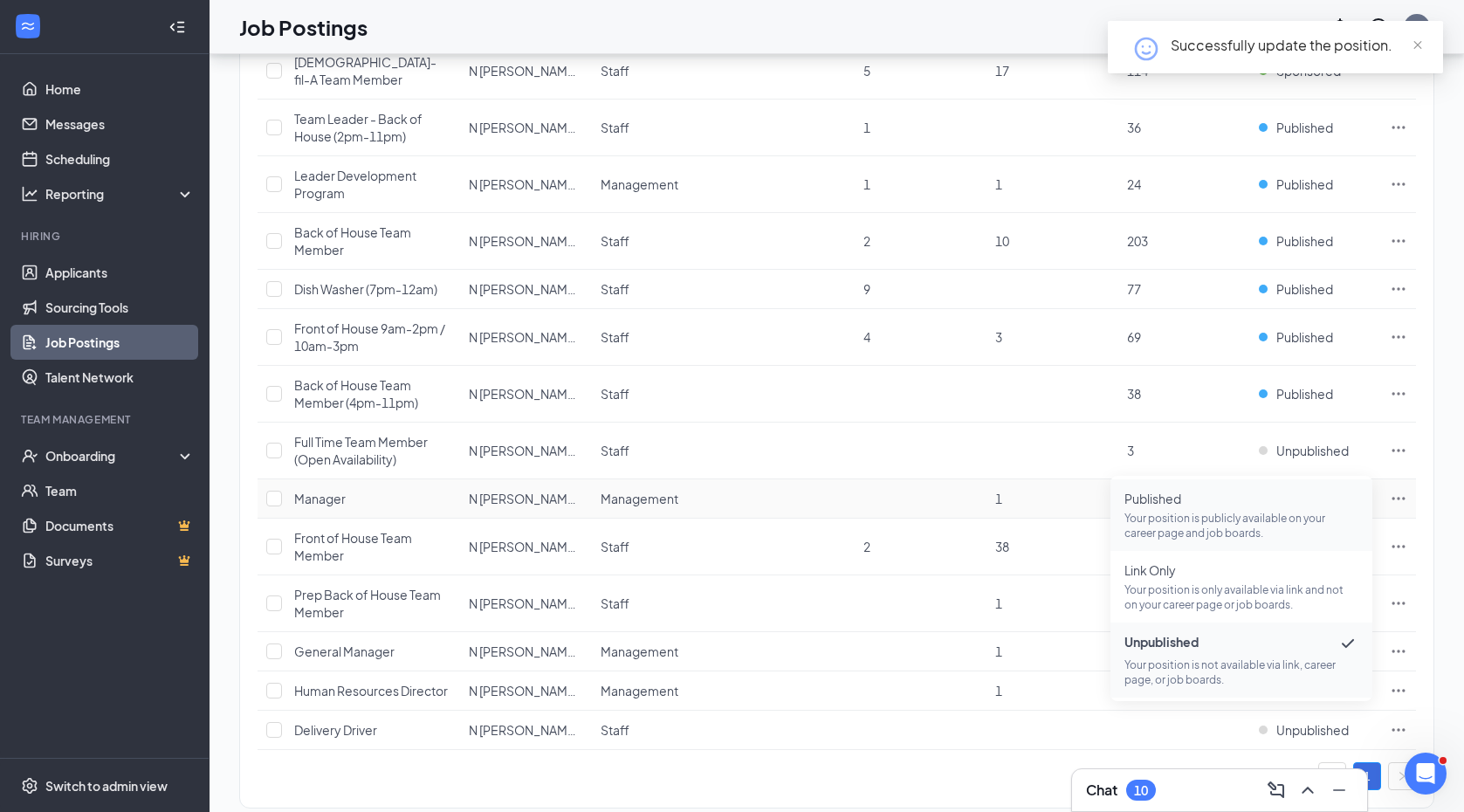
click at [1217, 518] on p "Your position is publicly available on your career page and job boards." at bounding box center [1242, 525] width 234 height 30
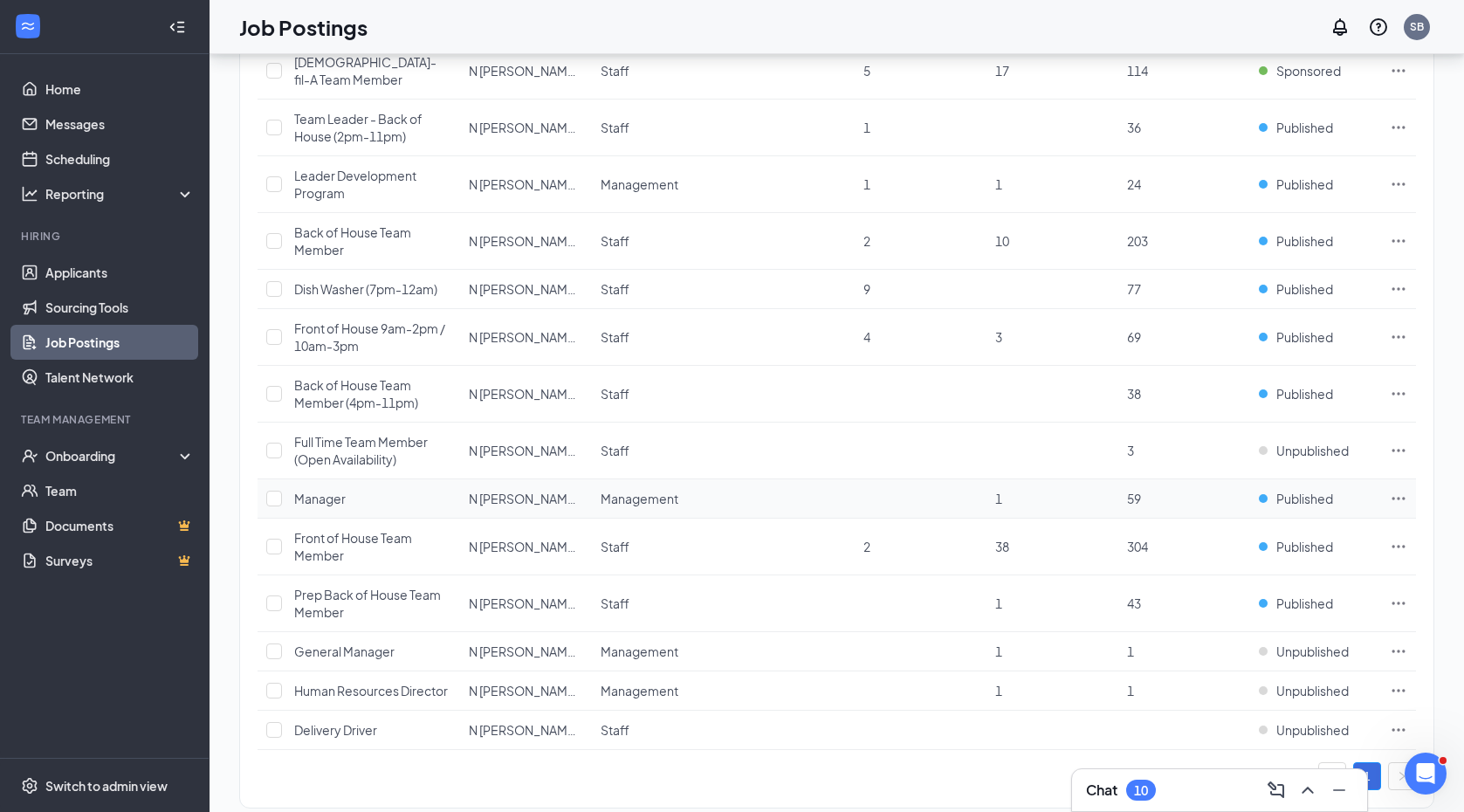
click at [314, 490] on span "Manager" at bounding box center [319, 497] width 51 height 15
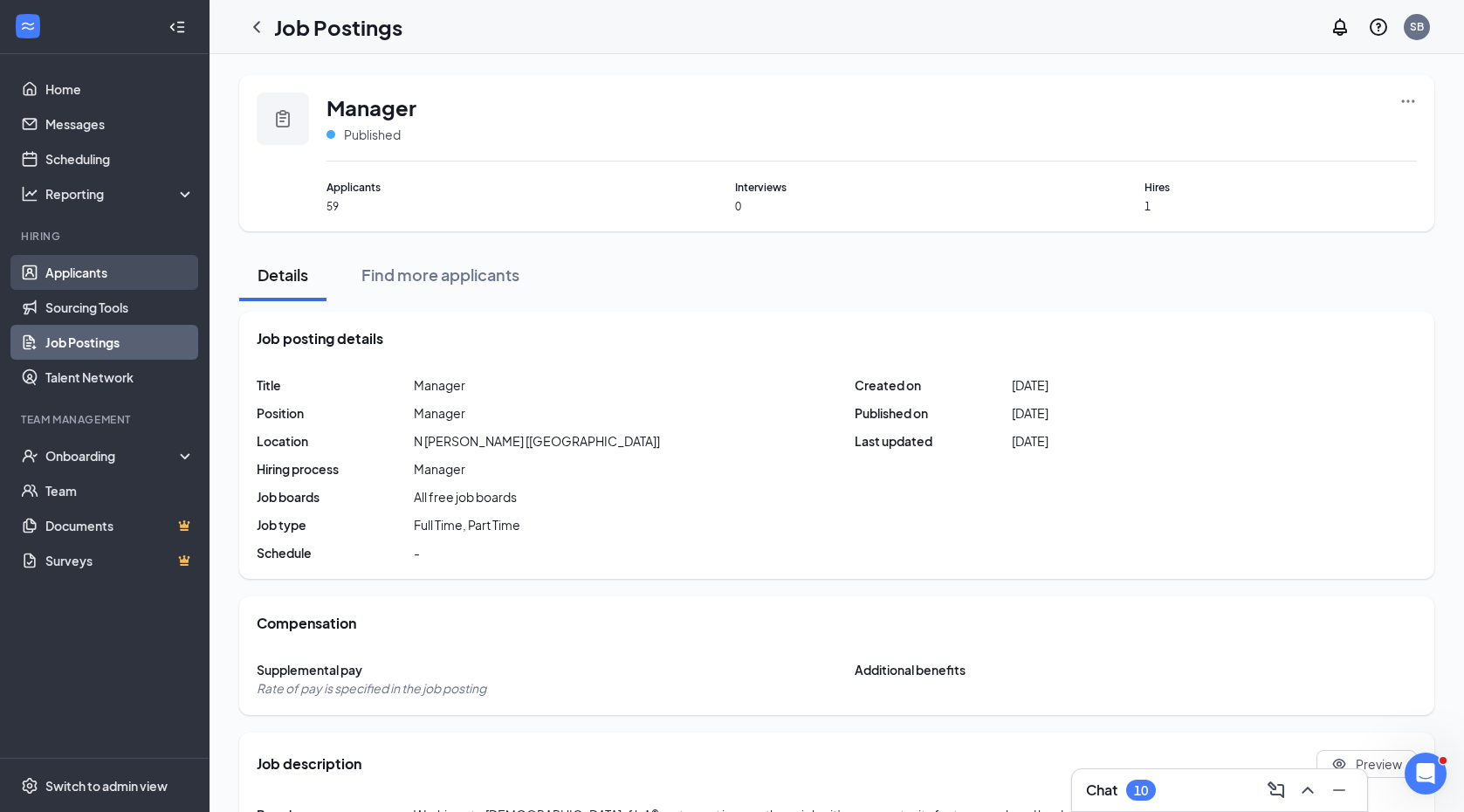
click at [101, 261] on link "Applicants" at bounding box center [120, 272] width 150 height 35
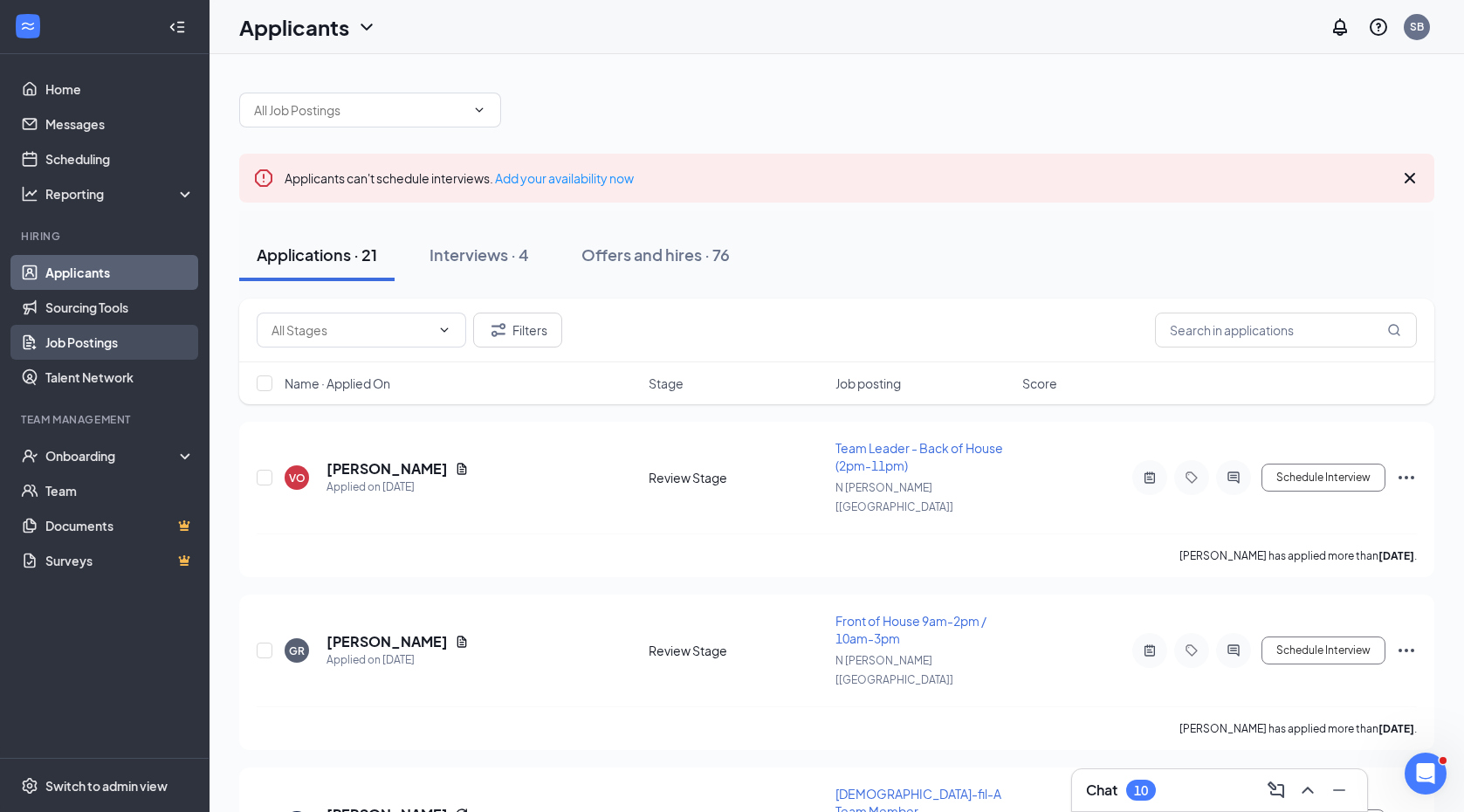
click at [77, 336] on link "Job Postings" at bounding box center [120, 342] width 150 height 35
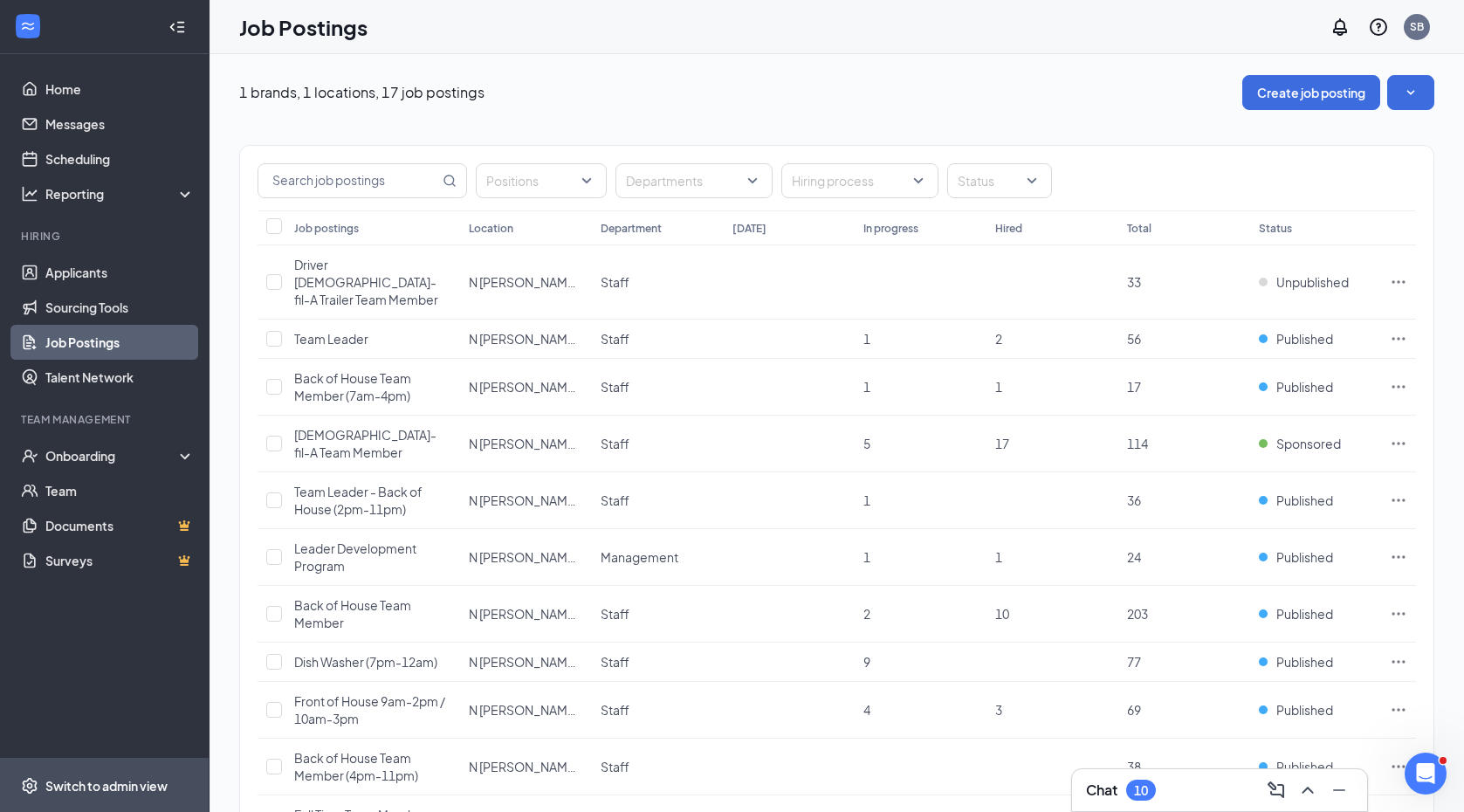
click at [78, 790] on div "Switch to admin view" at bounding box center [106, 785] width 123 height 17
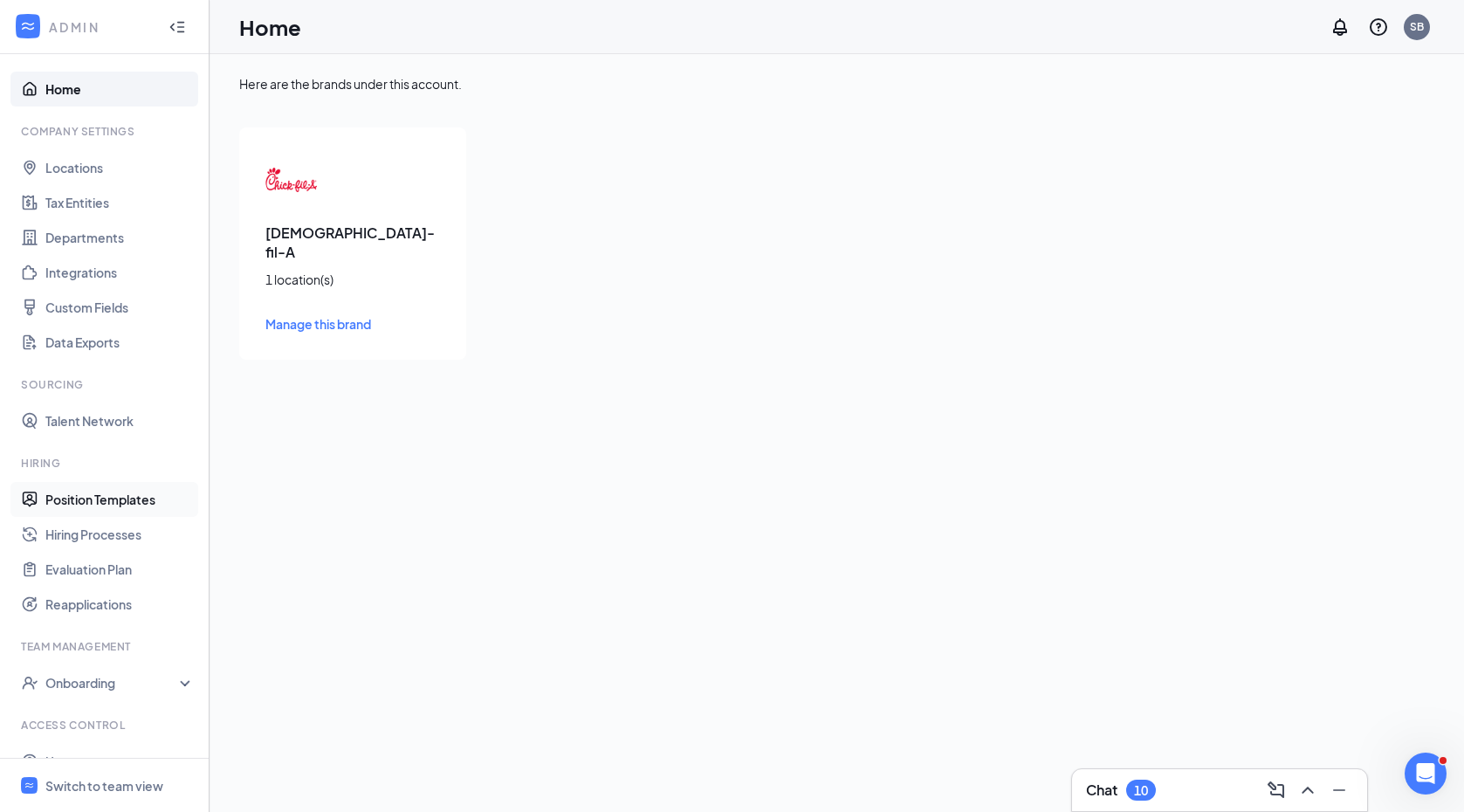
click at [96, 500] on link "Position Templates" at bounding box center [120, 499] width 150 height 35
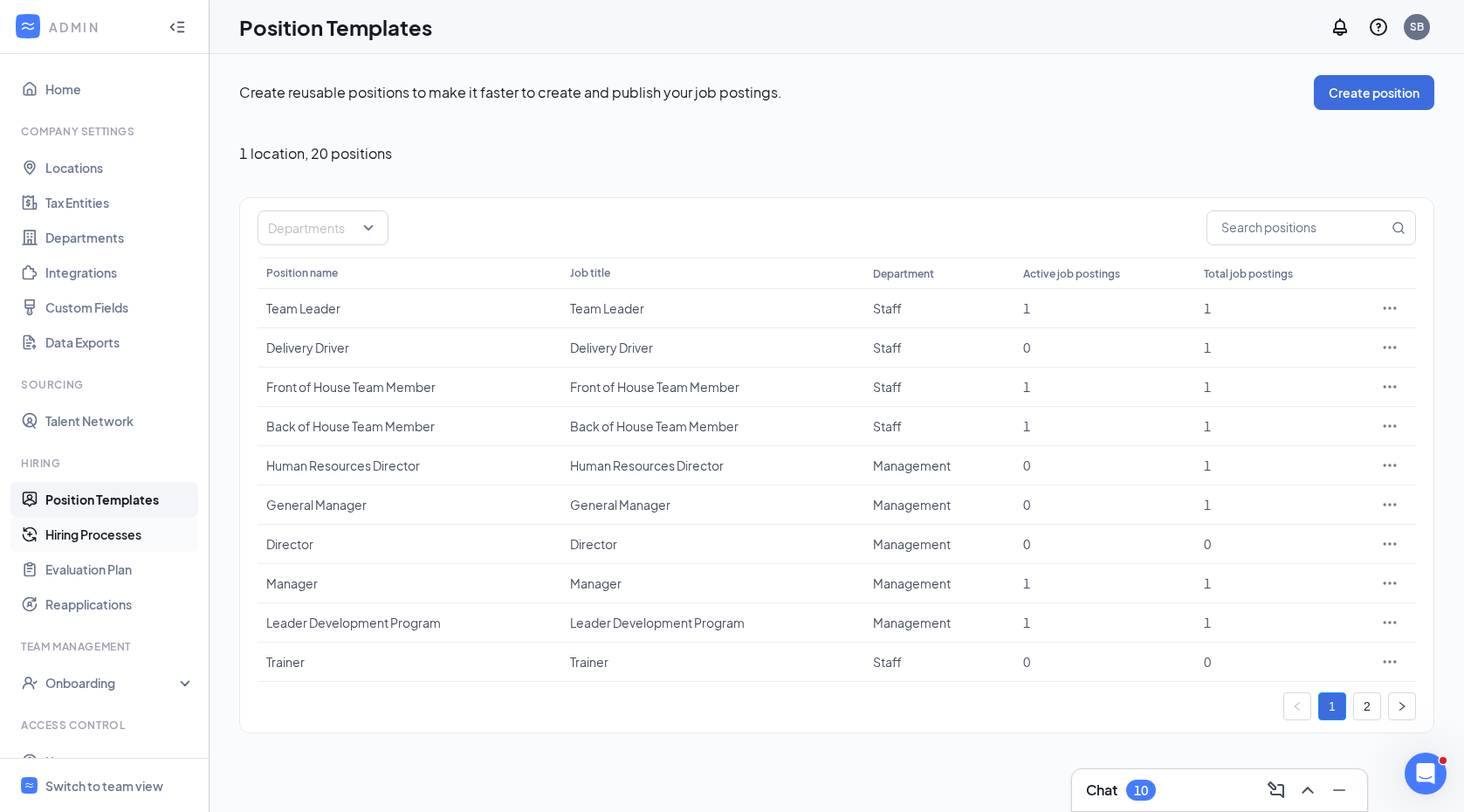
click at [101, 535] on link "Hiring Processes" at bounding box center [120, 534] width 150 height 35
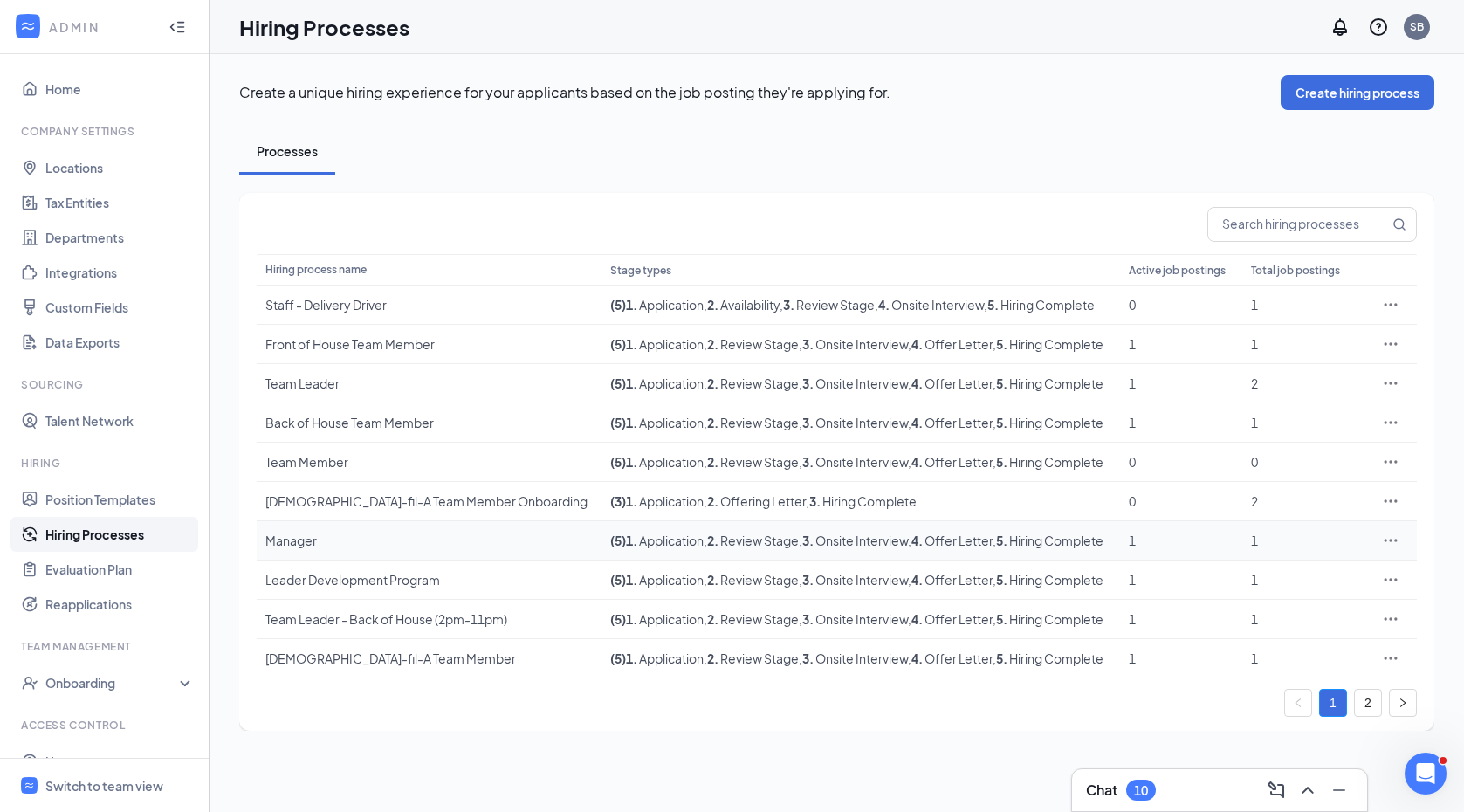
click at [300, 551] on td "Manager" at bounding box center [429, 541] width 345 height 40
click at [302, 544] on div "Manager" at bounding box center [428, 540] width 327 height 17
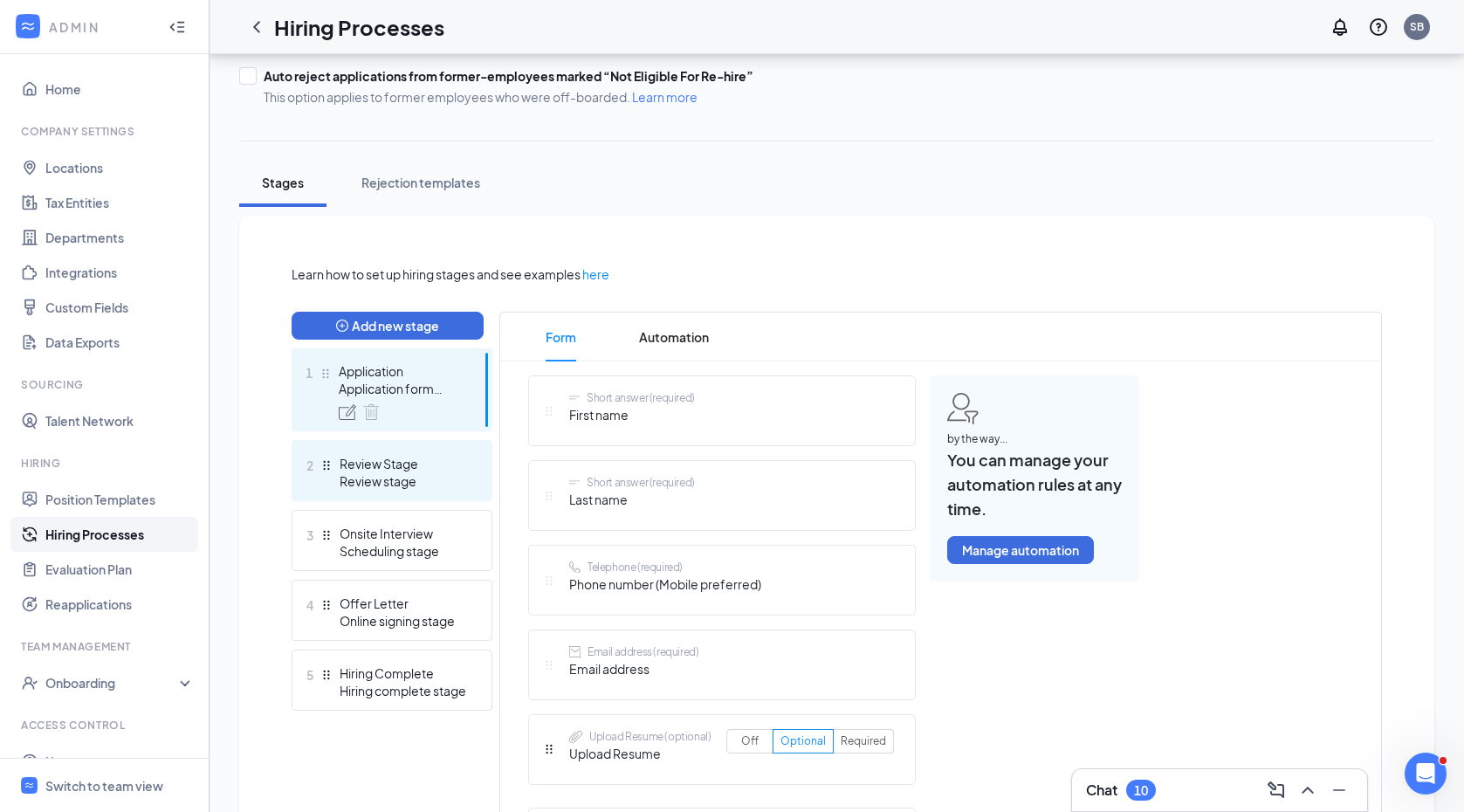
click at [351, 461] on div "Review Stage" at bounding box center [403, 463] width 127 height 17
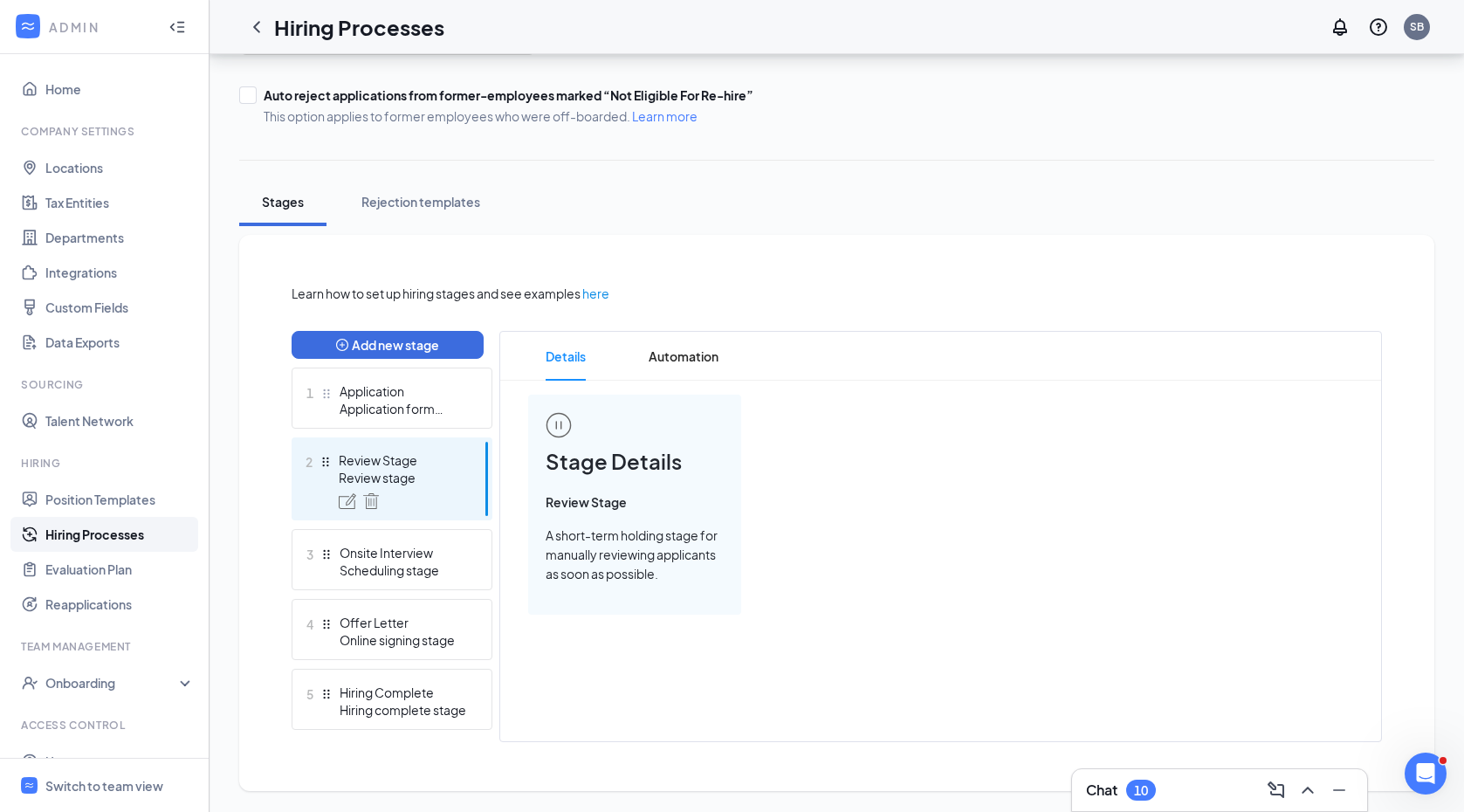
scroll to position [187, 0]
click at [396, 551] on div "Onsite Interview" at bounding box center [403, 552] width 127 height 17
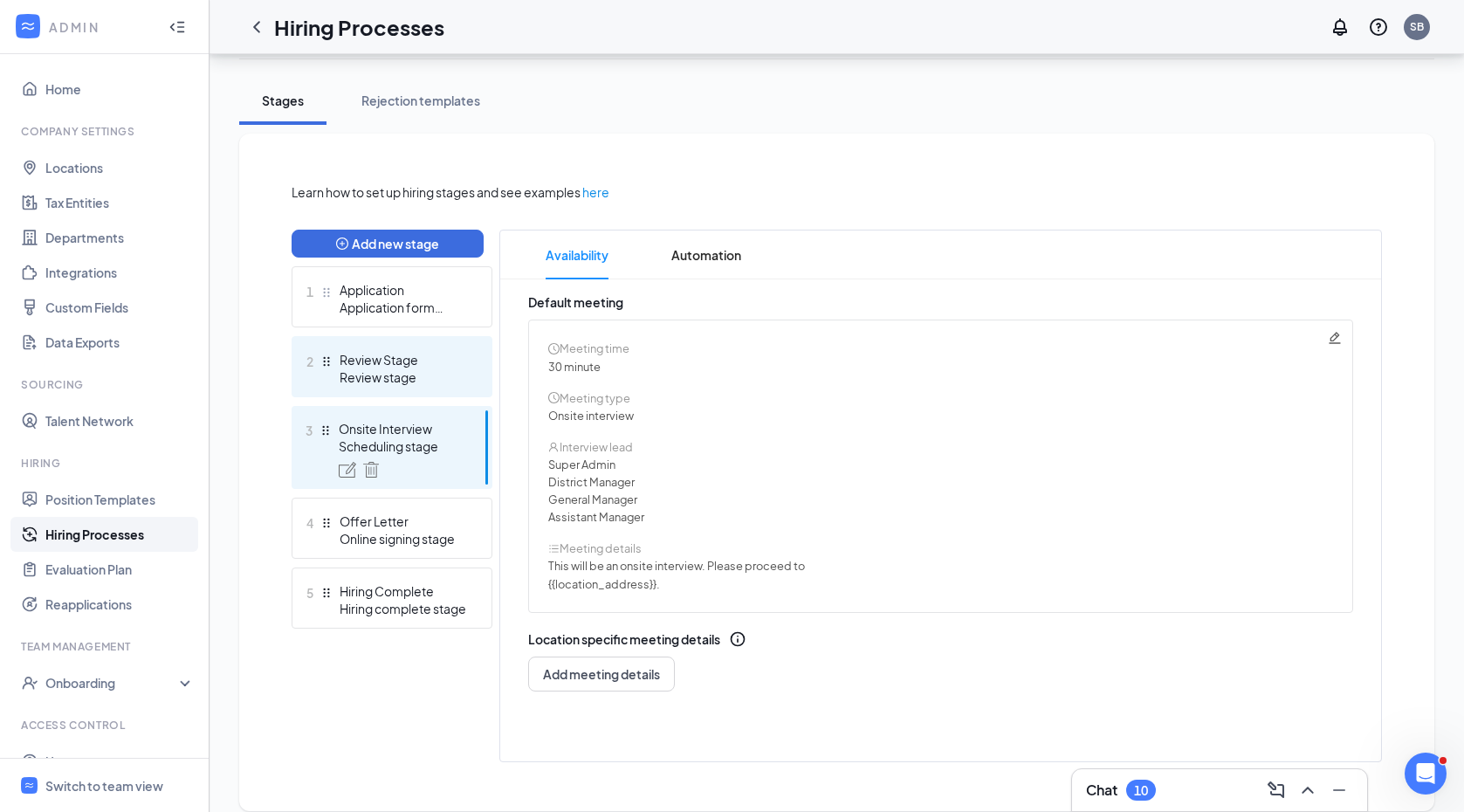
click at [375, 369] on div "Review stage" at bounding box center [403, 377] width 127 height 17
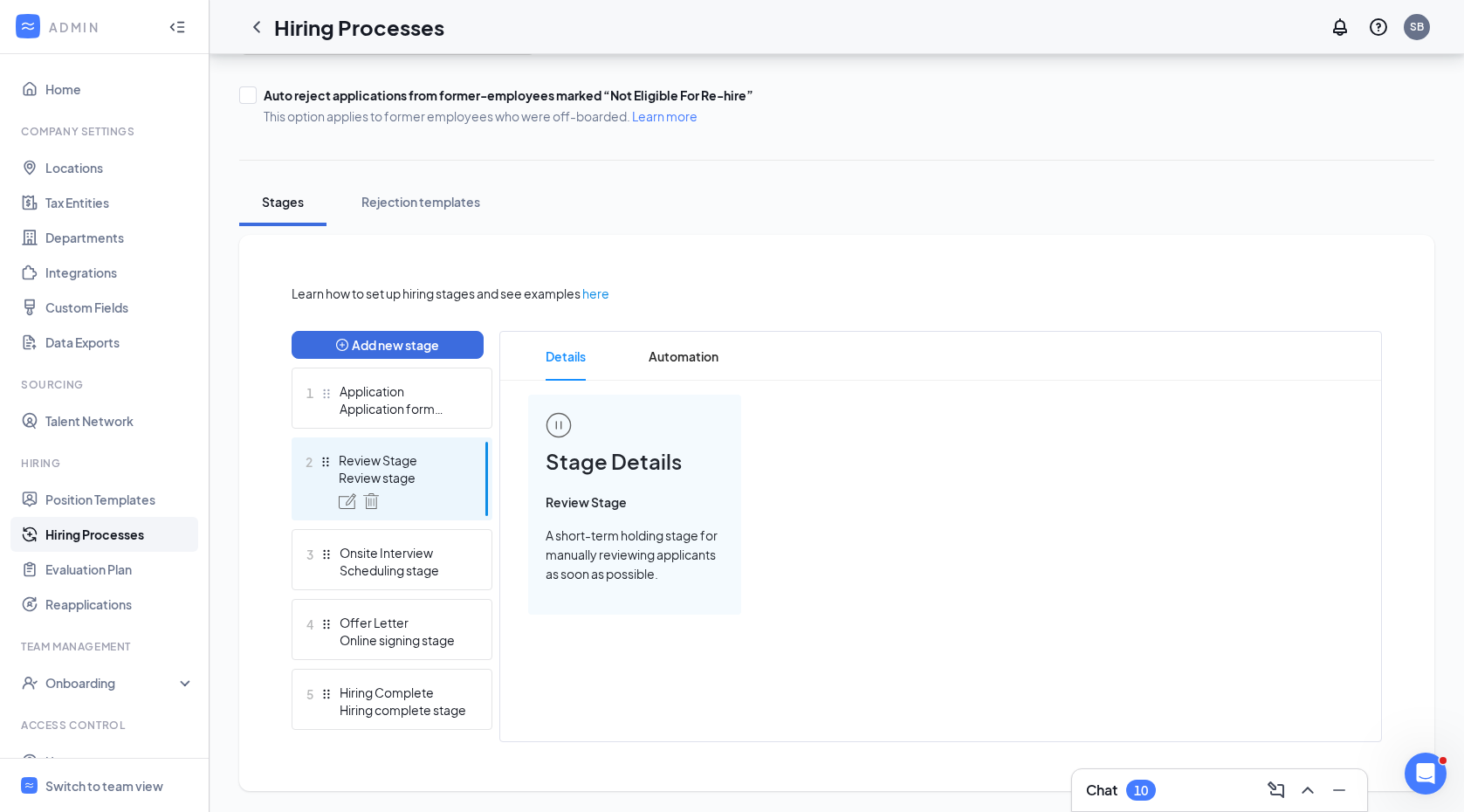
scroll to position [187, 0]
click at [369, 398] on div "Application" at bounding box center [403, 390] width 127 height 17
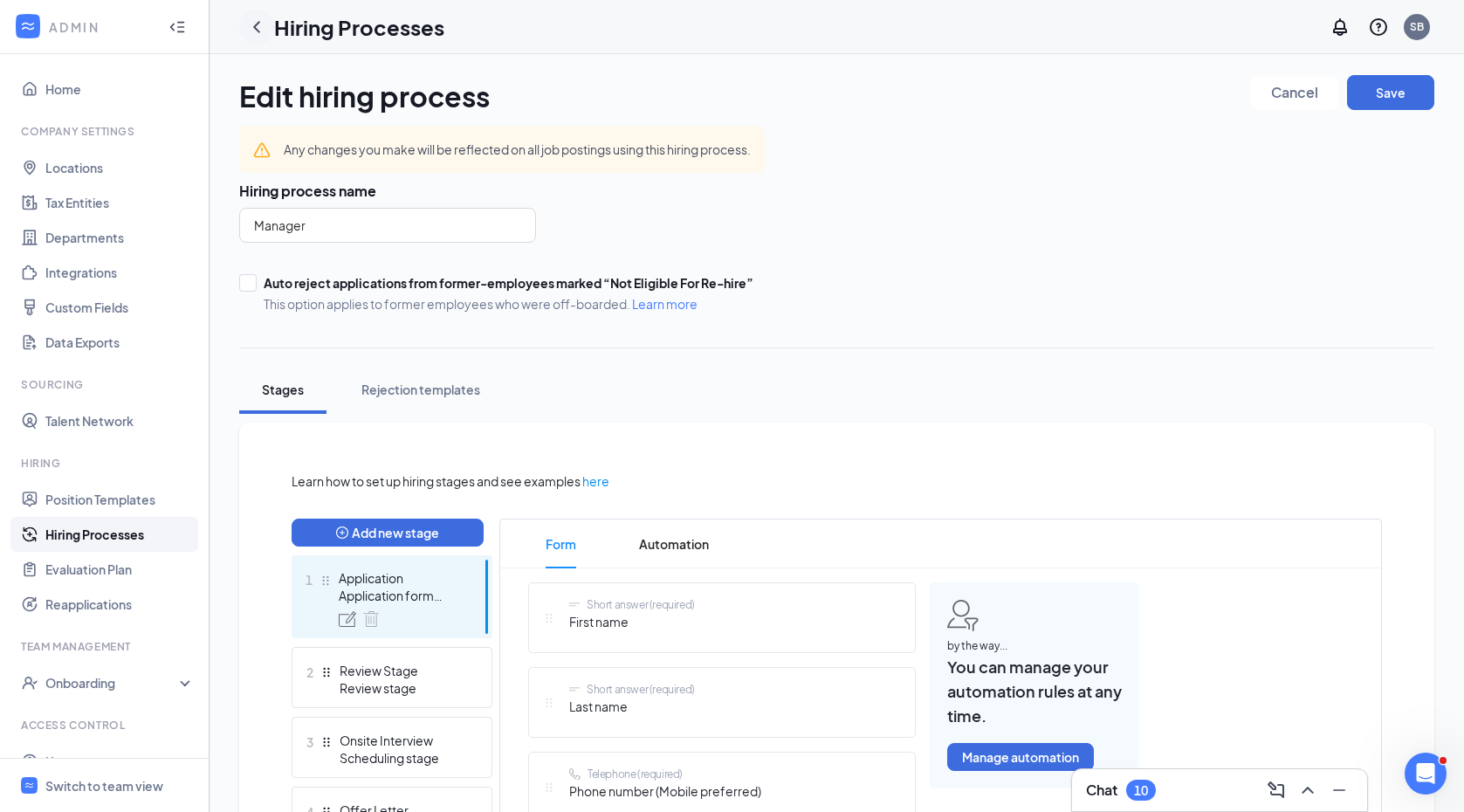
click at [257, 30] on icon "ChevronLeft" at bounding box center [257, 26] width 7 height 12
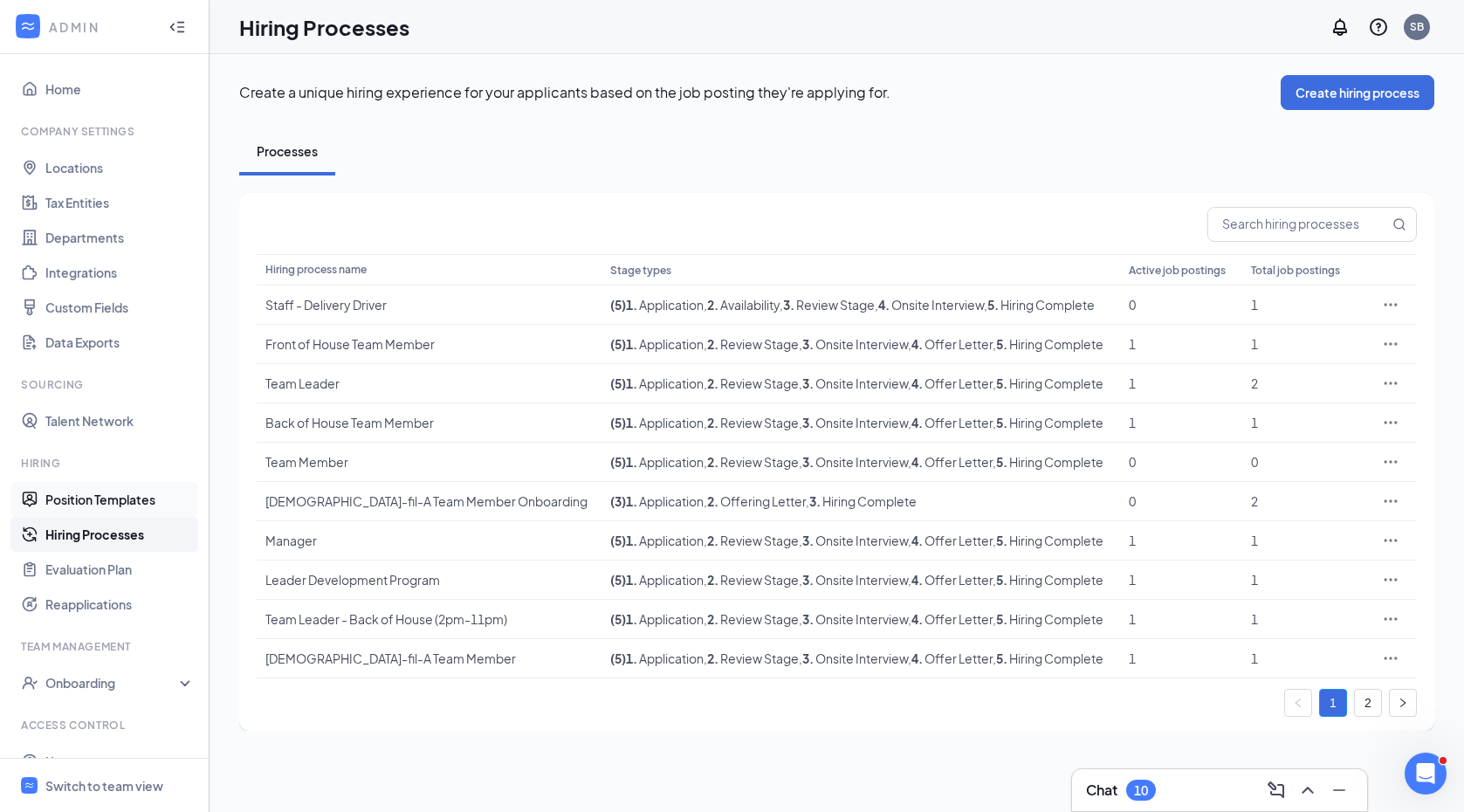
click at [114, 503] on link "Position Templates" at bounding box center [120, 499] width 150 height 35
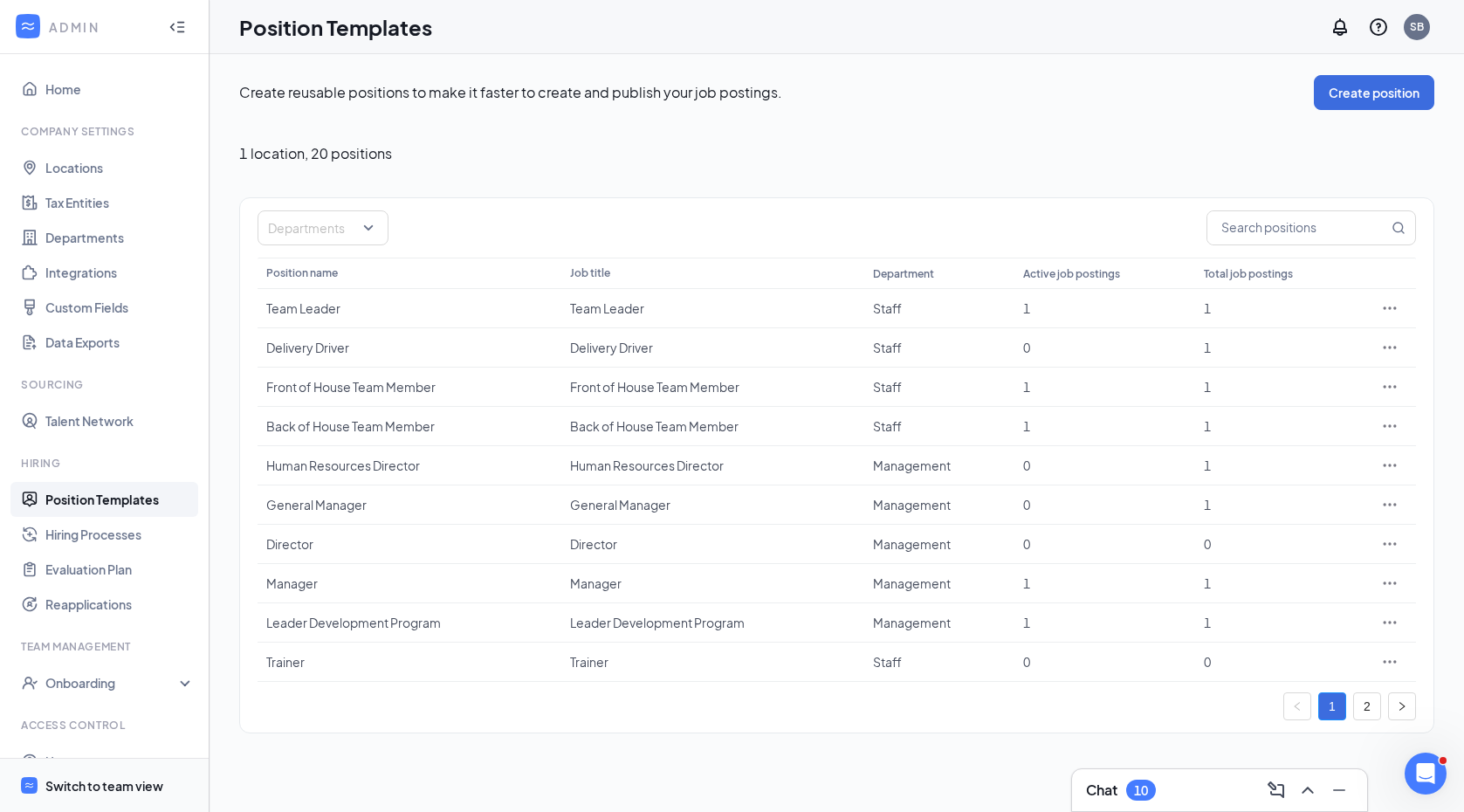
click at [89, 782] on div "Switch to team view" at bounding box center [104, 785] width 118 height 17
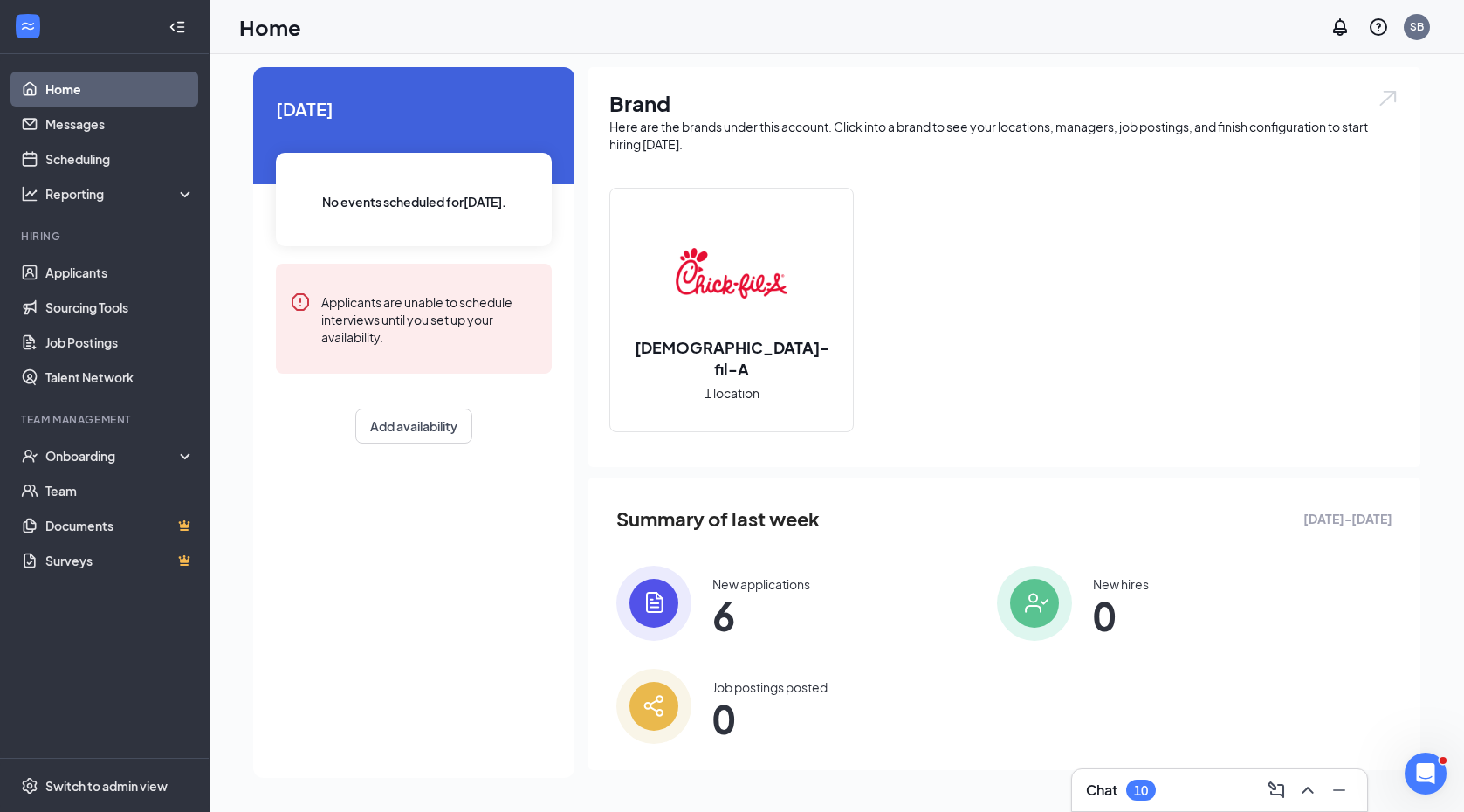
scroll to position [41, 0]
click at [81, 274] on link "Applicants" at bounding box center [120, 272] width 150 height 35
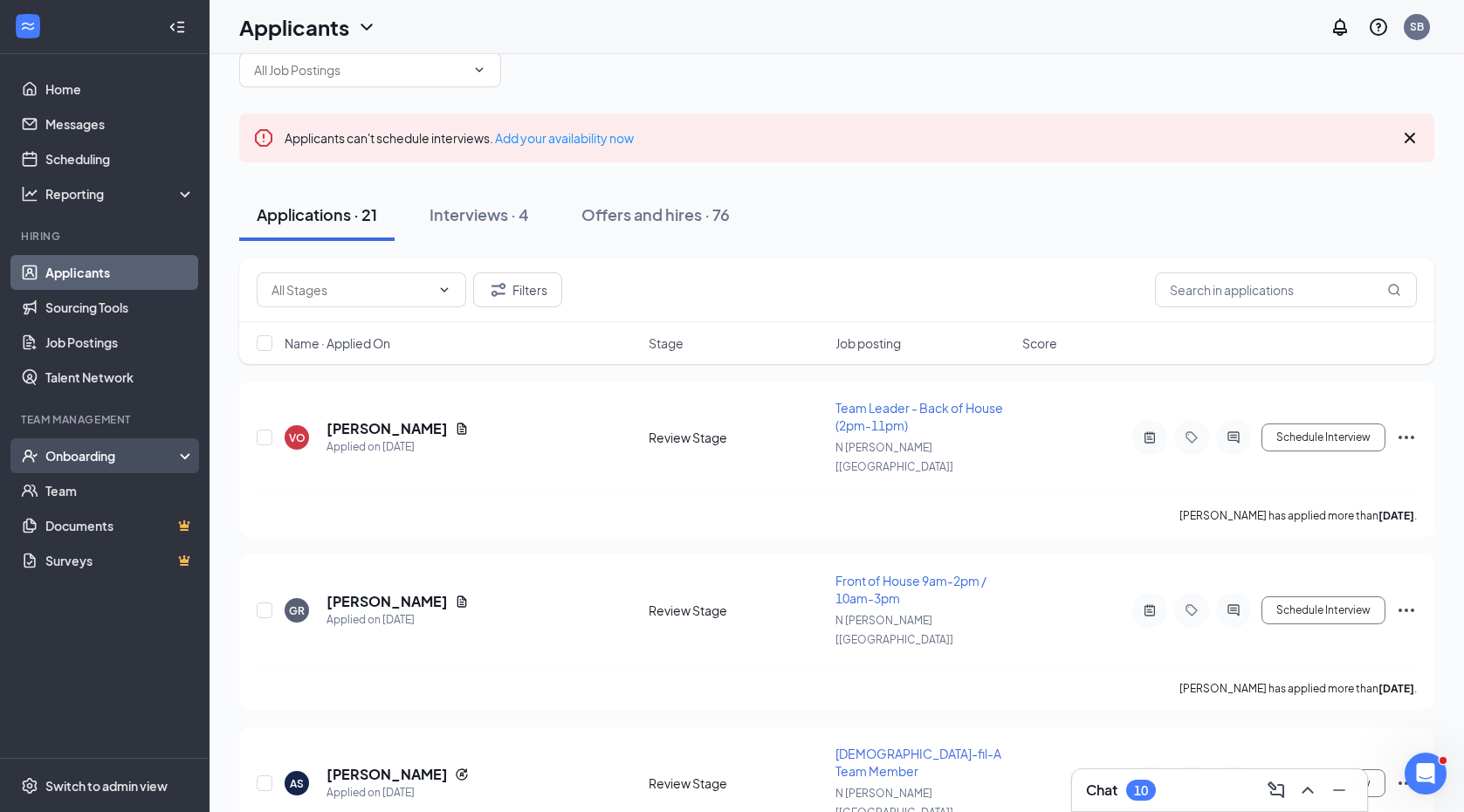
click at [83, 452] on div "Onboarding" at bounding box center [112, 455] width 134 height 17
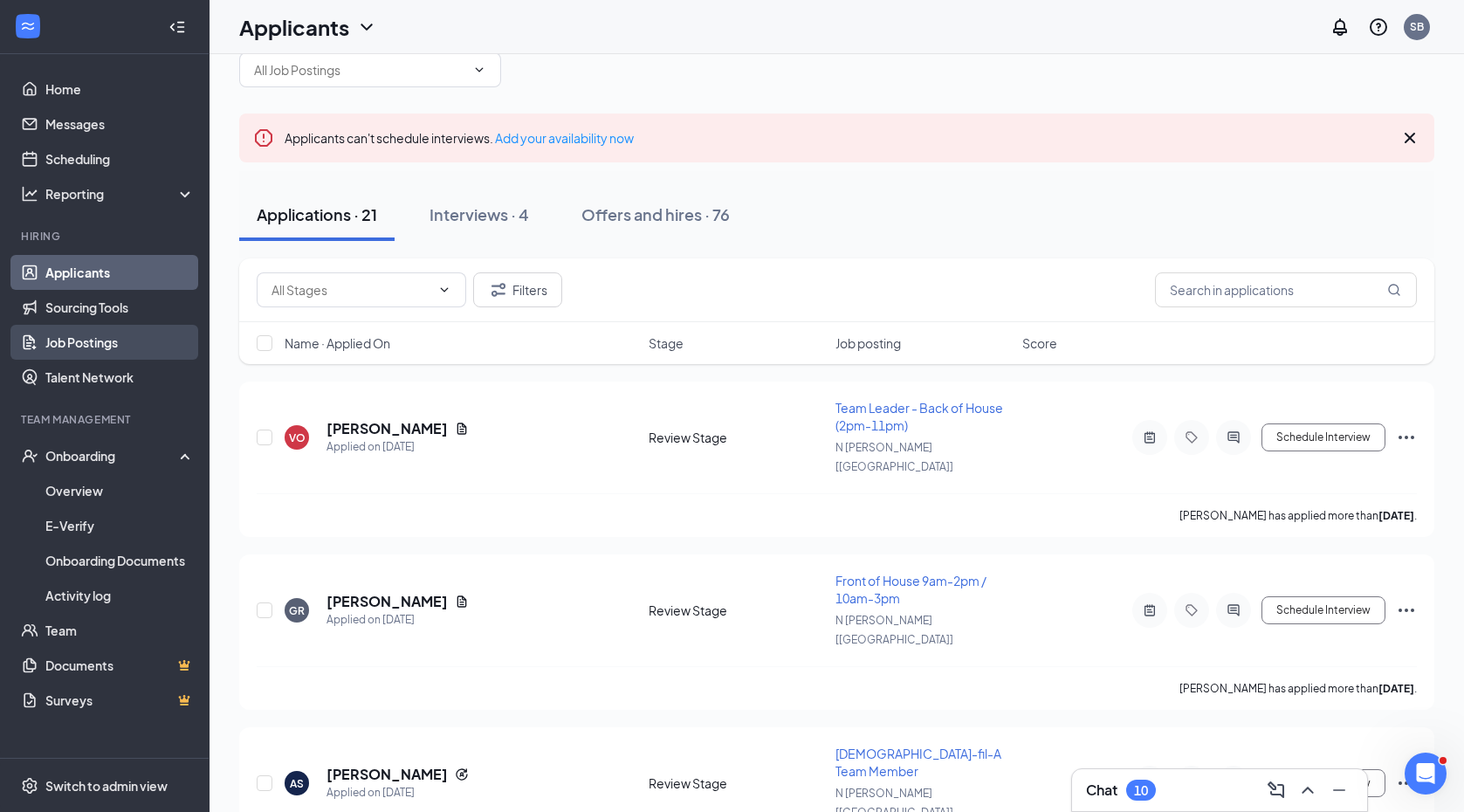
click at [76, 347] on link "Job Postings" at bounding box center [120, 342] width 150 height 35
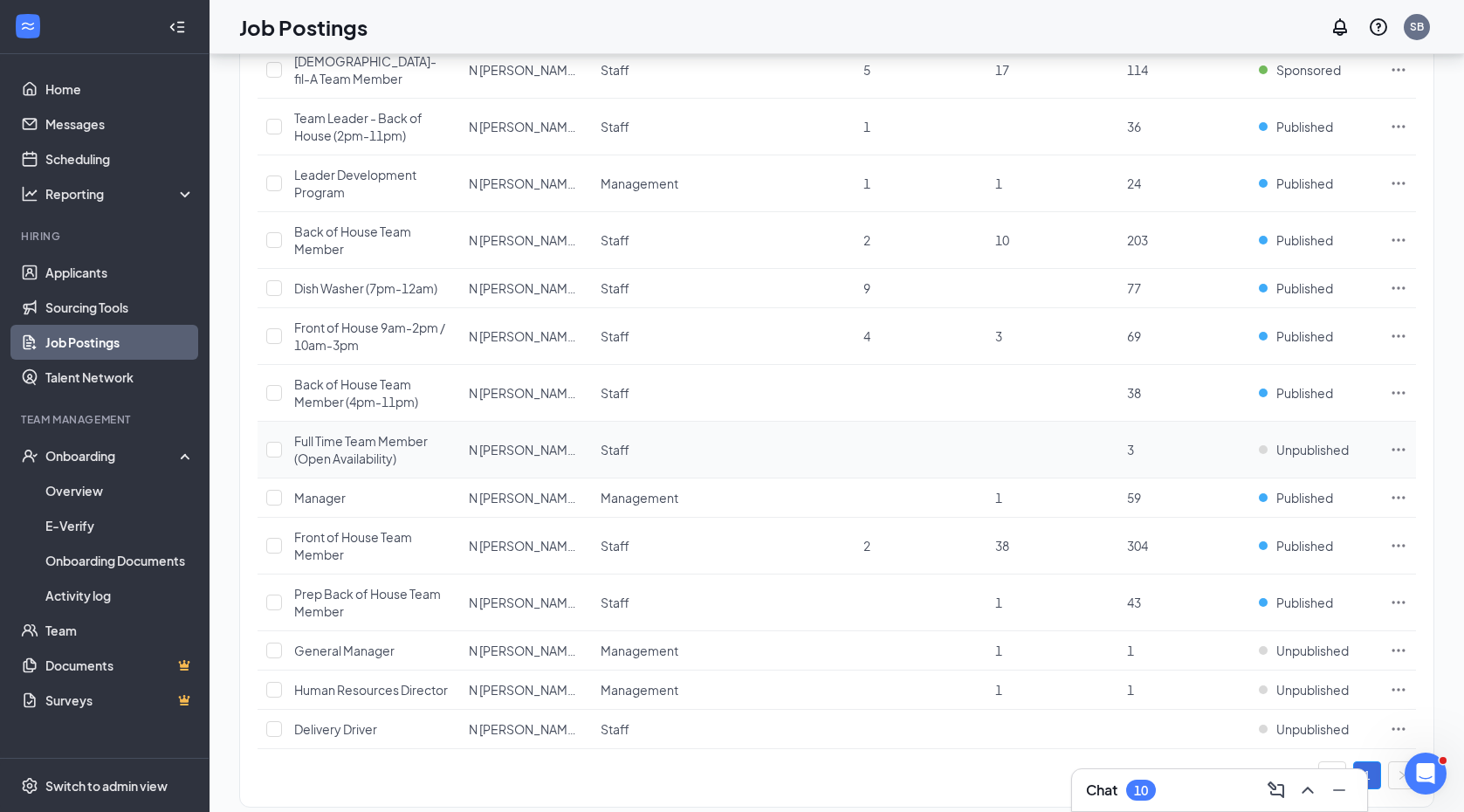
scroll to position [373, 0]
click at [387, 587] on span "Prep Back of House Team Member" at bounding box center [367, 603] width 147 height 33
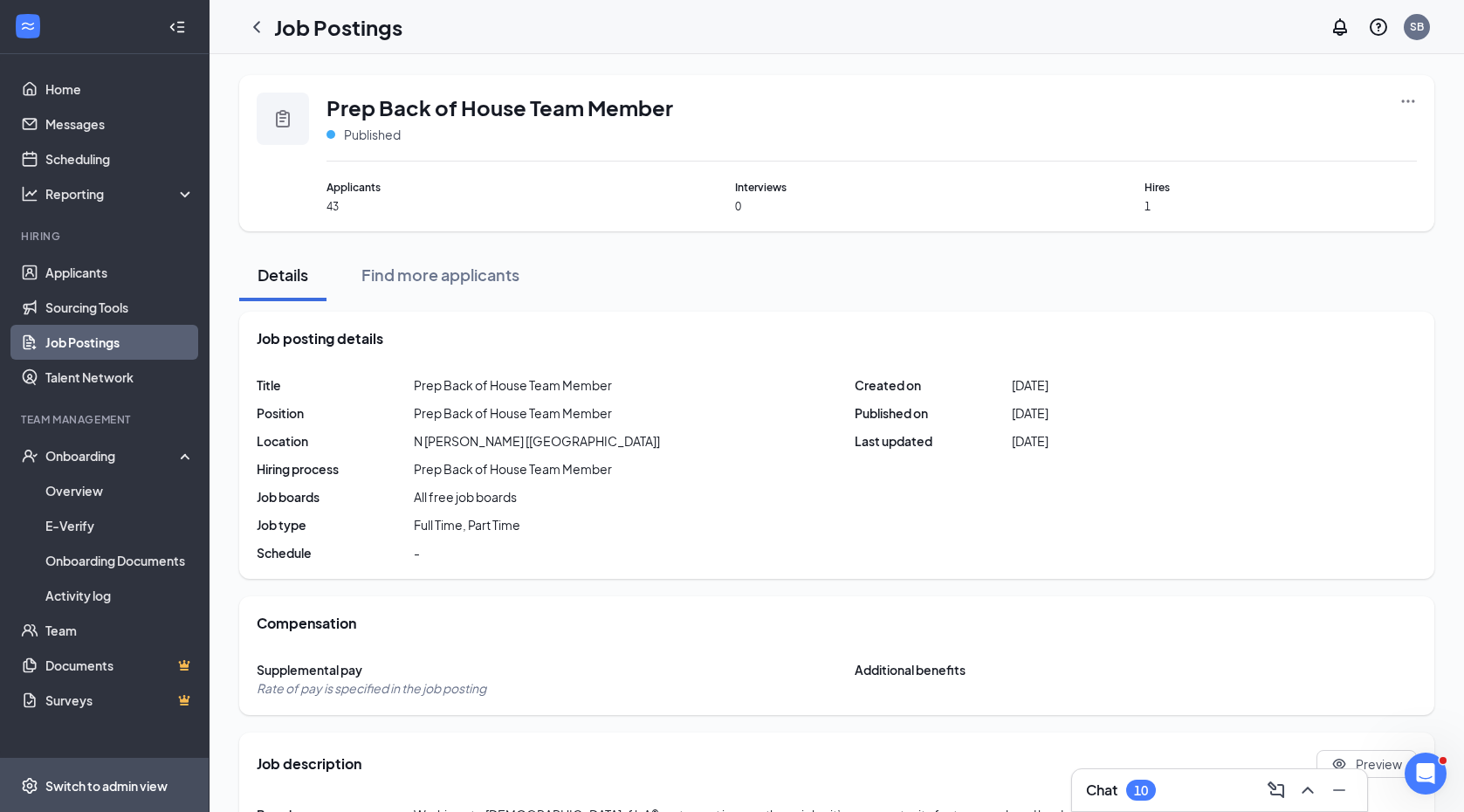
click at [76, 787] on div "Switch to admin view" at bounding box center [106, 785] width 123 height 17
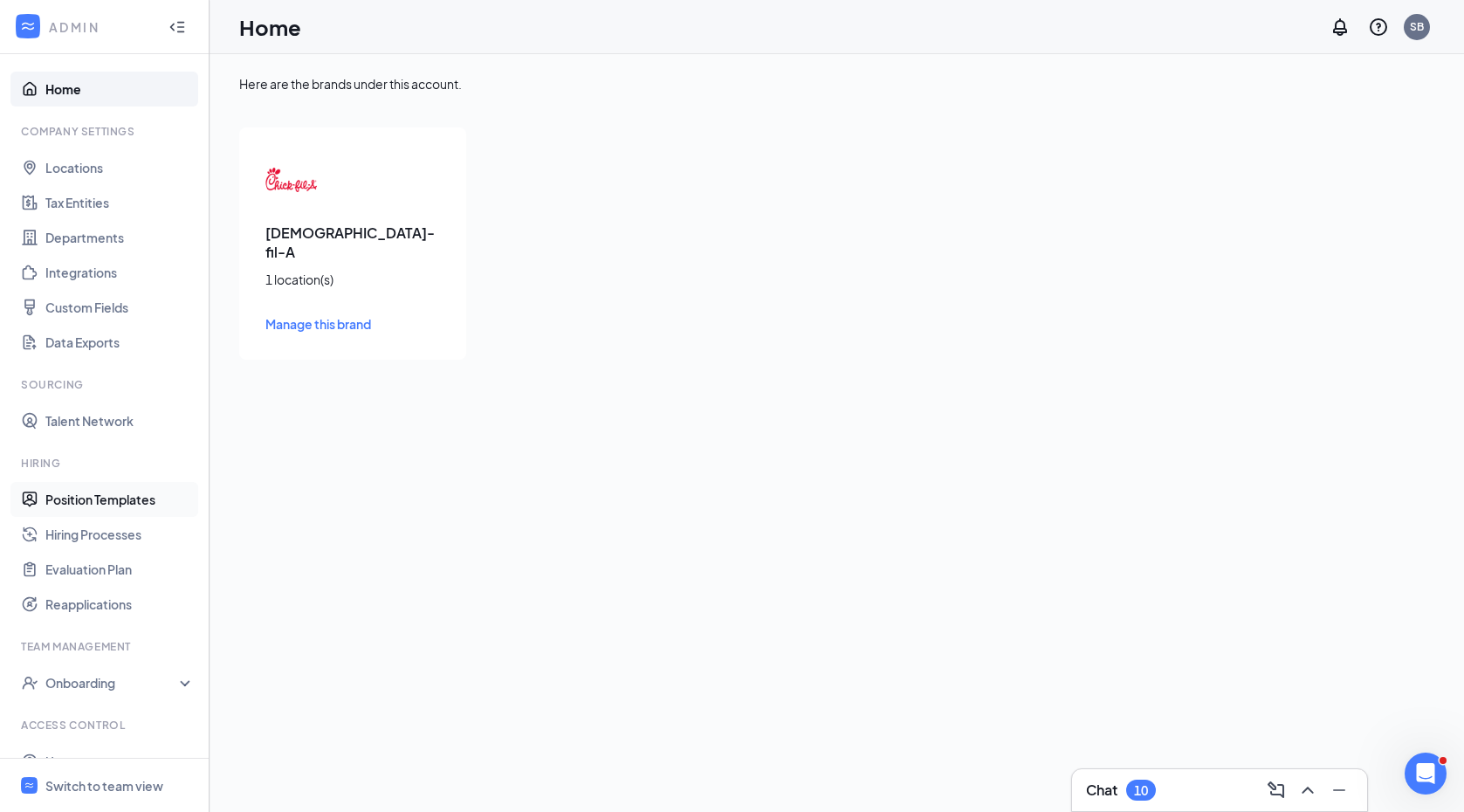
click at [59, 501] on link "Position Templates" at bounding box center [120, 499] width 150 height 35
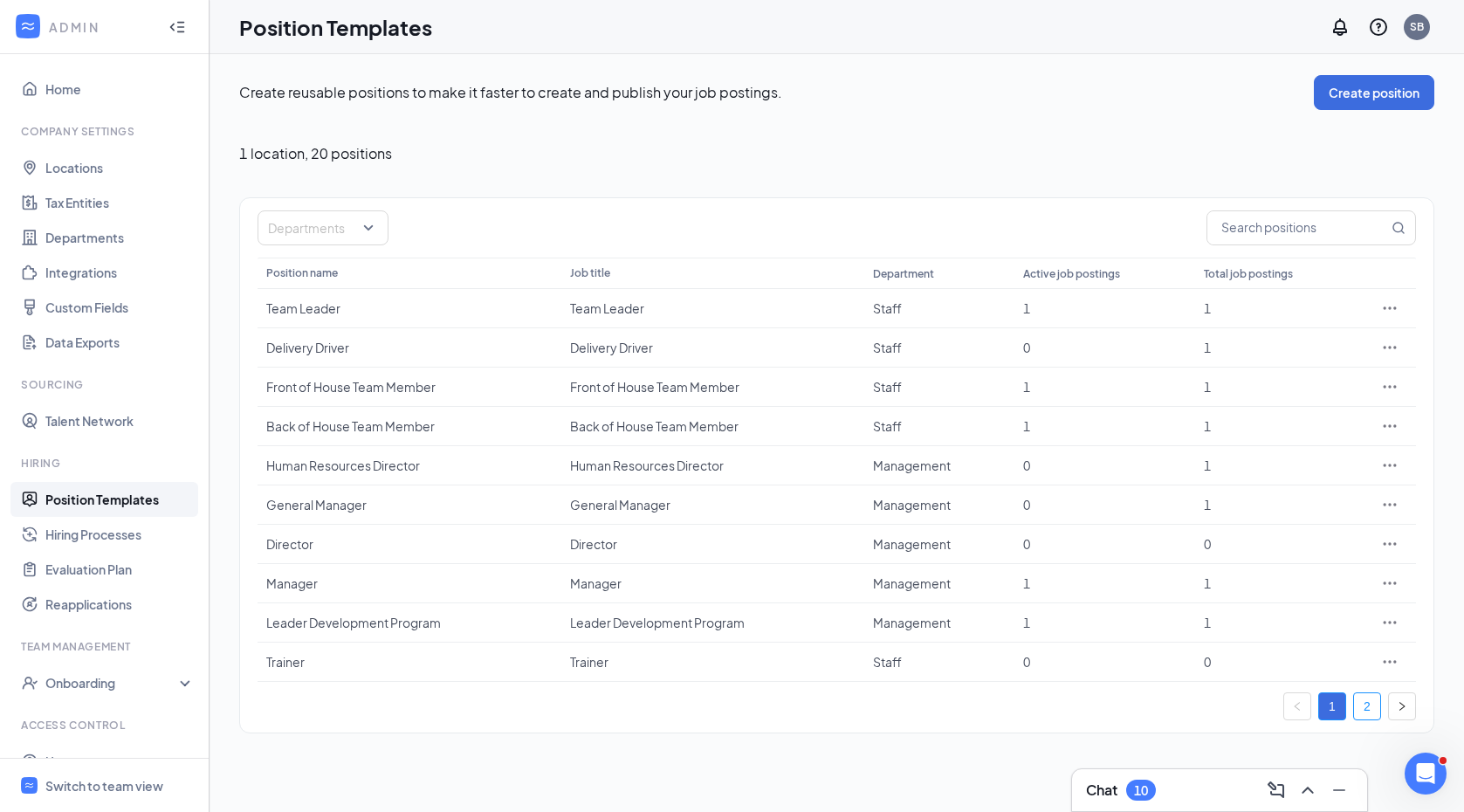
click at [1365, 693] on link "2" at bounding box center [1367, 706] width 26 height 26
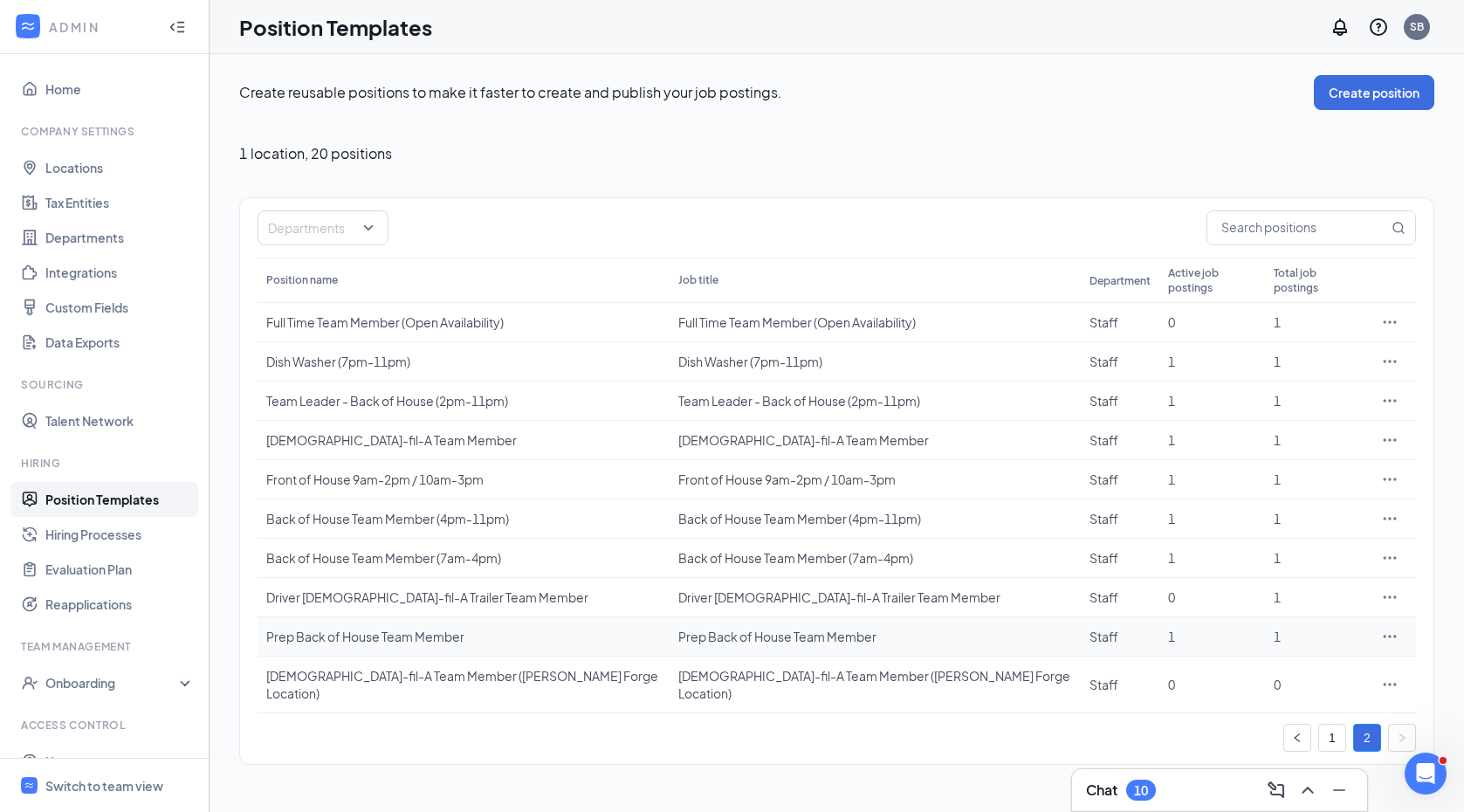
click at [407, 627] on div "Prep Back of House Team Member" at bounding box center [463, 635] width 395 height 17
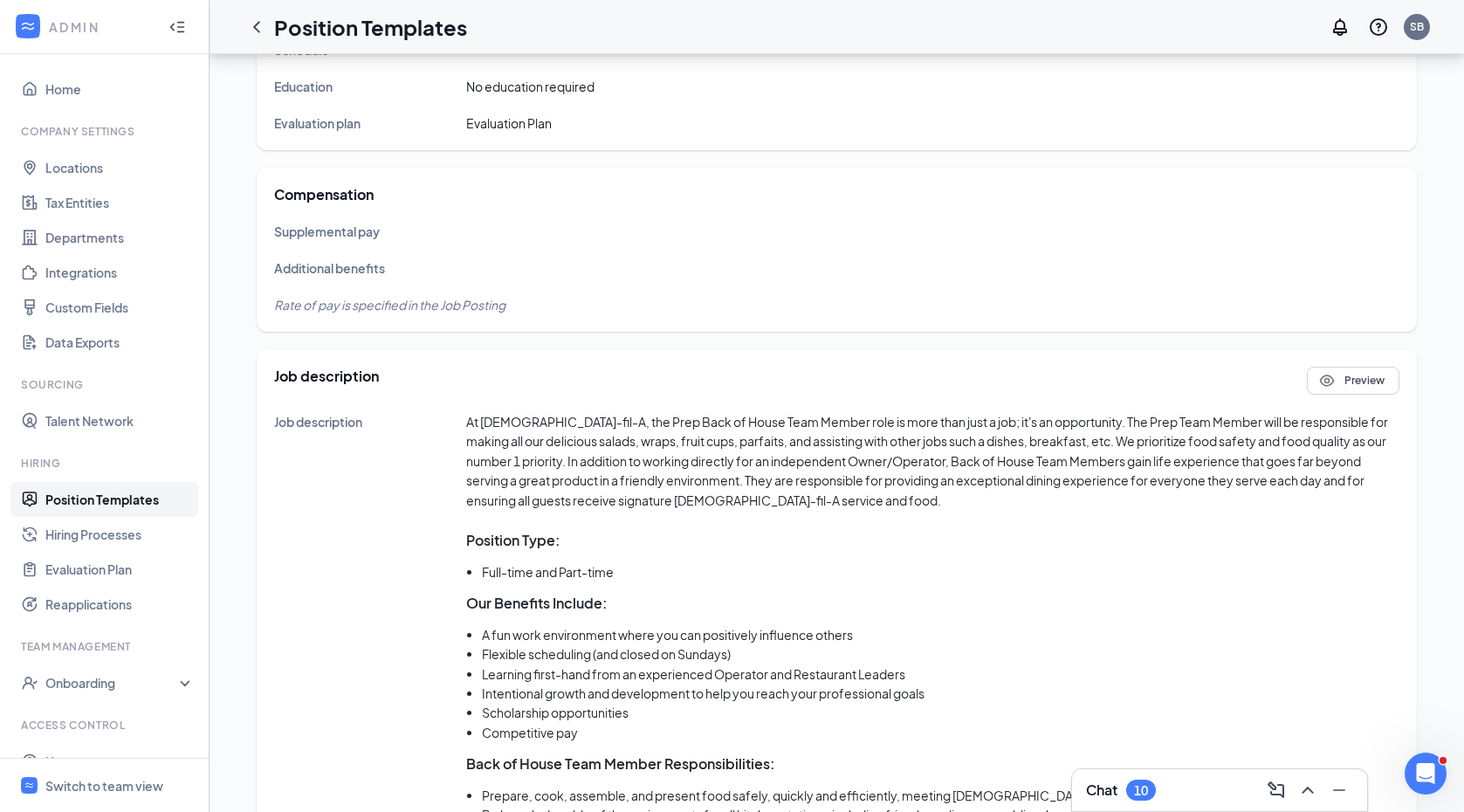
scroll to position [548, 0]
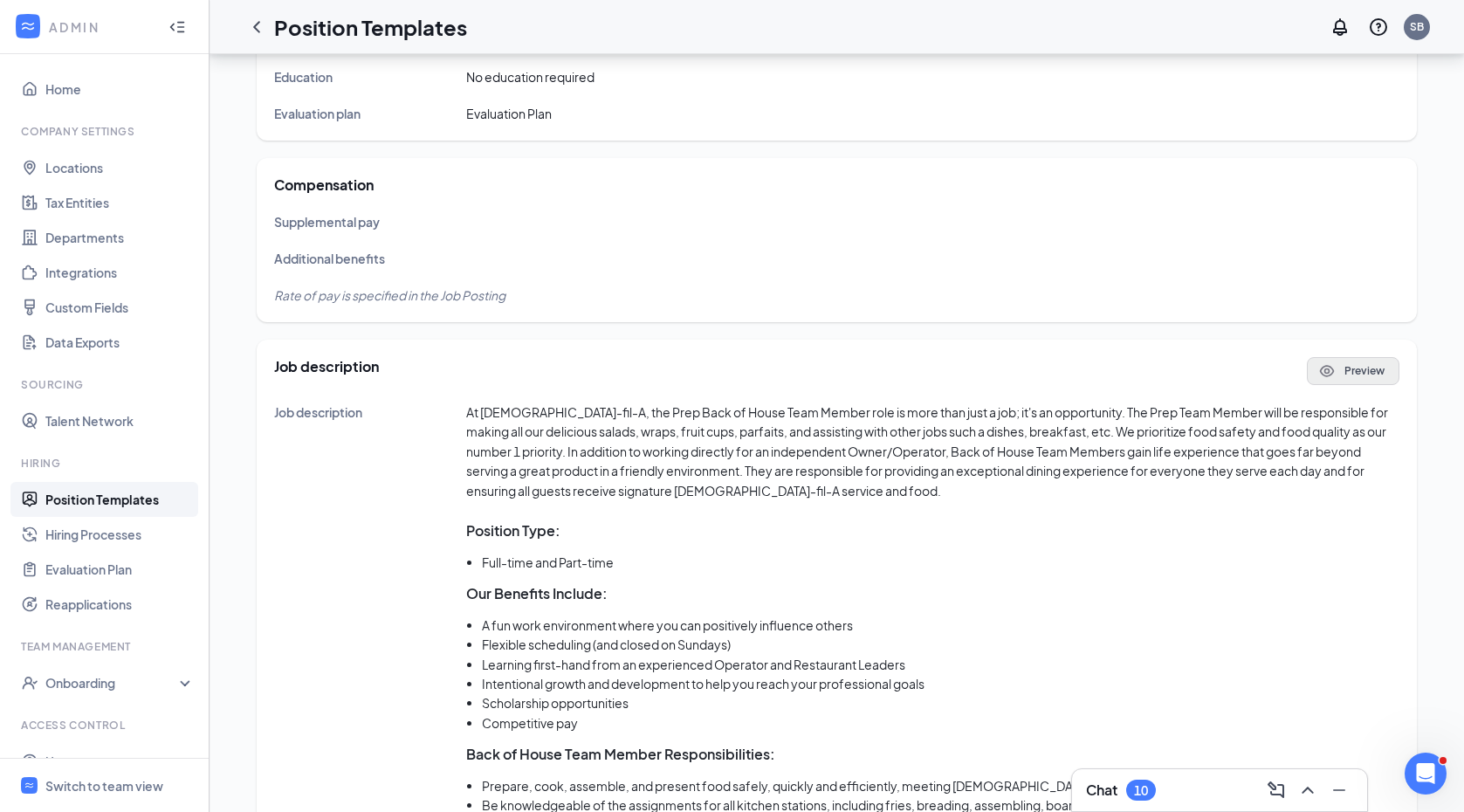
click at [1332, 357] on button "Preview" at bounding box center [1353, 370] width 93 height 28
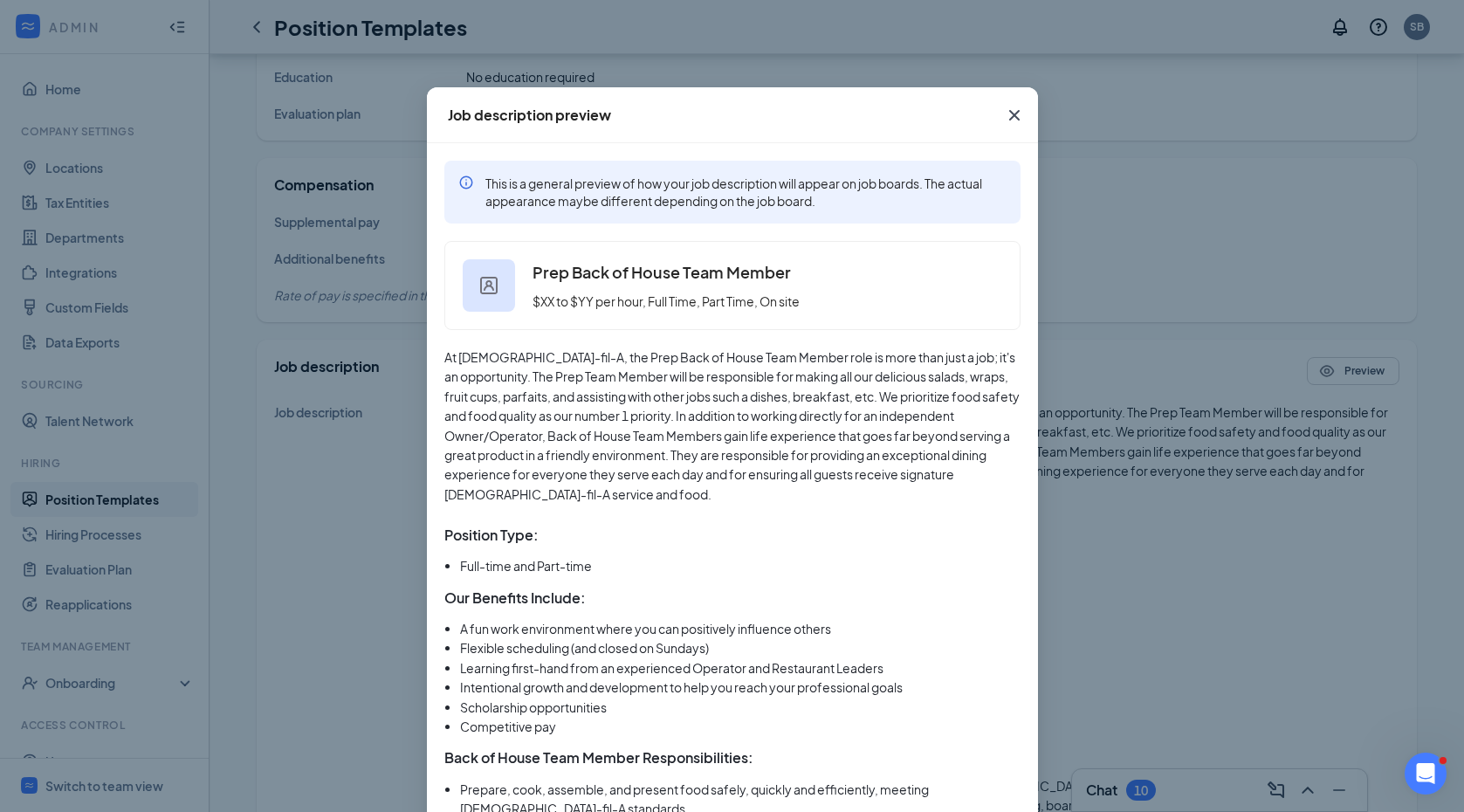
scroll to position [0, 0]
click at [1014, 114] on icon "Cross" at bounding box center [1014, 114] width 21 height 21
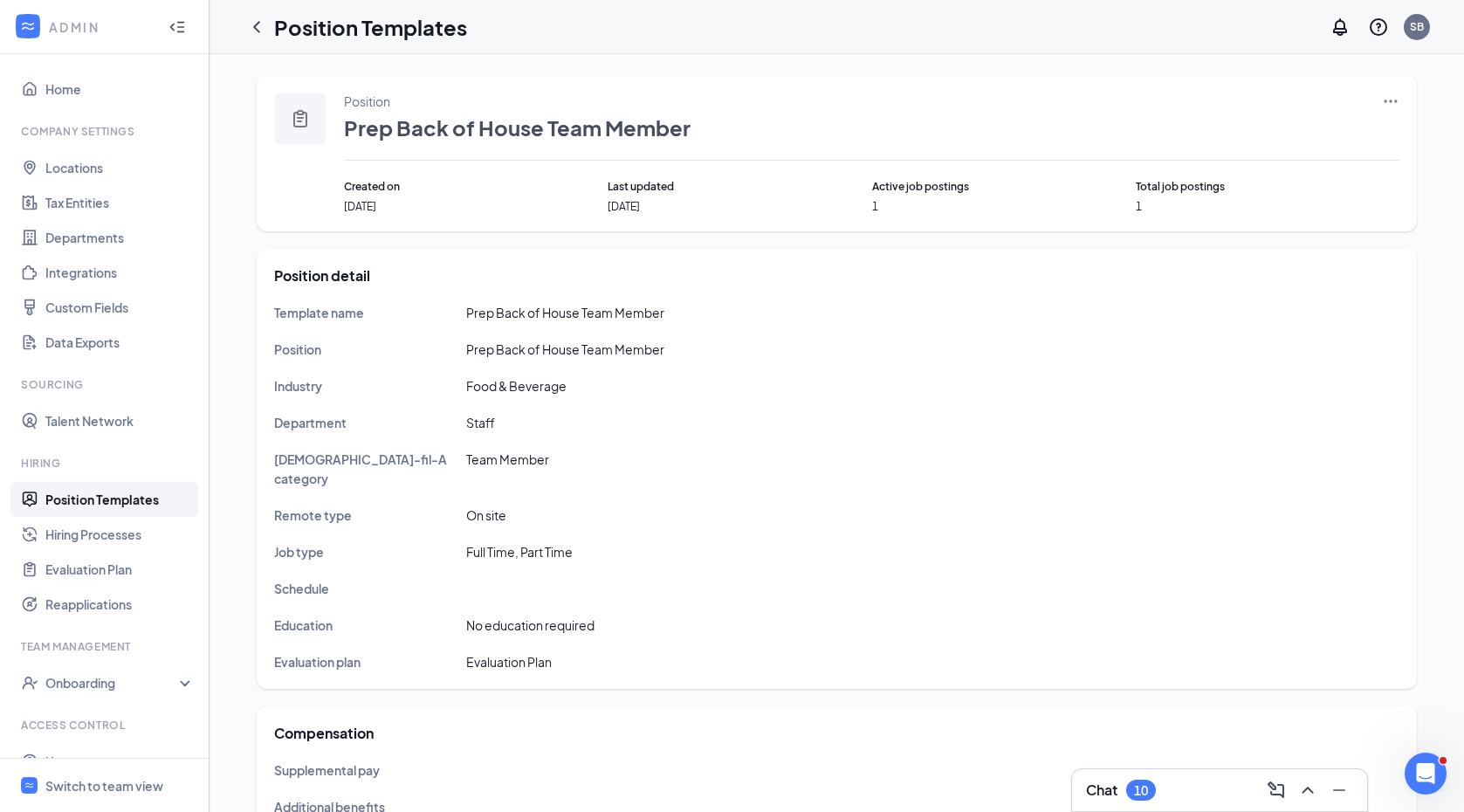
click at [1397, 104] on icon "Ellipses" at bounding box center [1390, 101] width 17 height 17
click at [1314, 131] on span "Edit" at bounding box center [1311, 136] width 151 height 19
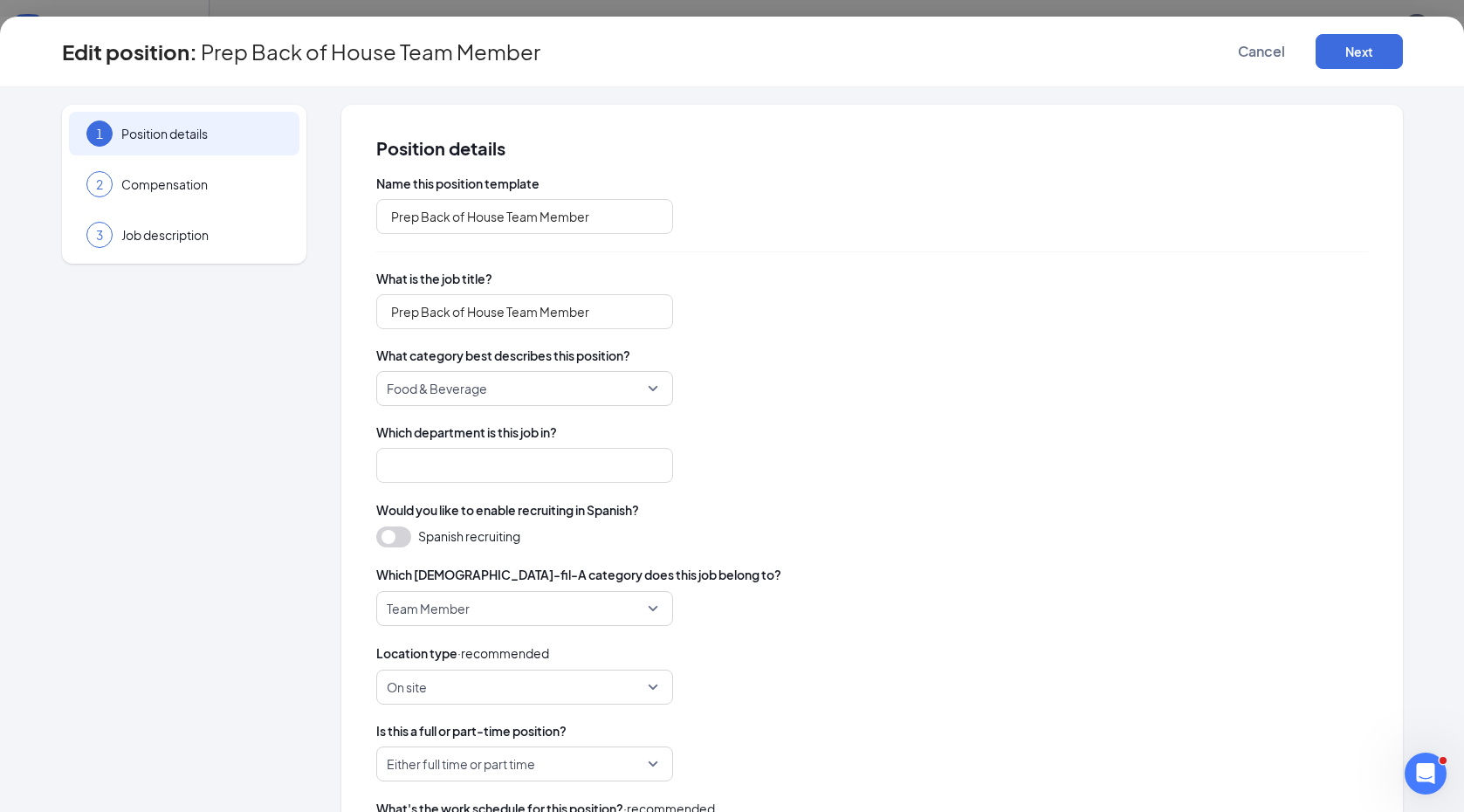
type input "Staff"
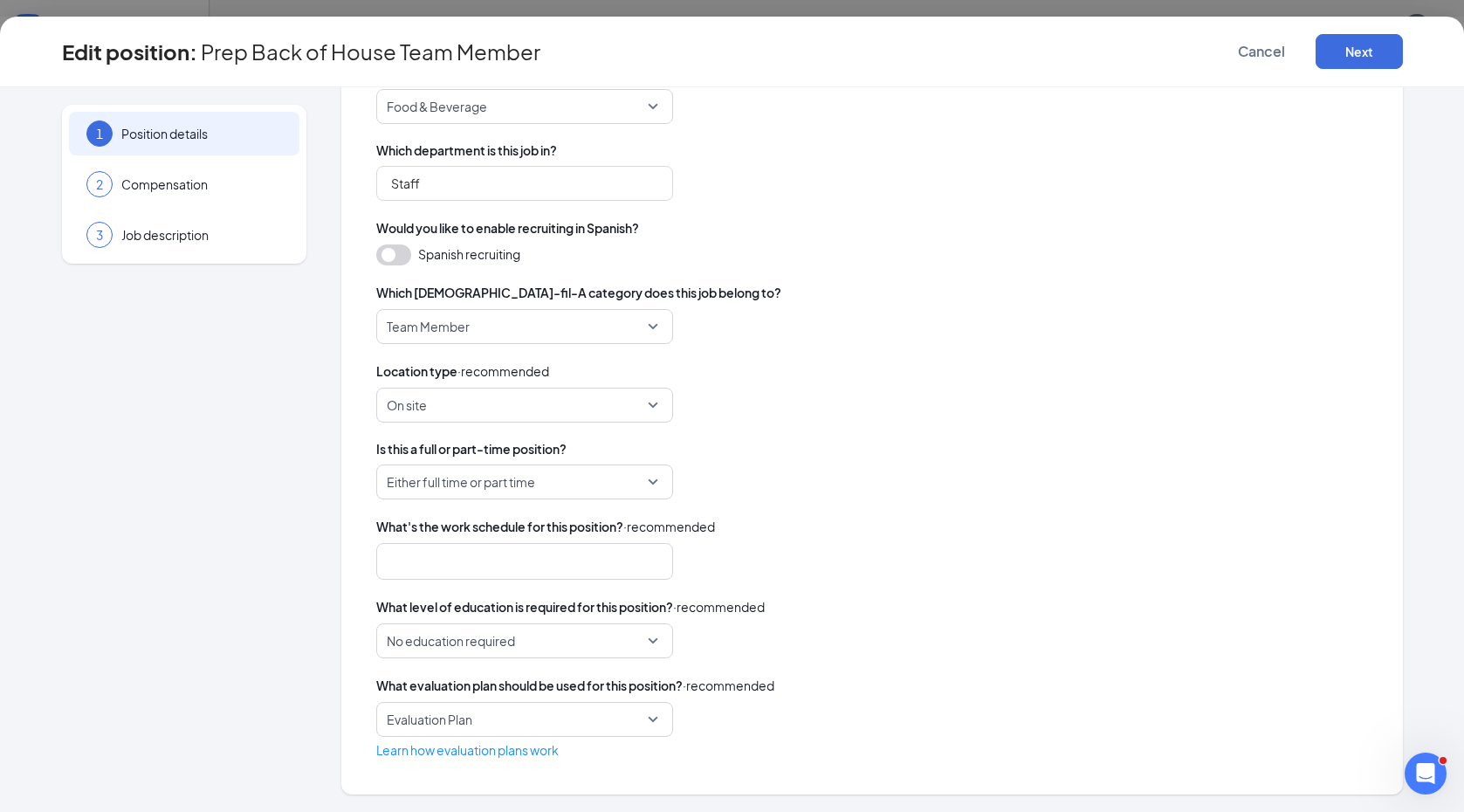
scroll to position [282, 0]
click at [220, 195] on div "2 Compensation" at bounding box center [185, 184] width 231 height 43
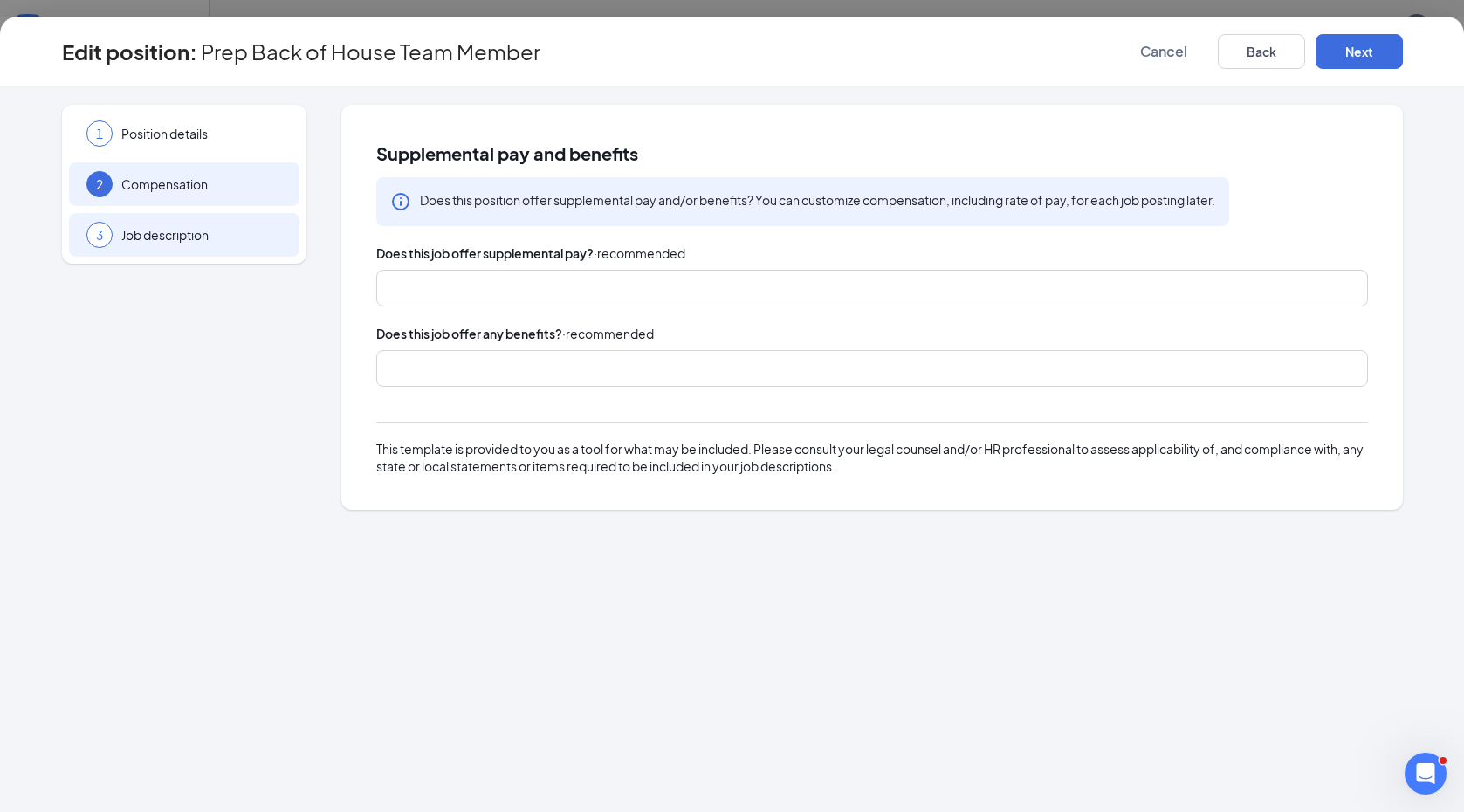
click at [146, 224] on div "3 Job description" at bounding box center [185, 234] width 231 height 43
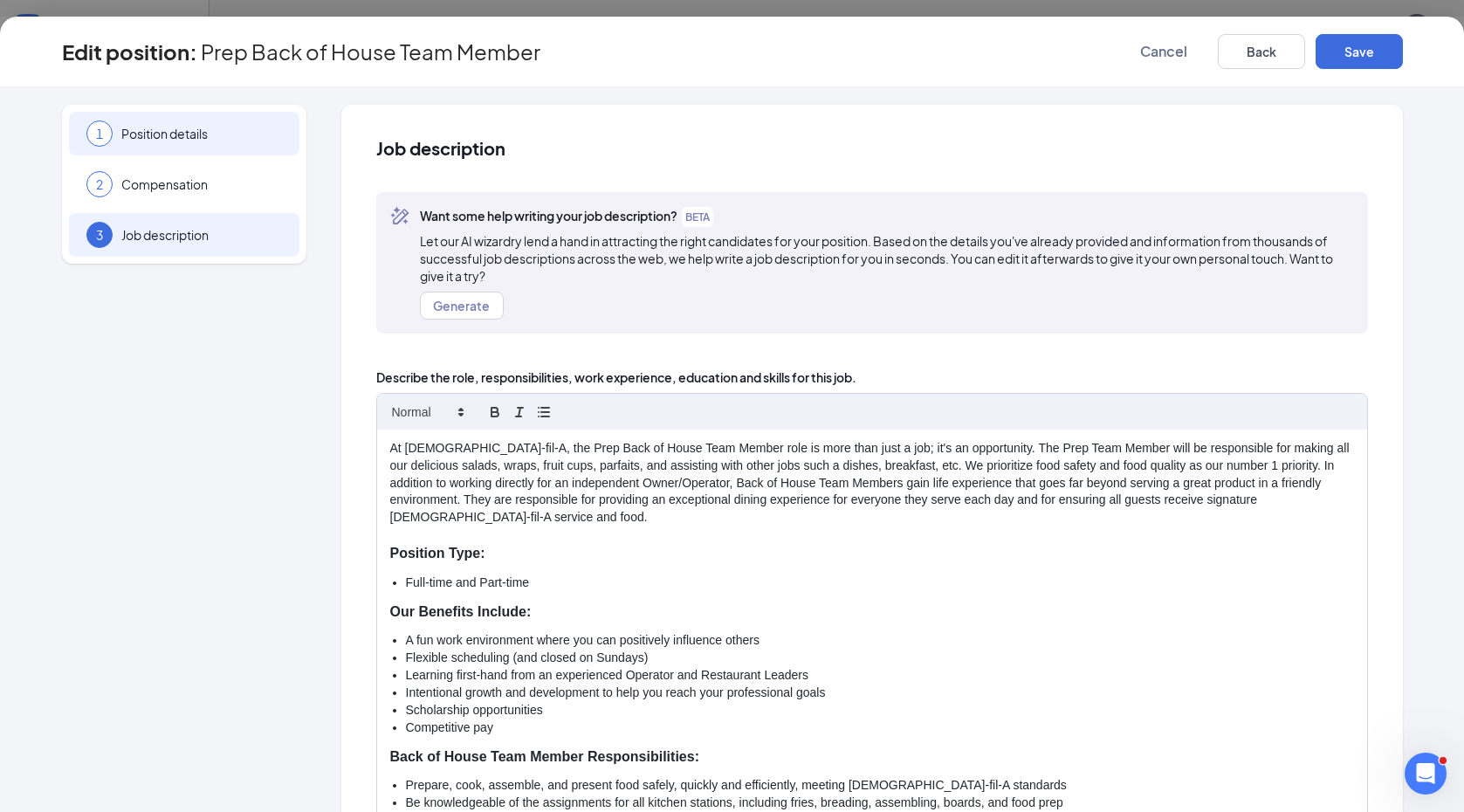
click at [153, 127] on span "Position details" at bounding box center [202, 133] width 160 height 17
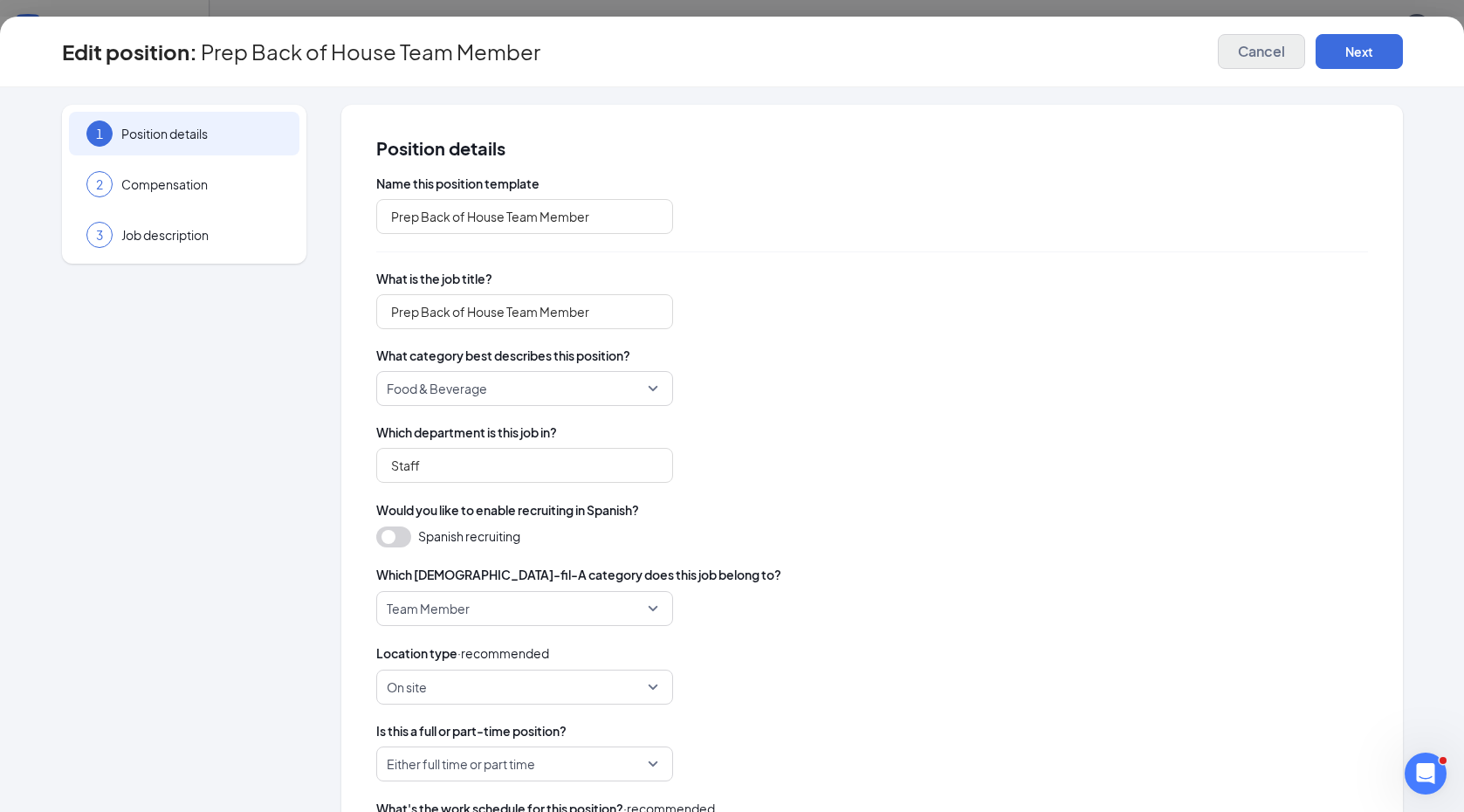
click at [1256, 55] on span "Cancel" at bounding box center [1261, 50] width 47 height 17
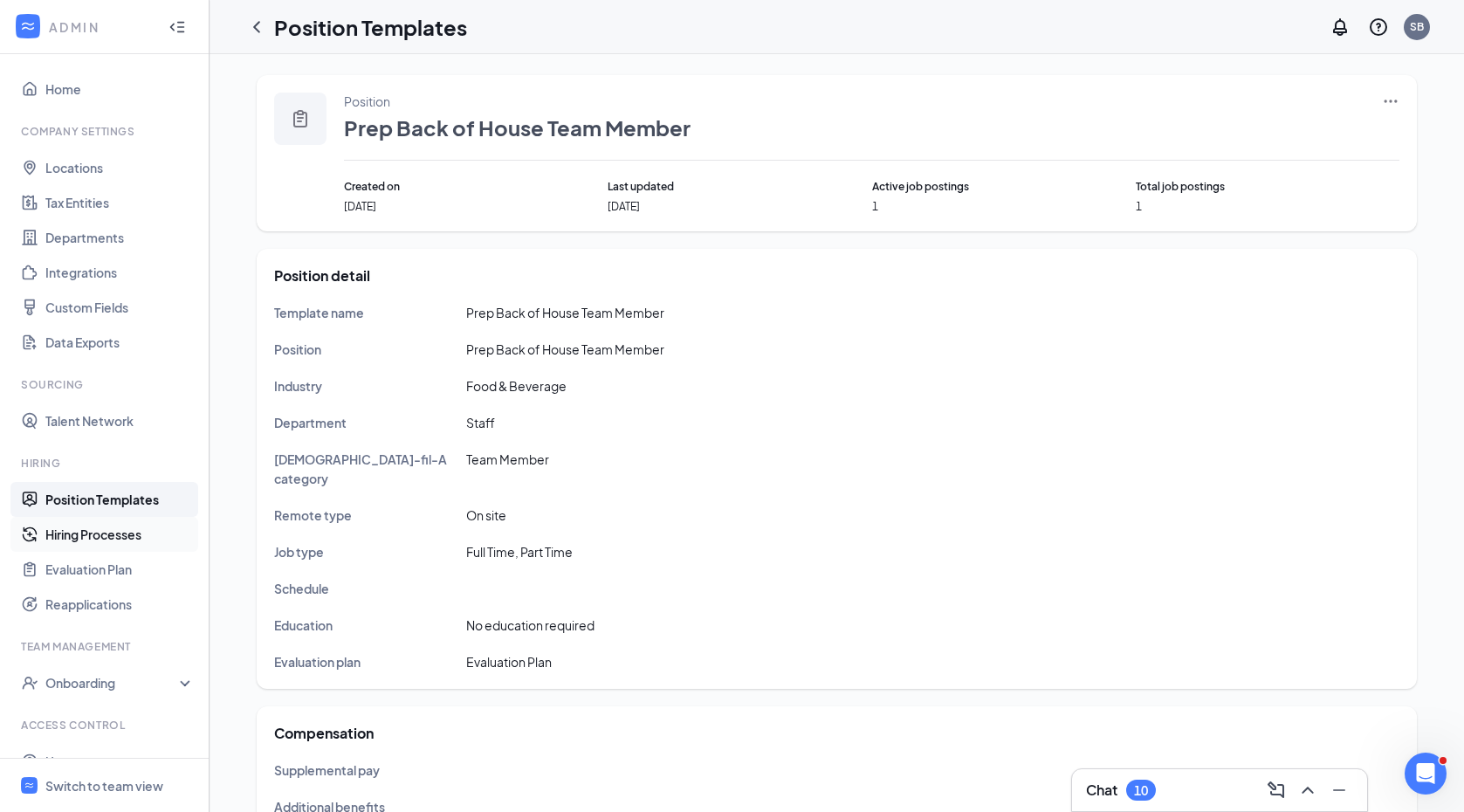
click at [107, 537] on link "Hiring Processes" at bounding box center [120, 534] width 150 height 35
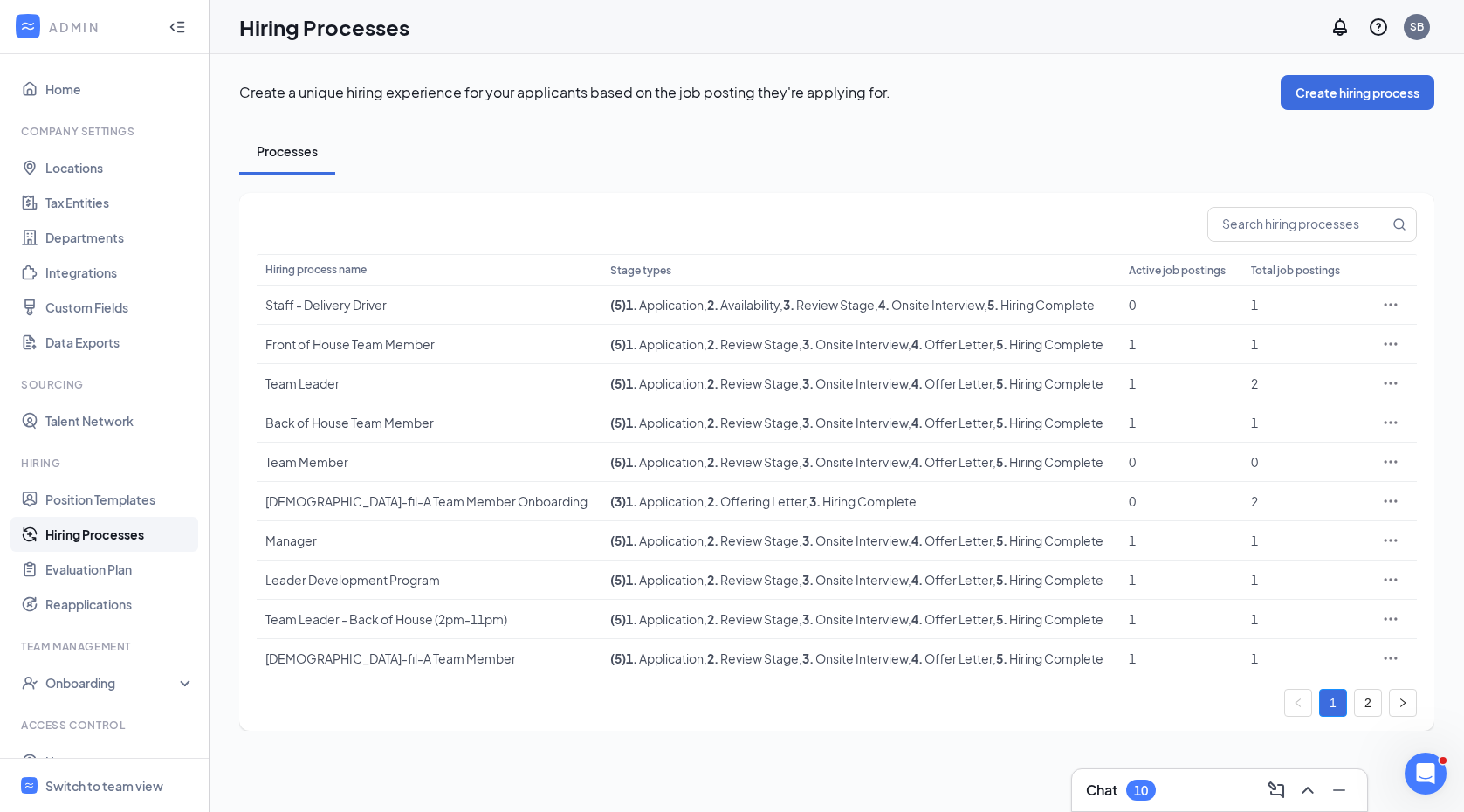
click at [1359, 686] on div "Hiring process name Stage types Active job postings Total job postings Staff - …" at bounding box center [837, 462] width 1160 height 510
click at [1362, 707] on link "2" at bounding box center [1368, 702] width 26 height 26
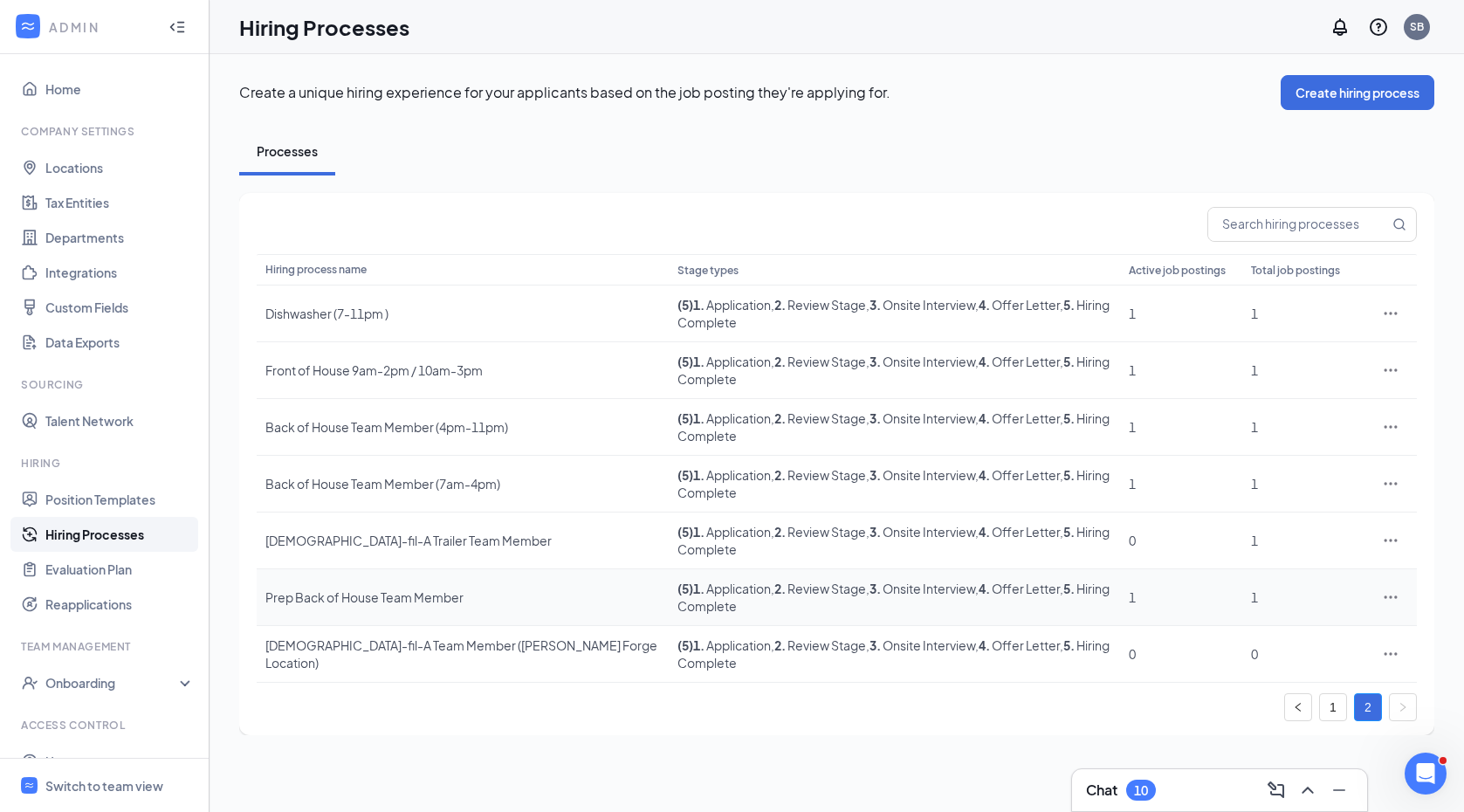
click at [314, 588] on div "Prep Back of House Team Member" at bounding box center [462, 597] width 395 height 17
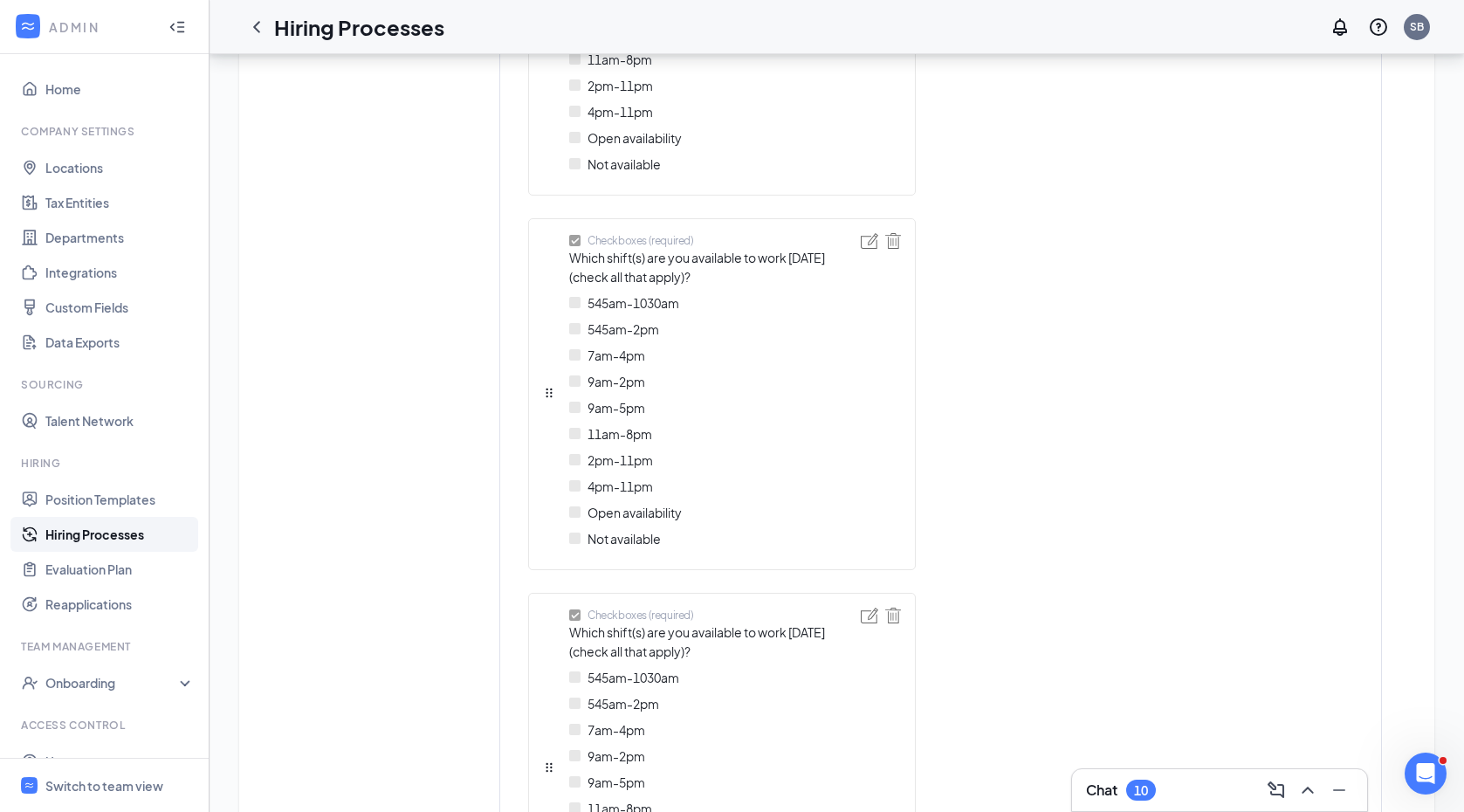
scroll to position [4218, 0]
click at [94, 508] on link "Position Templates" at bounding box center [120, 499] width 150 height 35
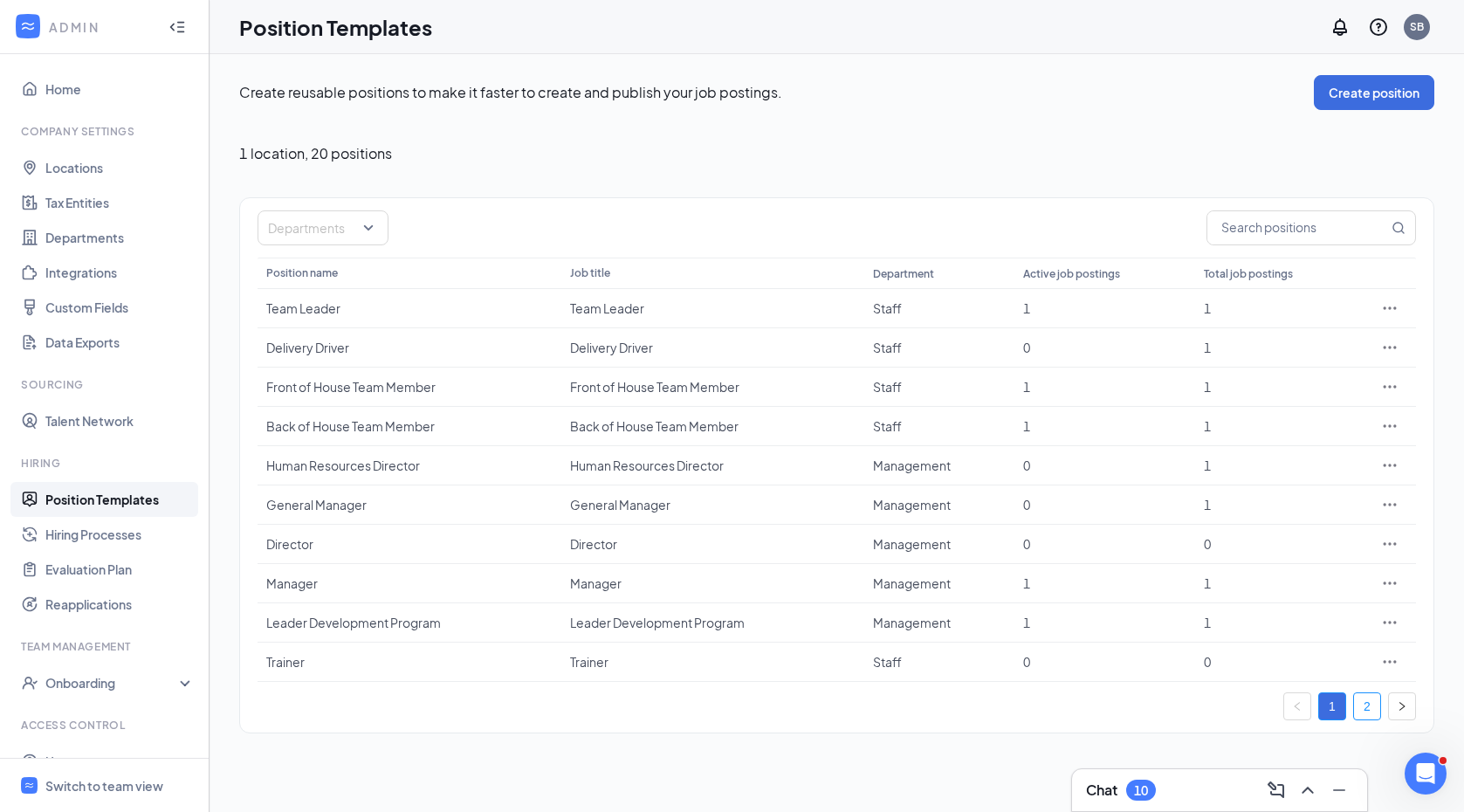
click at [1373, 707] on link "2" at bounding box center [1367, 706] width 26 height 26
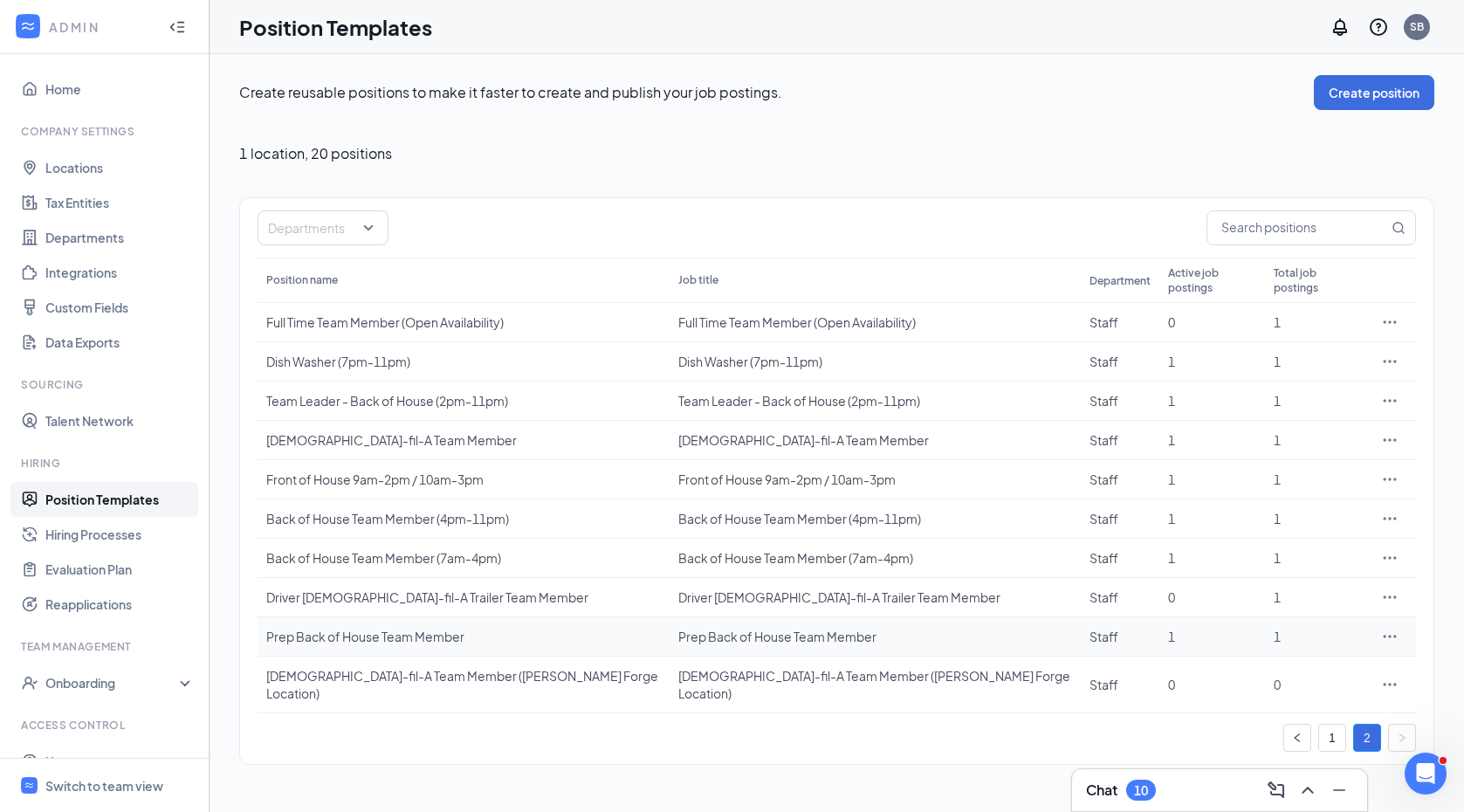
click at [398, 627] on div "Prep Back of House Team Member" at bounding box center [463, 635] width 395 height 17
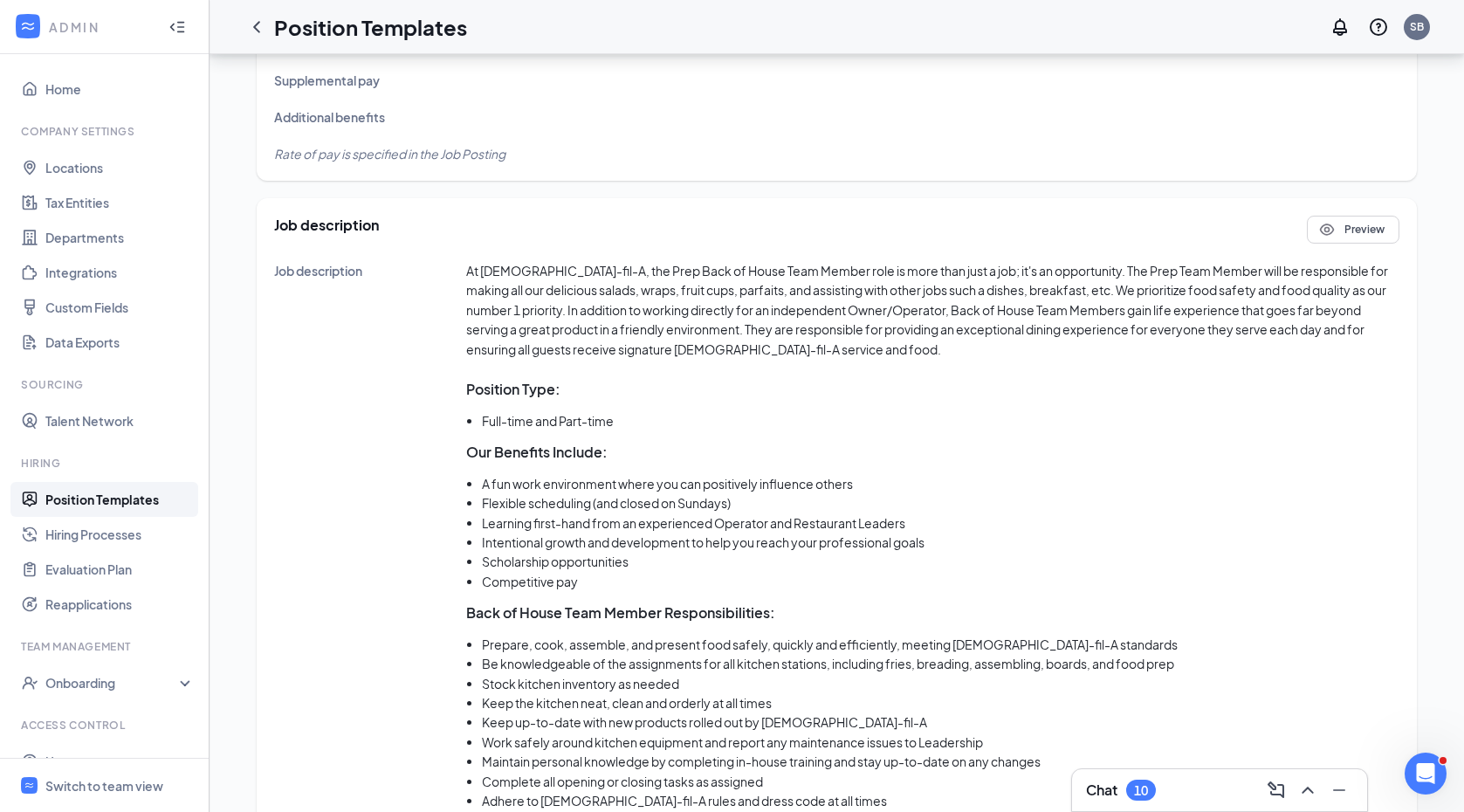
scroll to position [706, 0]
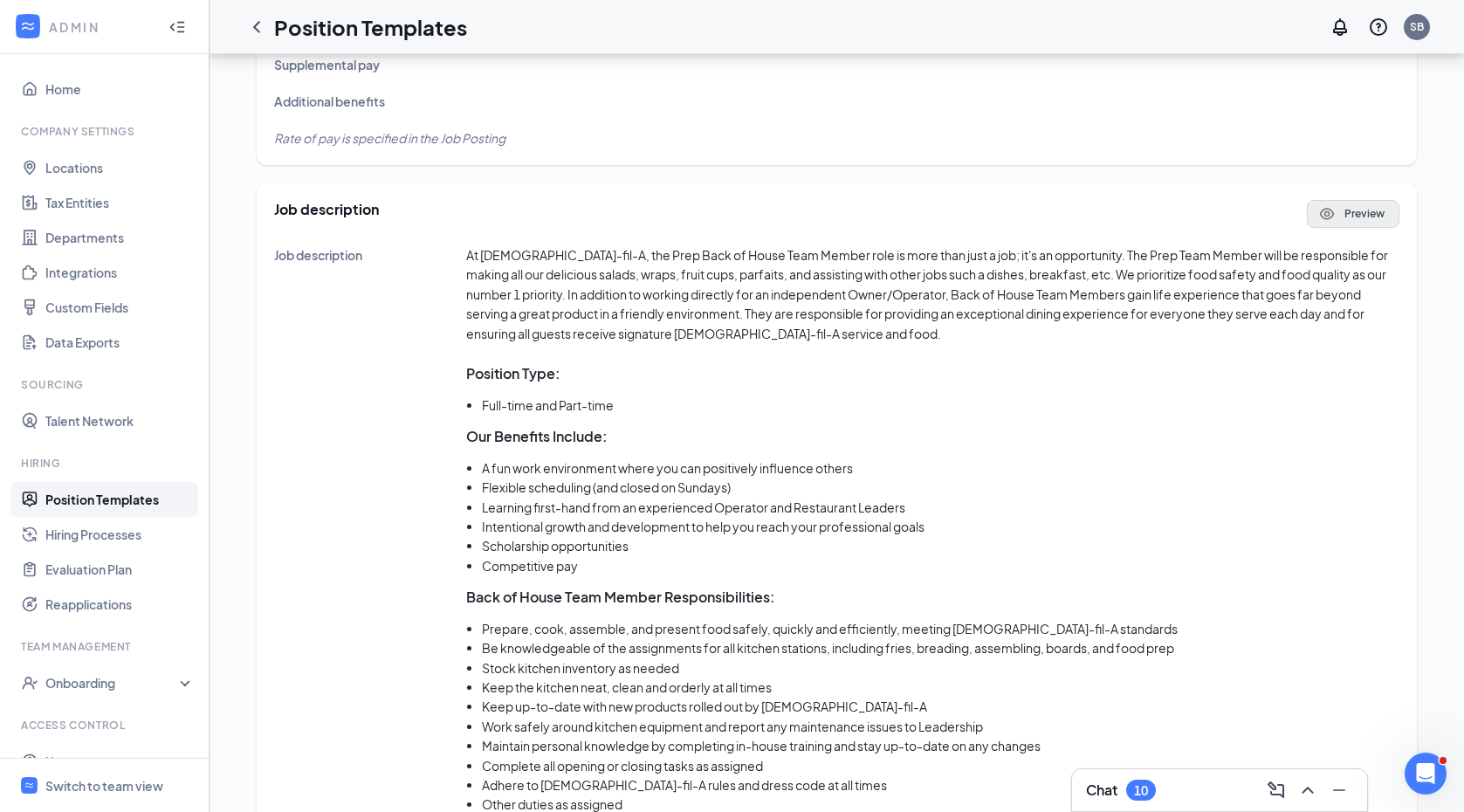
click at [1364, 201] on button "Preview" at bounding box center [1353, 214] width 93 height 28
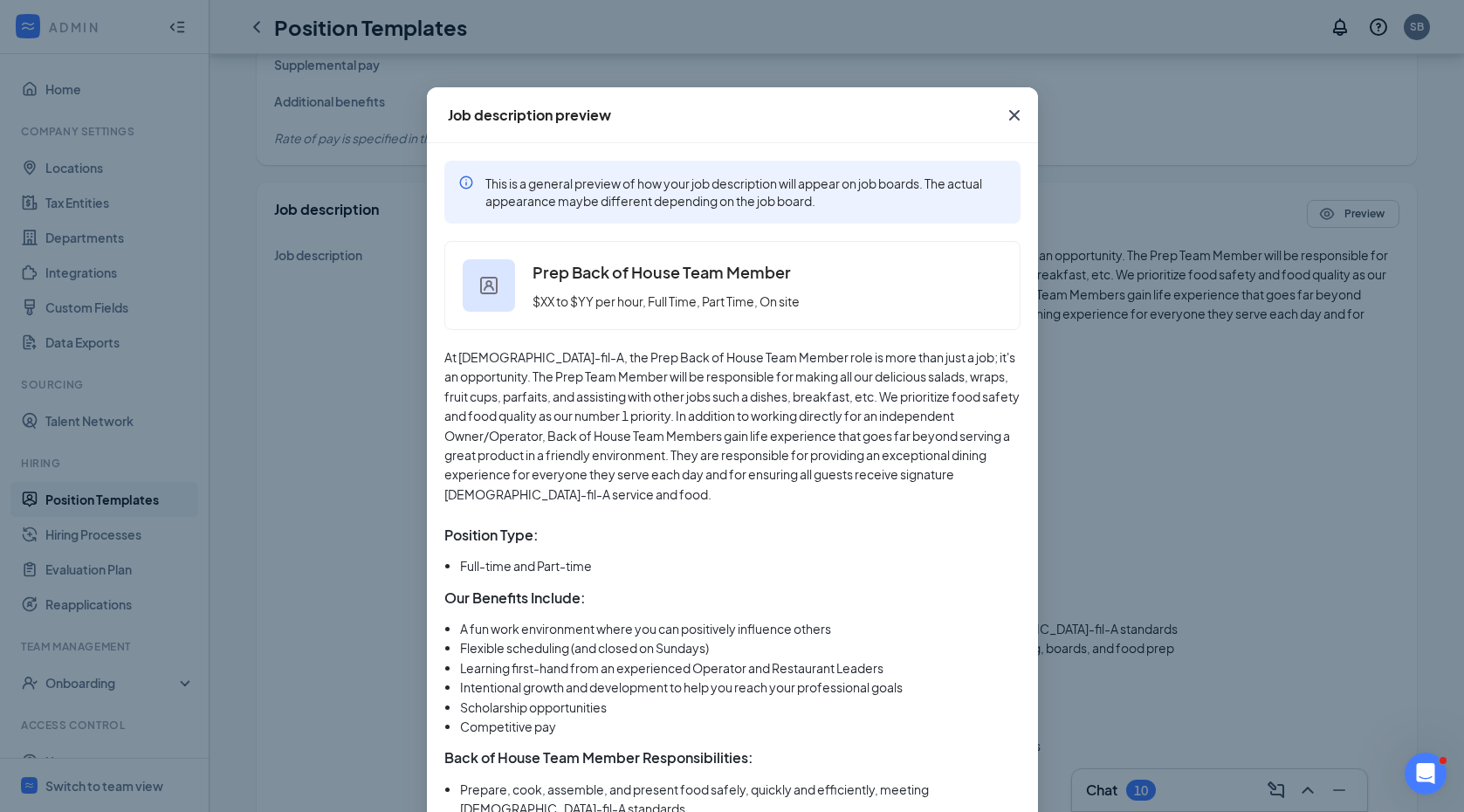
click at [507, 291] on img at bounding box center [489, 286] width 52 height 52
click at [559, 291] on div "Prep Back of House Team Member $XX to $YY per hour, Full Time, Part Time, On si…" at bounding box center [666, 286] width 267 height 50
click at [559, 320] on div "Prep Back of House Team Member $XX to $YY per hour, Full Time, Part Time, On si…" at bounding box center [732, 285] width 576 height 89
click at [569, 312] on div "Prep Back of House Team Member $XX to $YY per hour, Full Time, Part Time, On si…" at bounding box center [732, 285] width 576 height 89
click at [1019, 110] on icon "Cross" at bounding box center [1014, 114] width 21 height 21
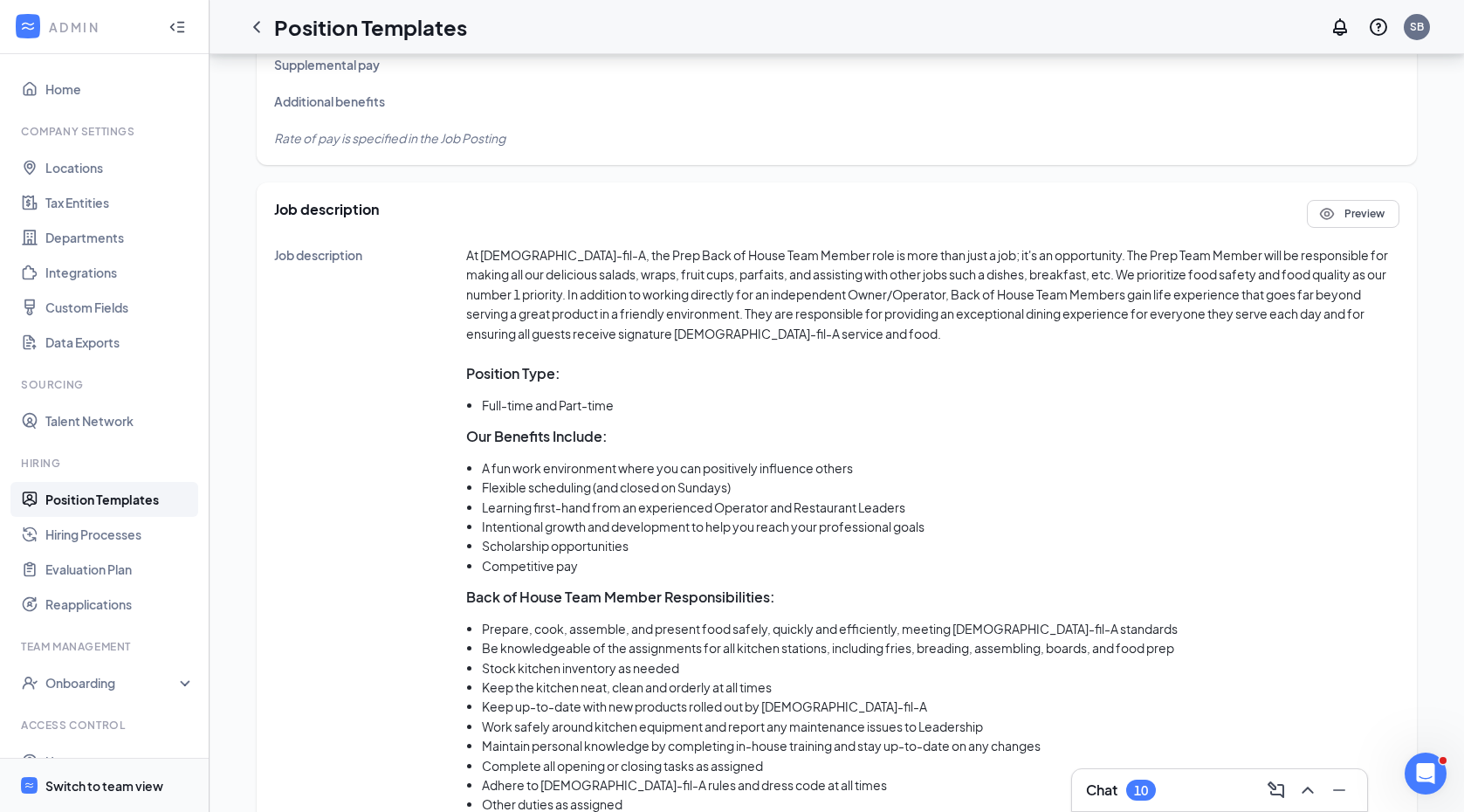
click at [72, 785] on div "Switch to team view" at bounding box center [104, 785] width 118 height 17
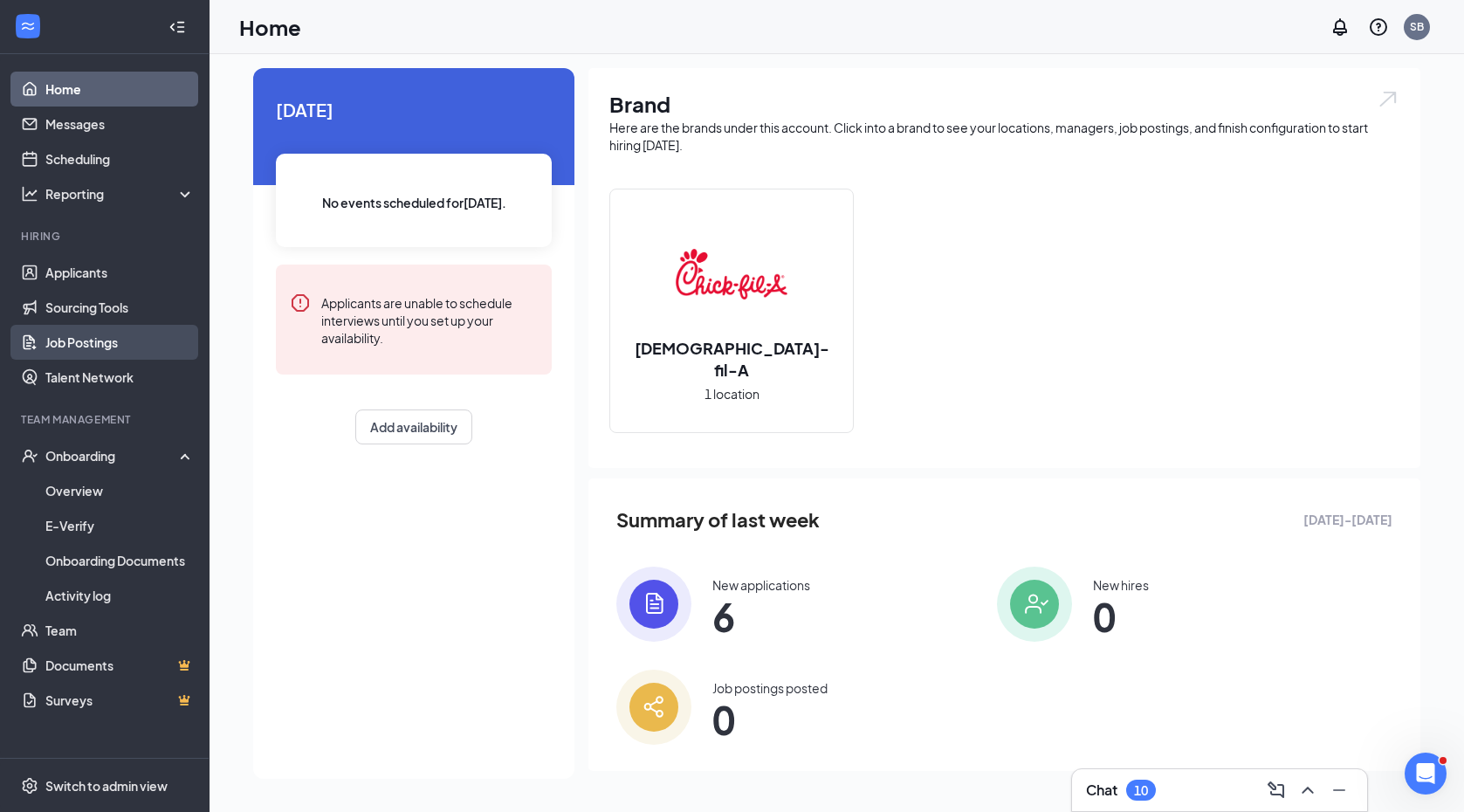
click at [66, 339] on link "Job Postings" at bounding box center [120, 342] width 150 height 35
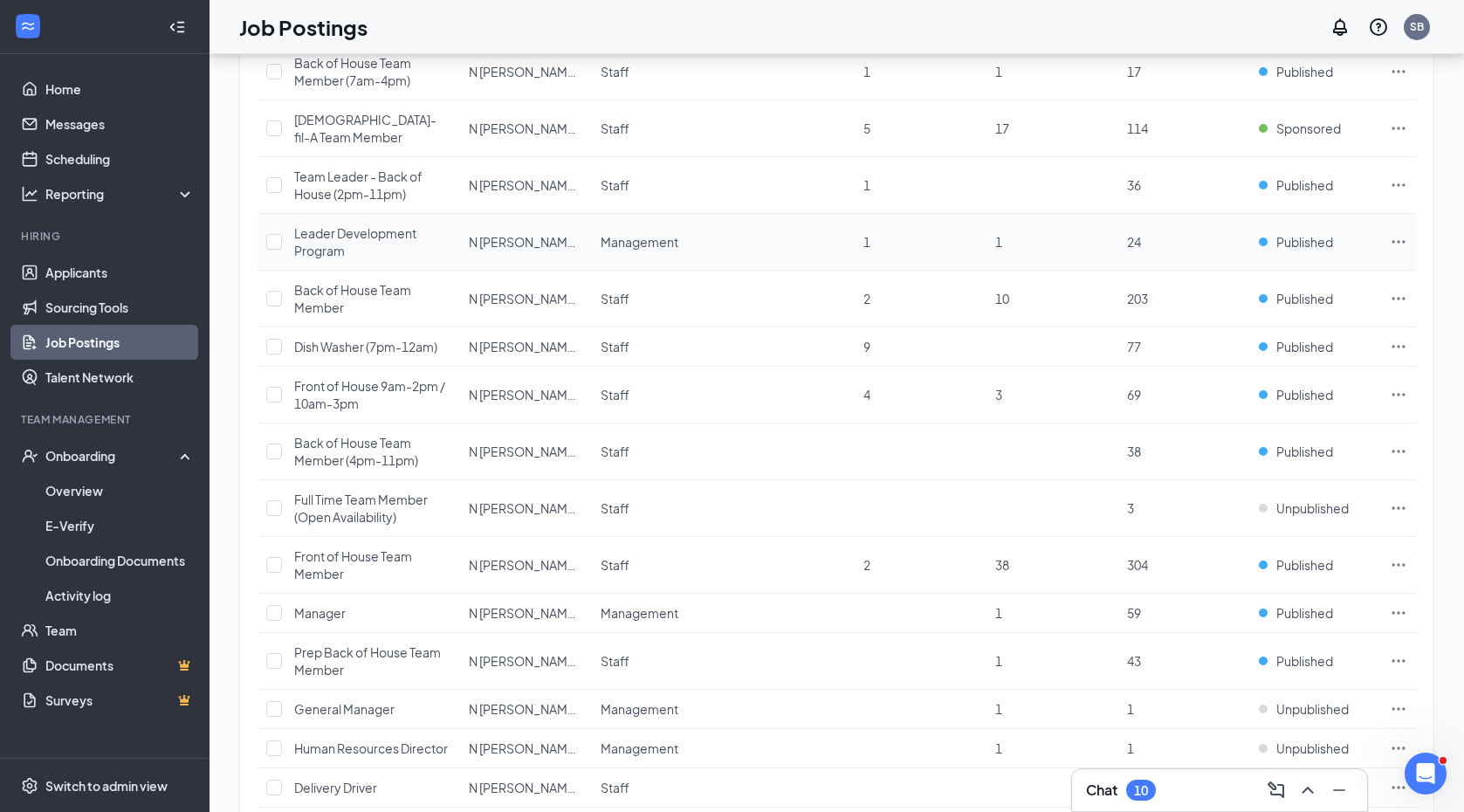
scroll to position [318, 0]
click at [356, 642] on span "Prep Back of House Team Member" at bounding box center [367, 658] width 147 height 33
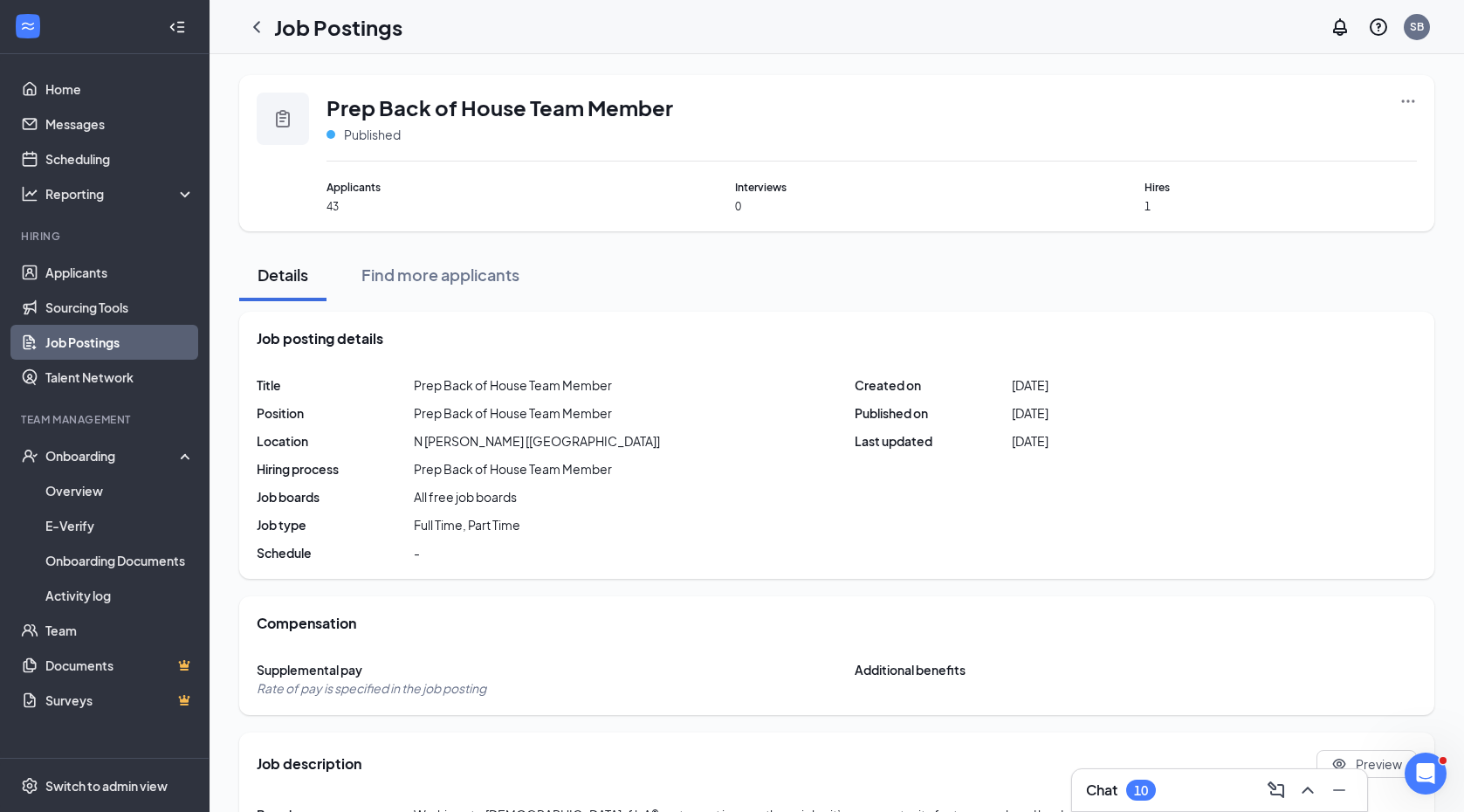
click at [1411, 106] on icon "Ellipses" at bounding box center [1408, 101] width 17 height 17
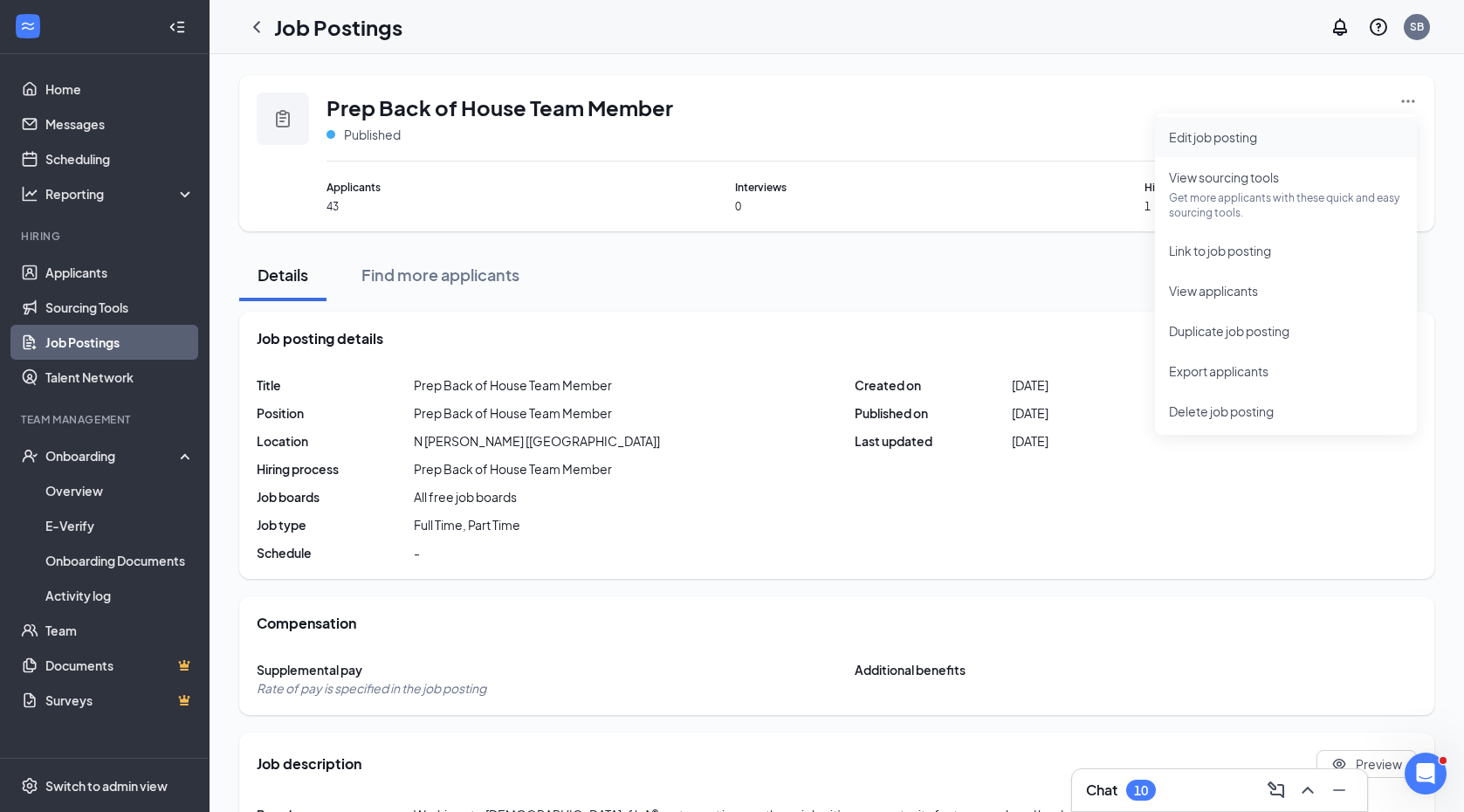
click at [1230, 136] on span "Edit job posting" at bounding box center [1213, 136] width 88 height 15
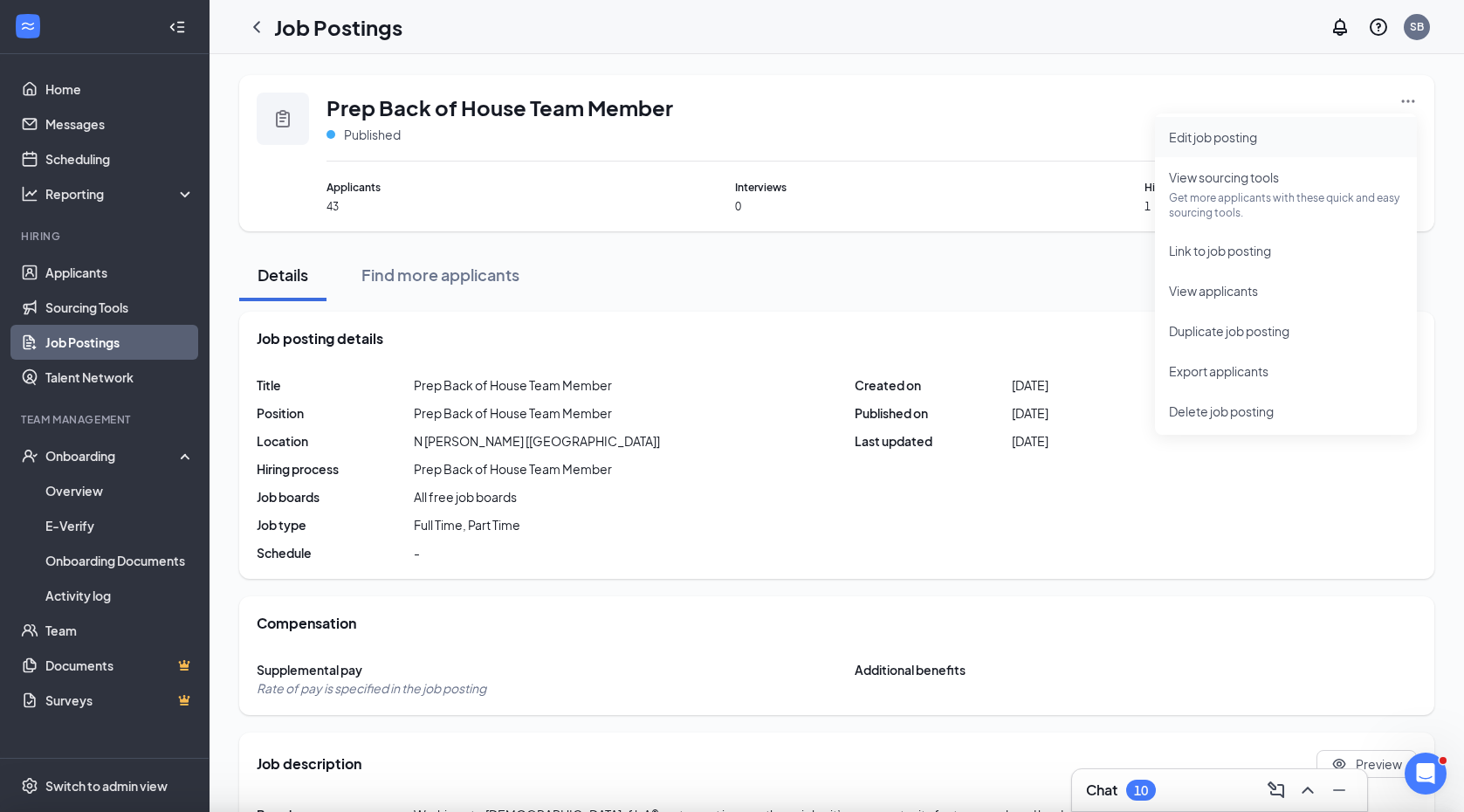
type input "N [PERSON_NAME] [[GEOGRAPHIC_DATA]]"
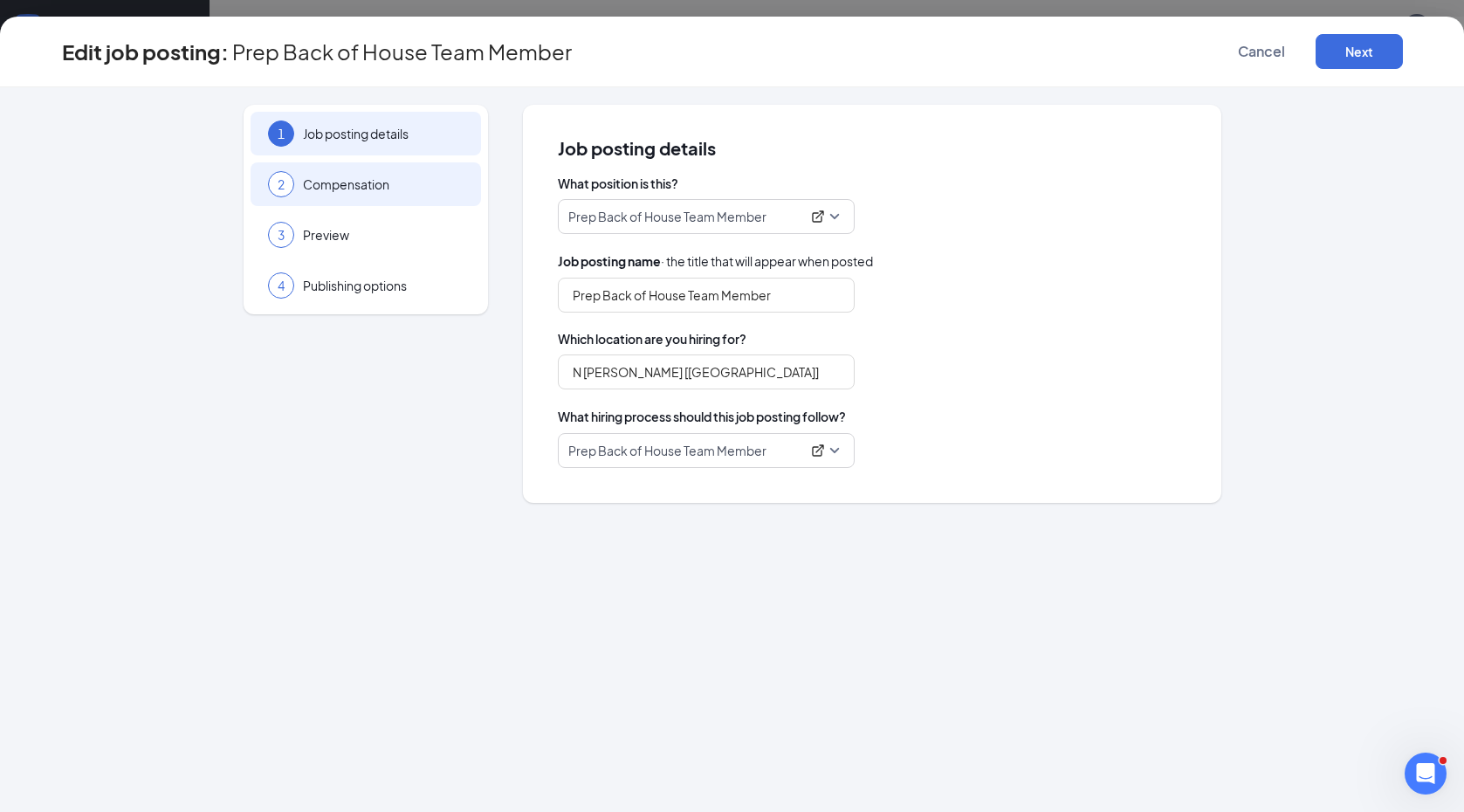
click at [382, 180] on span "Compensation" at bounding box center [383, 184] width 160 height 17
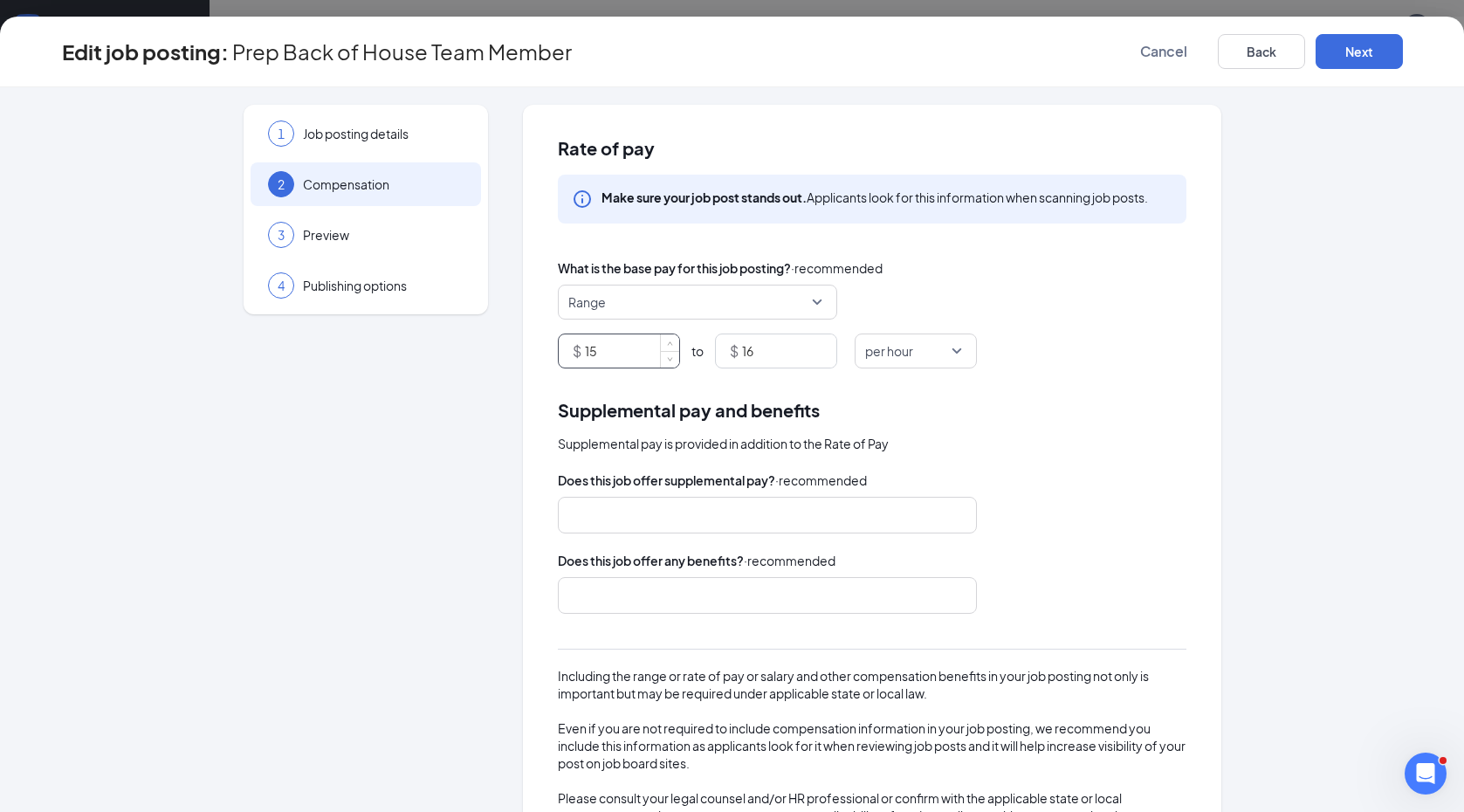
click at [653, 361] on input "15" at bounding box center [632, 351] width 95 height 33
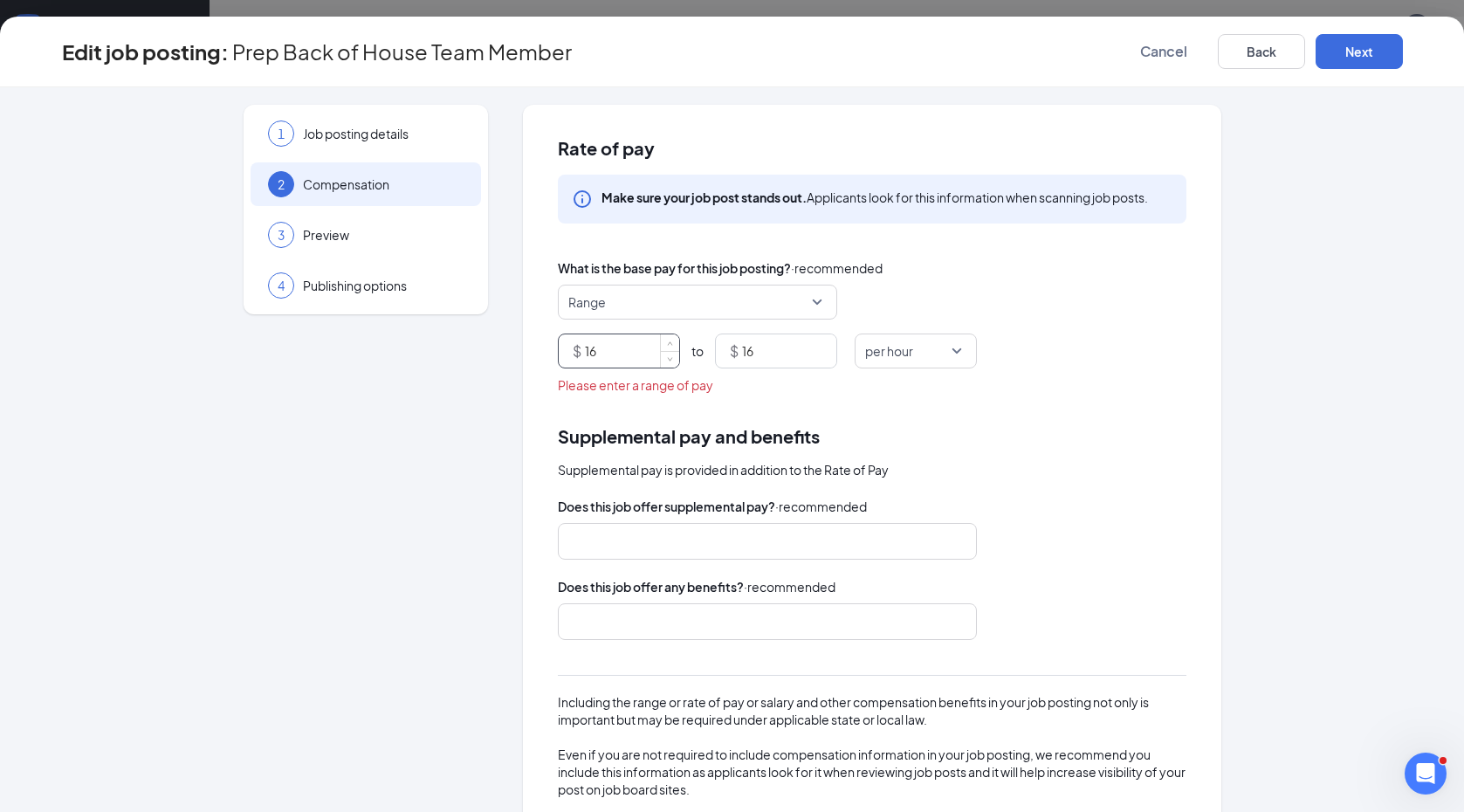
type input "16"
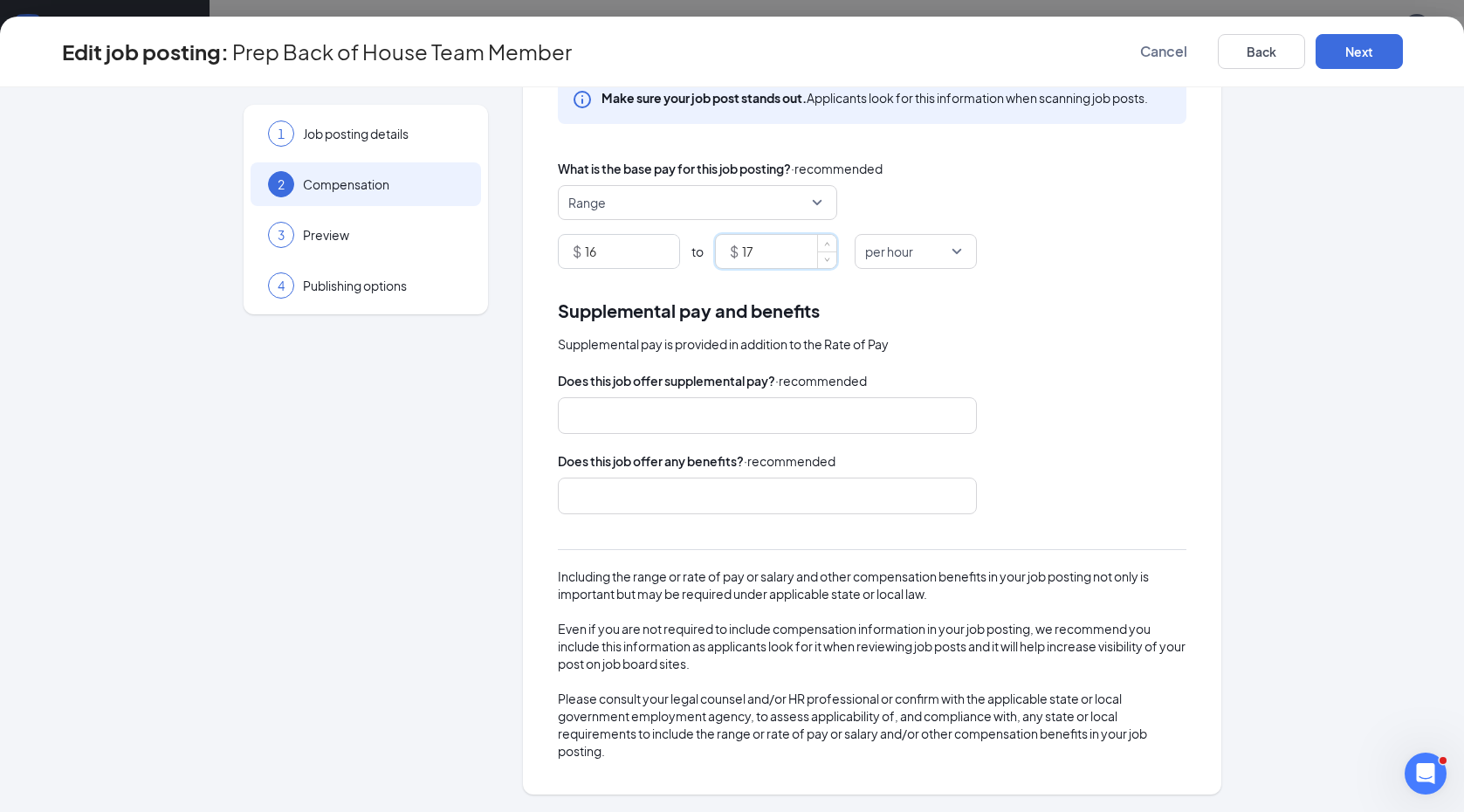
scroll to position [99, 0]
type input "17"
click at [1351, 41] on button "Next" at bounding box center [1359, 51] width 87 height 35
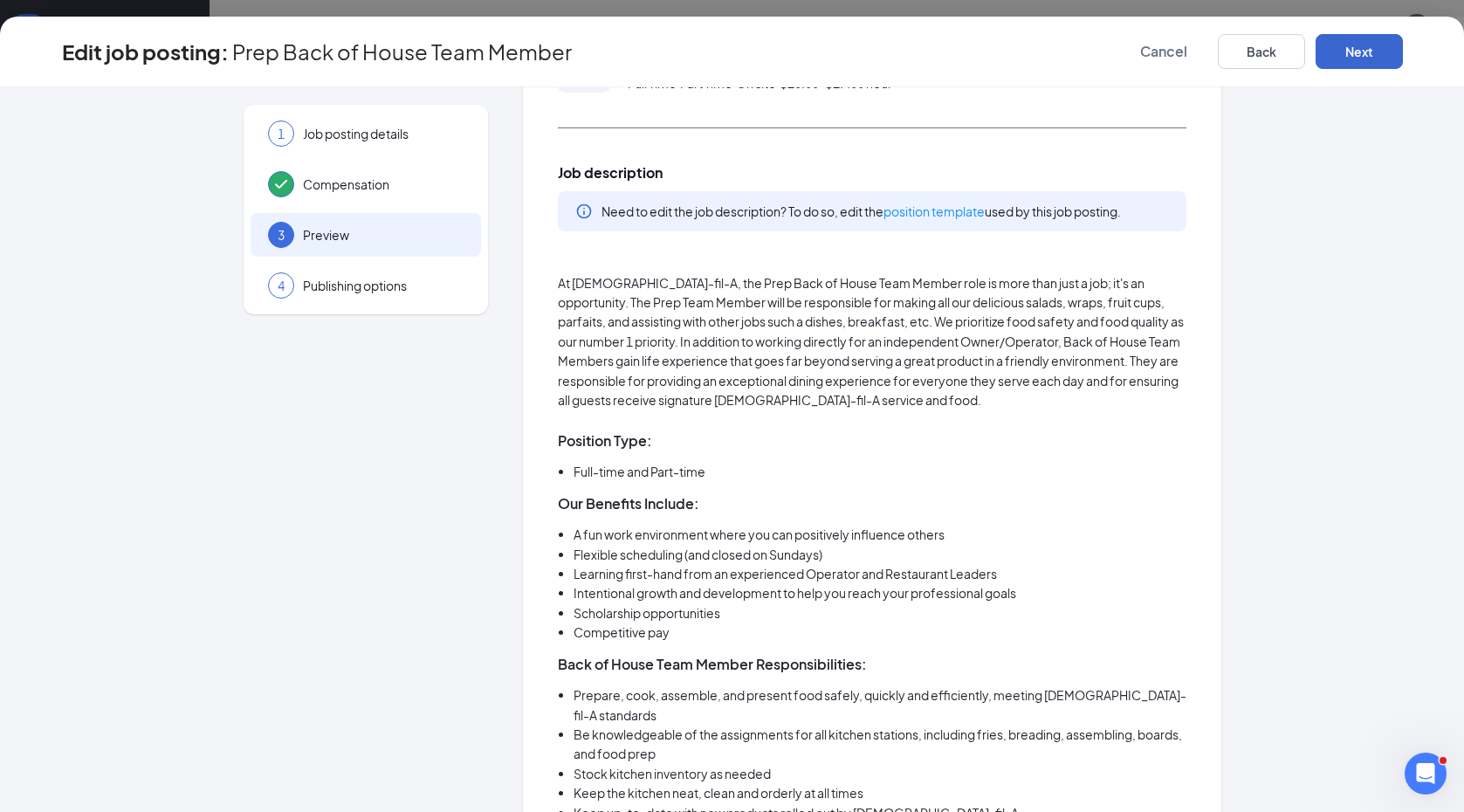
click at [1350, 58] on button "Next" at bounding box center [1359, 51] width 87 height 35
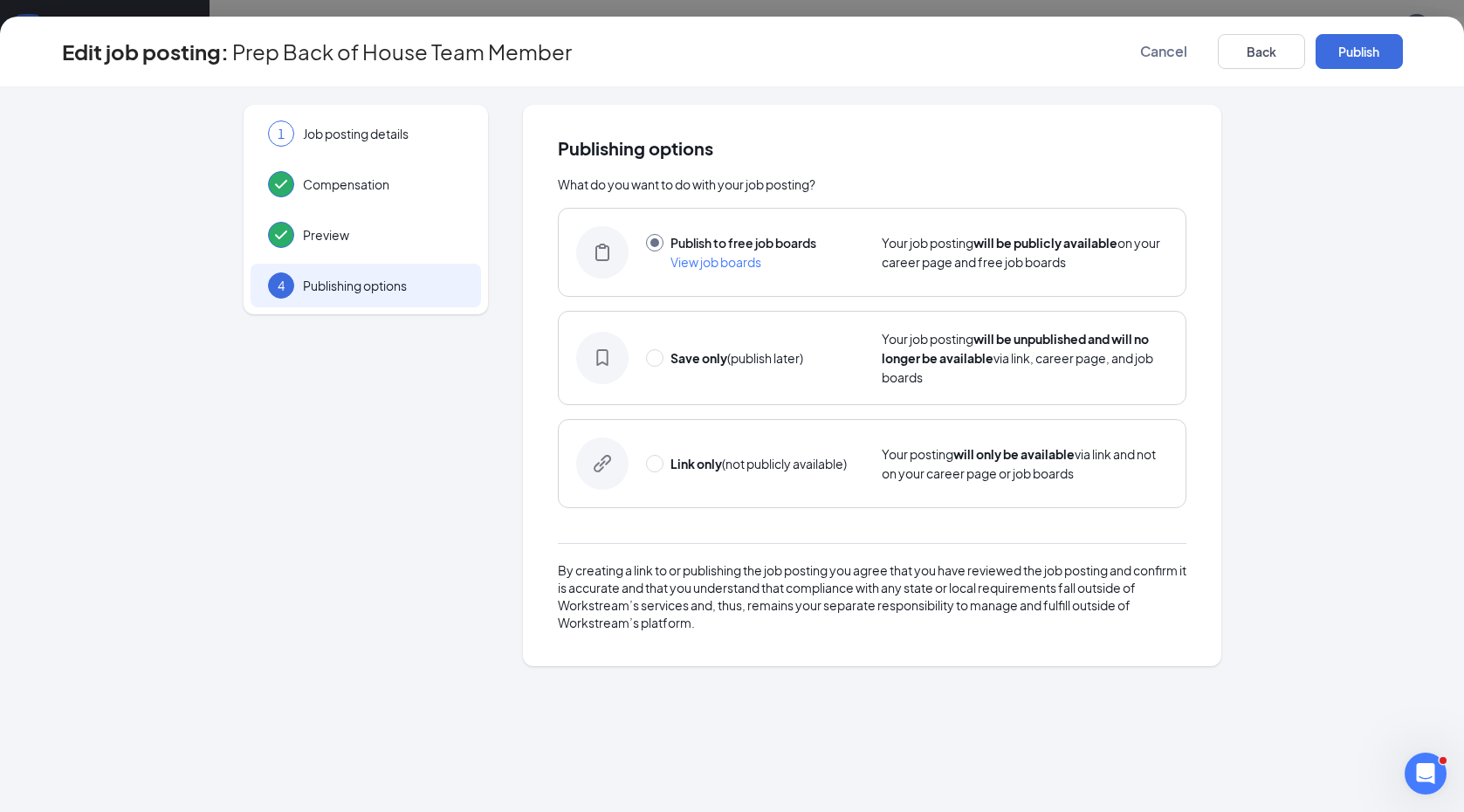
scroll to position [0, 0]
click at [1350, 59] on button "Publish" at bounding box center [1359, 51] width 87 height 35
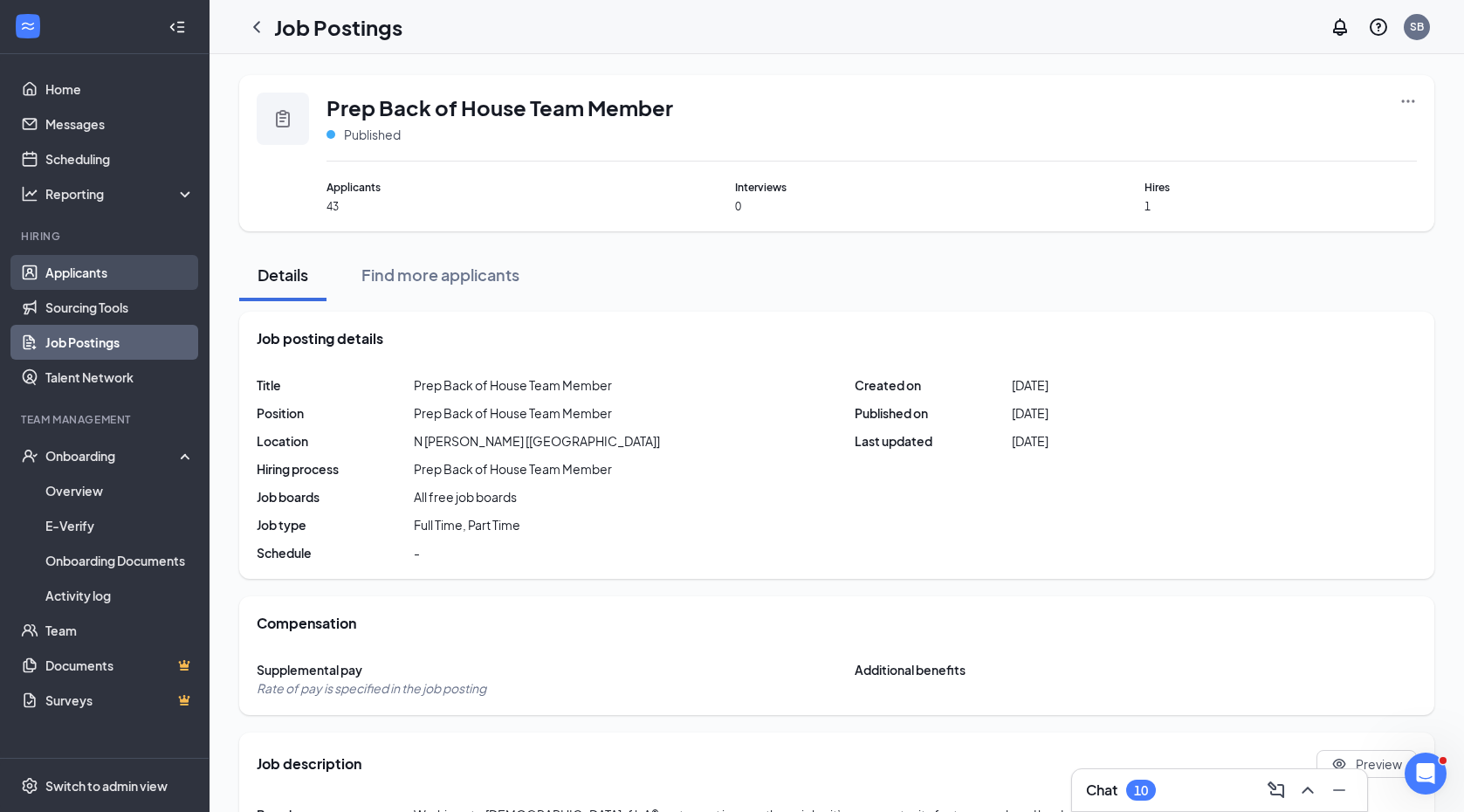
click at [74, 289] on link "Applicants" at bounding box center [120, 272] width 150 height 35
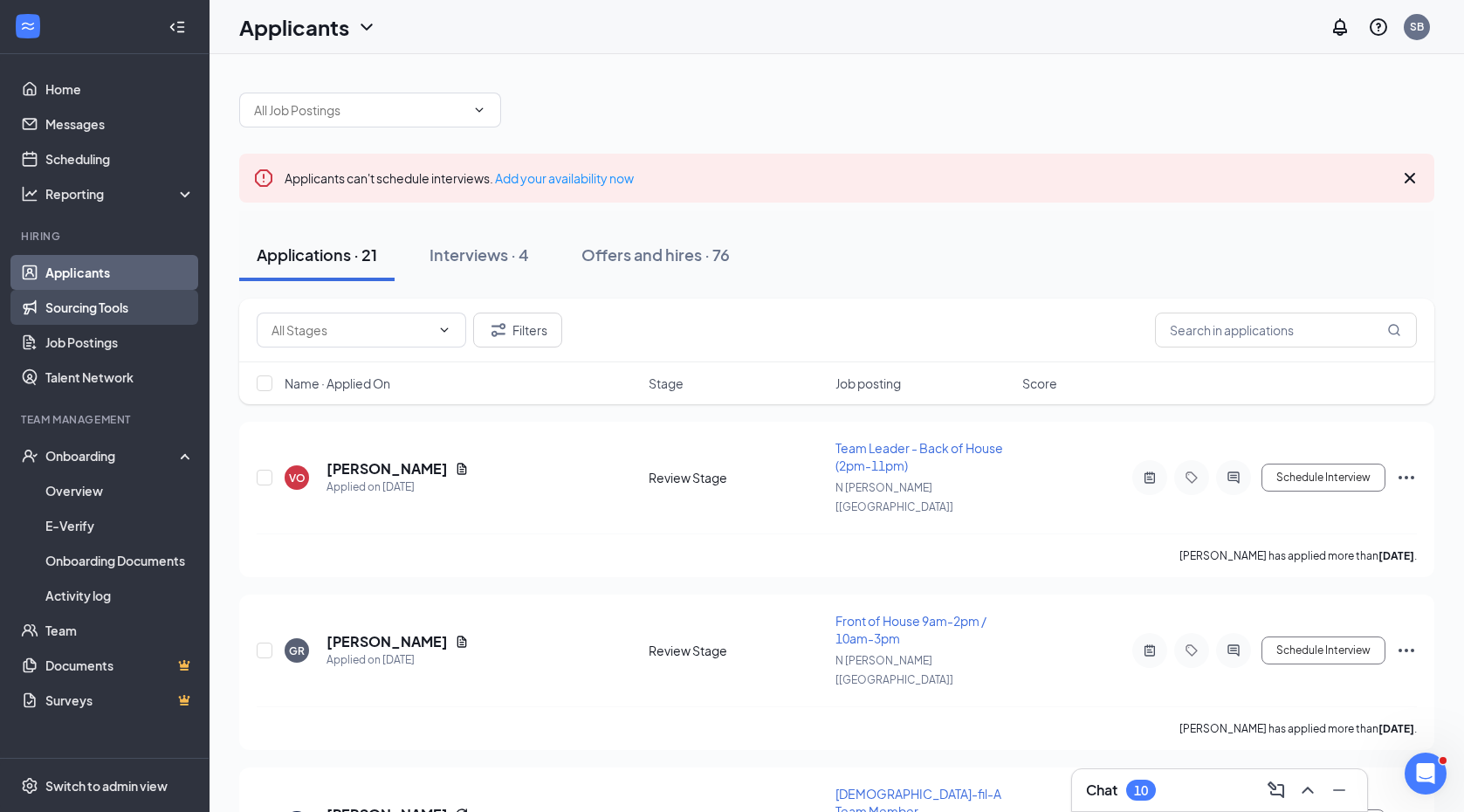
click at [70, 302] on link "Sourcing Tools" at bounding box center [120, 307] width 150 height 35
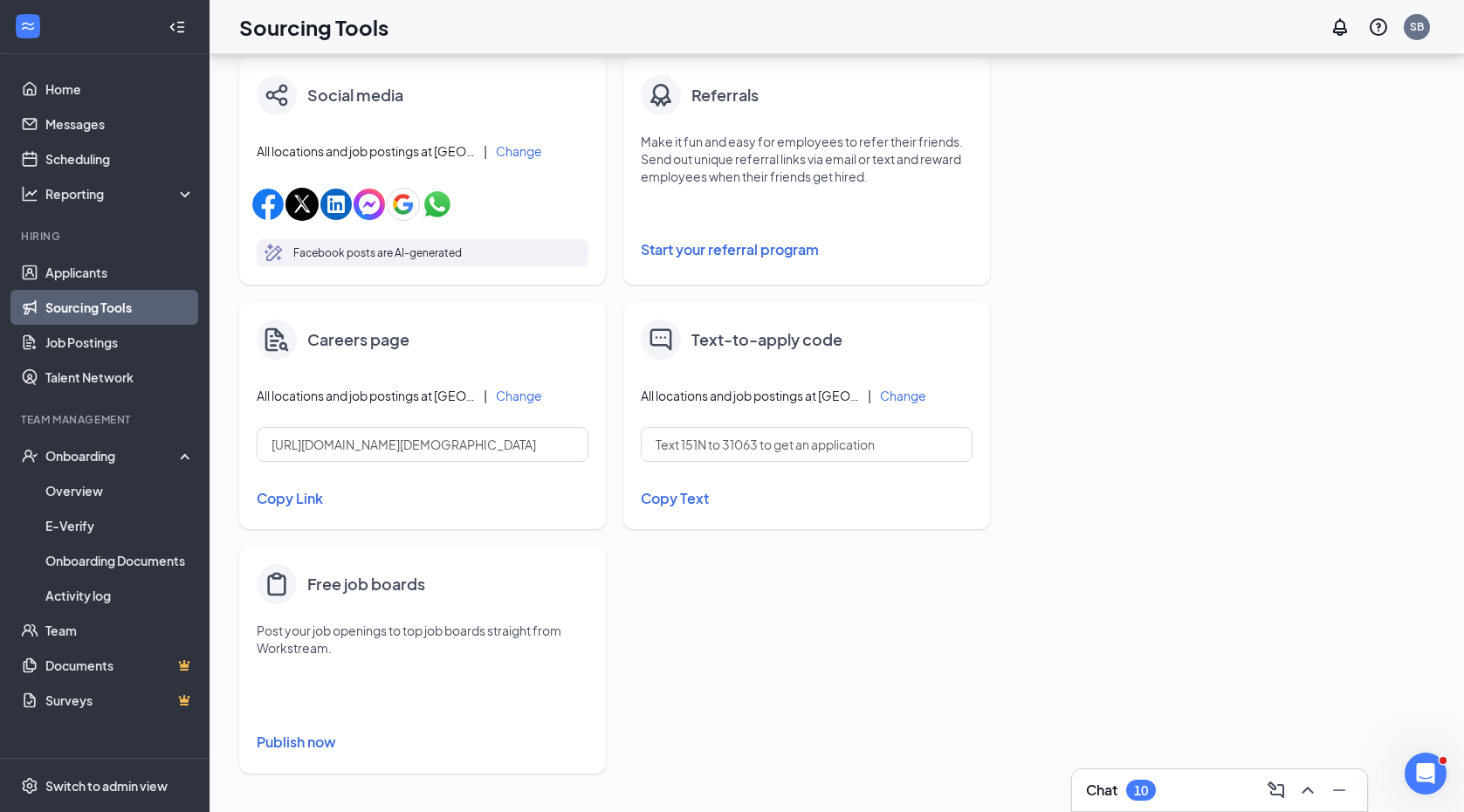
scroll to position [552, 0]
click at [303, 751] on button "Publish now" at bounding box center [423, 742] width 332 height 28
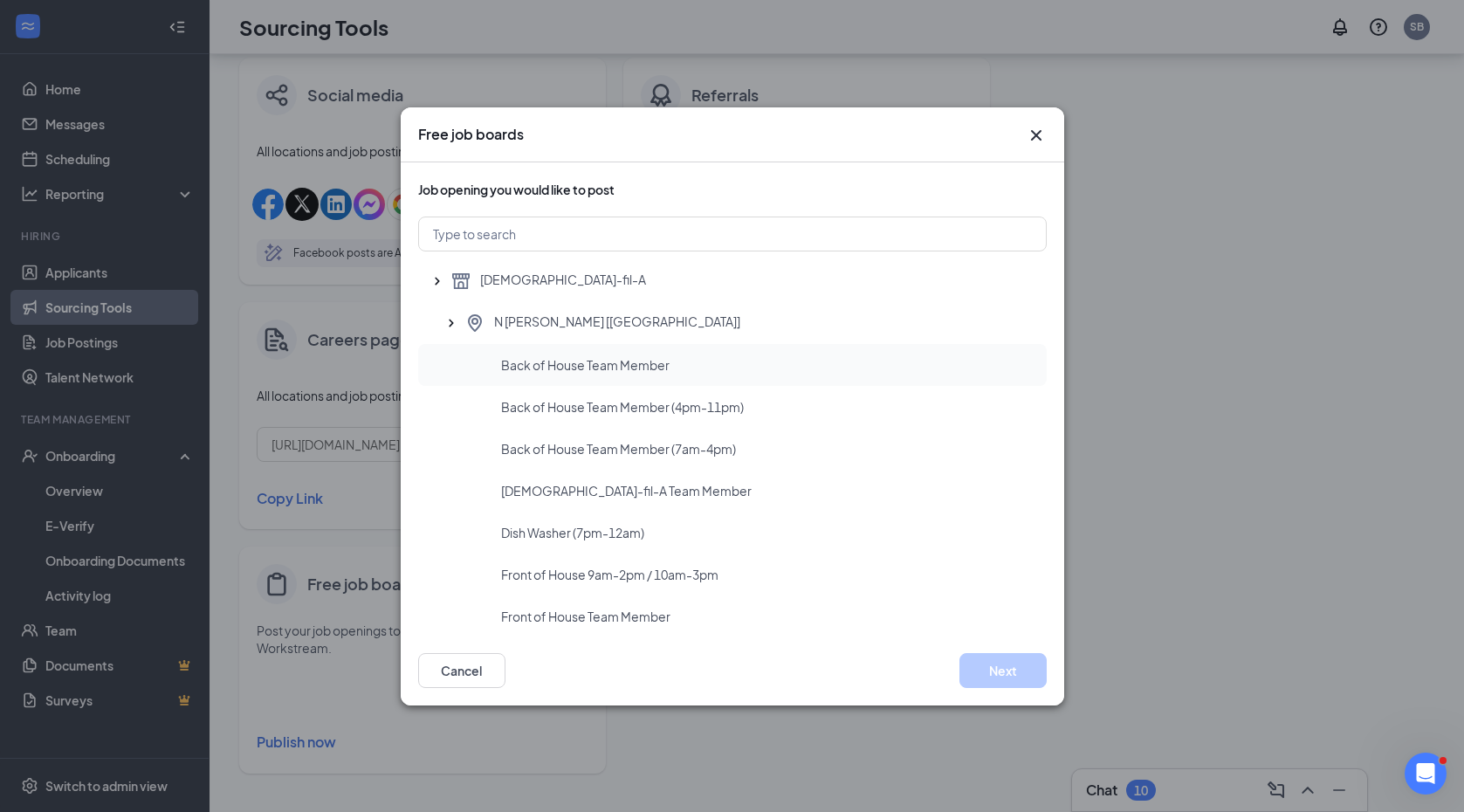
click at [683, 362] on div "Back of House Team Member" at bounding box center [767, 364] width 532 height 17
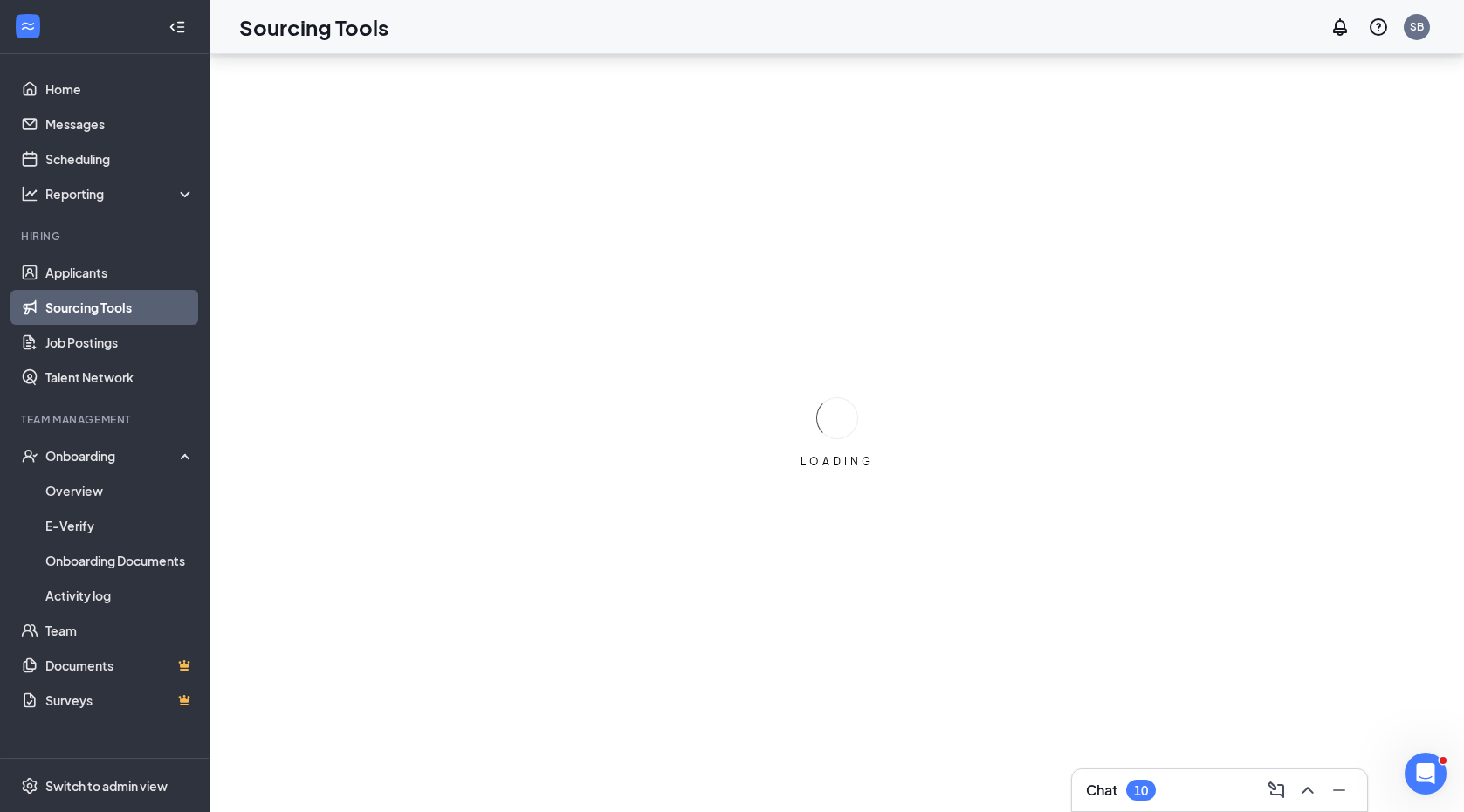
scroll to position [0, 0]
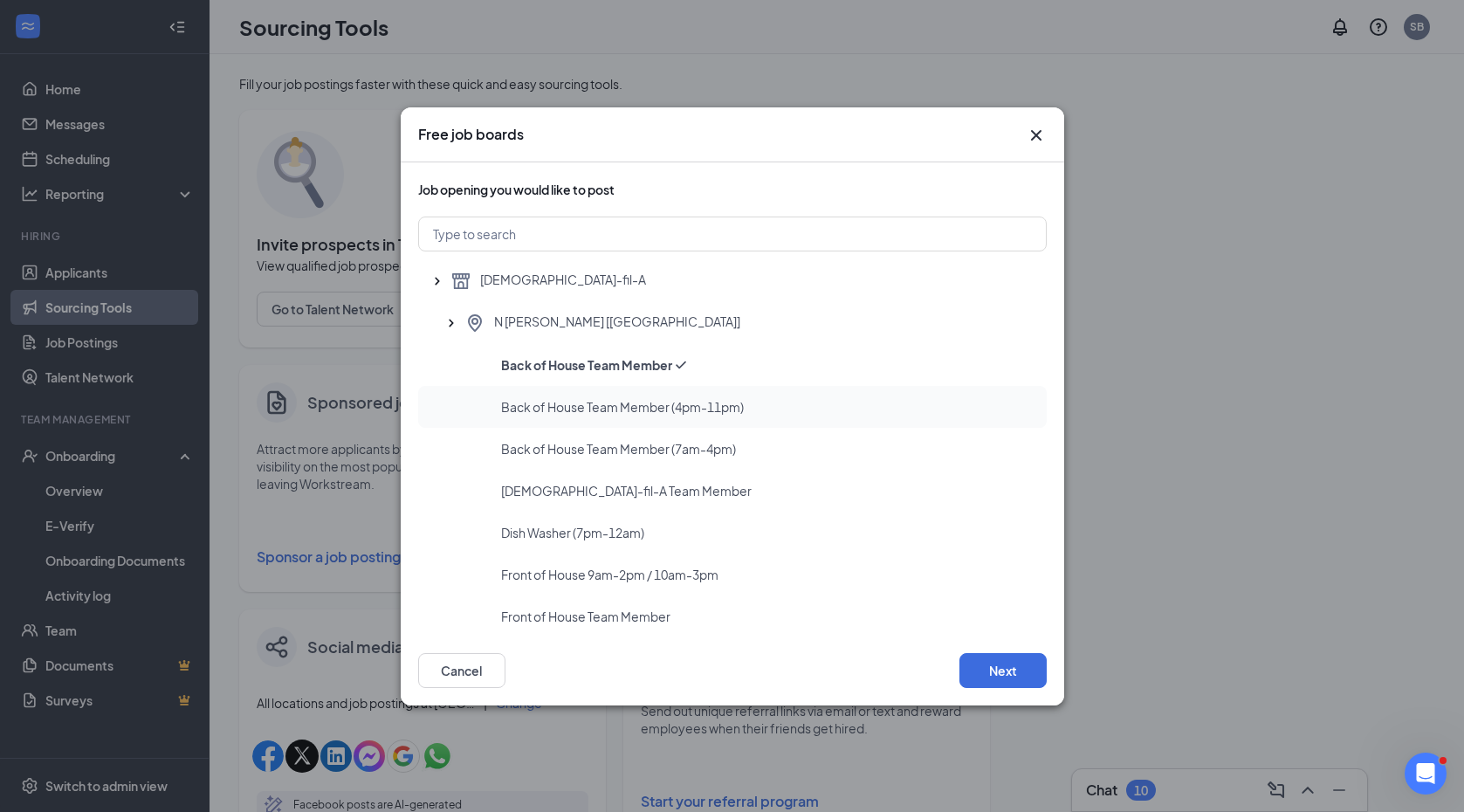
click at [676, 396] on div "Back of House Team Member (4pm-11pm)" at bounding box center [732, 406] width 628 height 41
click at [648, 498] on span "[DEMOGRAPHIC_DATA]-fil-A Team Member" at bounding box center [627, 490] width 251 height 17
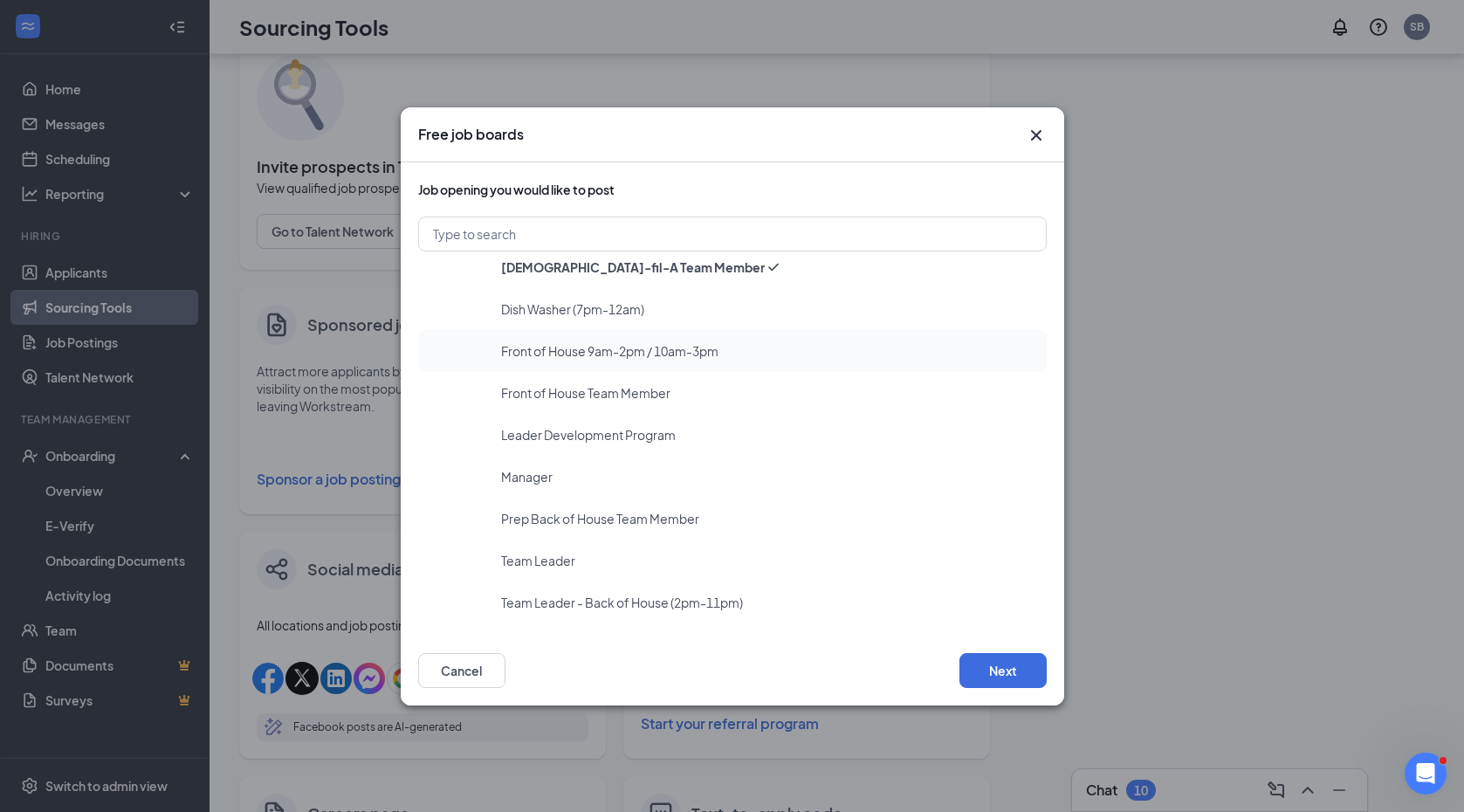
scroll to position [80, 0]
click at [653, 516] on span "Prep Back of House Team Member" at bounding box center [600, 518] width 198 height 17
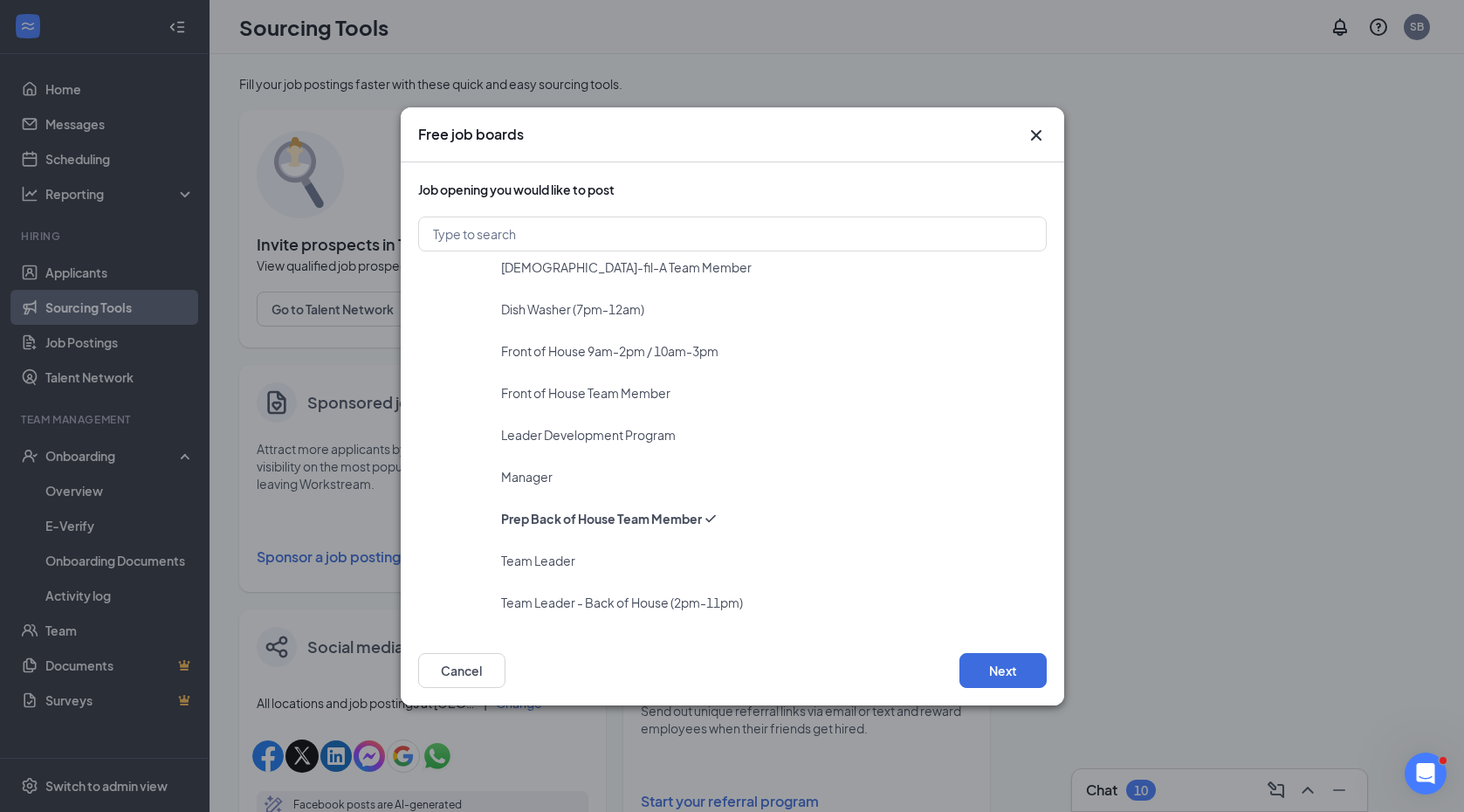
scroll to position [224, 0]
click at [977, 668] on button "Next" at bounding box center [1002, 670] width 87 height 35
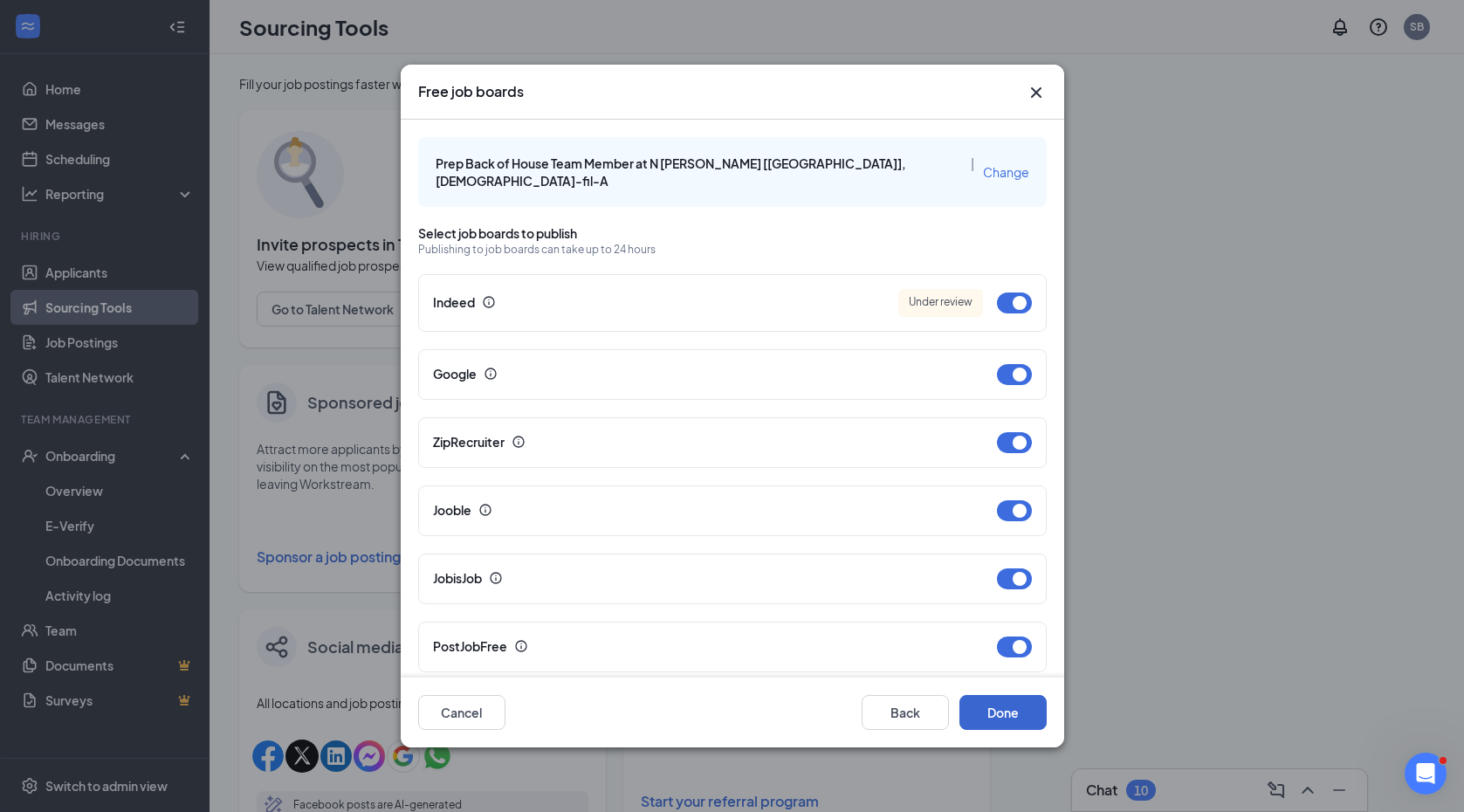
click at [989, 709] on button "Done" at bounding box center [1002, 712] width 87 height 35
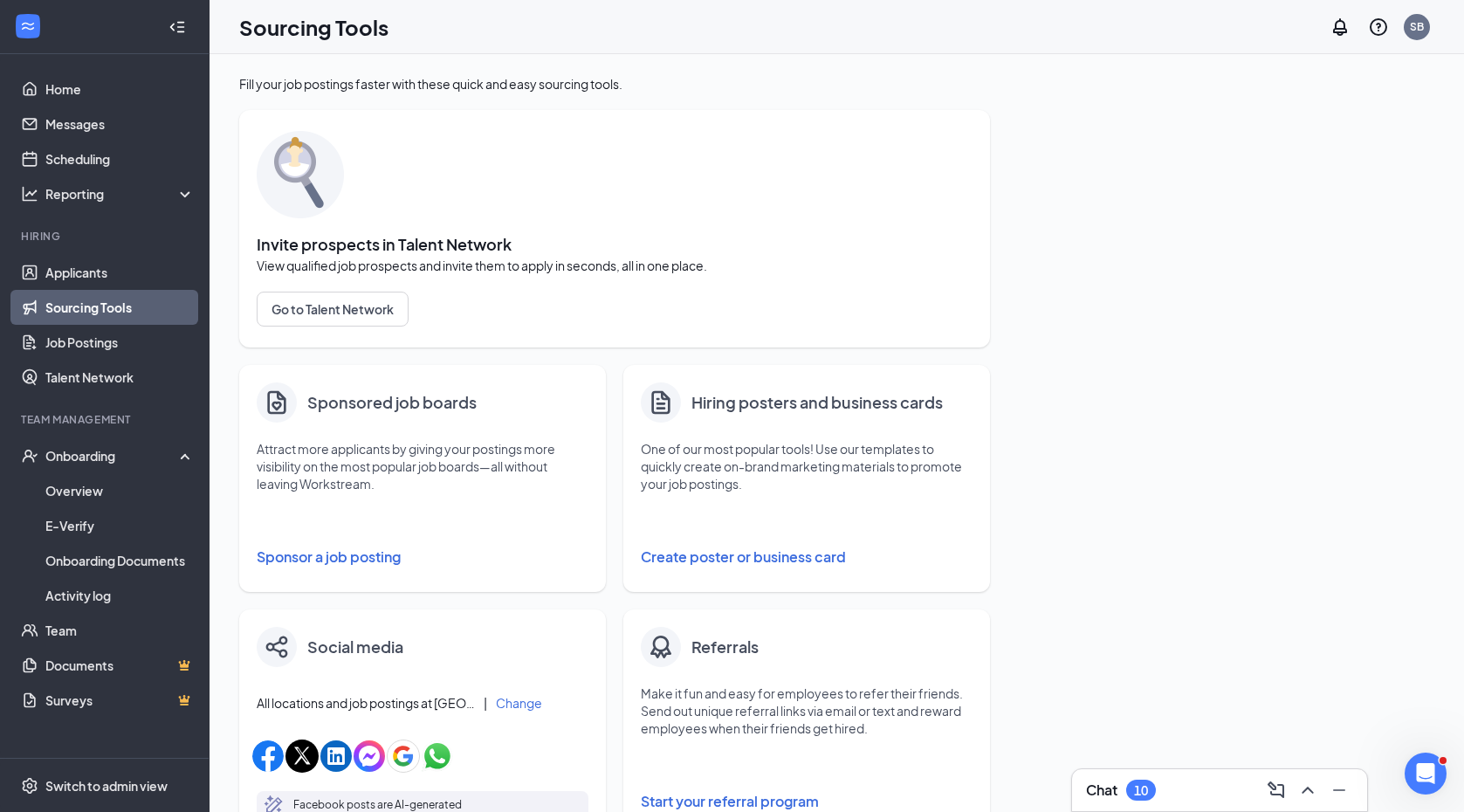
scroll to position [0, 0]
click at [1234, 786] on div "Chat 10" at bounding box center [1220, 789] width 267 height 28
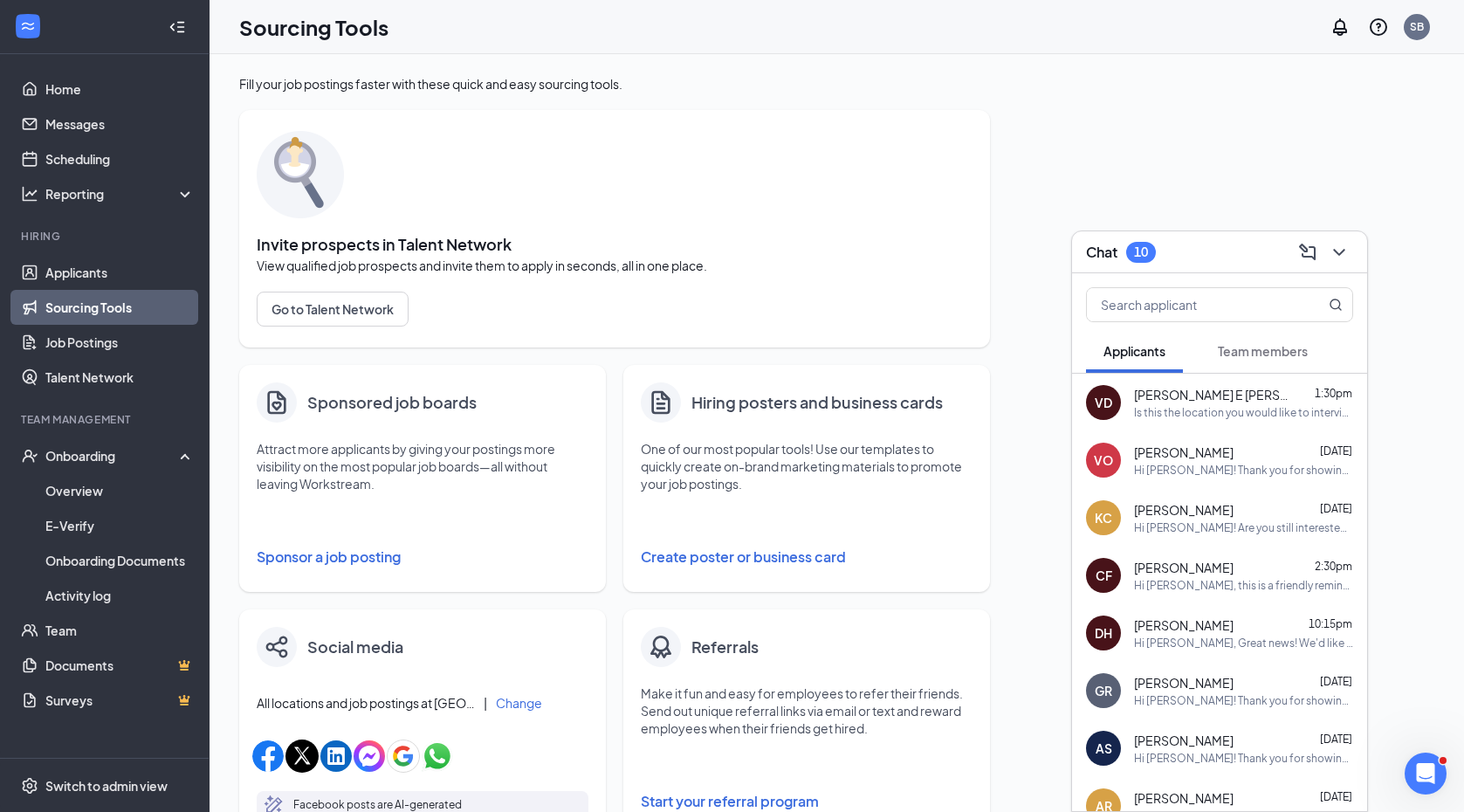
click at [1187, 410] on div "Is this the location you would like to interview for?" at bounding box center [1243, 412] width 219 height 14
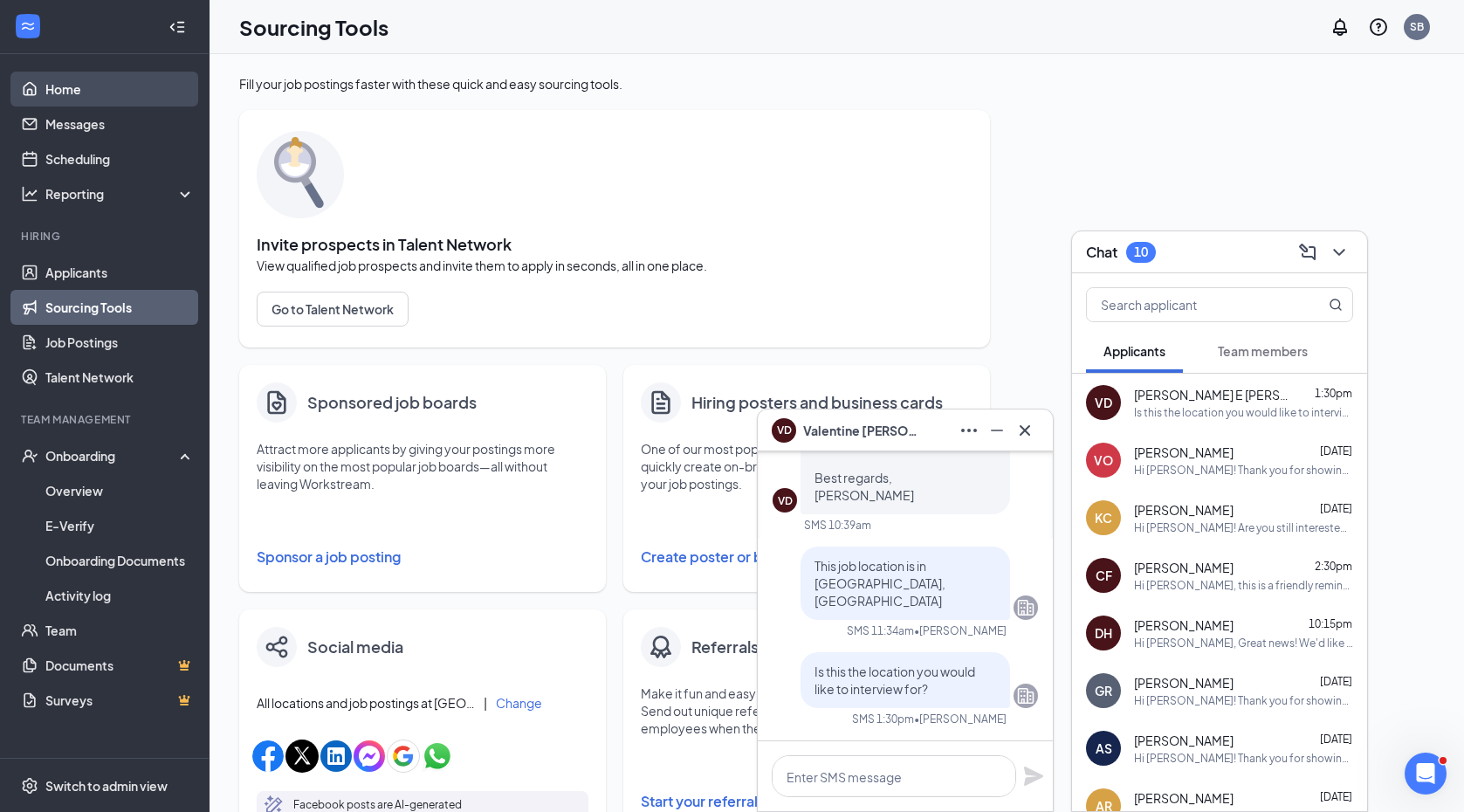
click at [45, 92] on link "Home" at bounding box center [120, 88] width 150 height 35
